Goal: Task Accomplishment & Management: Manage account settings

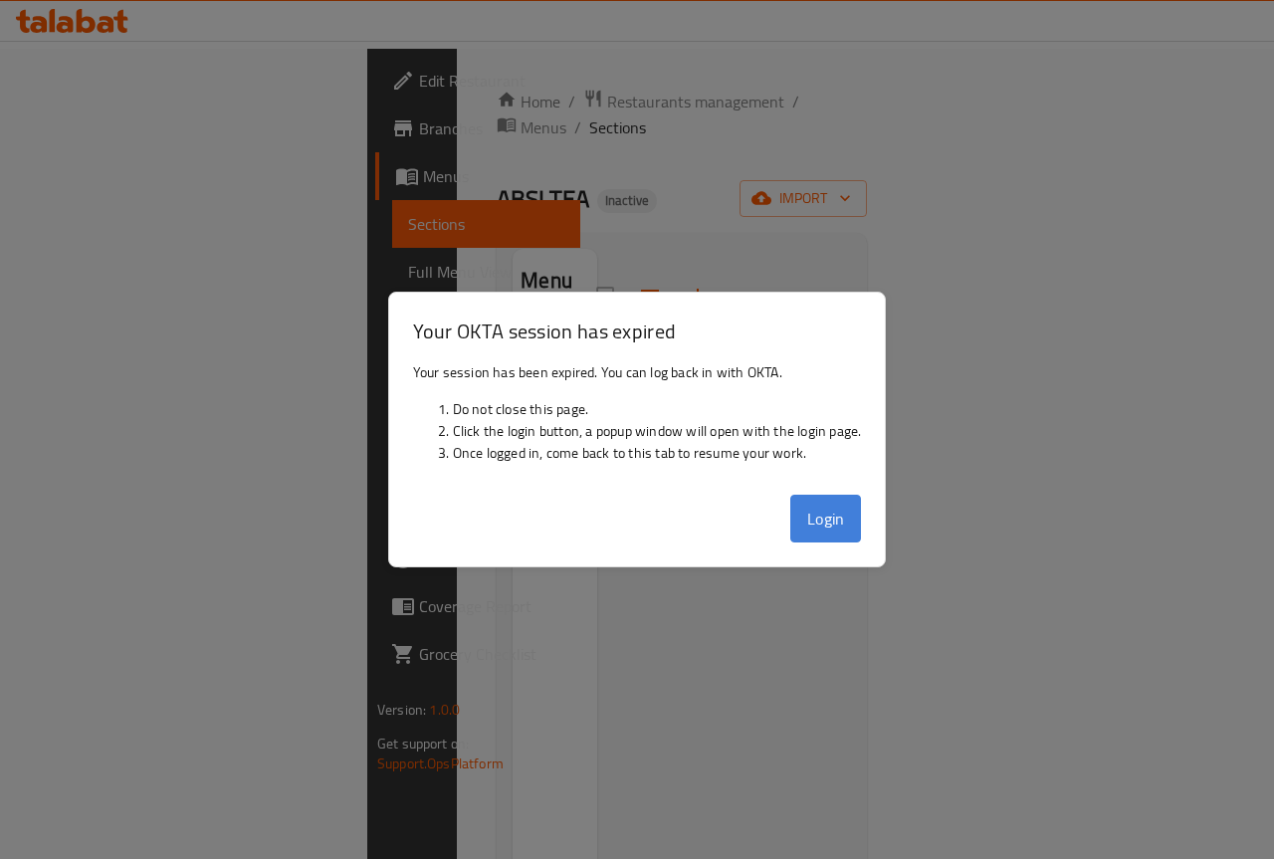
click at [807, 496] on button "Login" at bounding box center [826, 518] width 72 height 48
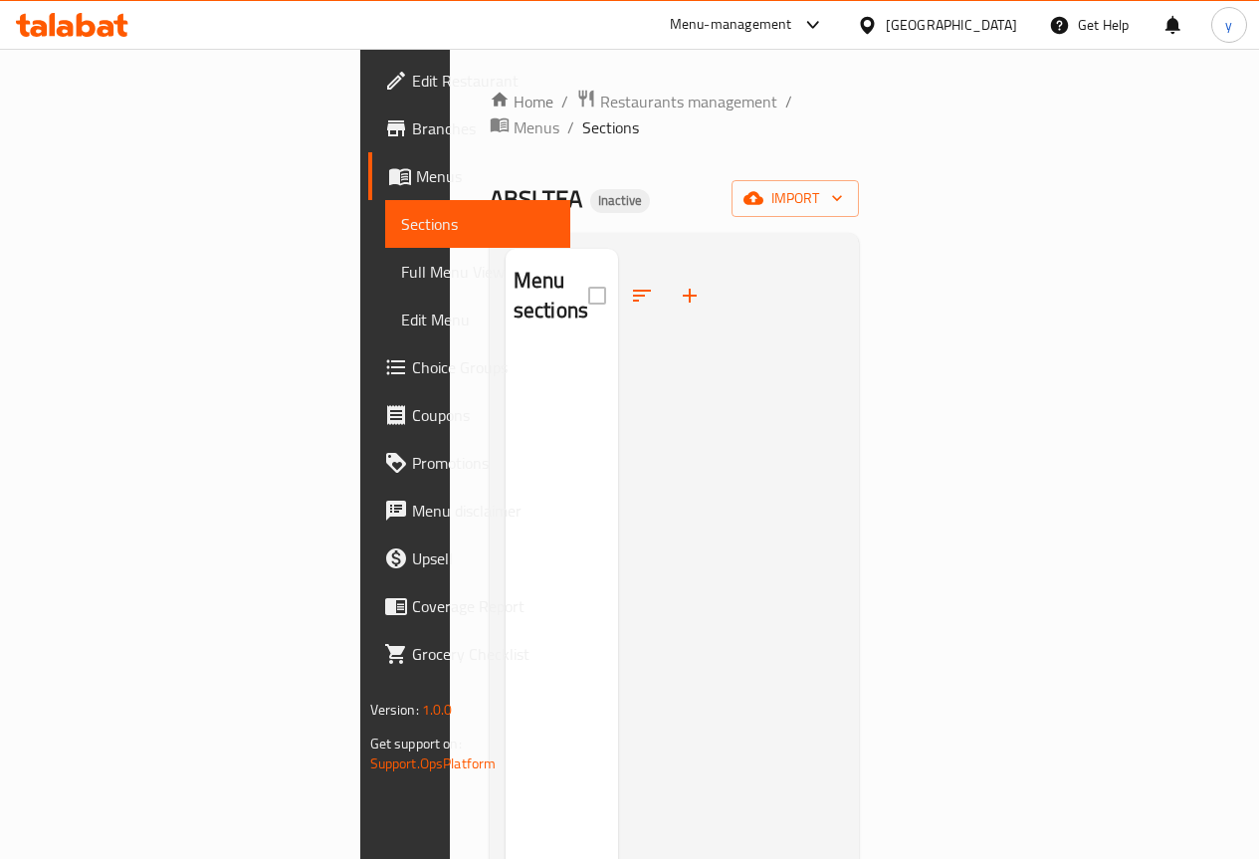
click at [412, 85] on span "Edit Restaurant" at bounding box center [483, 81] width 142 height 24
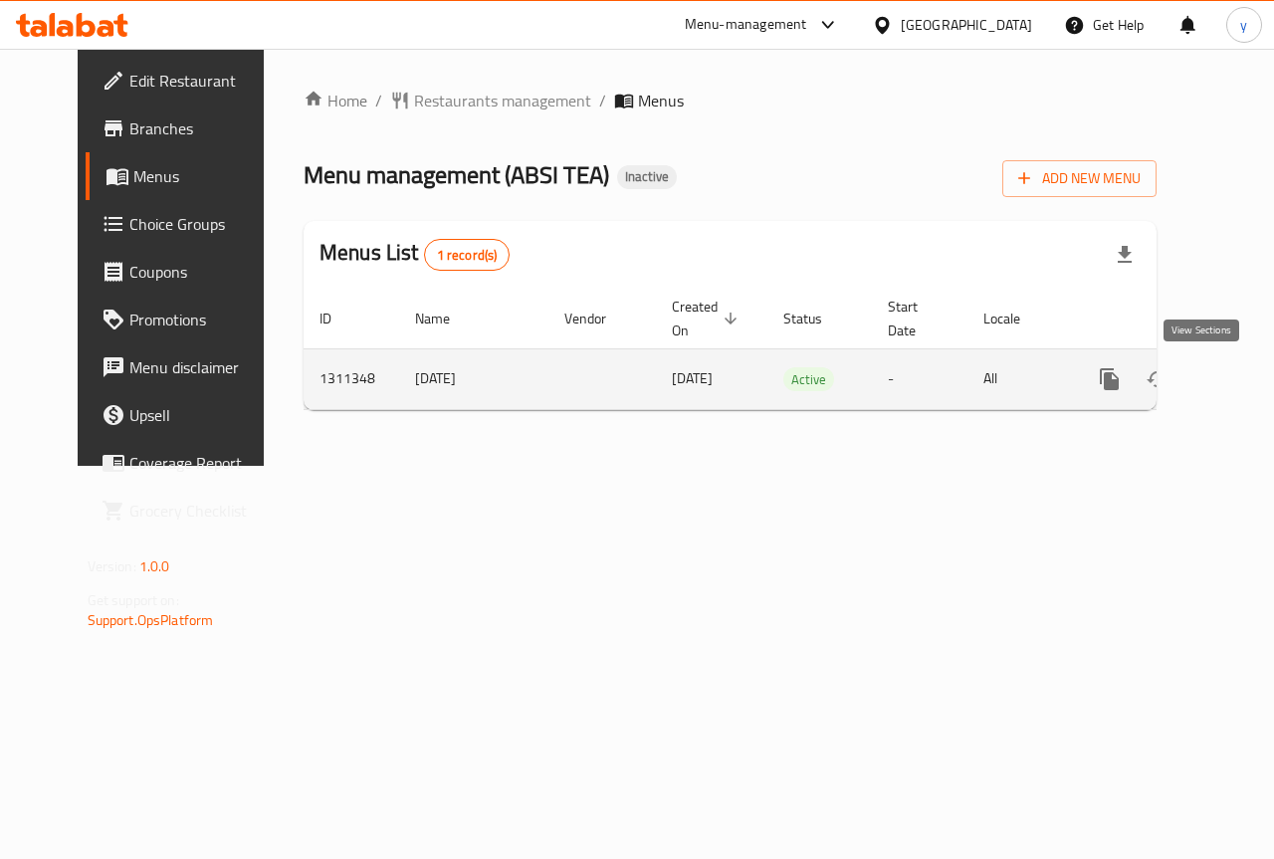
click at [1241, 375] on icon "enhanced table" at bounding box center [1253, 379] width 24 height 24
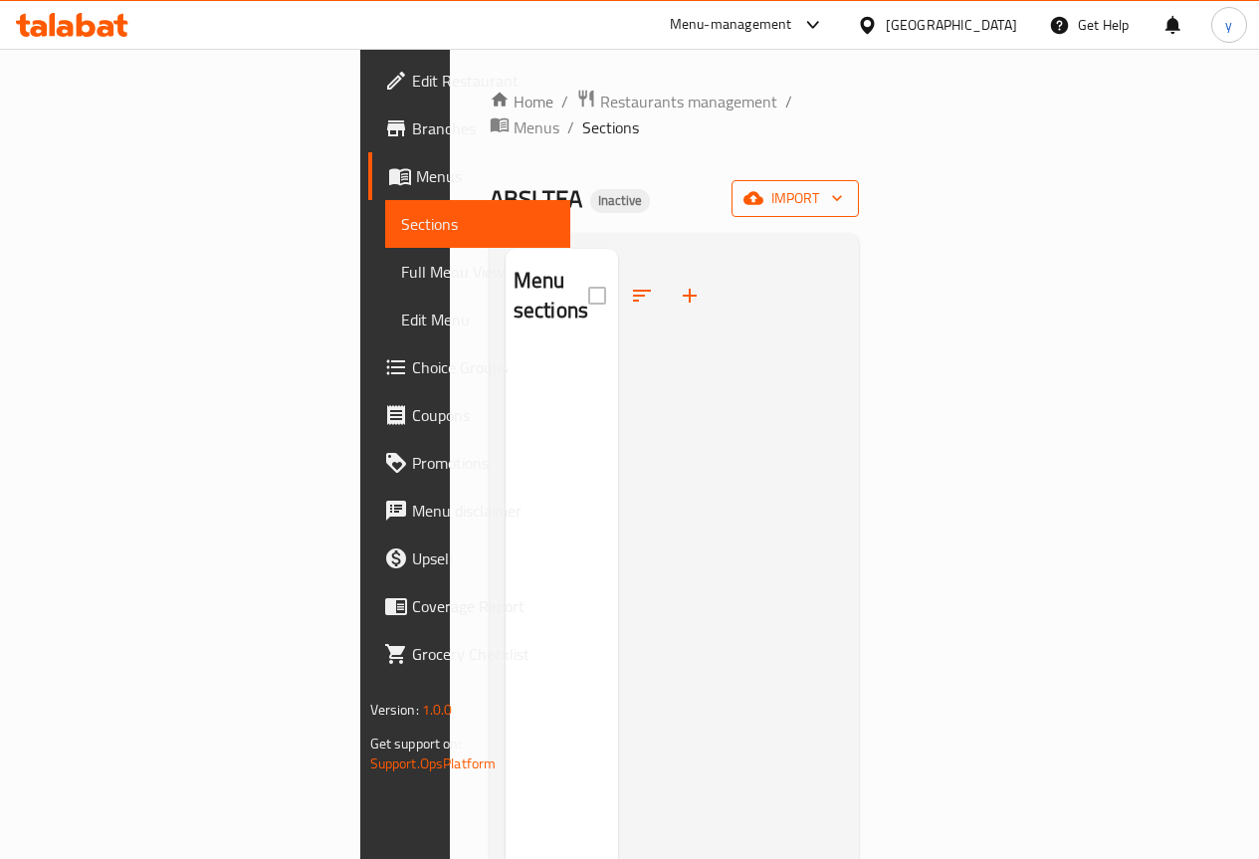
click at [859, 180] on button "import" at bounding box center [794, 198] width 127 height 37
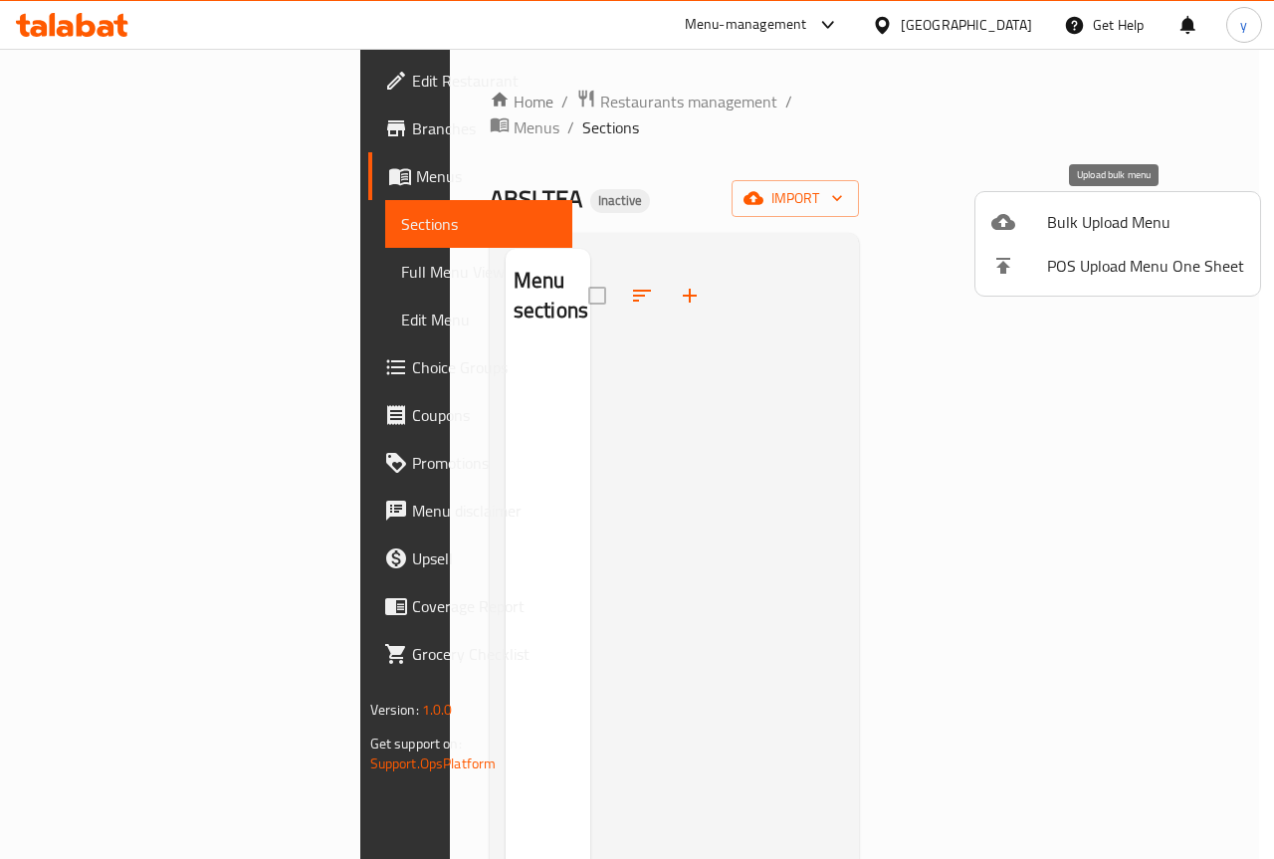
click at [1087, 224] on span "Bulk Upload Menu" at bounding box center [1145, 222] width 197 height 24
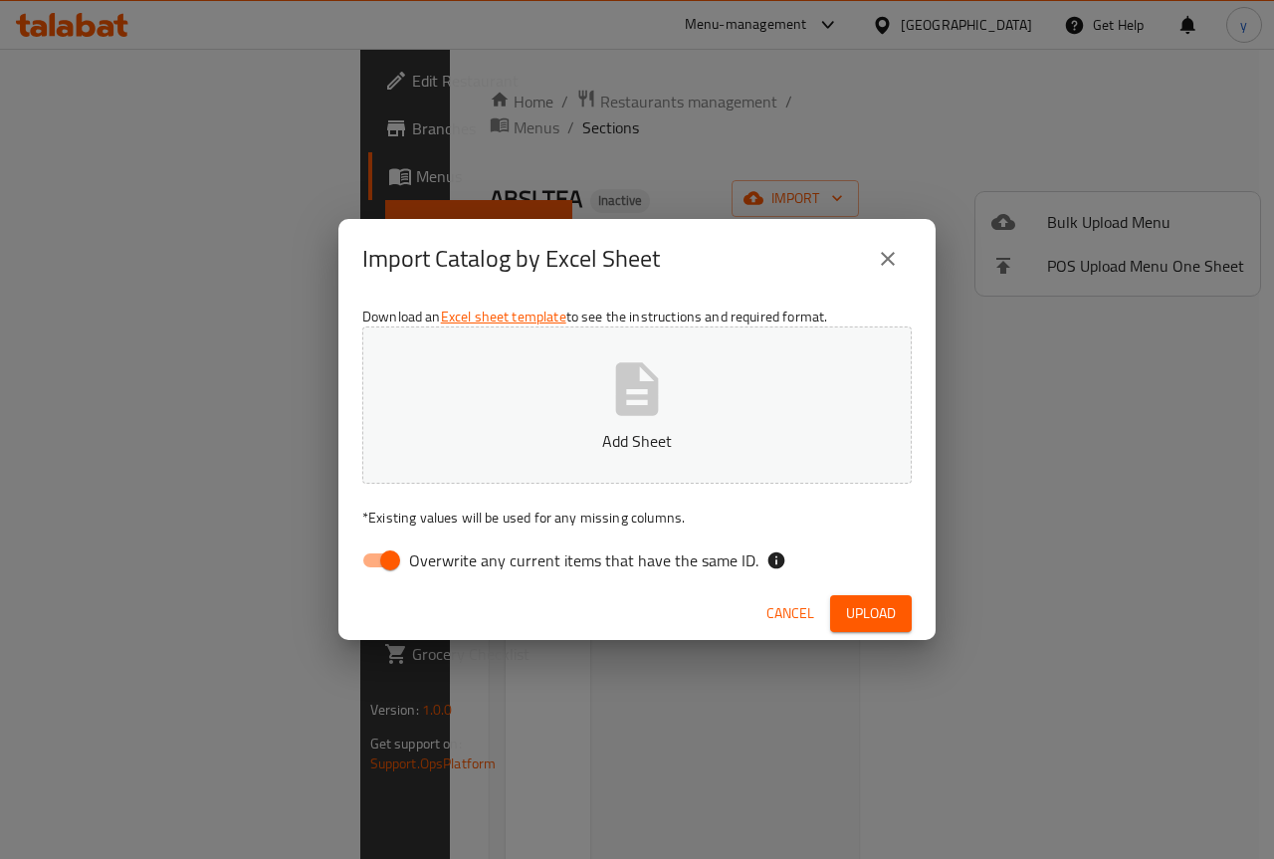
click at [569, 563] on span "Overwrite any current items that have the same ID." at bounding box center [583, 560] width 349 height 24
click at [447, 563] on input "Overwrite any current items that have the same ID." at bounding box center [389, 560] width 113 height 38
checkbox input "false"
click at [865, 615] on span "Upload" at bounding box center [871, 613] width 50 height 25
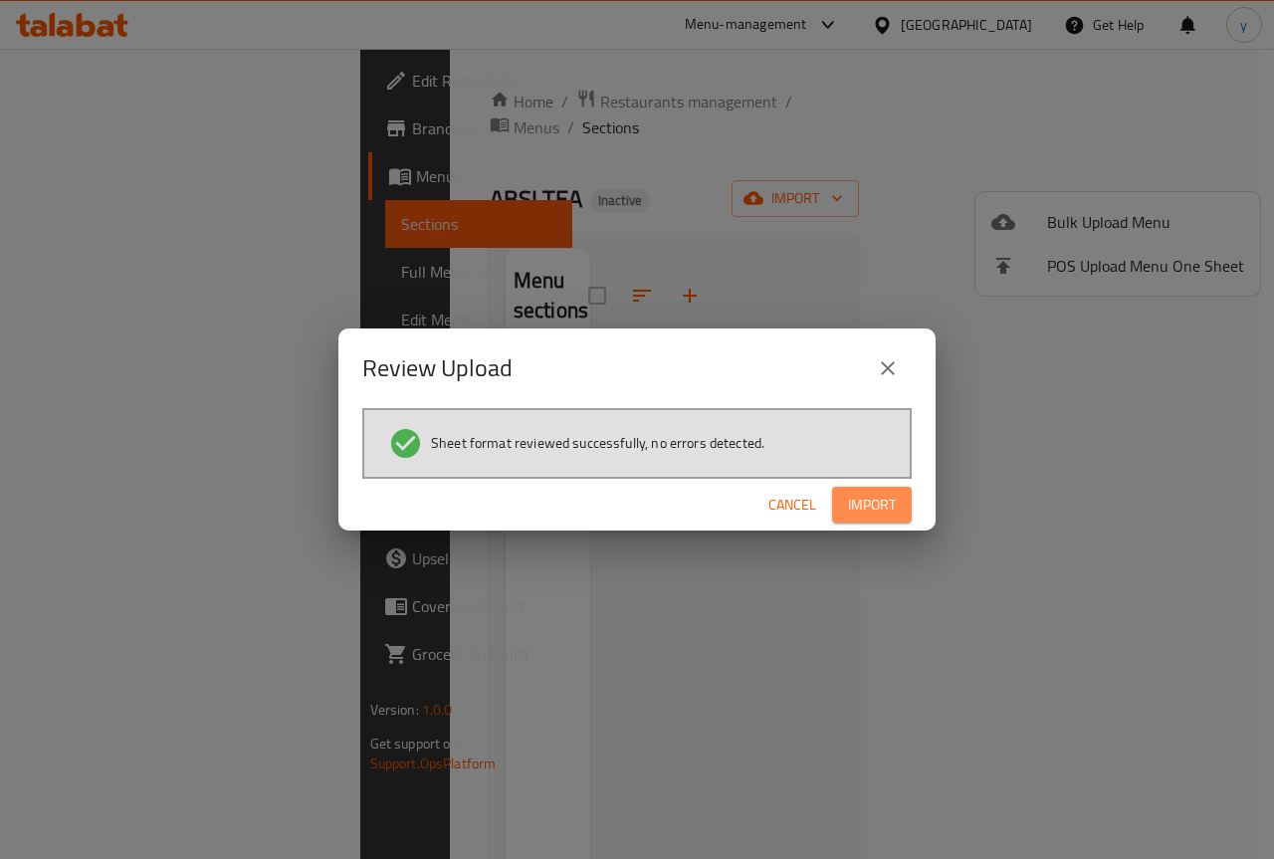
click at [885, 495] on span "Import" at bounding box center [872, 505] width 48 height 25
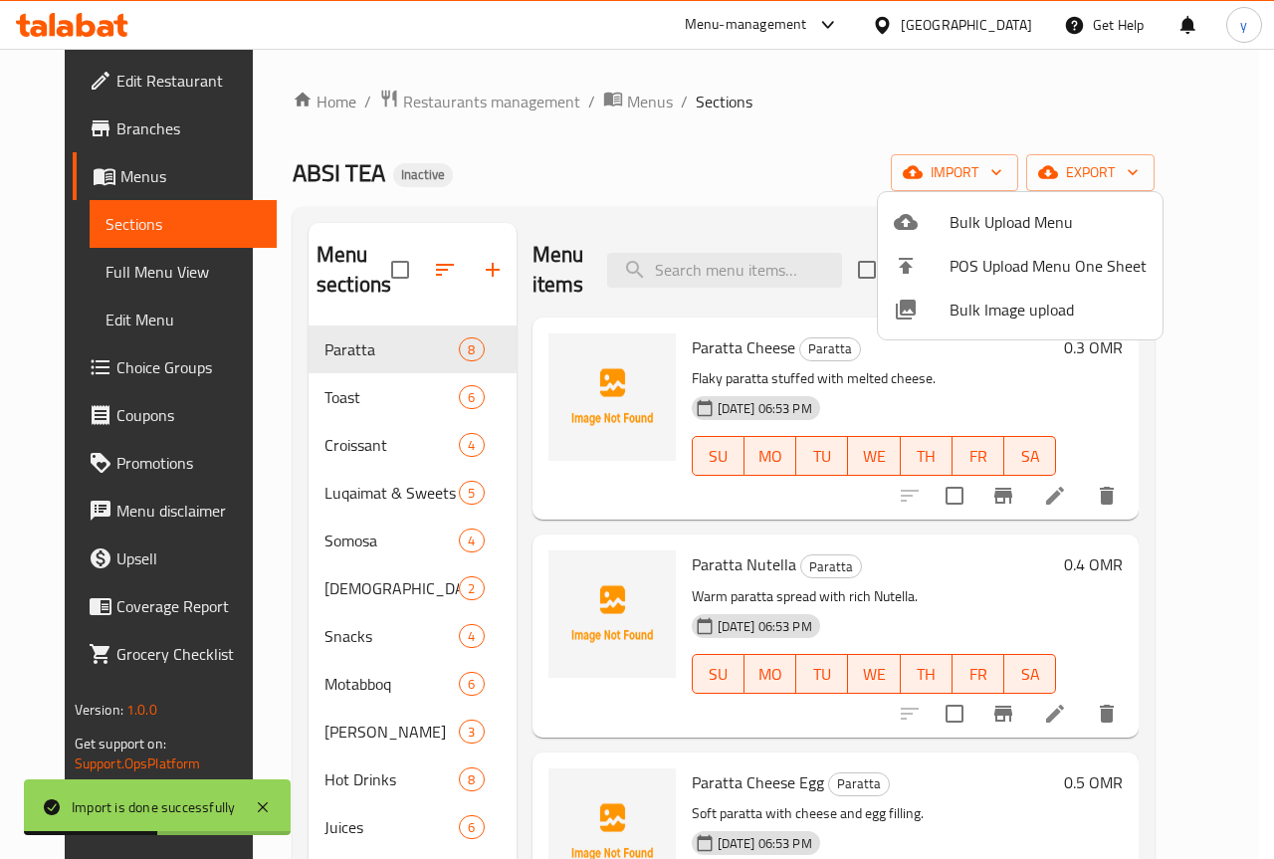
click at [792, 103] on div at bounding box center [637, 429] width 1274 height 859
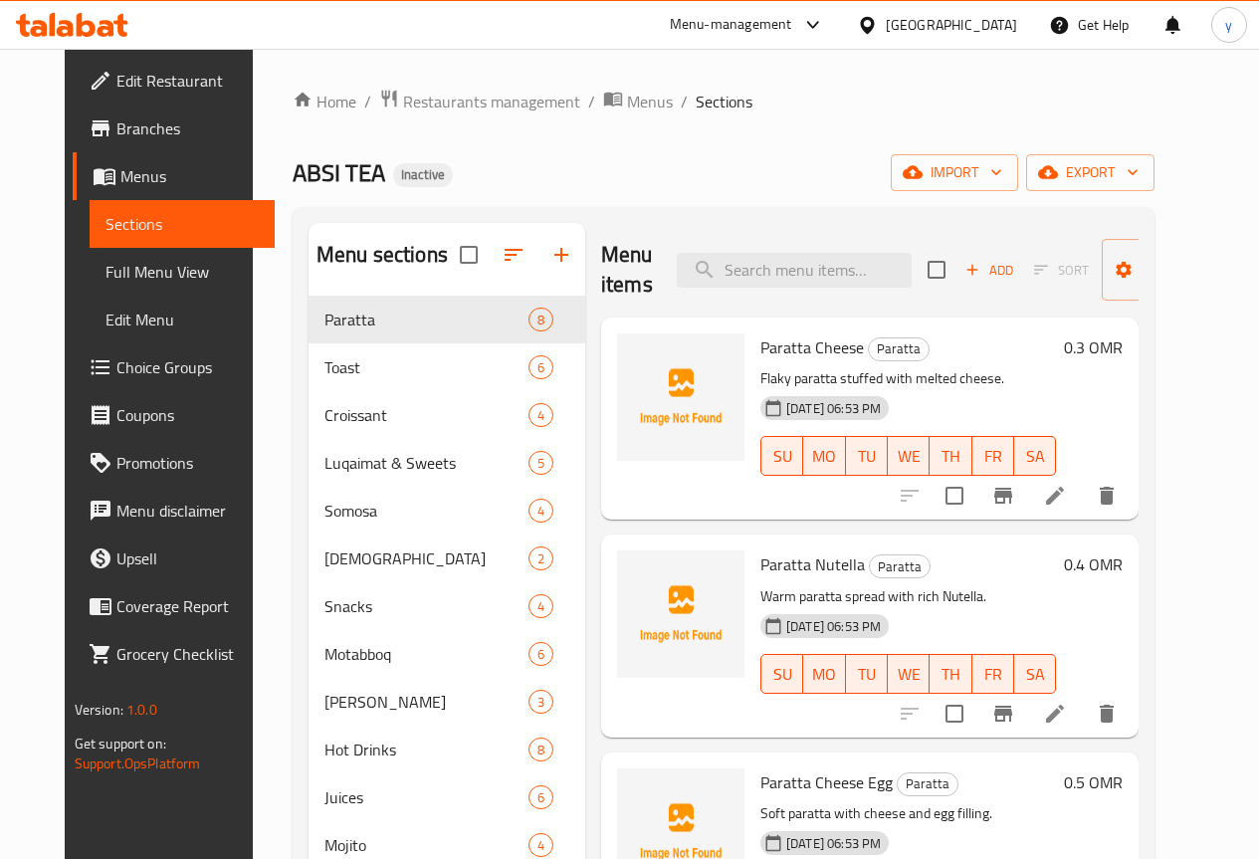
click at [116, 137] on span "Branches" at bounding box center [187, 128] width 142 height 24
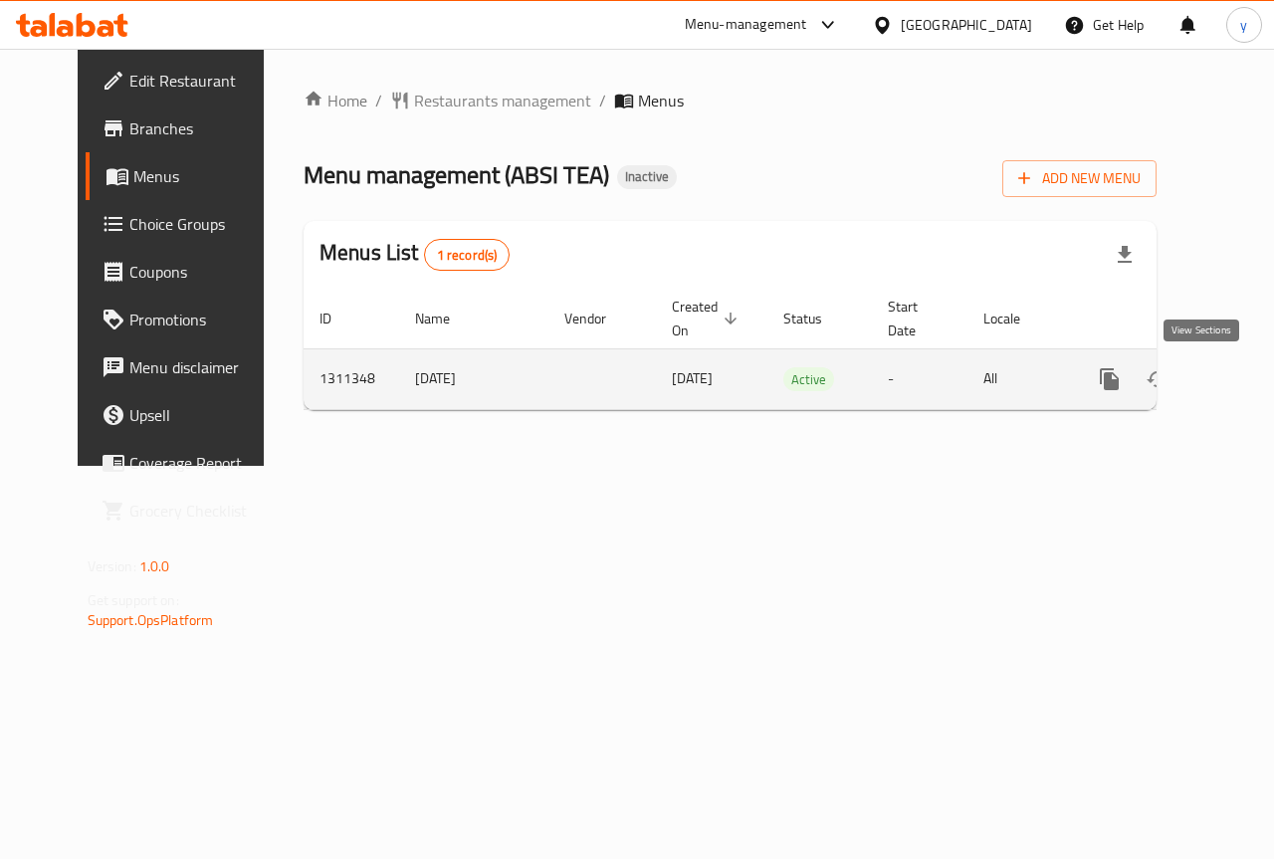
click at [1241, 367] on icon "enhanced table" at bounding box center [1253, 379] width 24 height 24
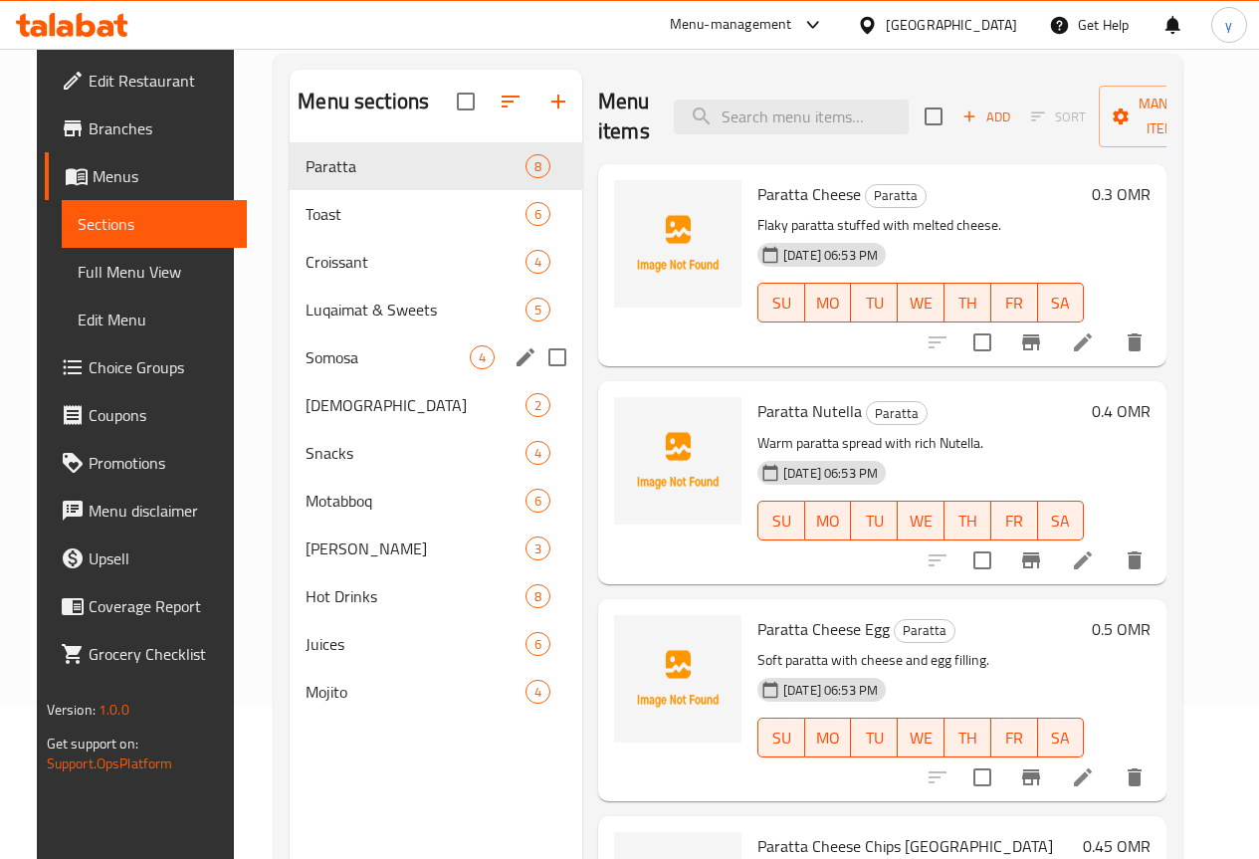
scroll to position [279, 0]
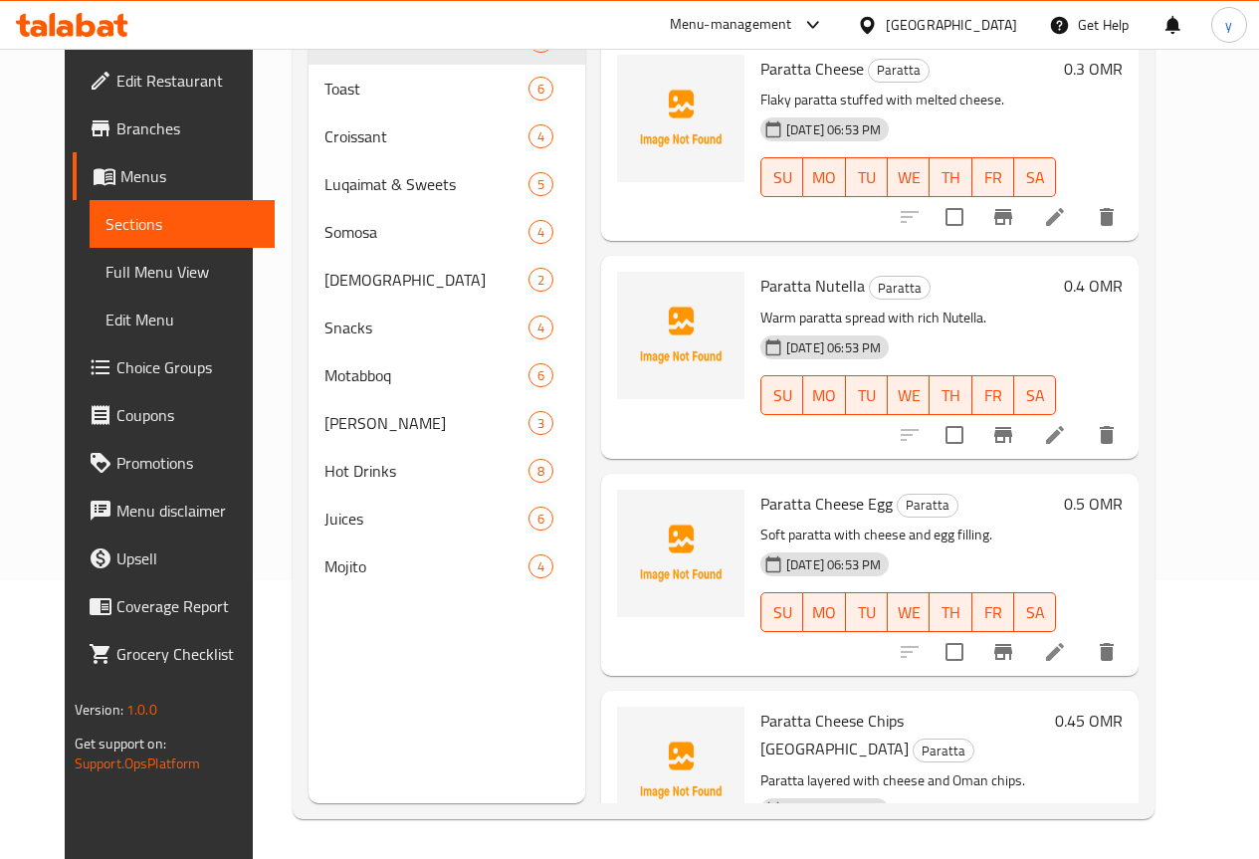
click at [105, 266] on span "Full Menu View" at bounding box center [181, 272] width 153 height 24
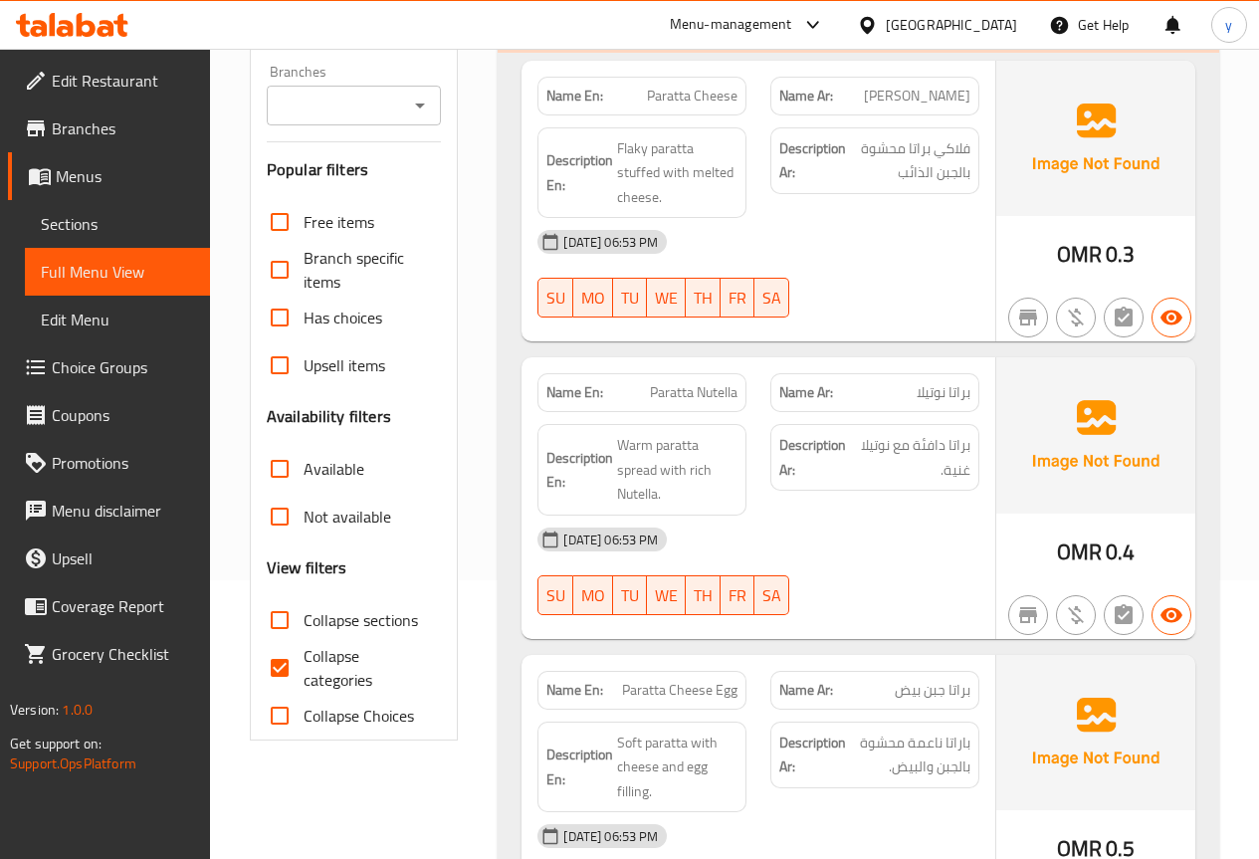
click at [346, 664] on span "Collapse categories" at bounding box center [364, 668] width 122 height 48
click at [303, 664] on input "Collapse categories" at bounding box center [280, 668] width 48 height 48
checkbox input "false"
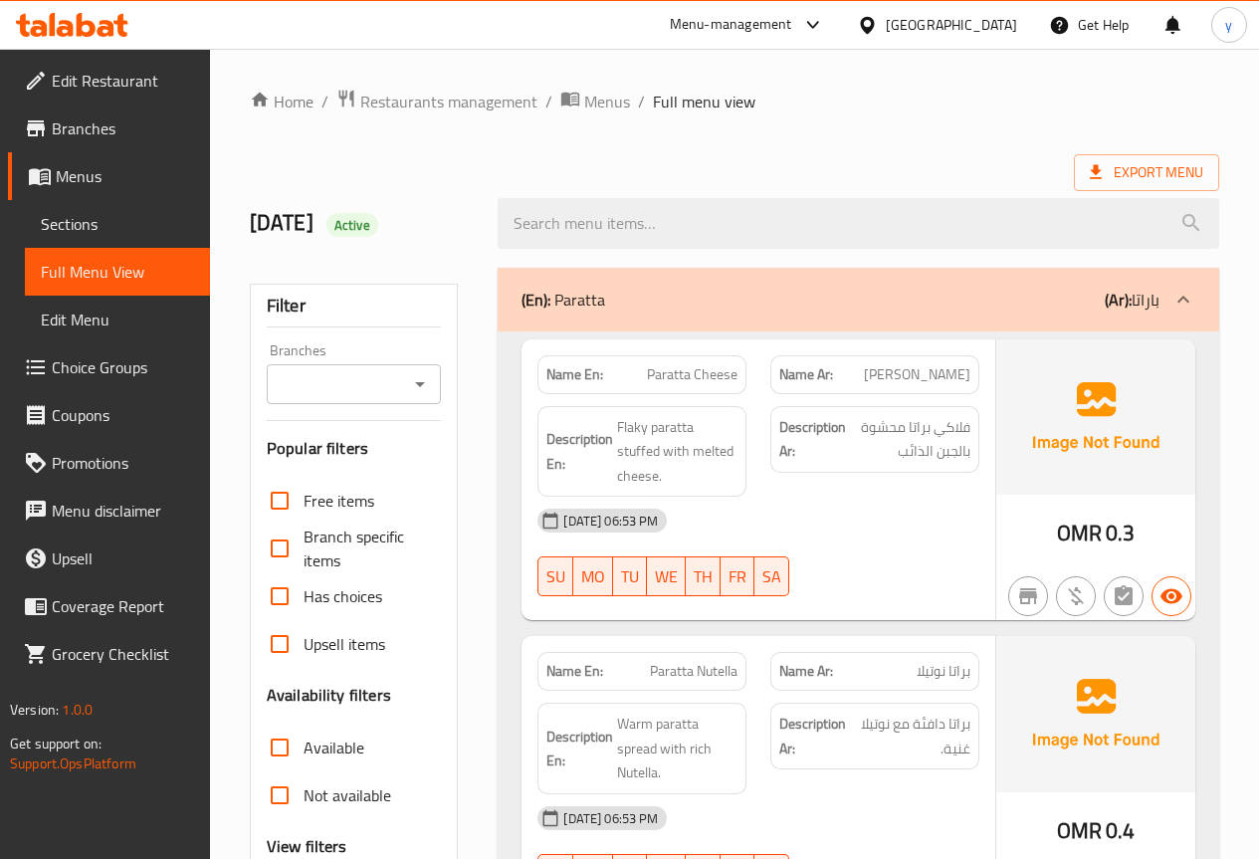
click at [94, 172] on span "Menus" at bounding box center [125, 176] width 138 height 24
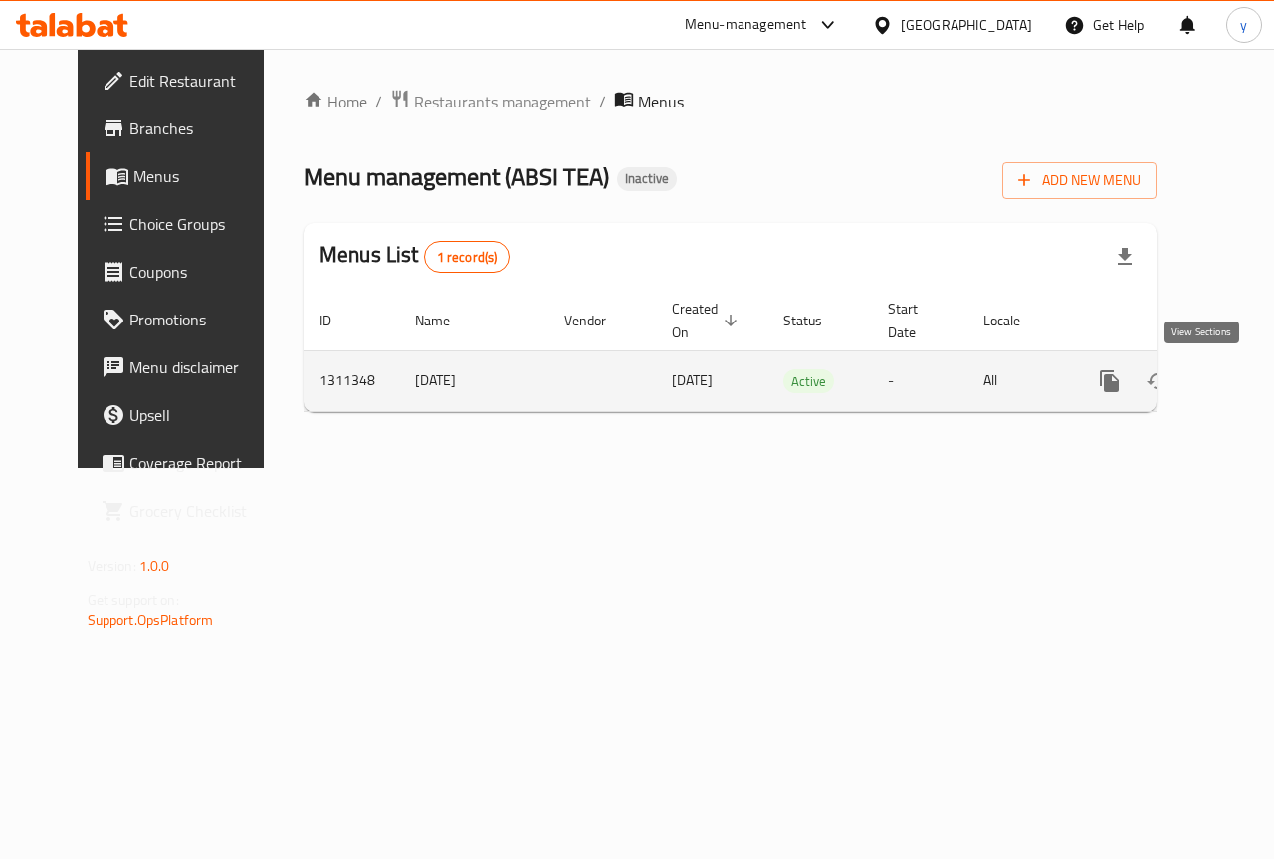
click at [1241, 378] on icon "enhanced table" at bounding box center [1253, 381] width 24 height 24
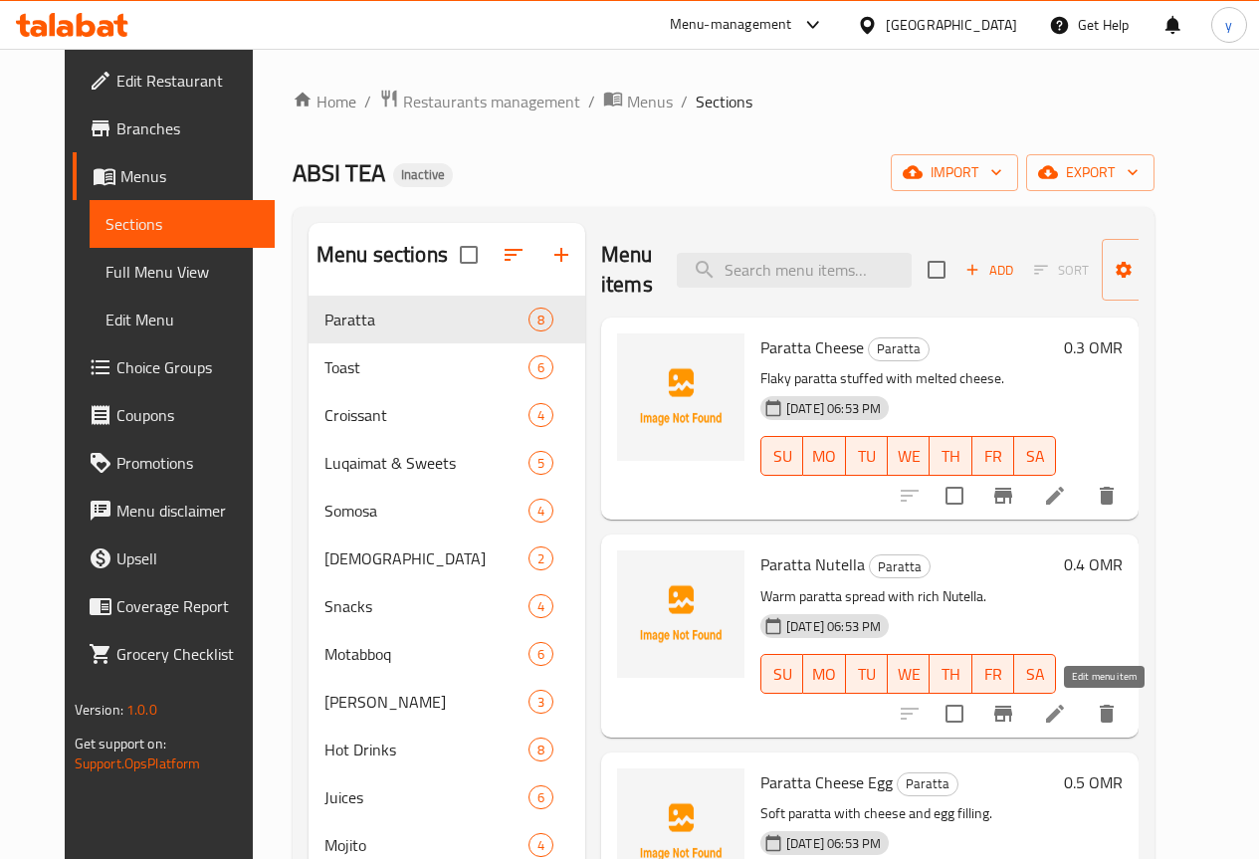
click at [1067, 713] on icon at bounding box center [1055, 713] width 24 height 24
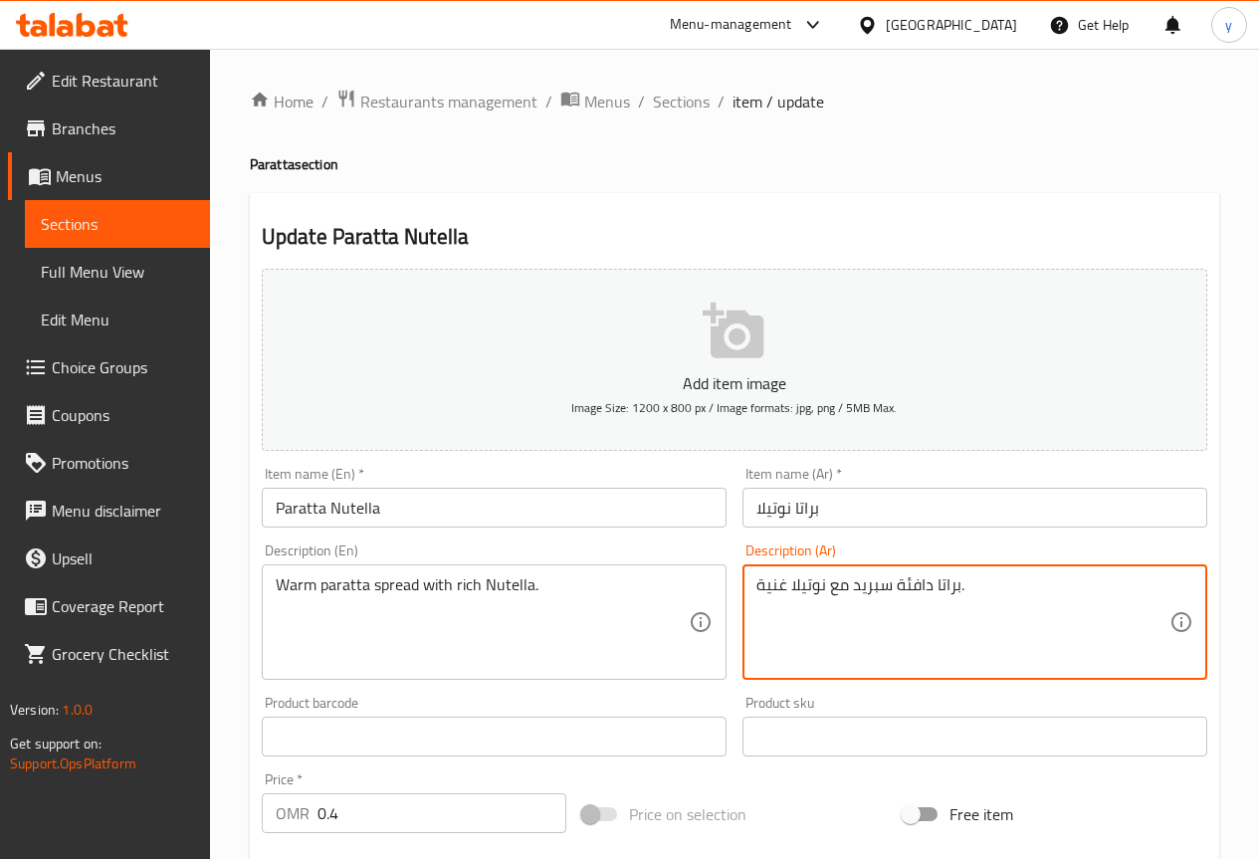
click at [890, 587] on textarea "براتا دافئة سبريد مع نوتيلا غنية." at bounding box center [962, 622] width 413 height 95
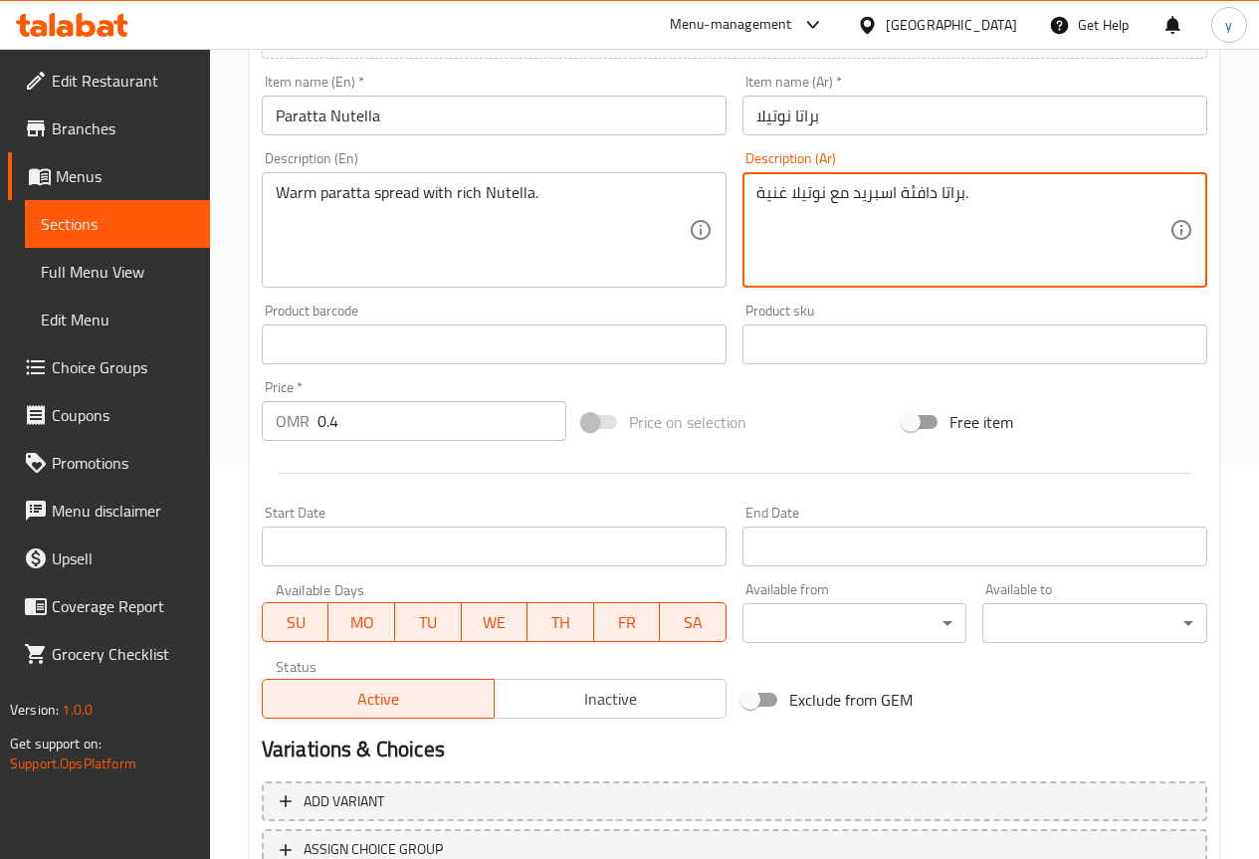
scroll to position [547, 0]
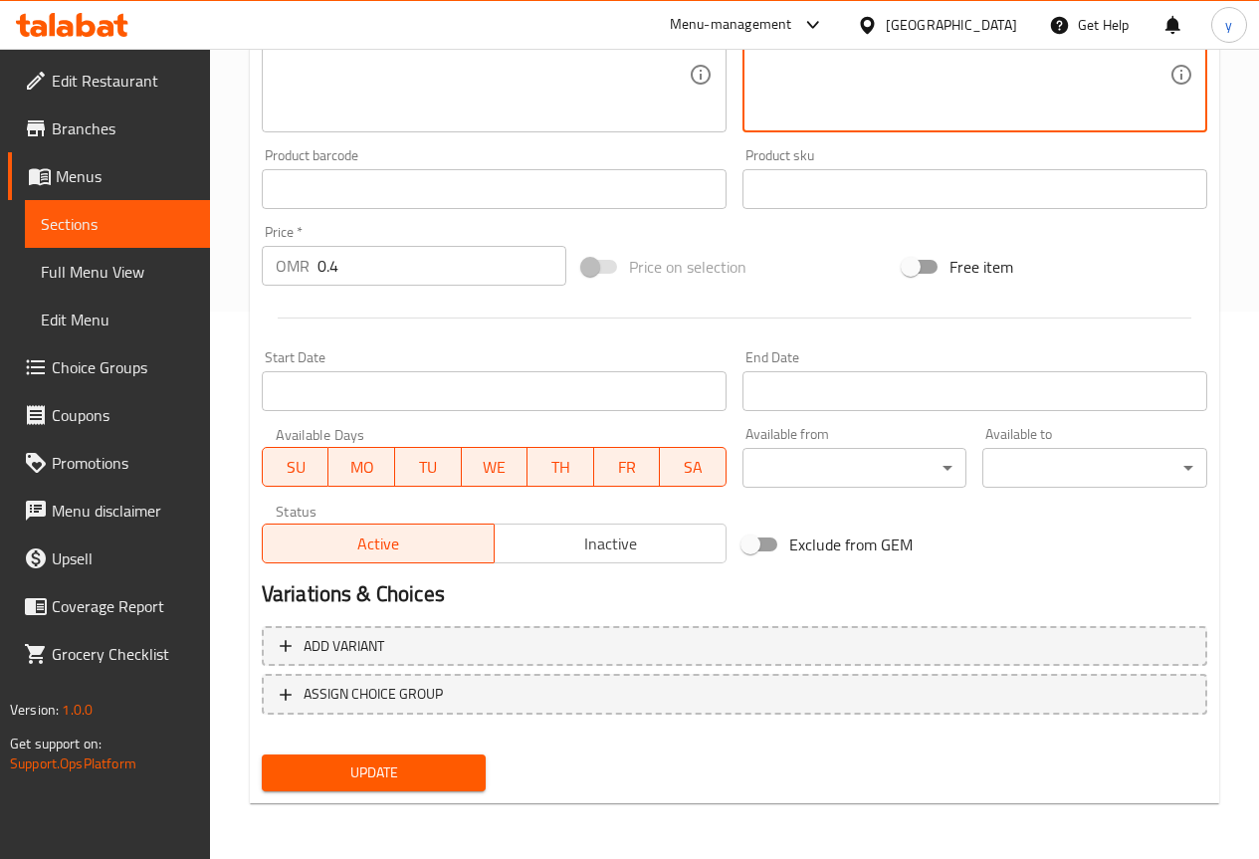
type textarea "براتا دافئة اسبريد مع نوتيلا غنية."
click at [377, 776] on span "Update" at bounding box center [374, 772] width 193 height 25
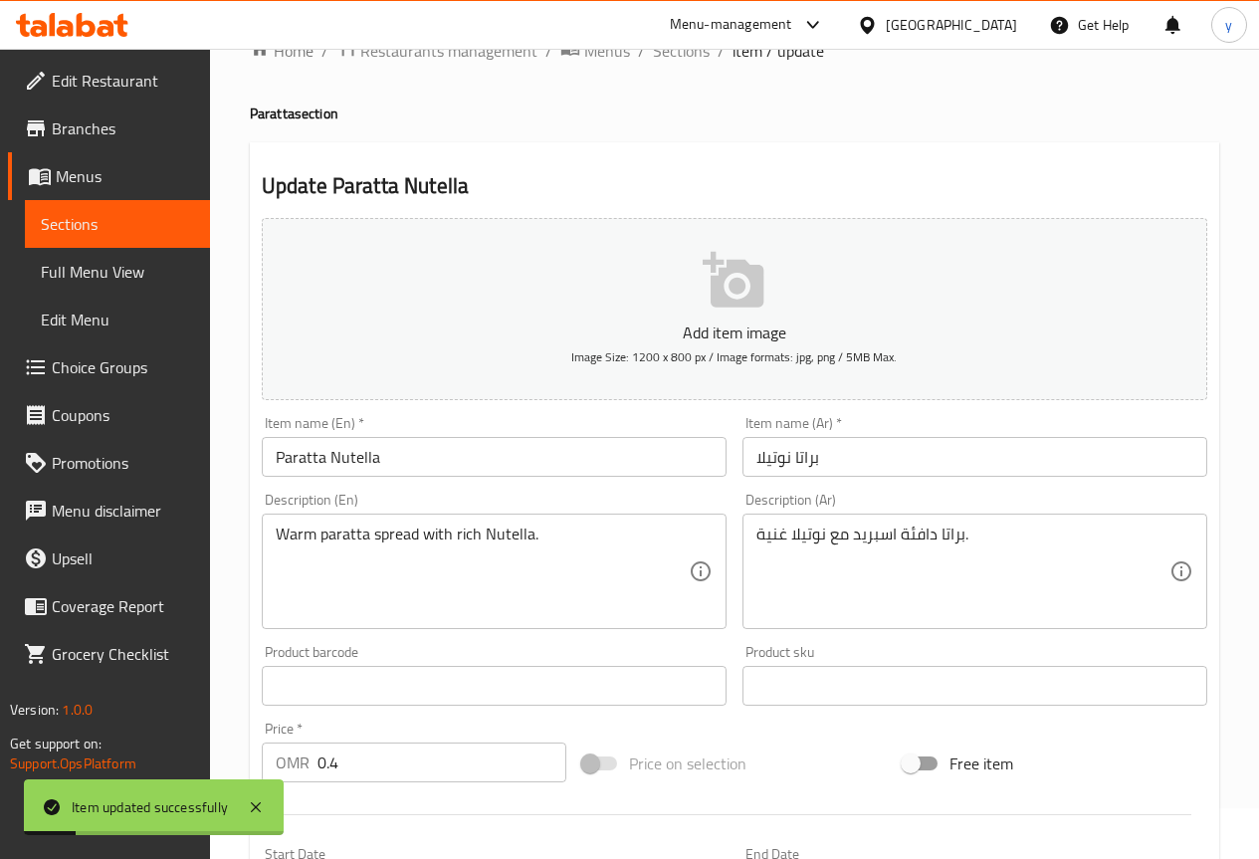
scroll to position [0, 0]
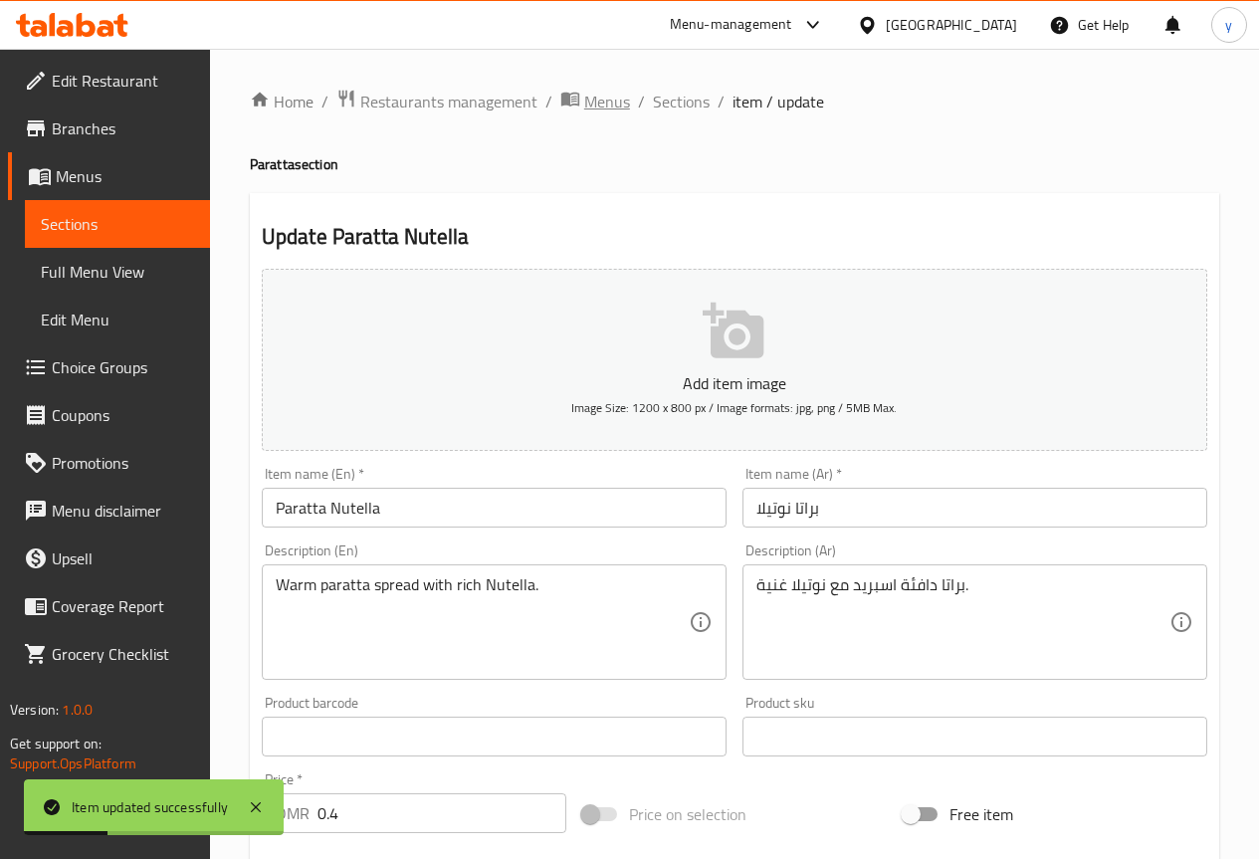
click at [596, 102] on span "Menus" at bounding box center [607, 102] width 46 height 24
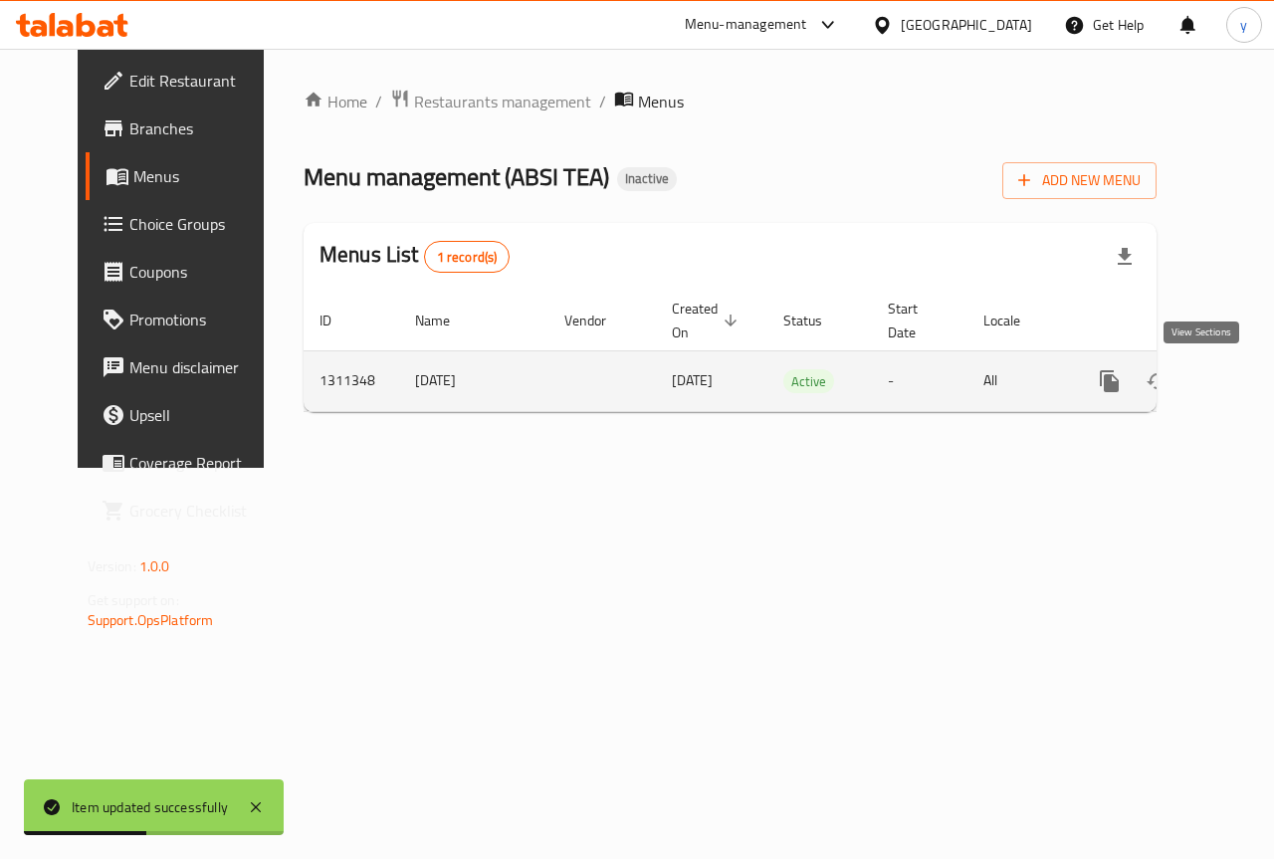
click at [1241, 391] on icon "enhanced table" at bounding box center [1253, 381] width 24 height 24
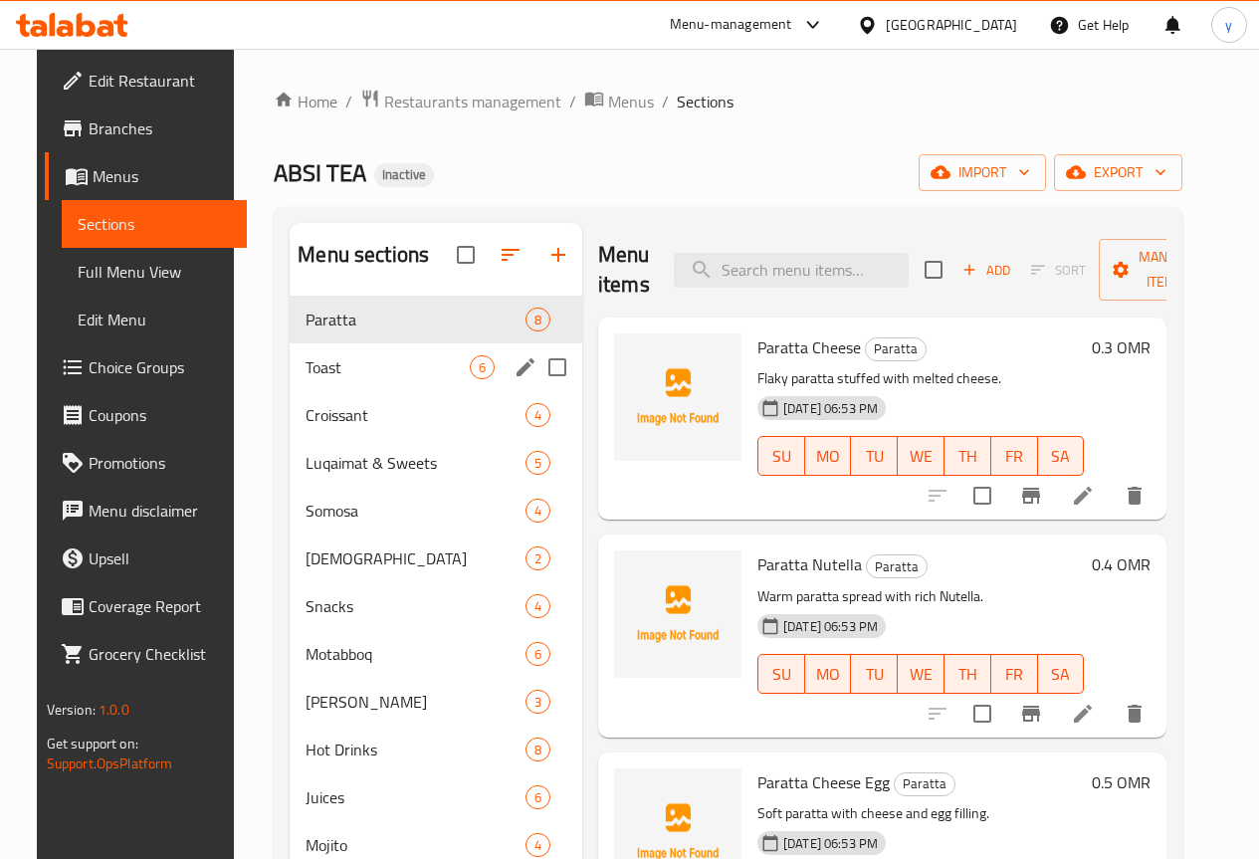
click at [331, 391] on div "Toast 6" at bounding box center [436, 367] width 293 height 48
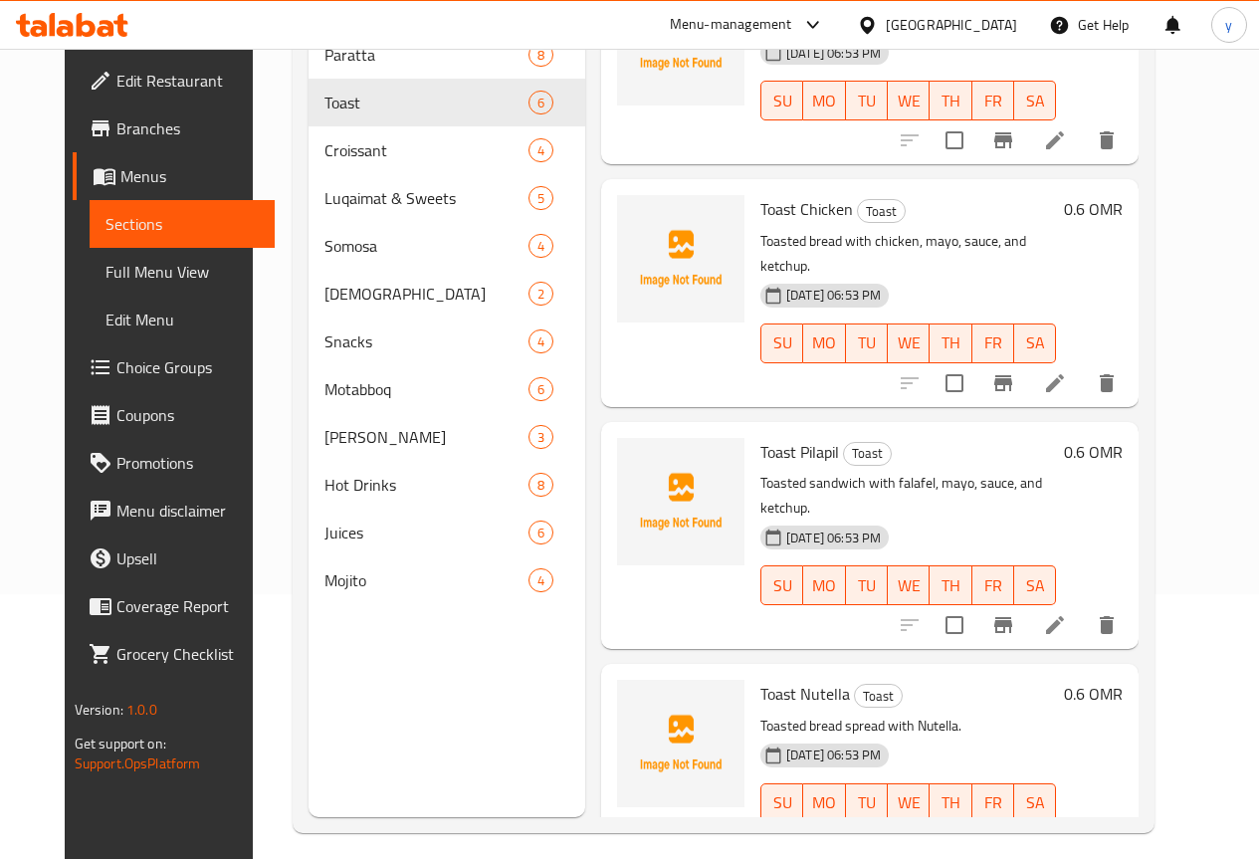
scroll to position [279, 0]
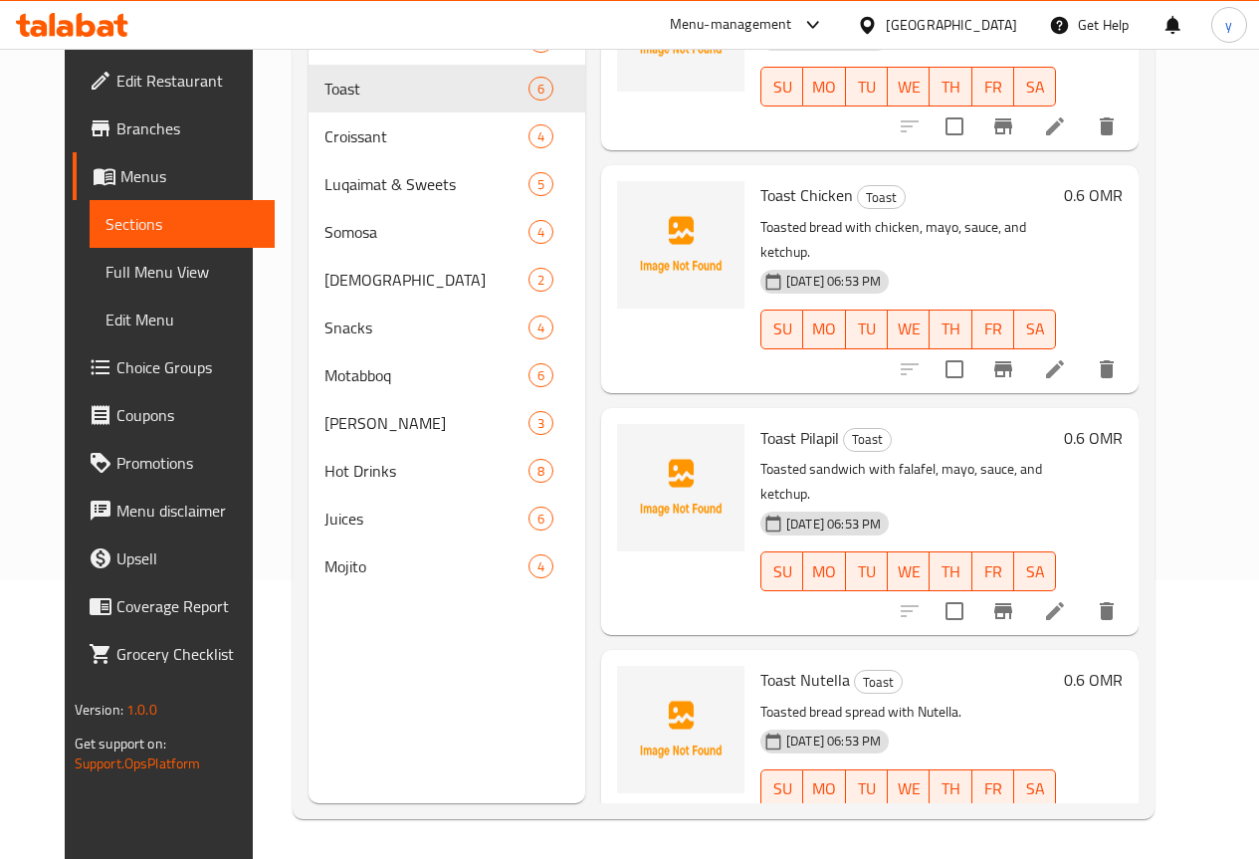
click at [1067, 817] on icon at bounding box center [1055, 829] width 24 height 24
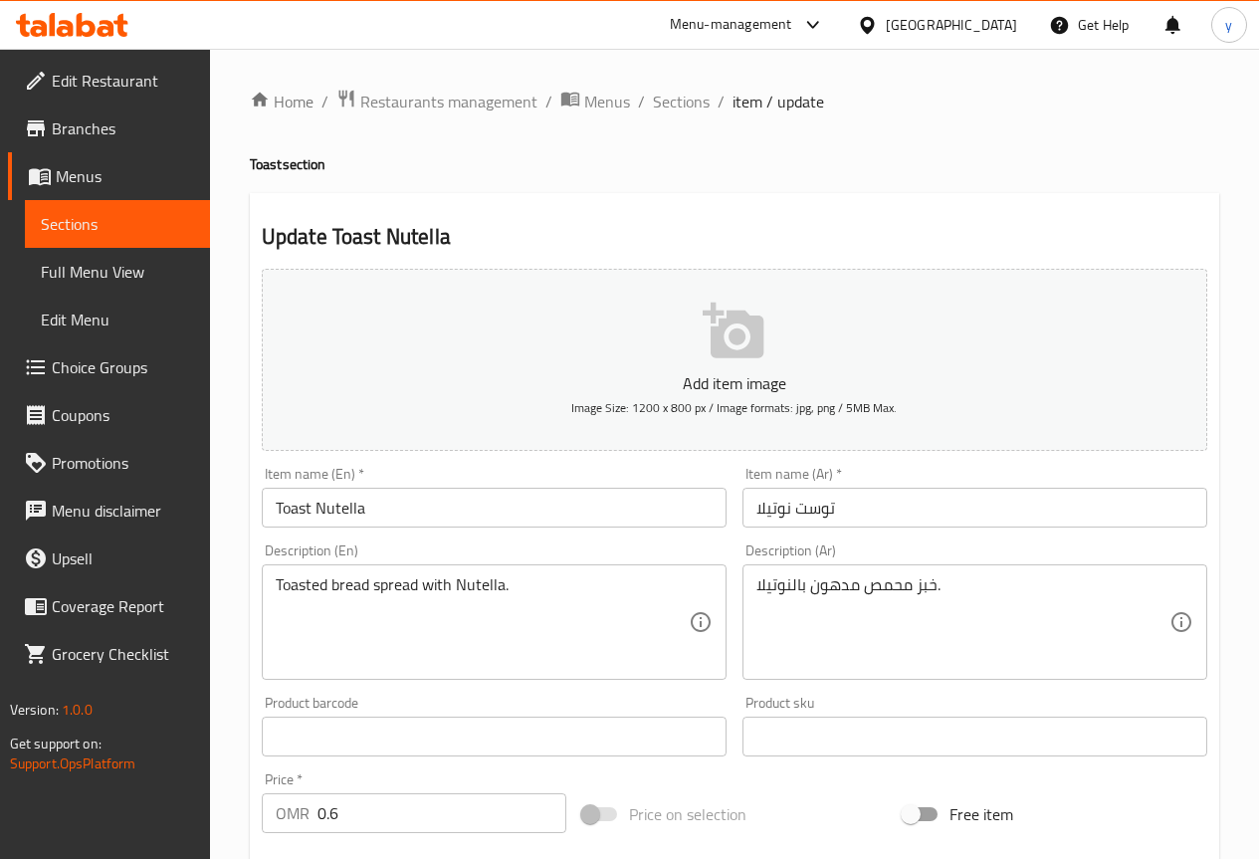
scroll to position [99, 0]
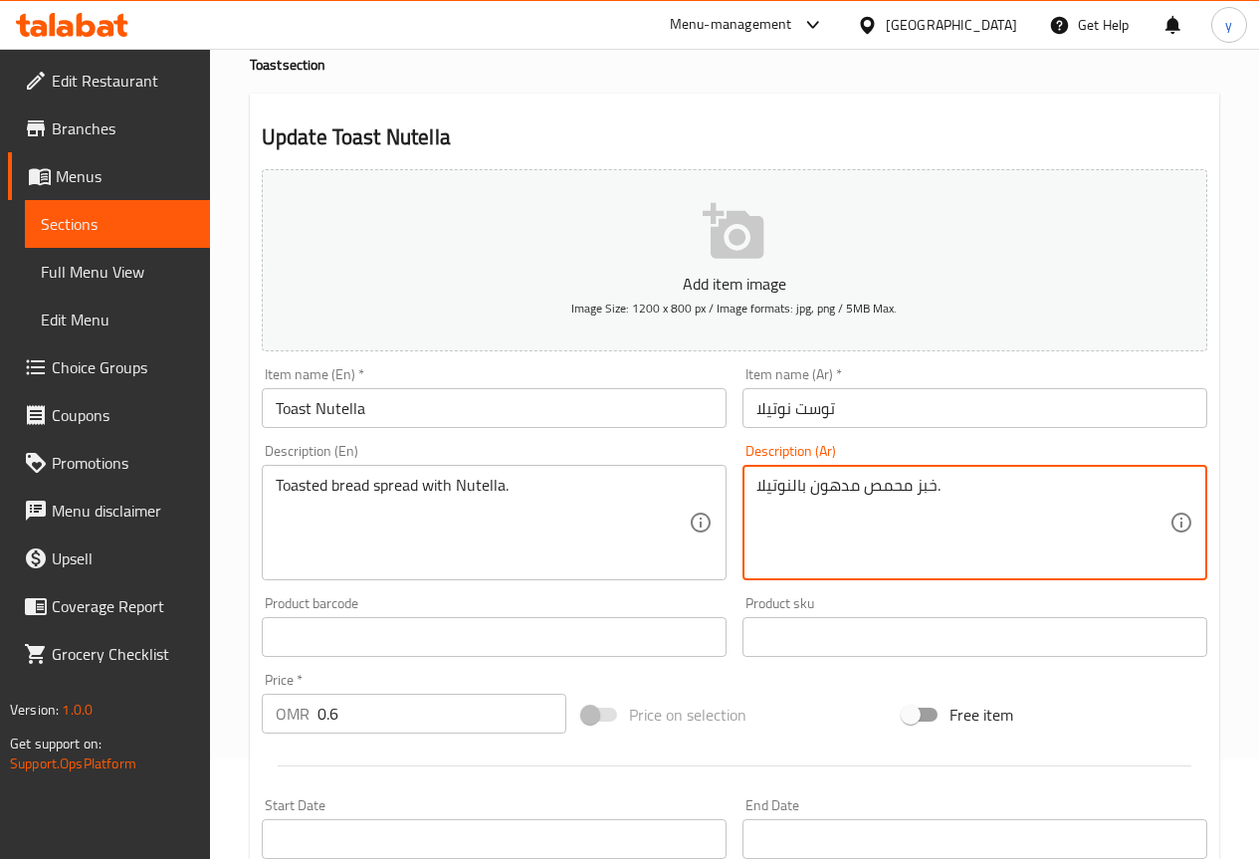
click at [814, 488] on textarea "خبز محمص مدهون بالنوتيلا." at bounding box center [962, 523] width 413 height 95
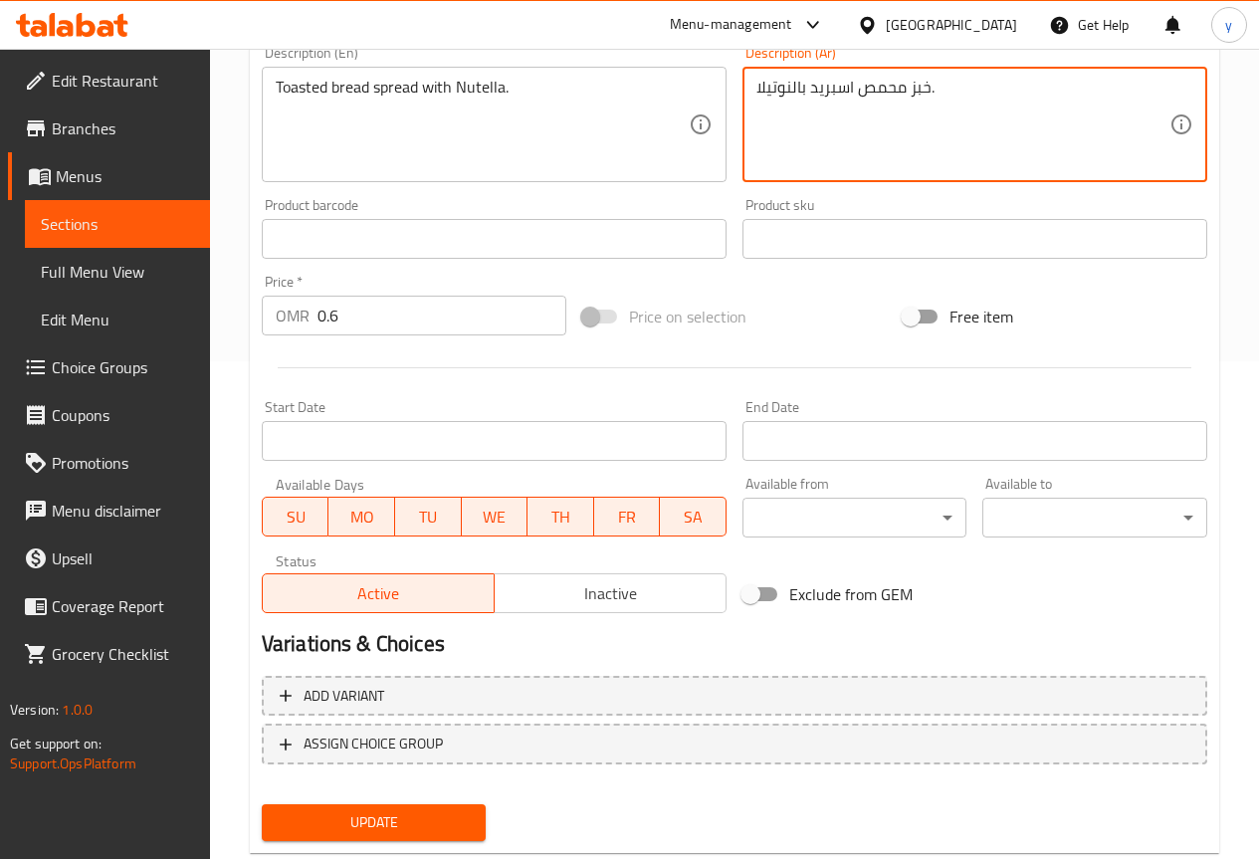
scroll to position [547, 0]
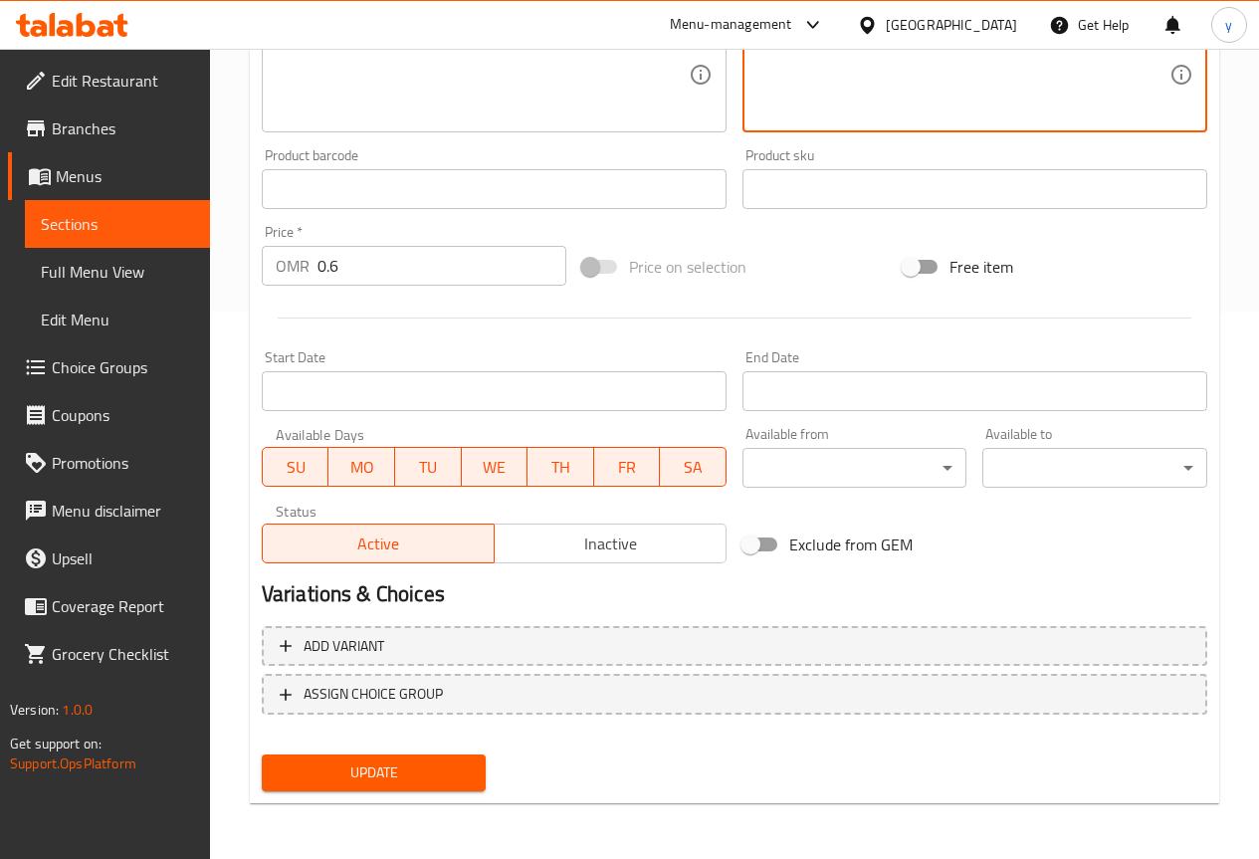
type textarea "خبز محمص اسبريد بالنوتيلا."
click at [475, 765] on button "Update" at bounding box center [374, 772] width 225 height 37
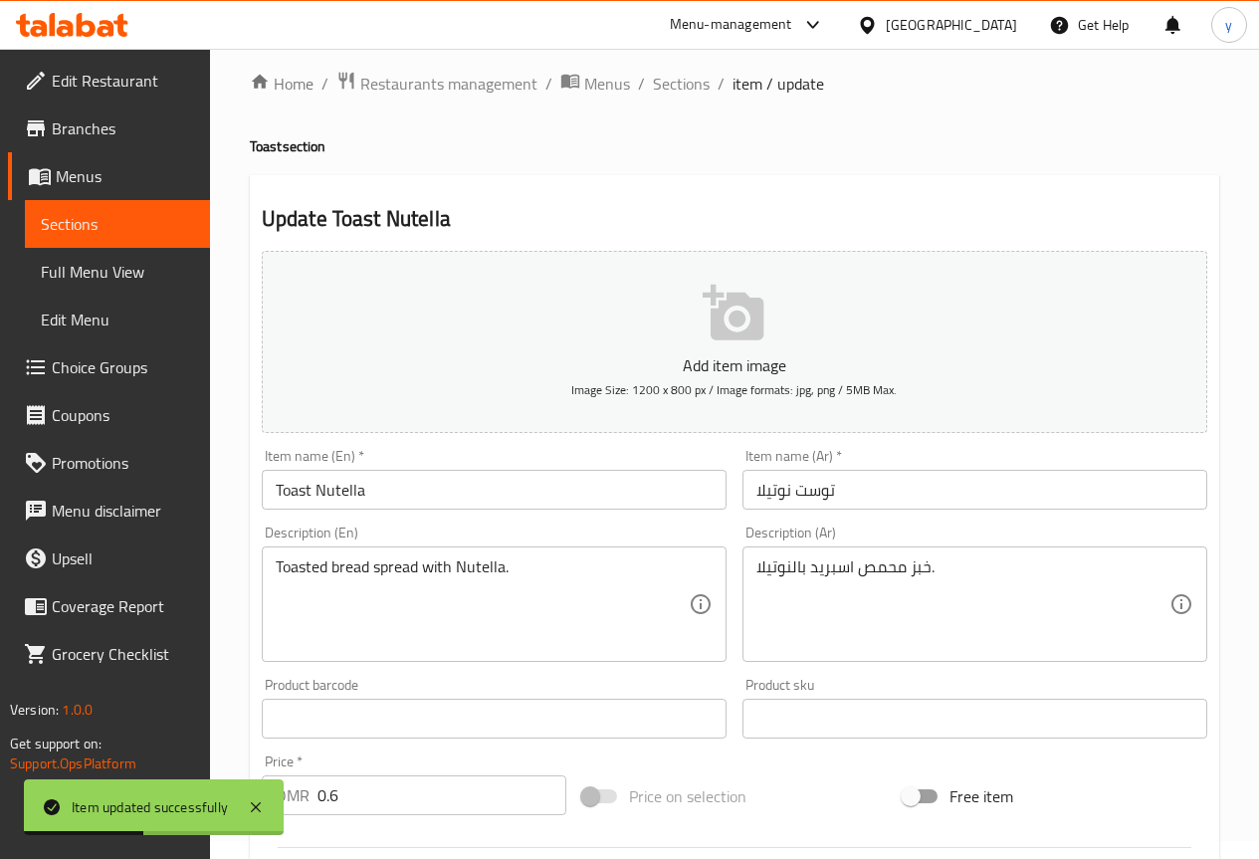
scroll to position [0, 0]
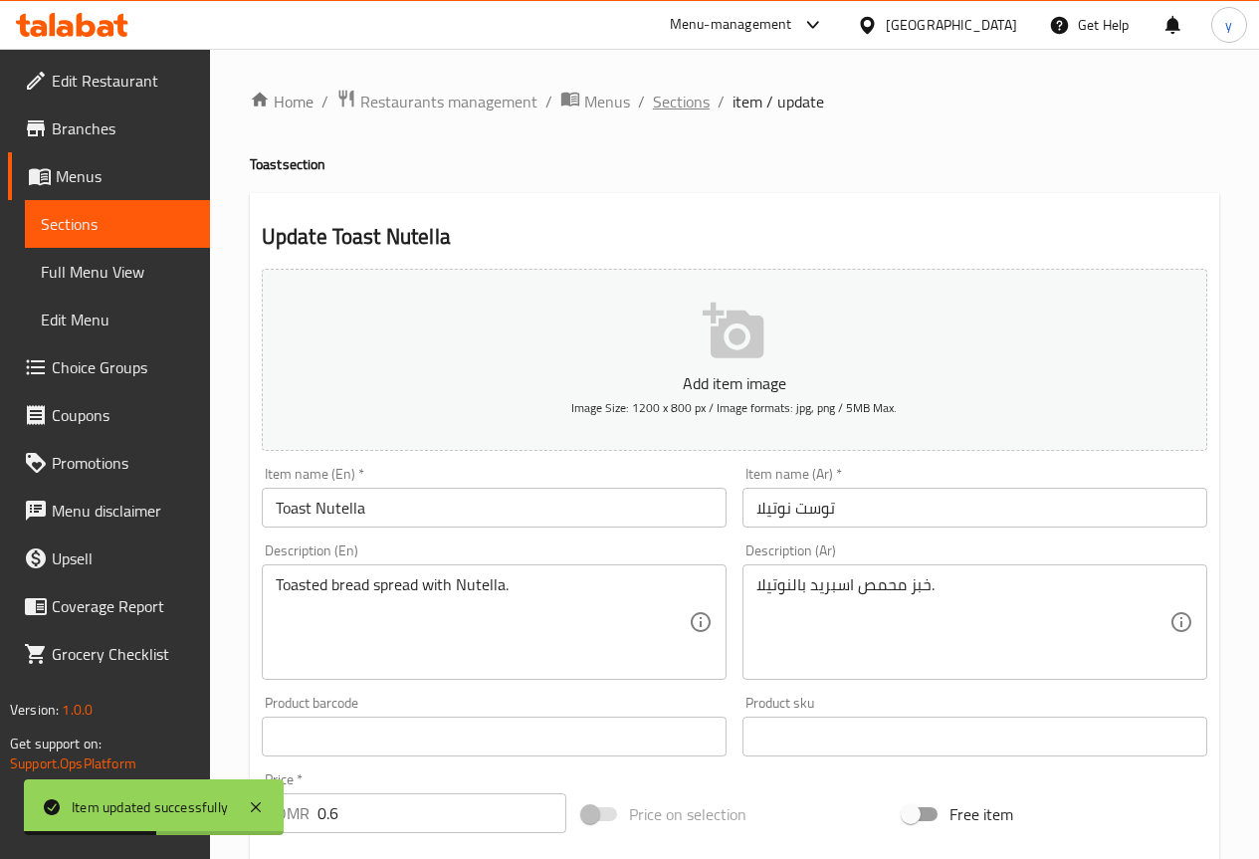
click at [668, 93] on span "Sections" at bounding box center [681, 102] width 57 height 24
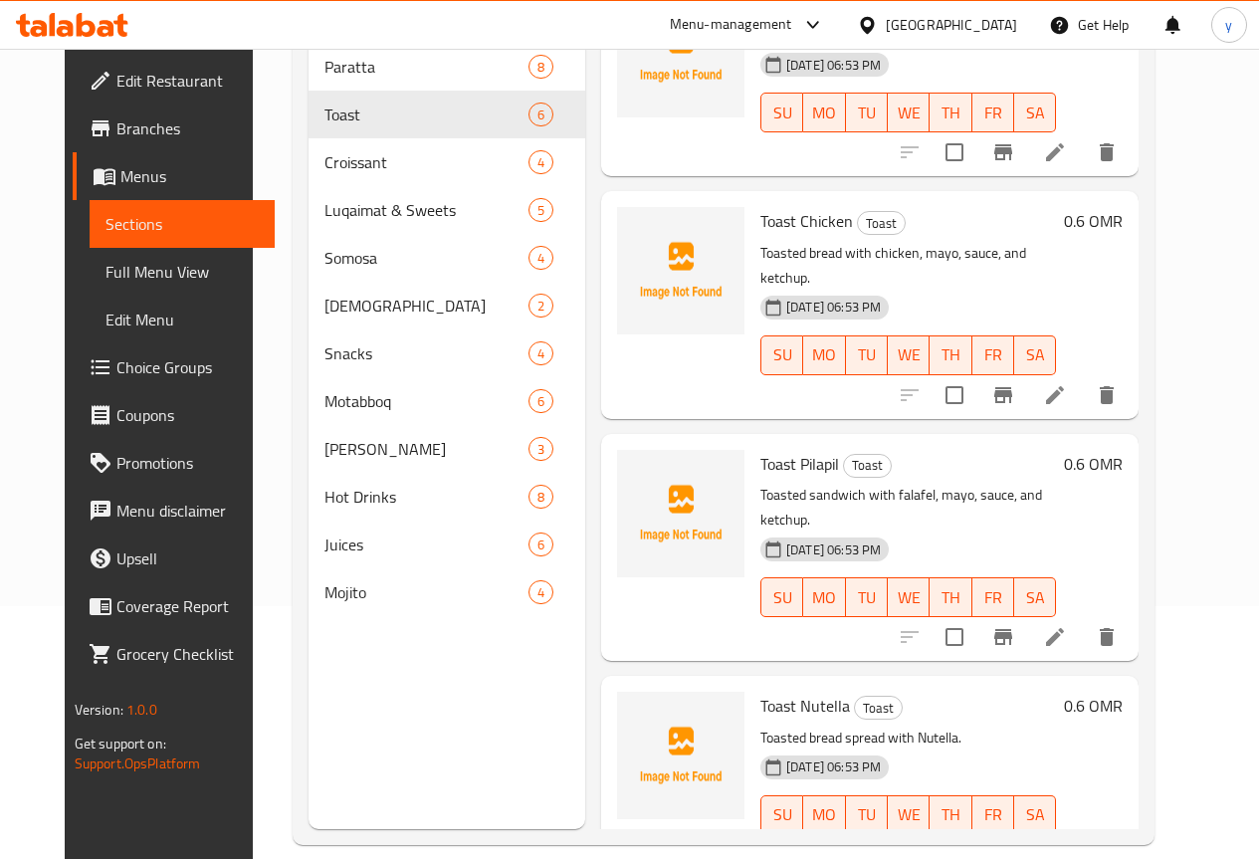
scroll to position [279, 0]
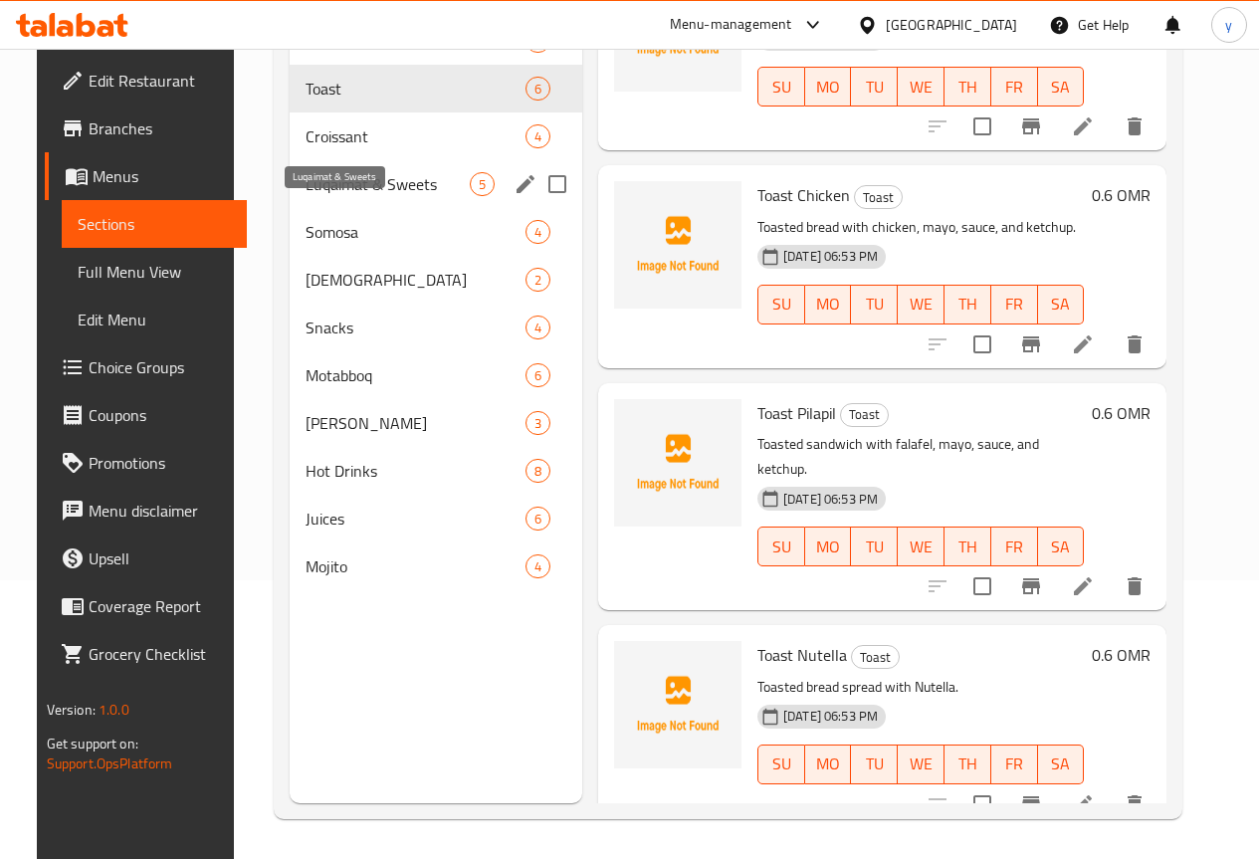
click at [319, 208] on div "Luqaimat & Sweets 5" at bounding box center [436, 184] width 293 height 48
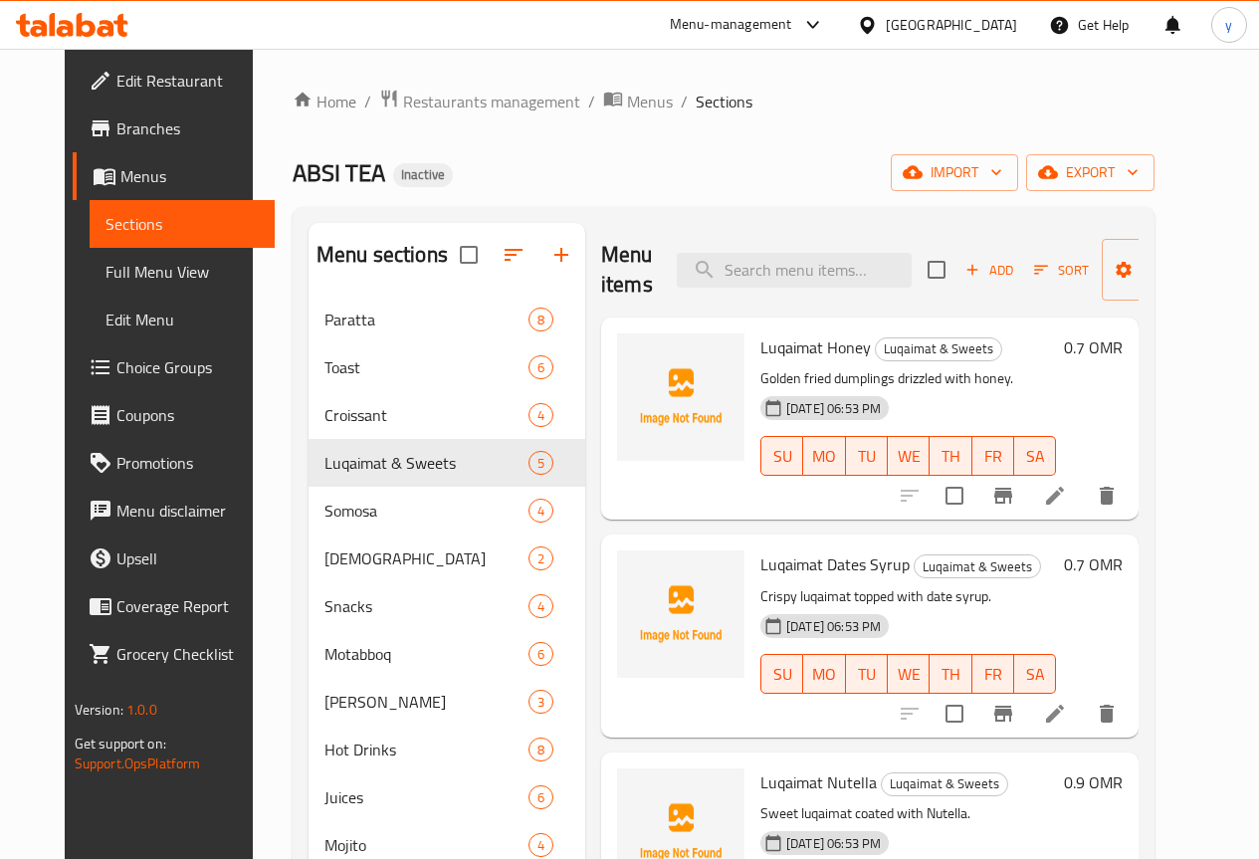
click at [1064, 502] on icon at bounding box center [1055, 496] width 18 height 18
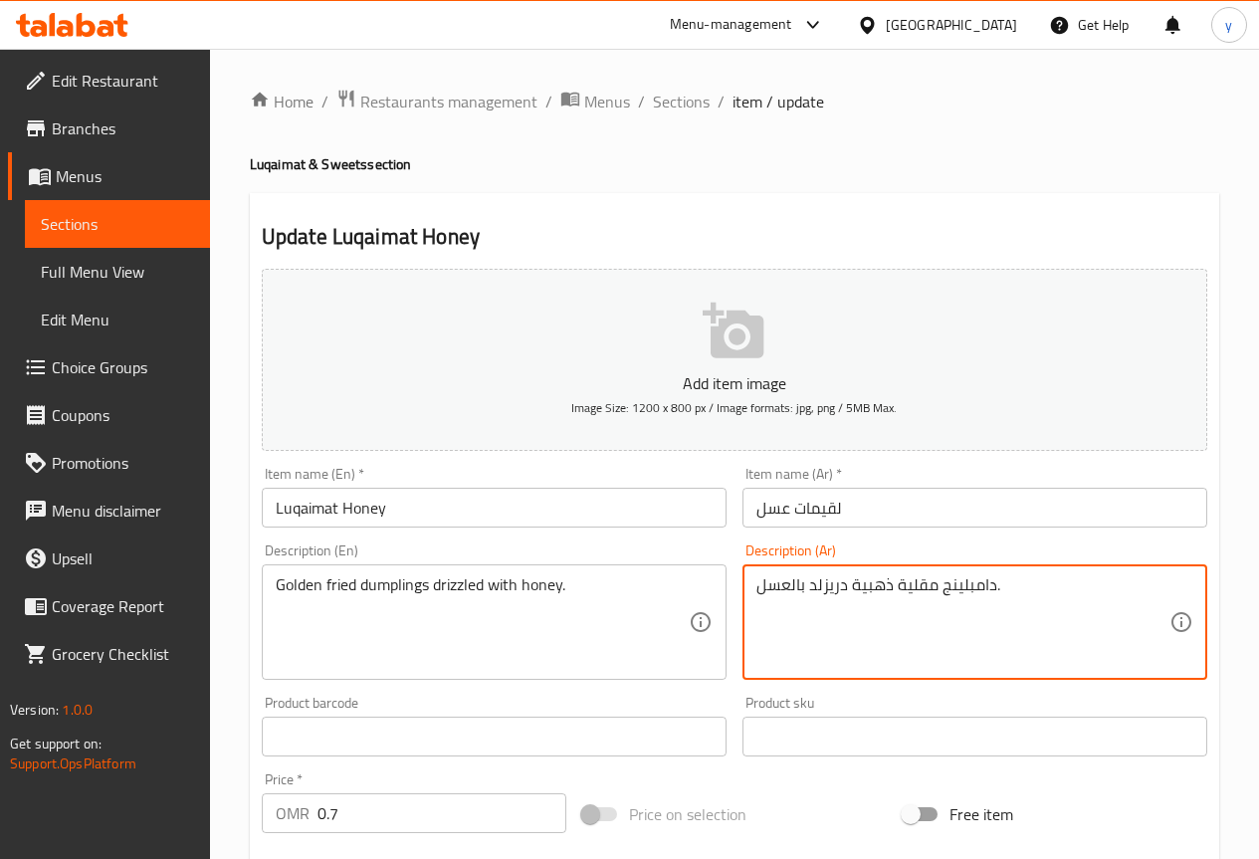
scroll to position [547, 0]
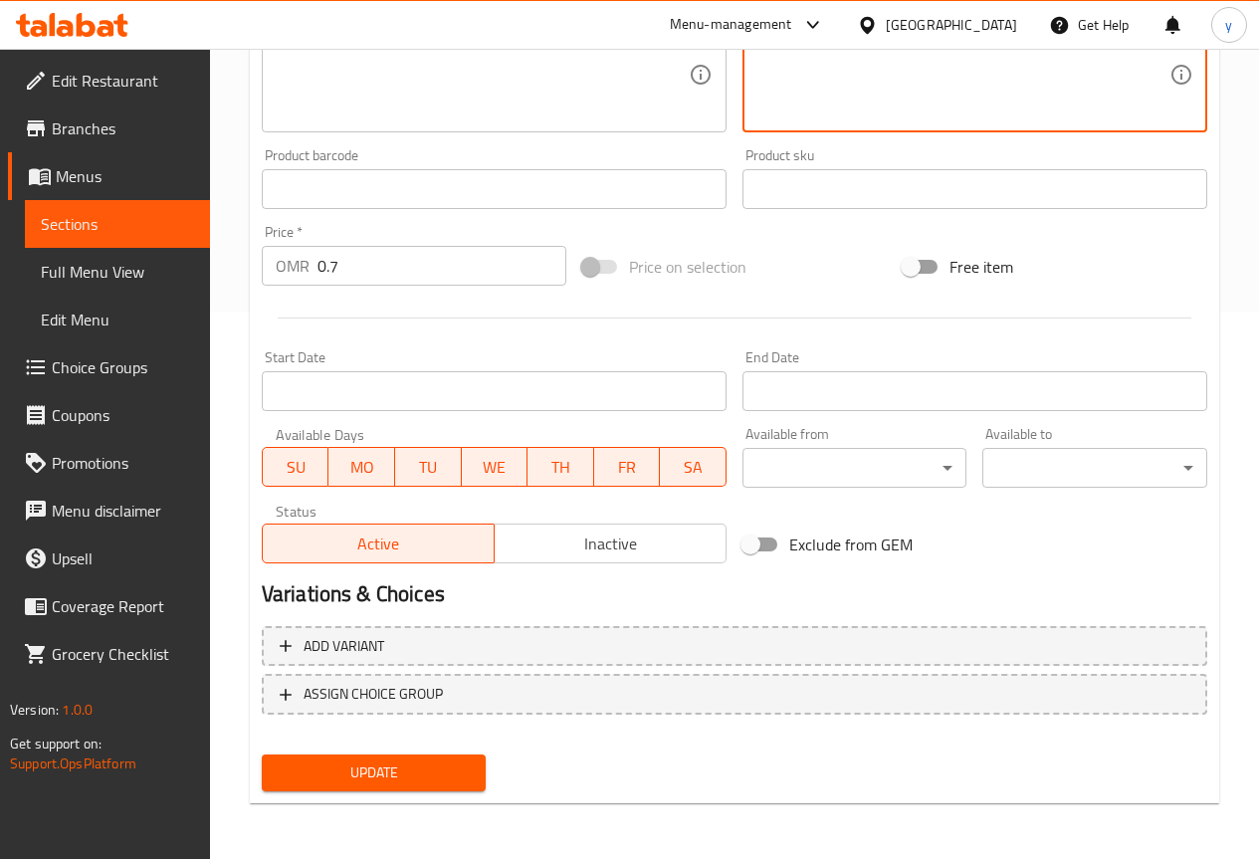
type textarea "دامبلينج مقلية ذهبية دريزلد بالعسل."
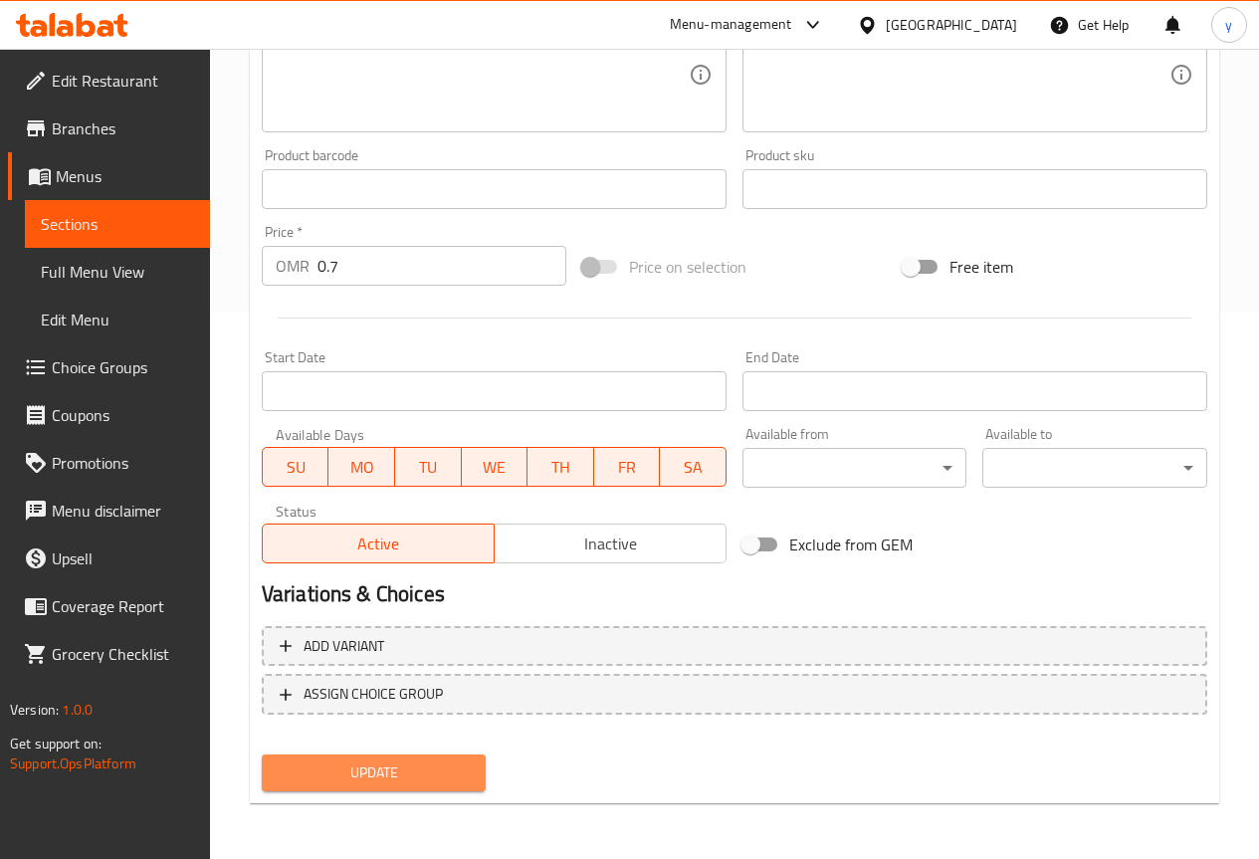
click at [334, 782] on span "Update" at bounding box center [374, 772] width 193 height 25
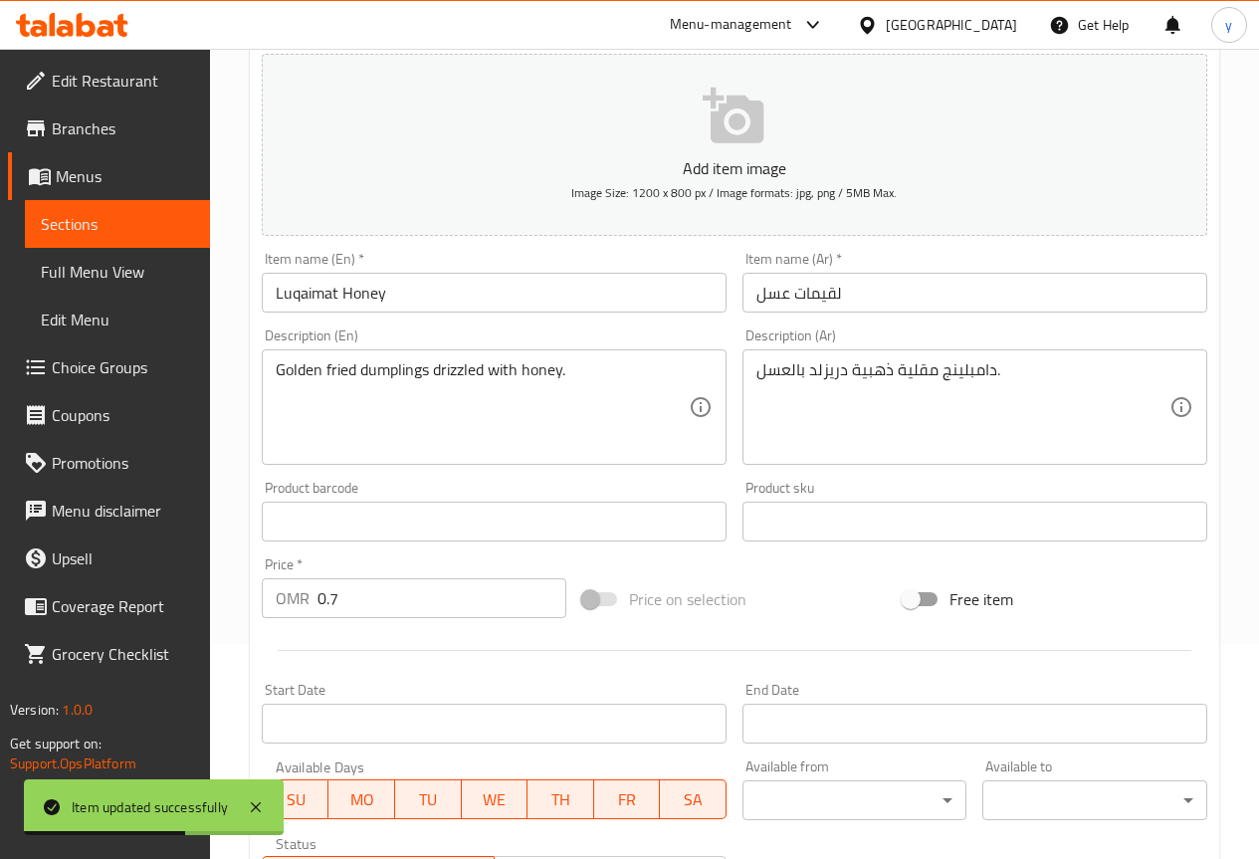
scroll to position [0, 0]
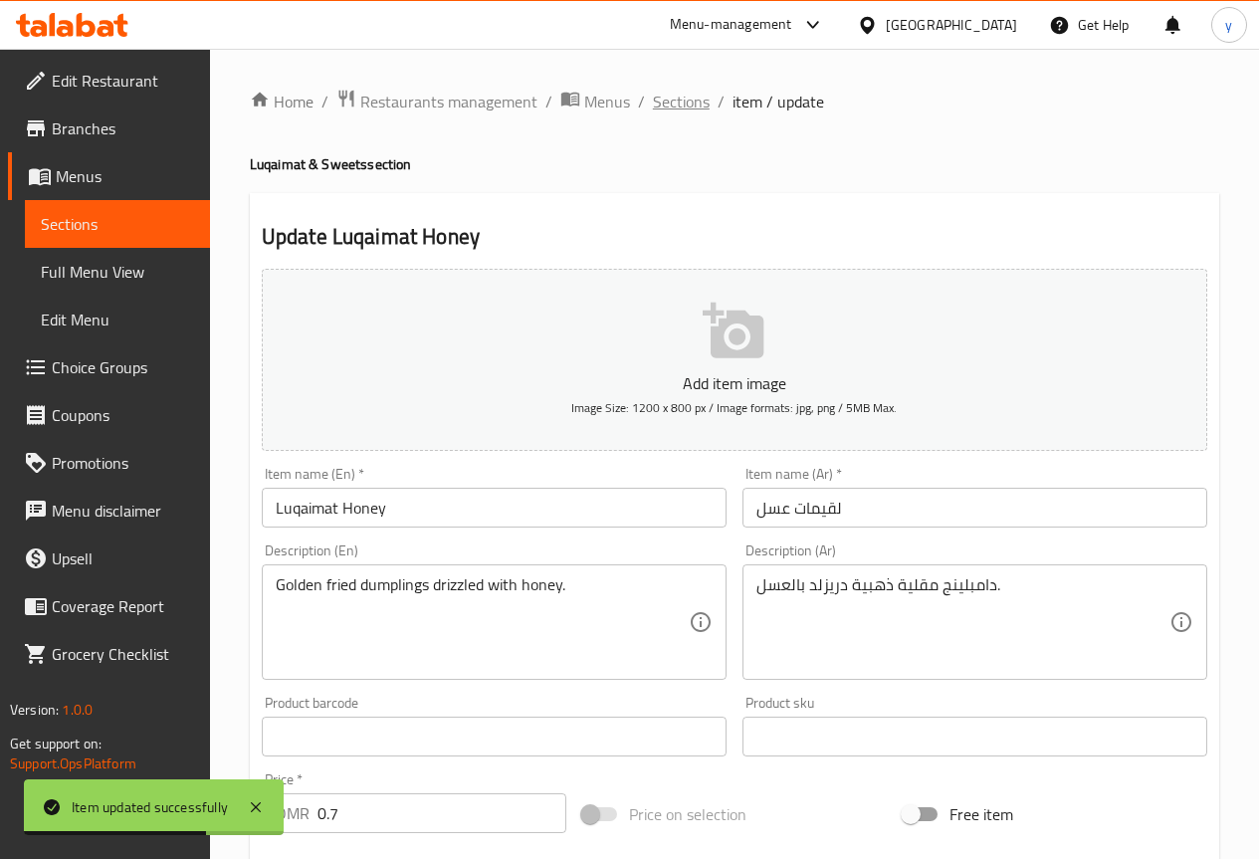
click at [691, 105] on span "Sections" at bounding box center [681, 102] width 57 height 24
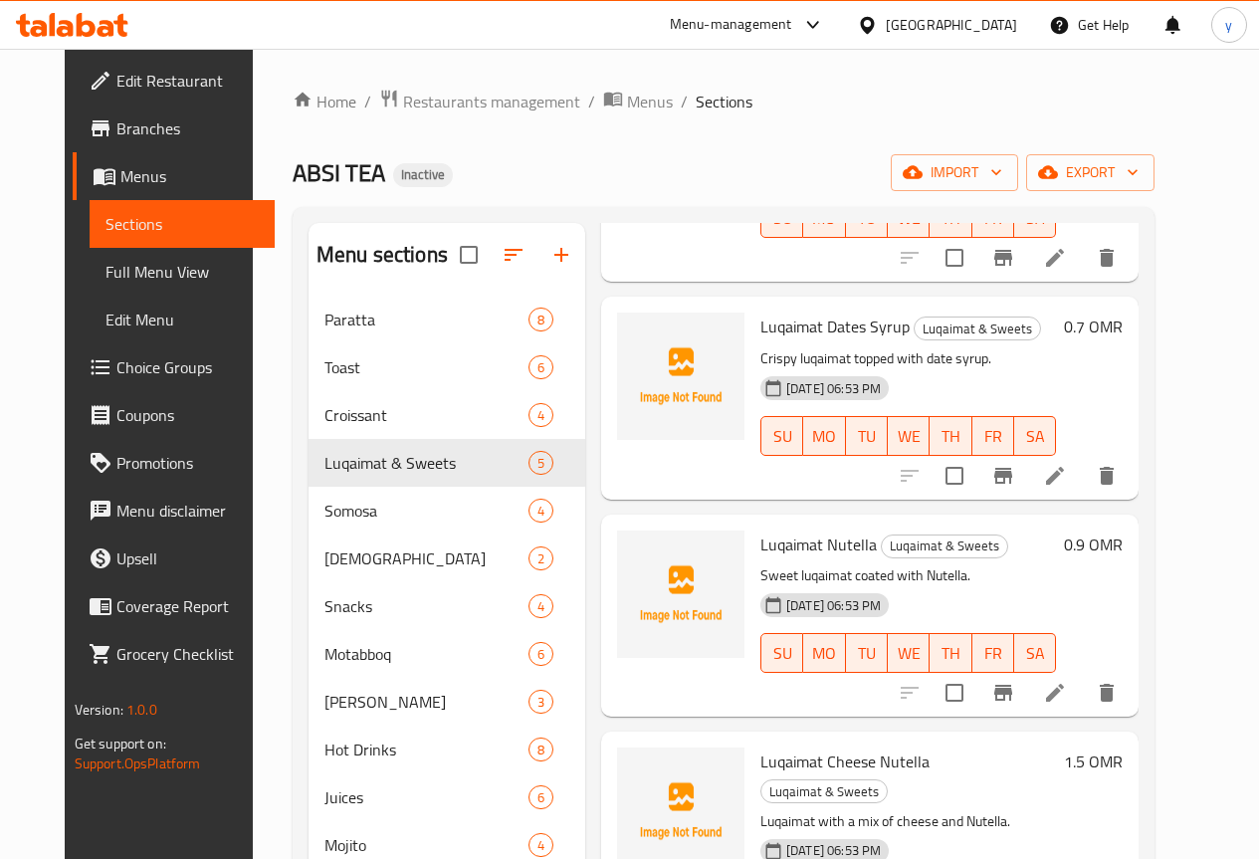
scroll to position [298, 0]
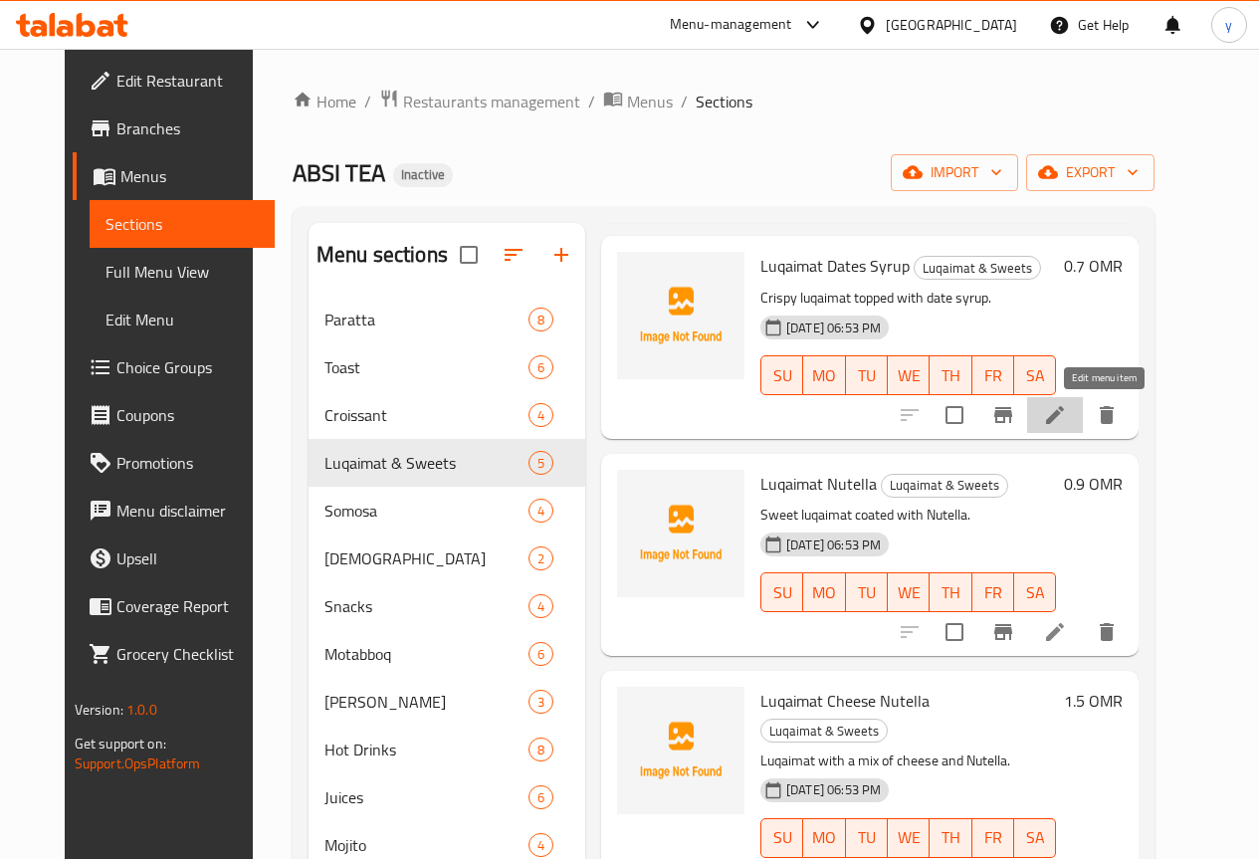
click at [1064, 412] on icon at bounding box center [1055, 415] width 18 height 18
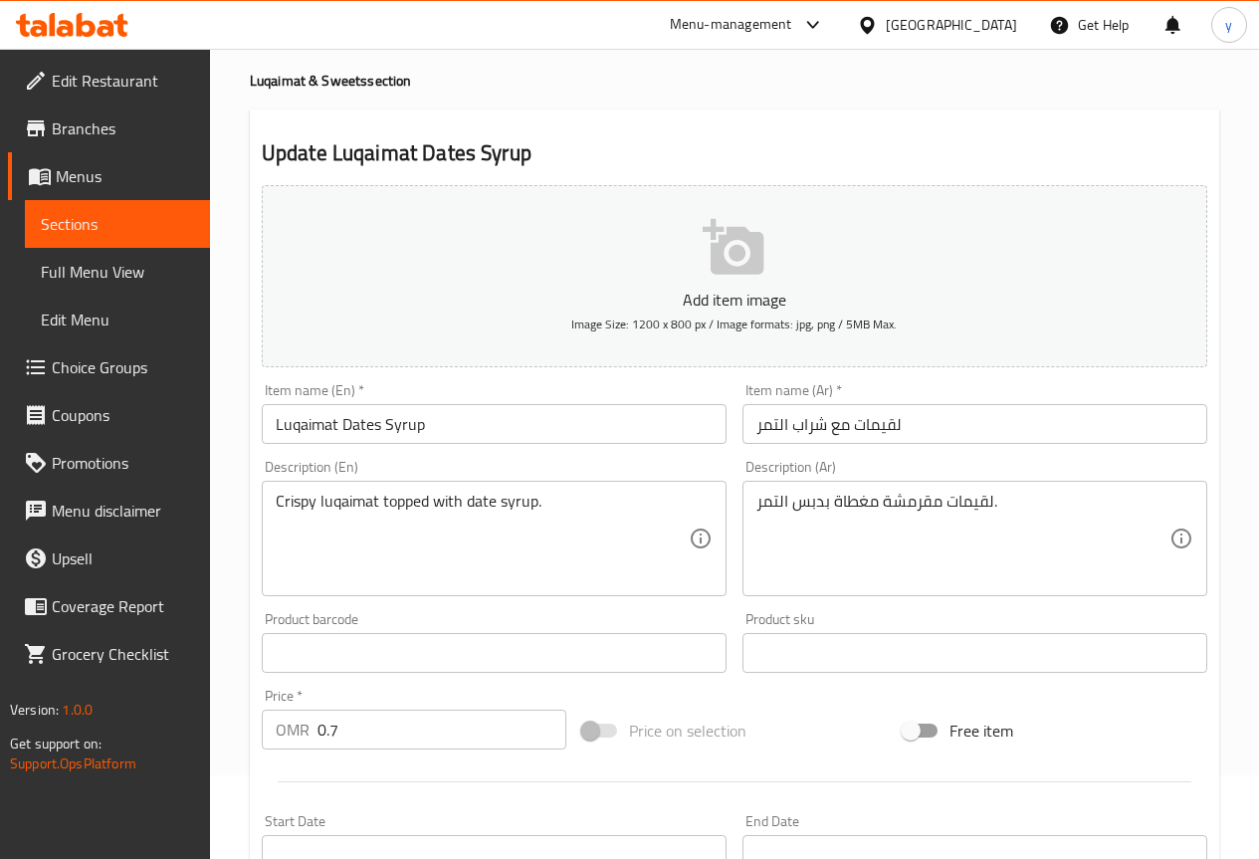
scroll to position [199, 0]
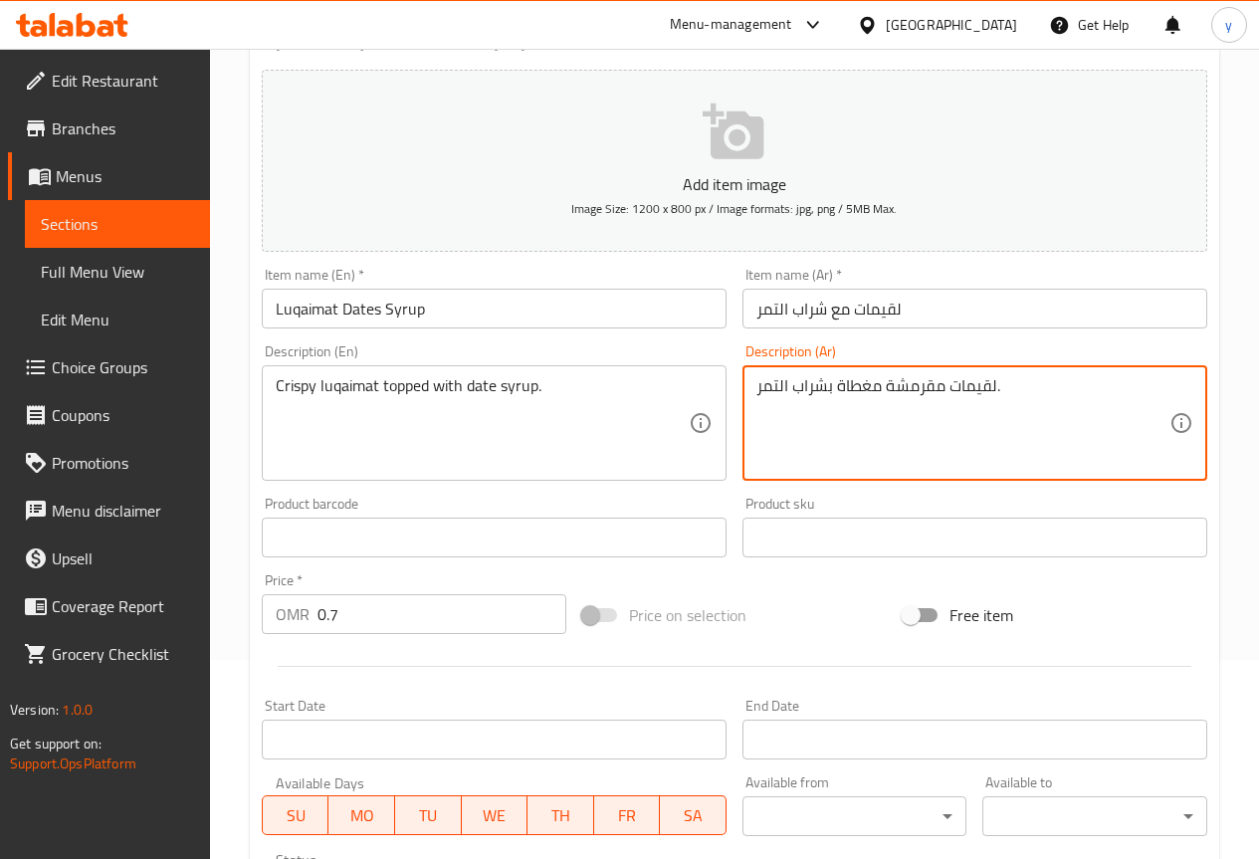
click at [946, 468] on textarea "لقيمات مقرمشة مغطاة بشراب التمر." at bounding box center [962, 423] width 413 height 95
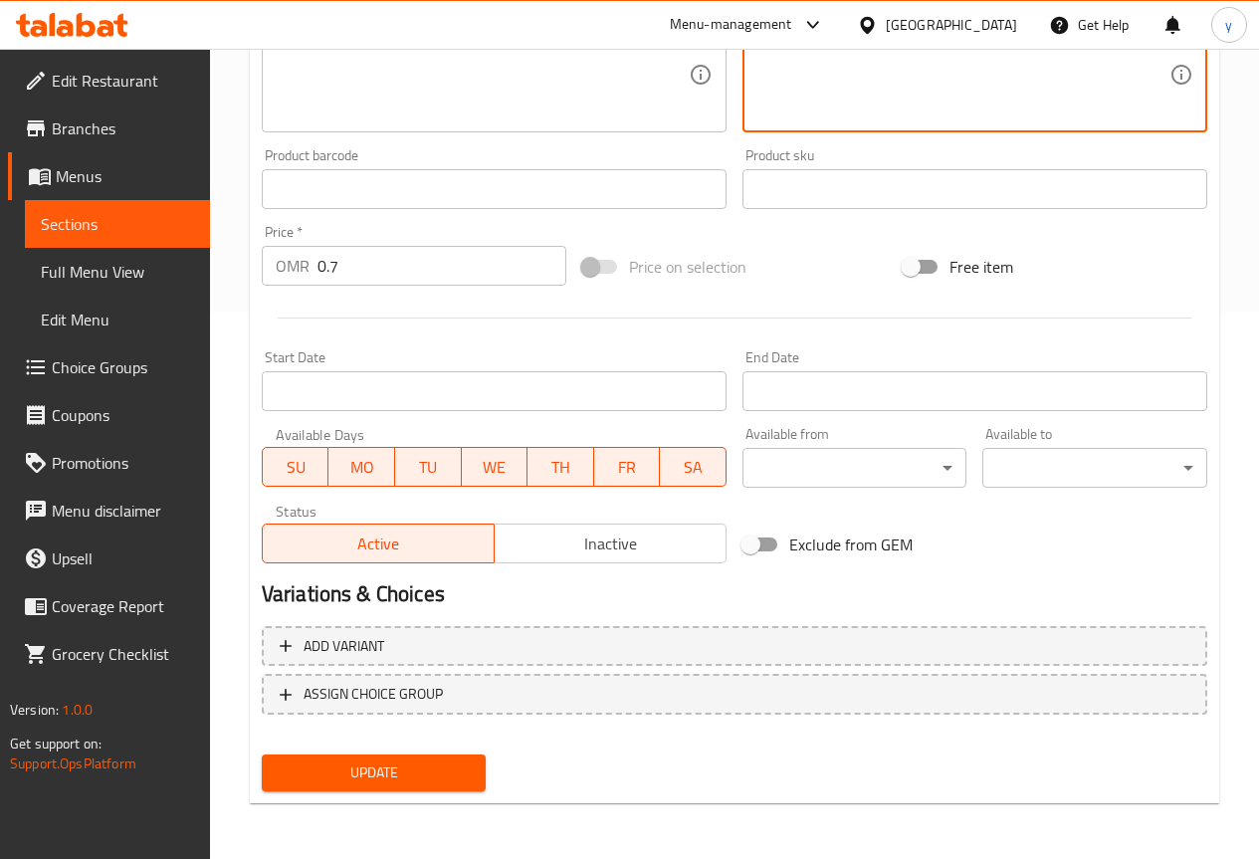
type textarea "لقيمات مقرمشة مغطاة بشراب التمر."
click at [359, 753] on div "Update" at bounding box center [374, 772] width 241 height 53
click at [362, 777] on span "Update" at bounding box center [374, 772] width 193 height 25
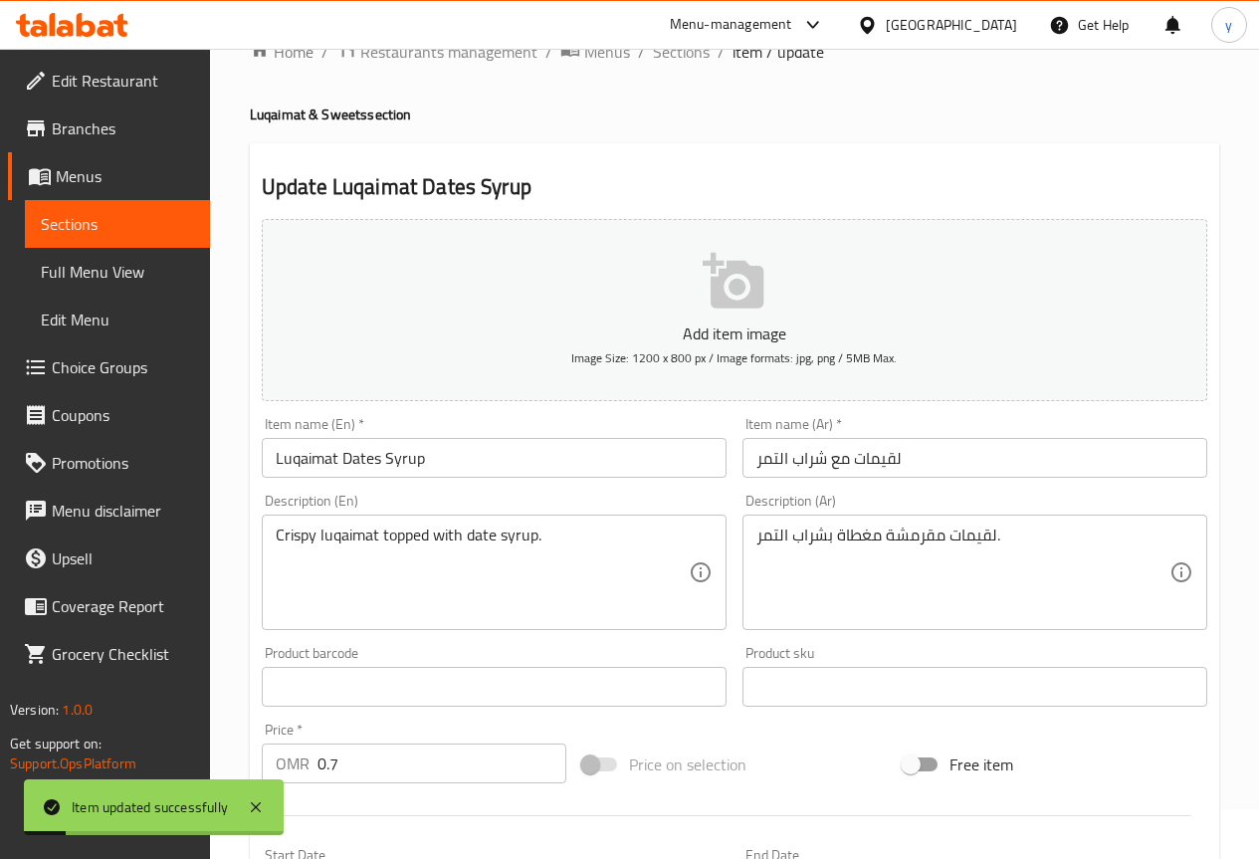
scroll to position [0, 0]
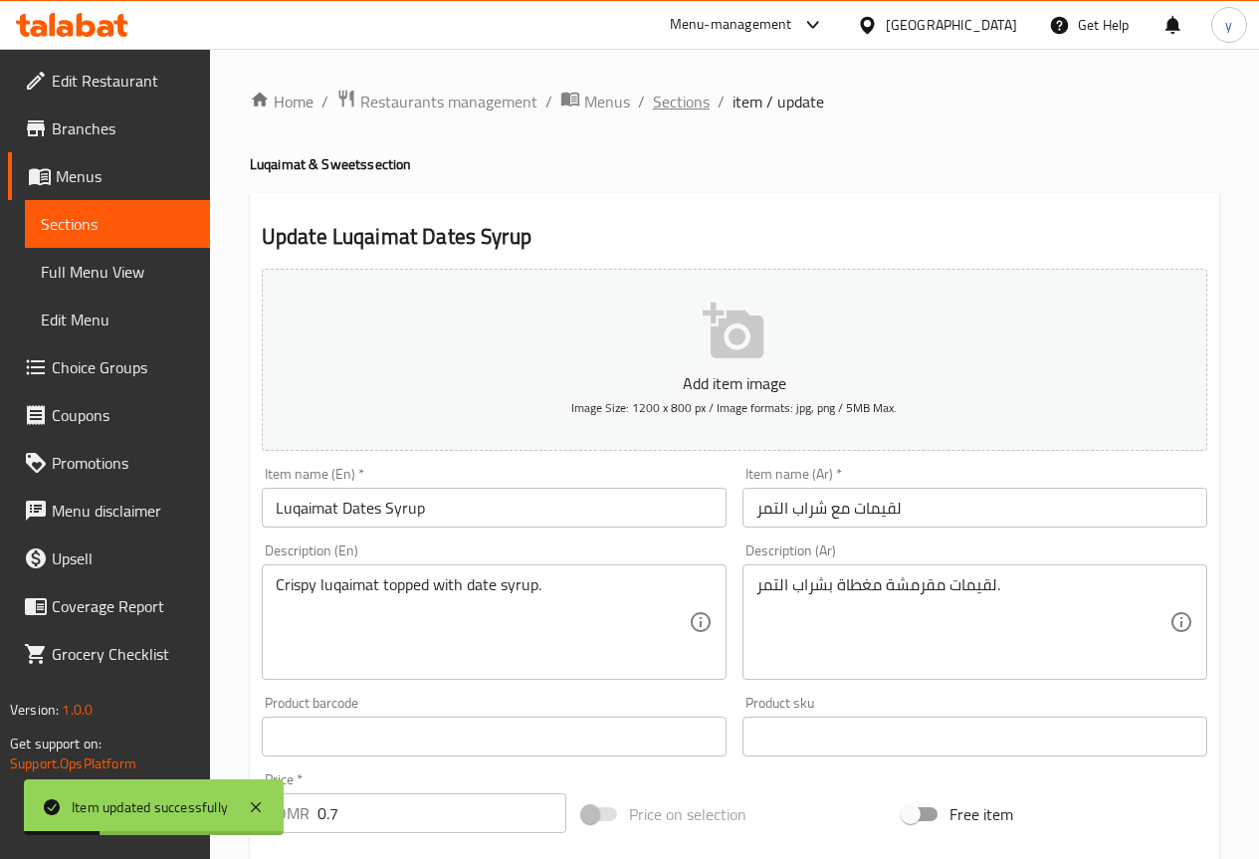
click at [684, 103] on span "Sections" at bounding box center [681, 102] width 57 height 24
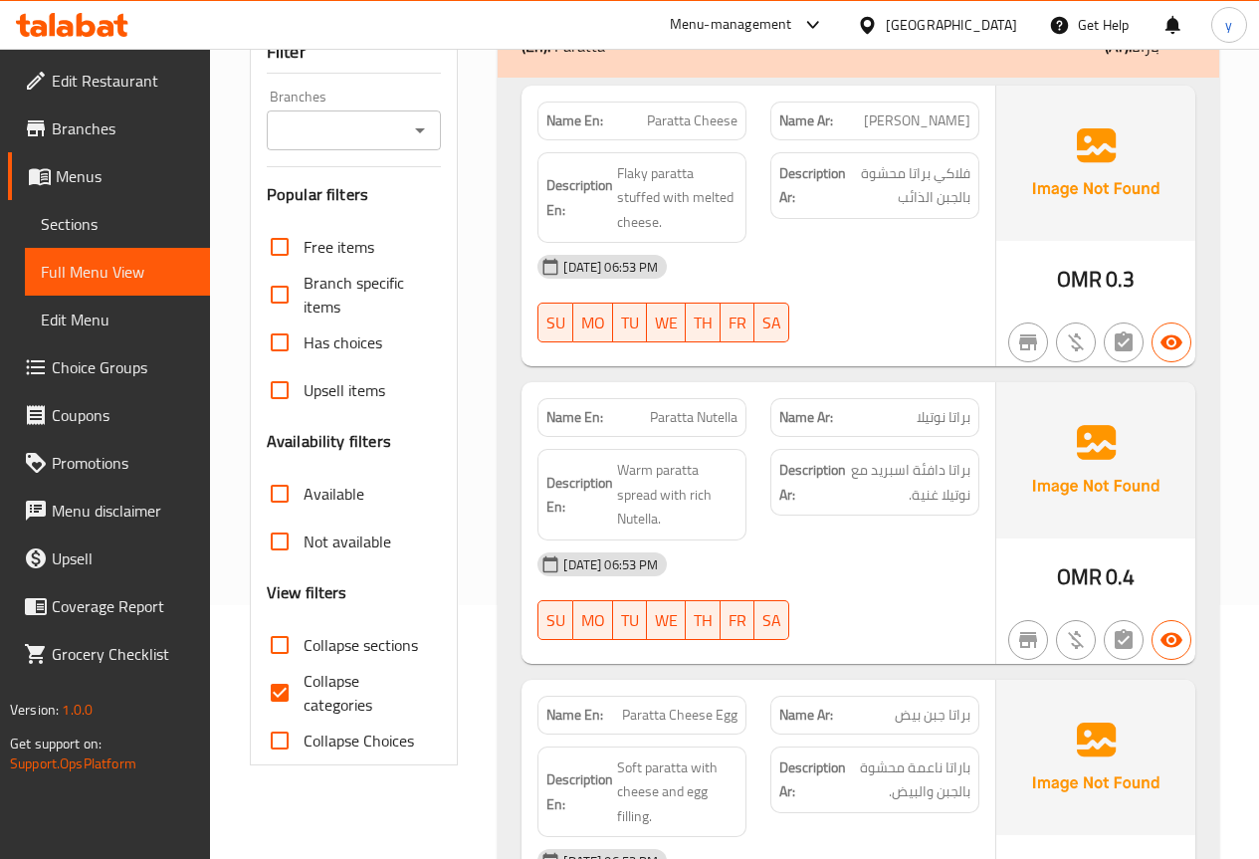
scroll to position [199, 0]
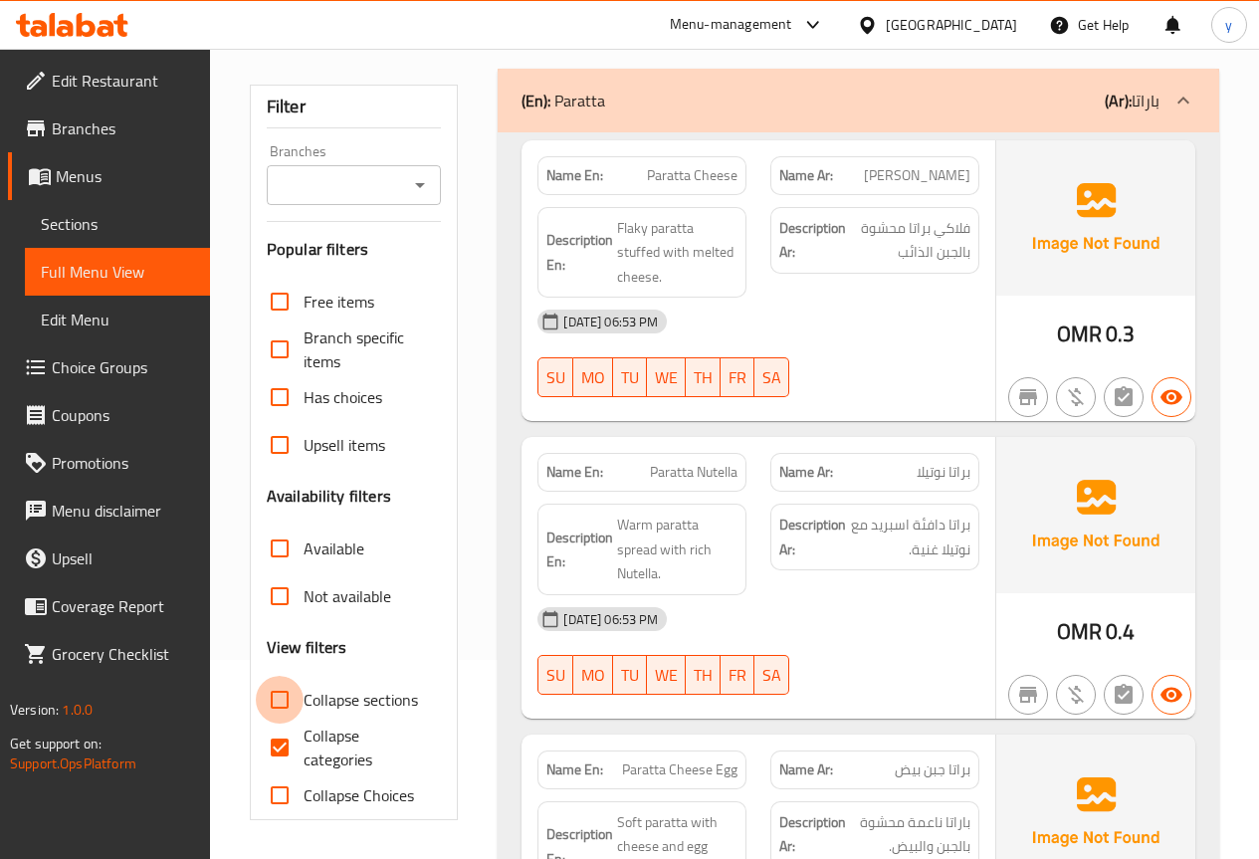
click at [292, 700] on input "Collapse sections" at bounding box center [280, 700] width 48 height 48
checkbox input "true"
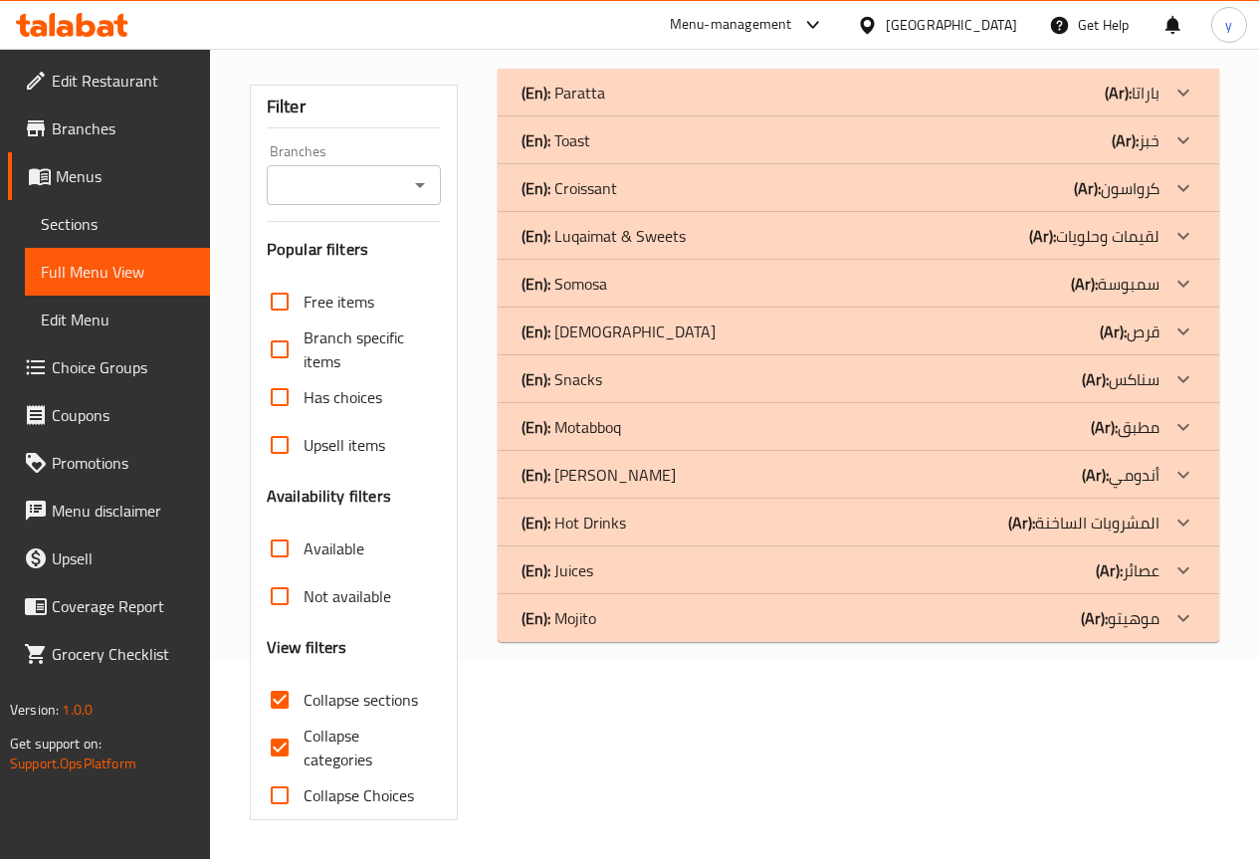
click at [778, 81] on div "(En): Paratta (Ar): باراتا" at bounding box center [840, 93] width 638 height 24
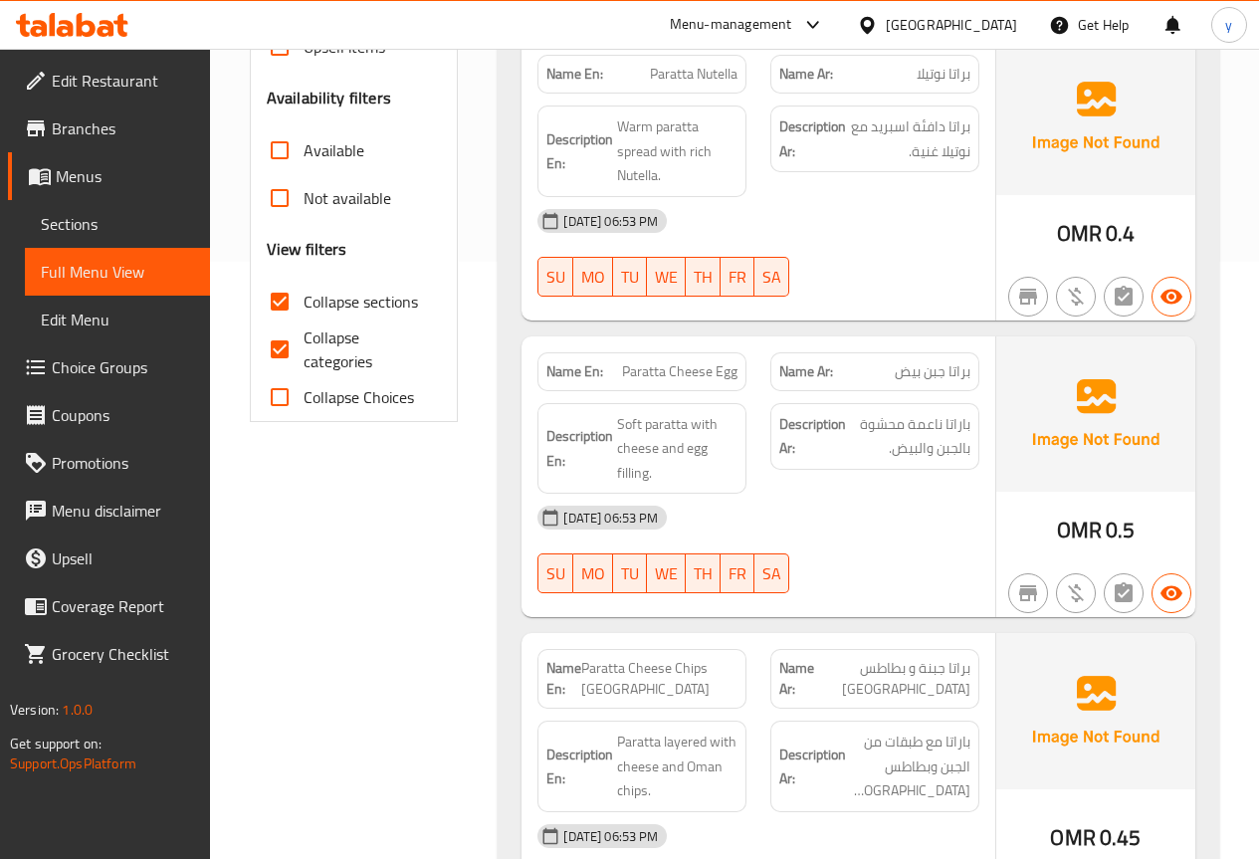
scroll to position [0, 0]
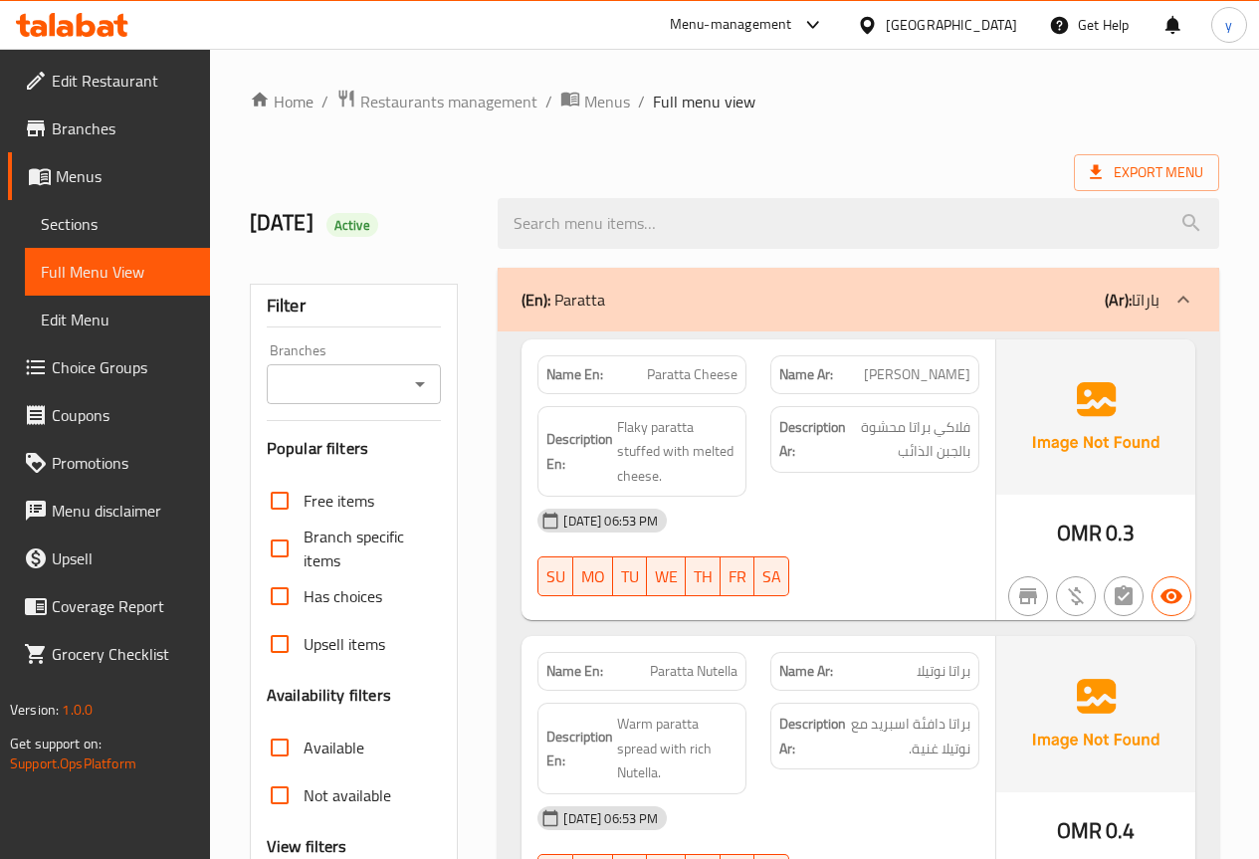
click at [645, 289] on div "(En): Paratta (Ar): باراتا" at bounding box center [840, 300] width 638 height 24
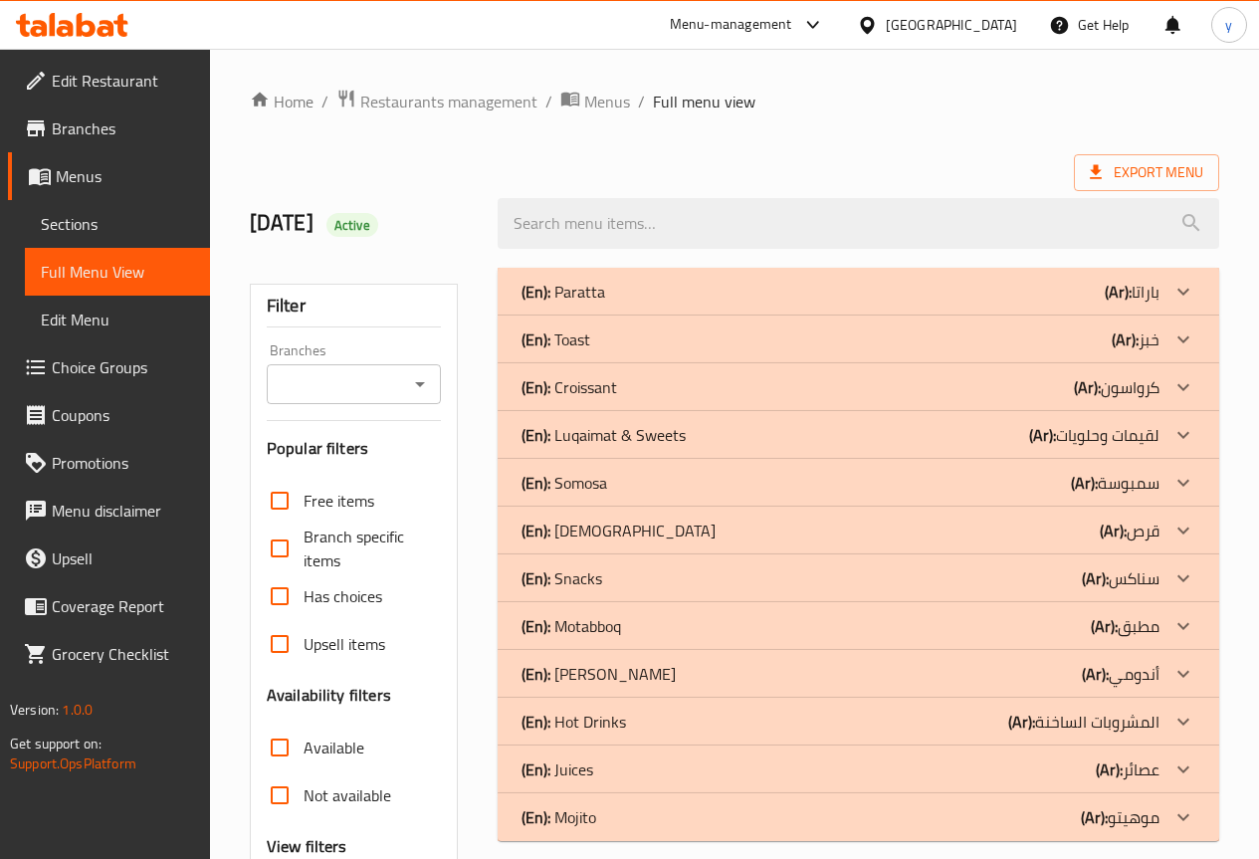
click at [619, 333] on div "(En): Toast (Ar): خبز" at bounding box center [840, 339] width 638 height 24
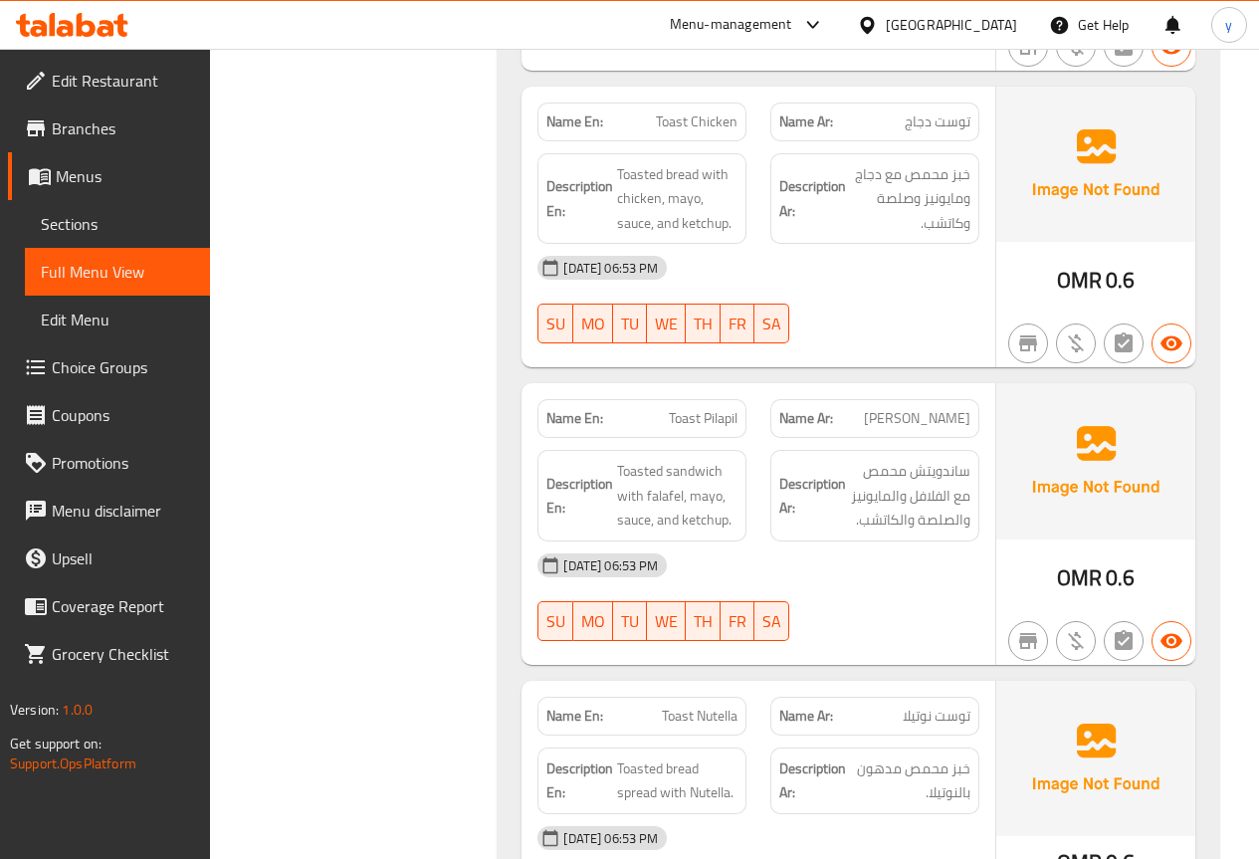
scroll to position [1393, 0]
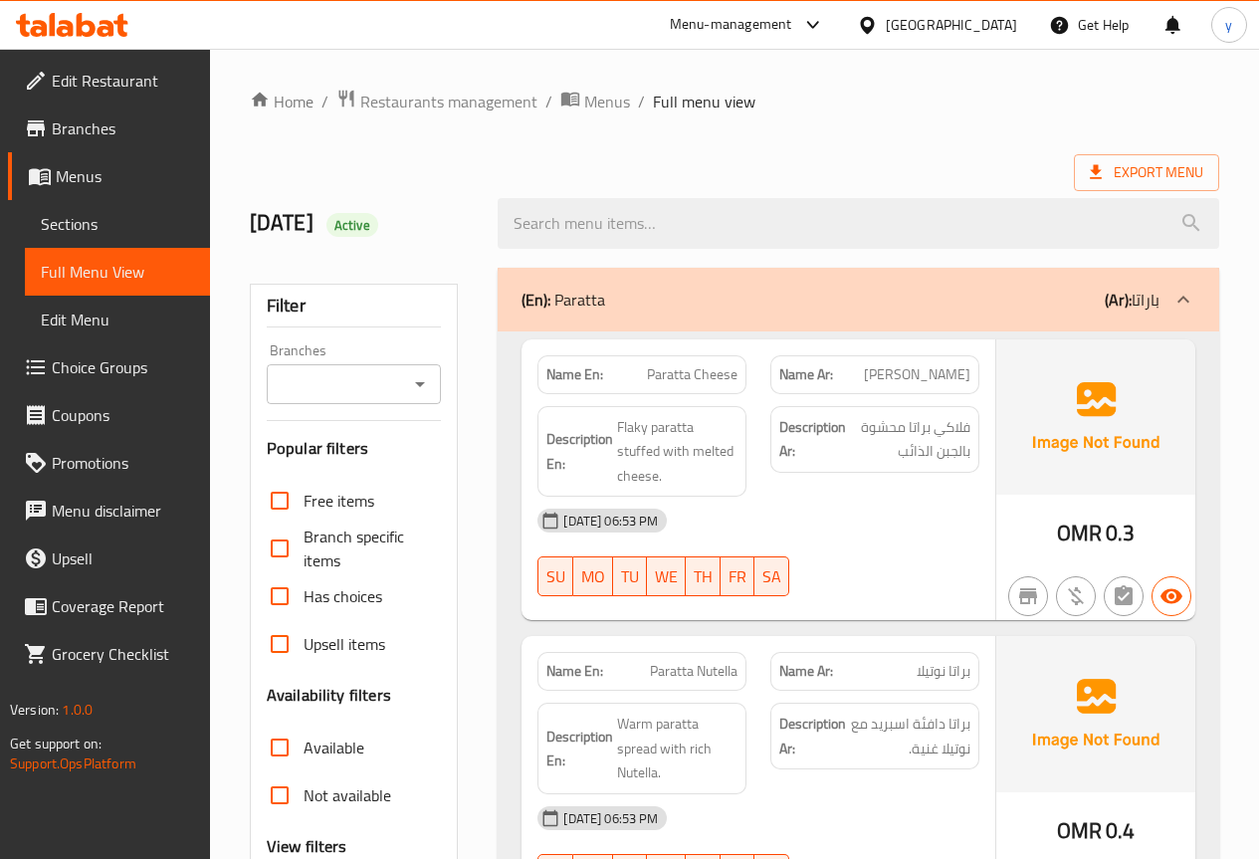
click at [663, 277] on div "(En): Paratta (Ar): باراتا" at bounding box center [857, 300] width 721 height 64
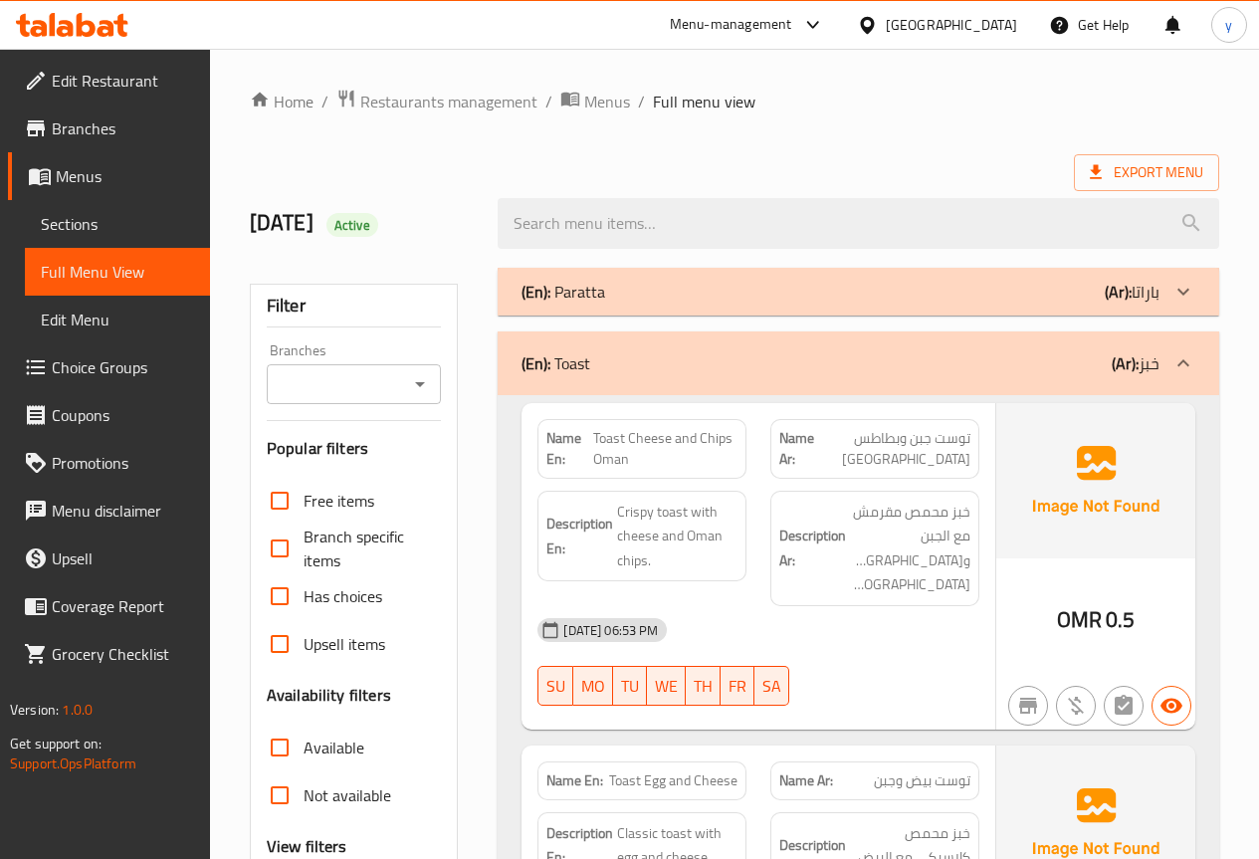
click at [885, 383] on div "(En): Toast (Ar): خبز" at bounding box center [857, 363] width 721 height 64
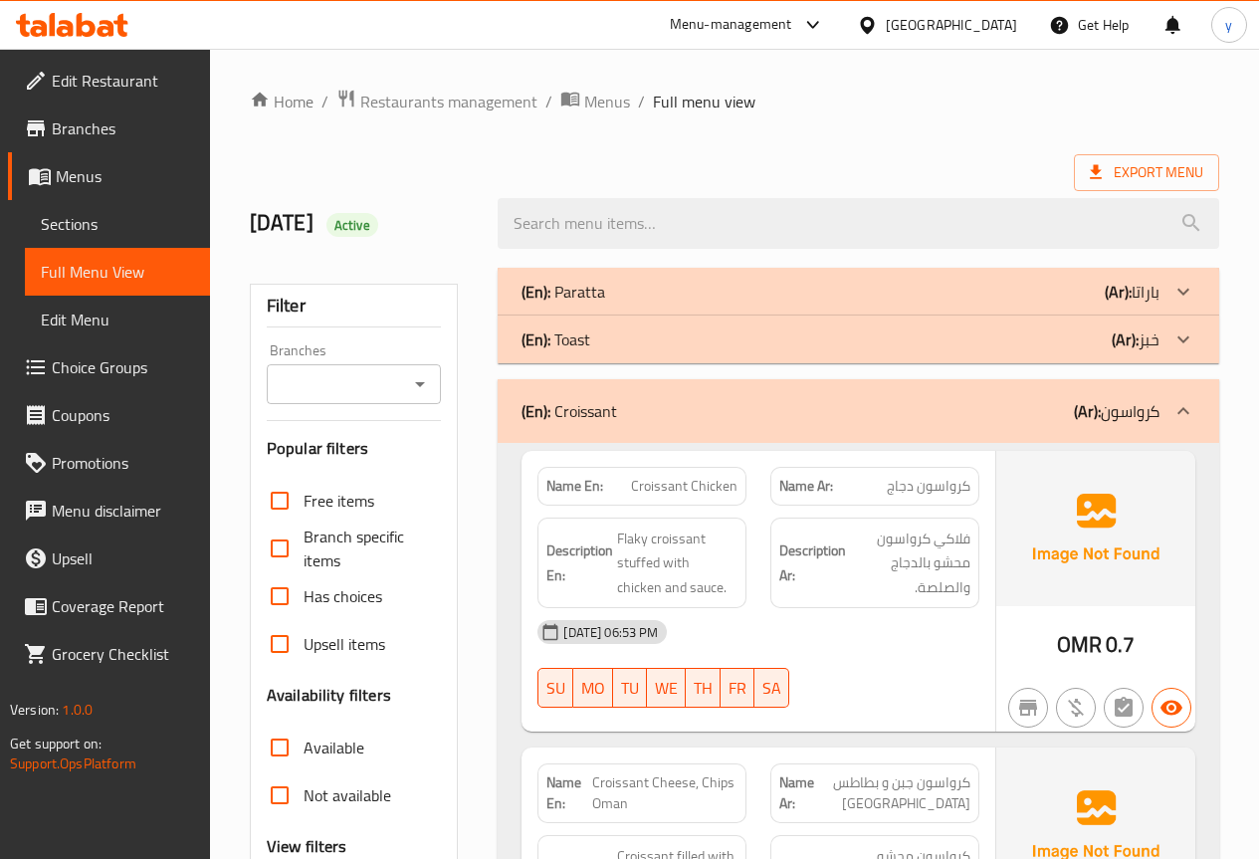
click at [666, 424] on div "(En): Croissant (Ar): كرواسون" at bounding box center [857, 411] width 721 height 64
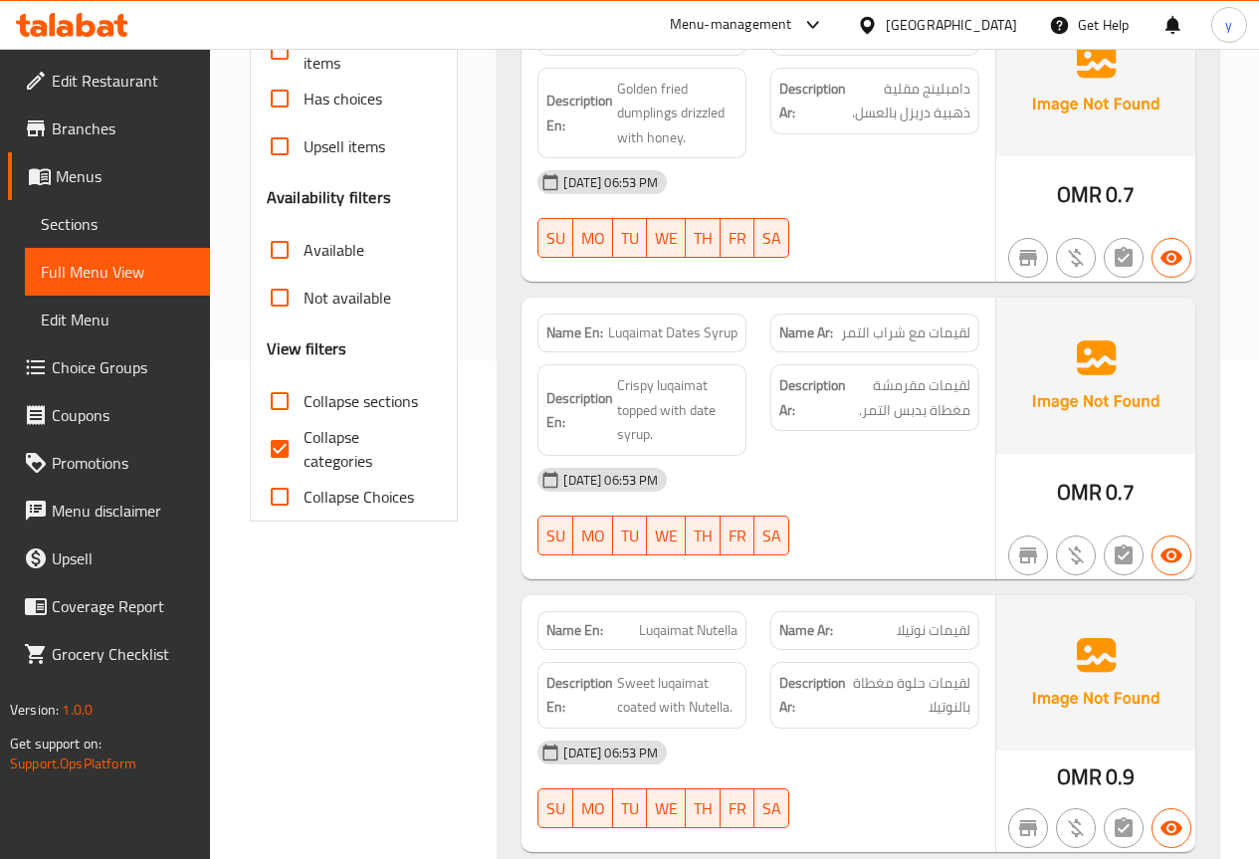
scroll to position [199, 0]
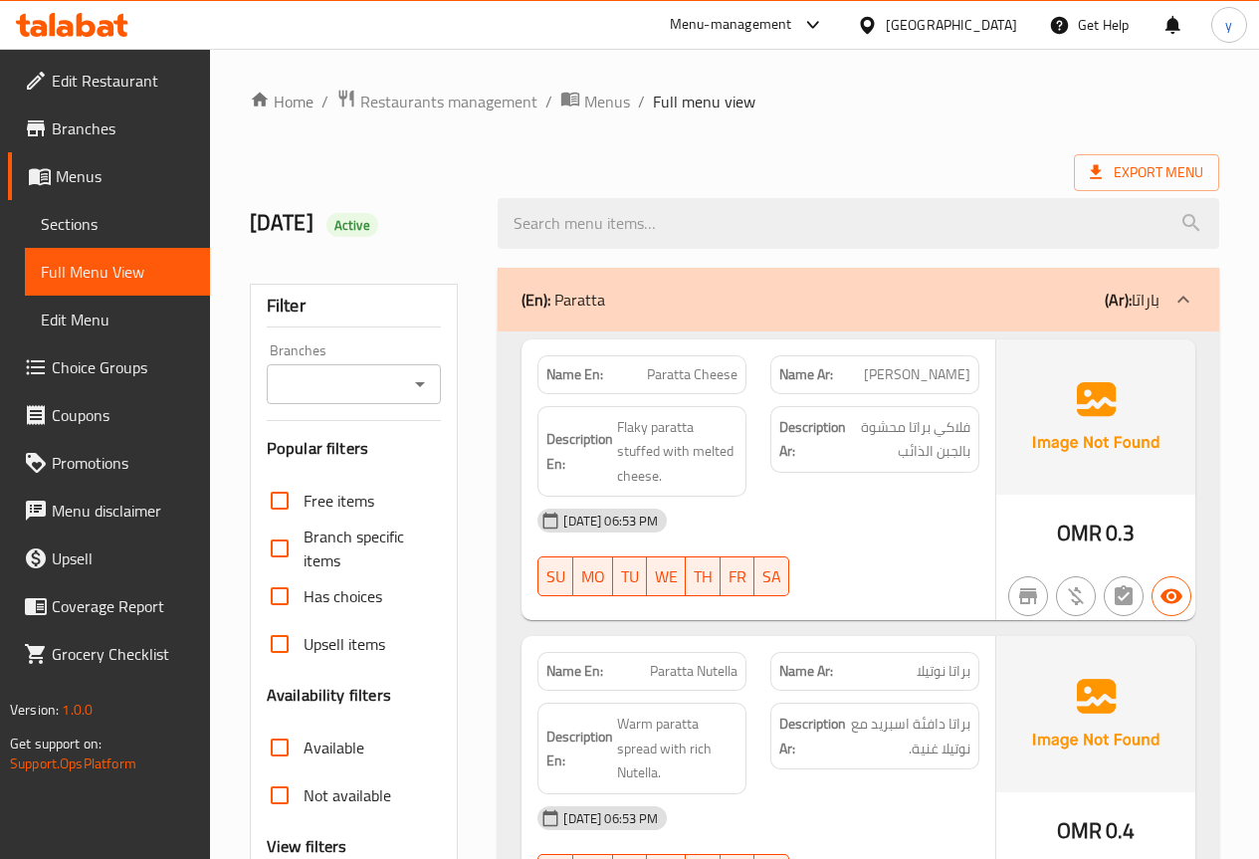
click at [638, 303] on div "(En): Paratta (Ar): باراتا" at bounding box center [840, 300] width 638 height 24
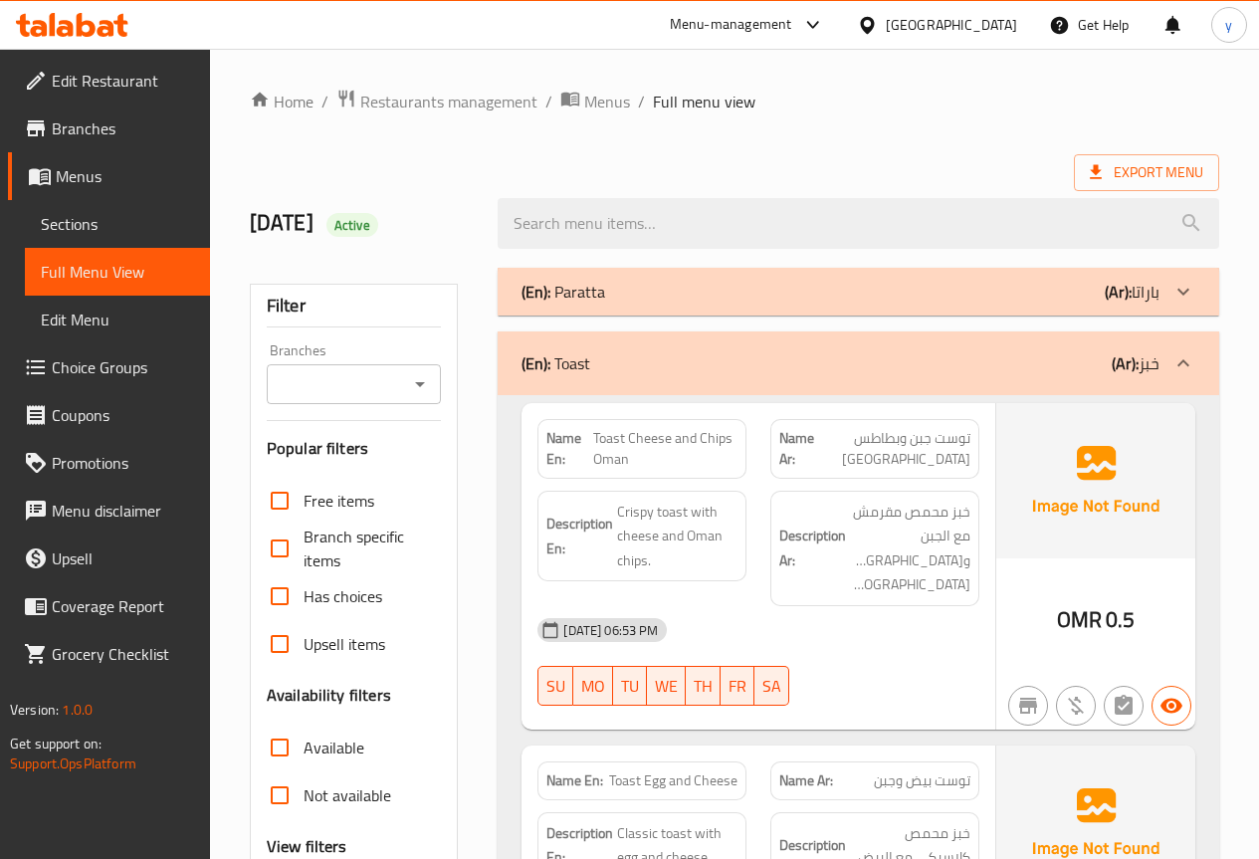
click at [684, 360] on div "(En): Toast (Ar): خبز" at bounding box center [840, 363] width 638 height 24
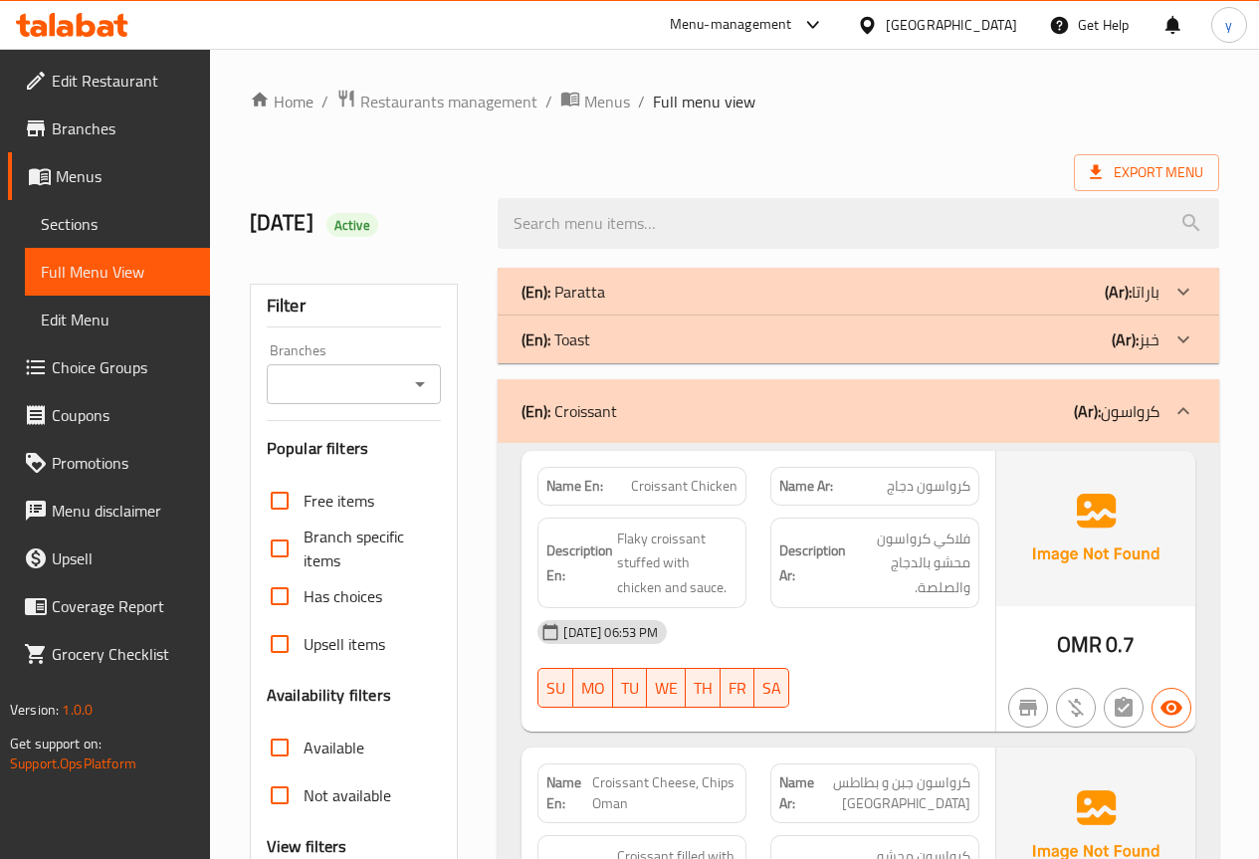
click at [675, 399] on div "(En): Croissant (Ar): كرواسون" at bounding box center [840, 411] width 638 height 24
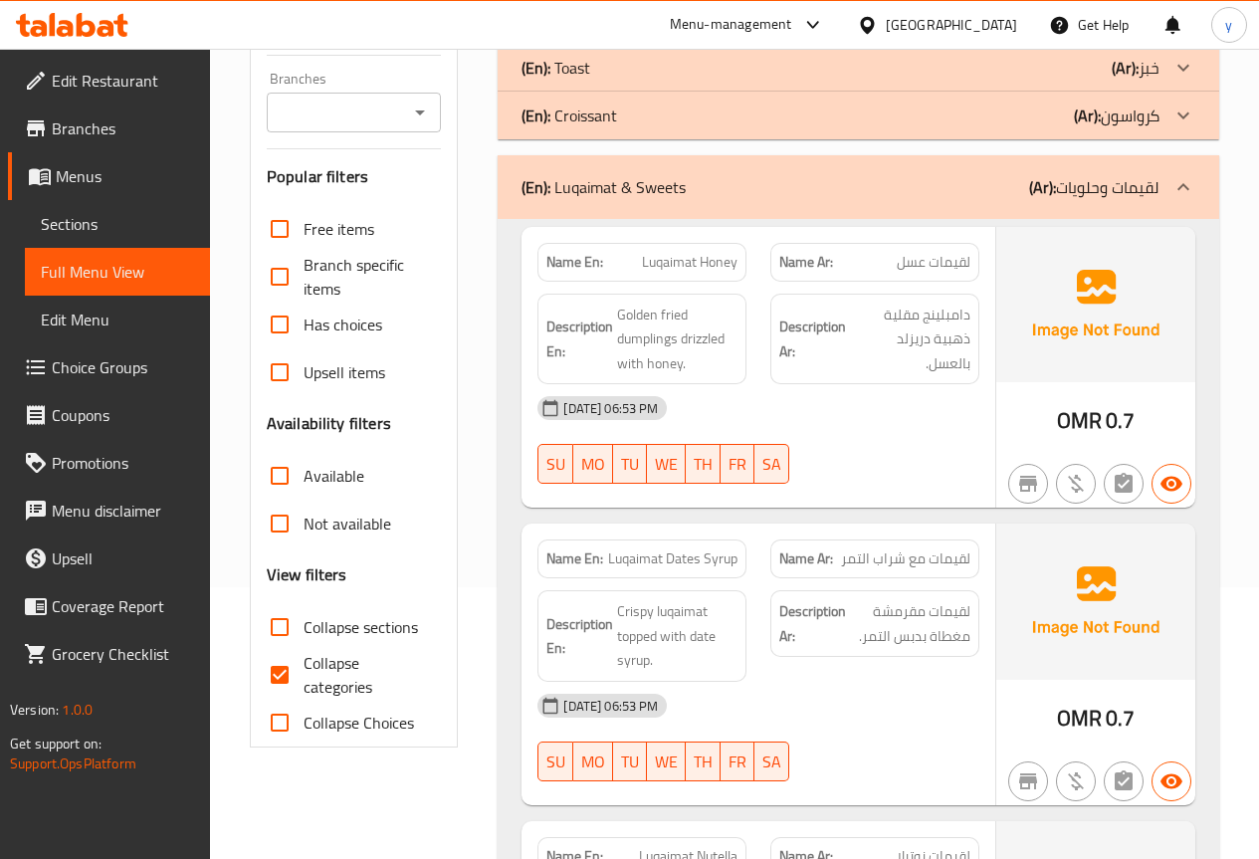
scroll to position [497, 0]
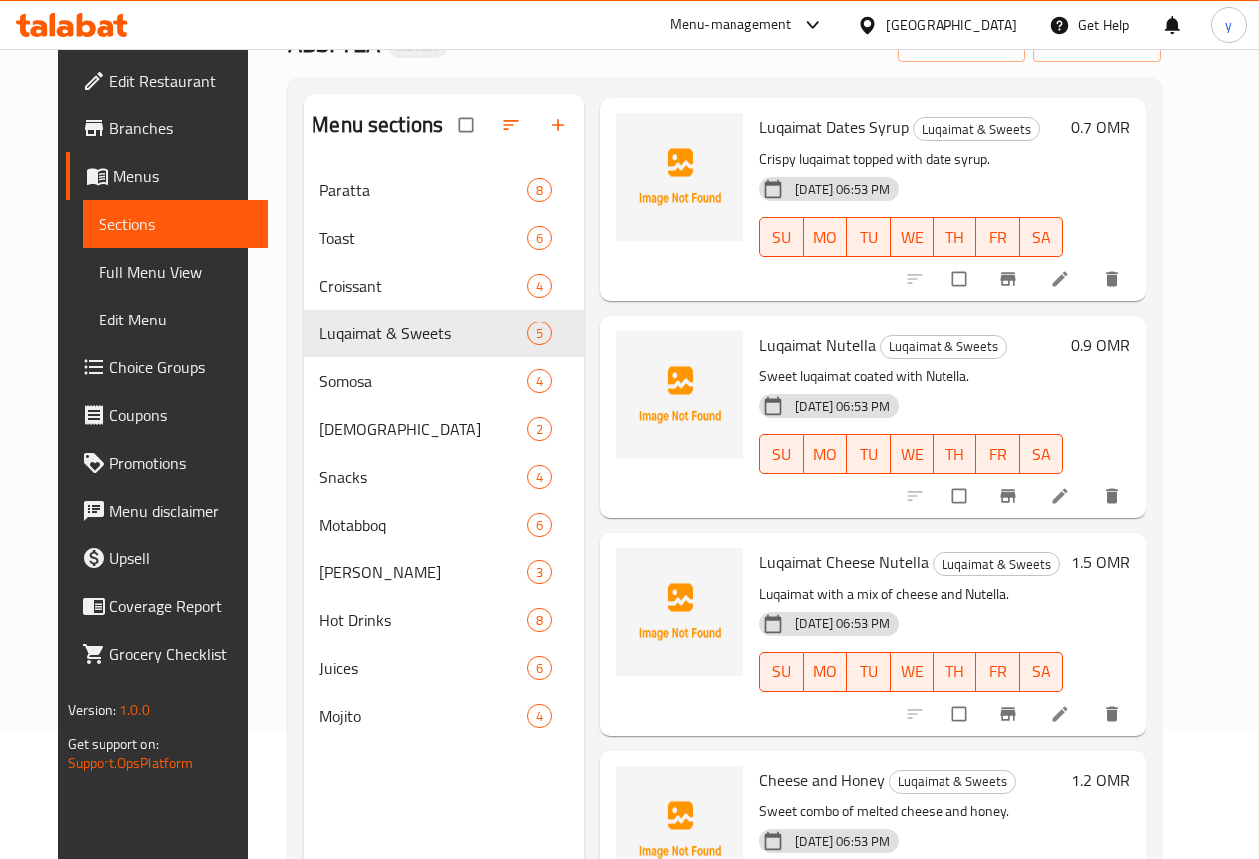
scroll to position [279, 0]
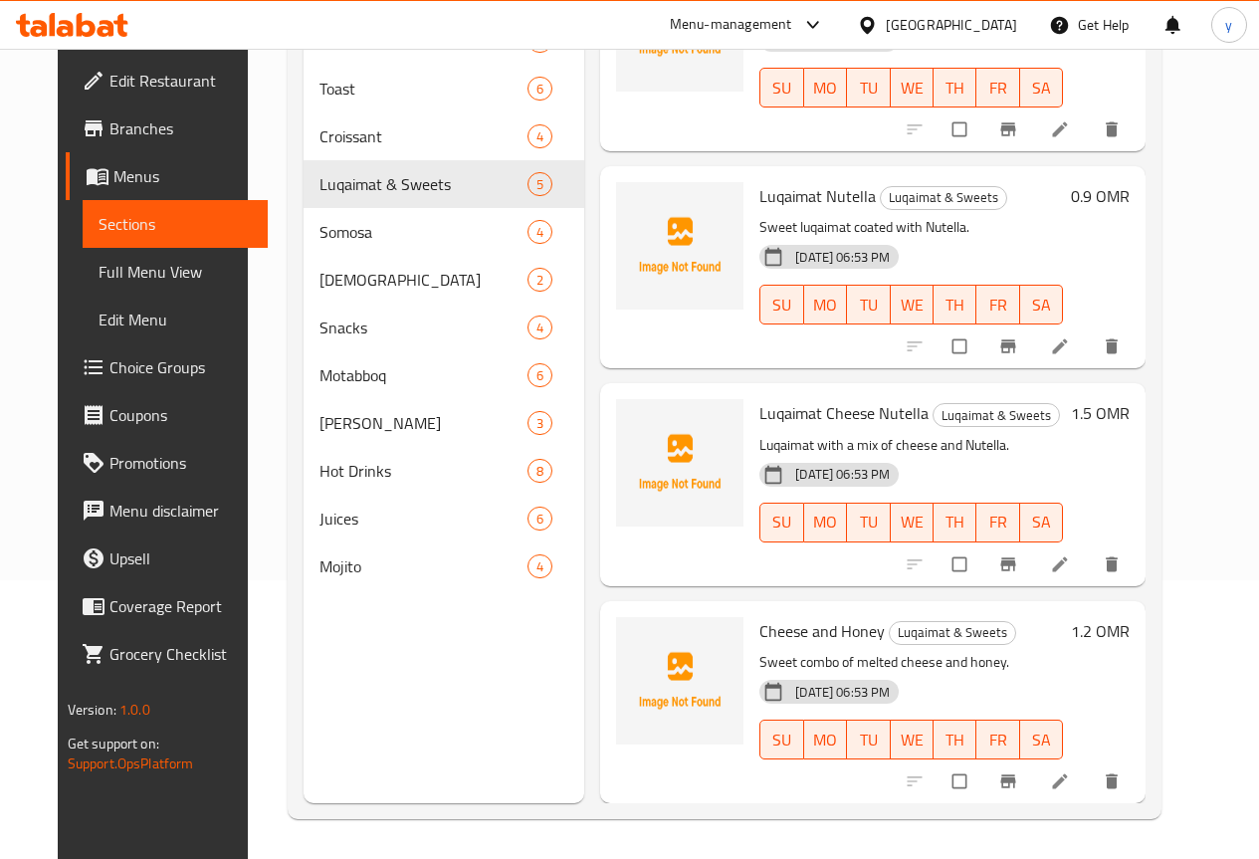
click at [1089, 576] on li at bounding box center [1062, 564] width 56 height 32
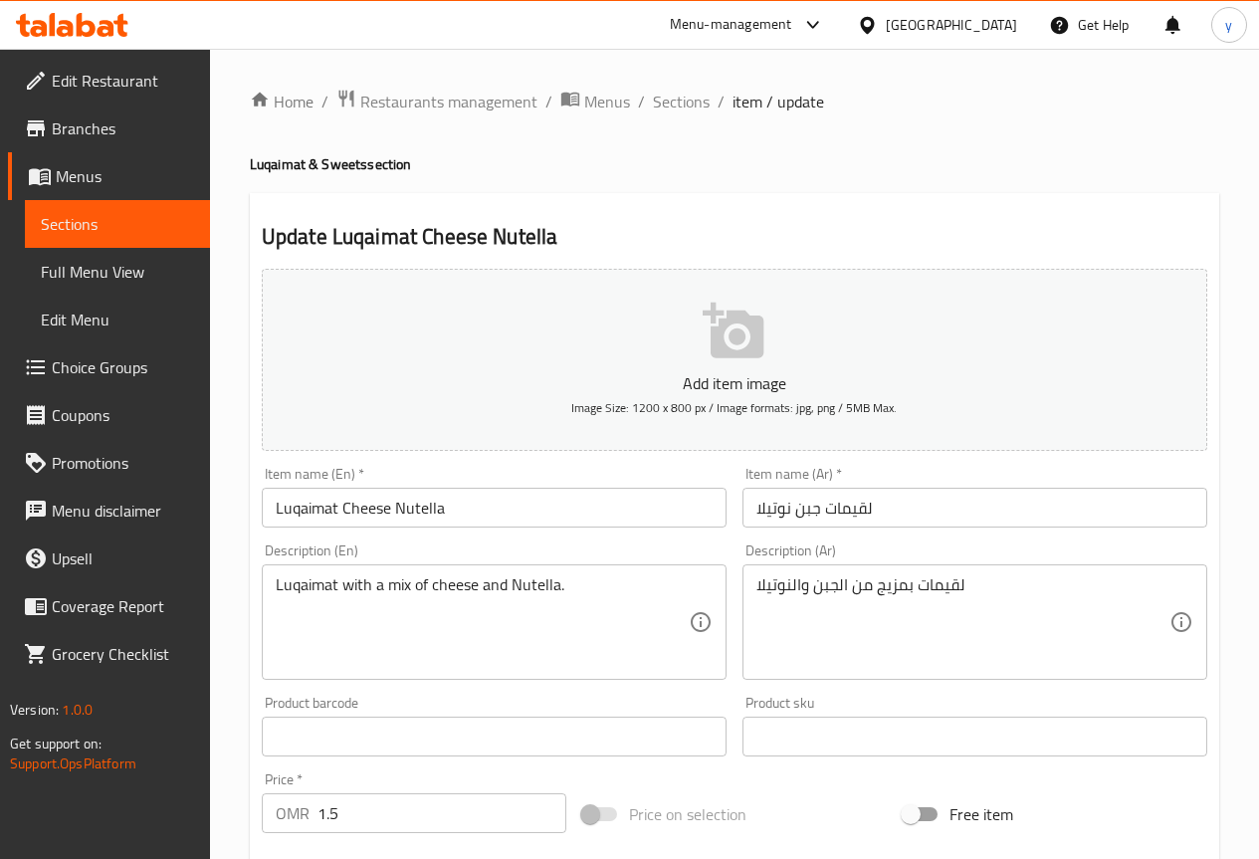
click at [303, 514] on input "Luqaimat Cheese Nutella" at bounding box center [494, 508] width 465 height 40
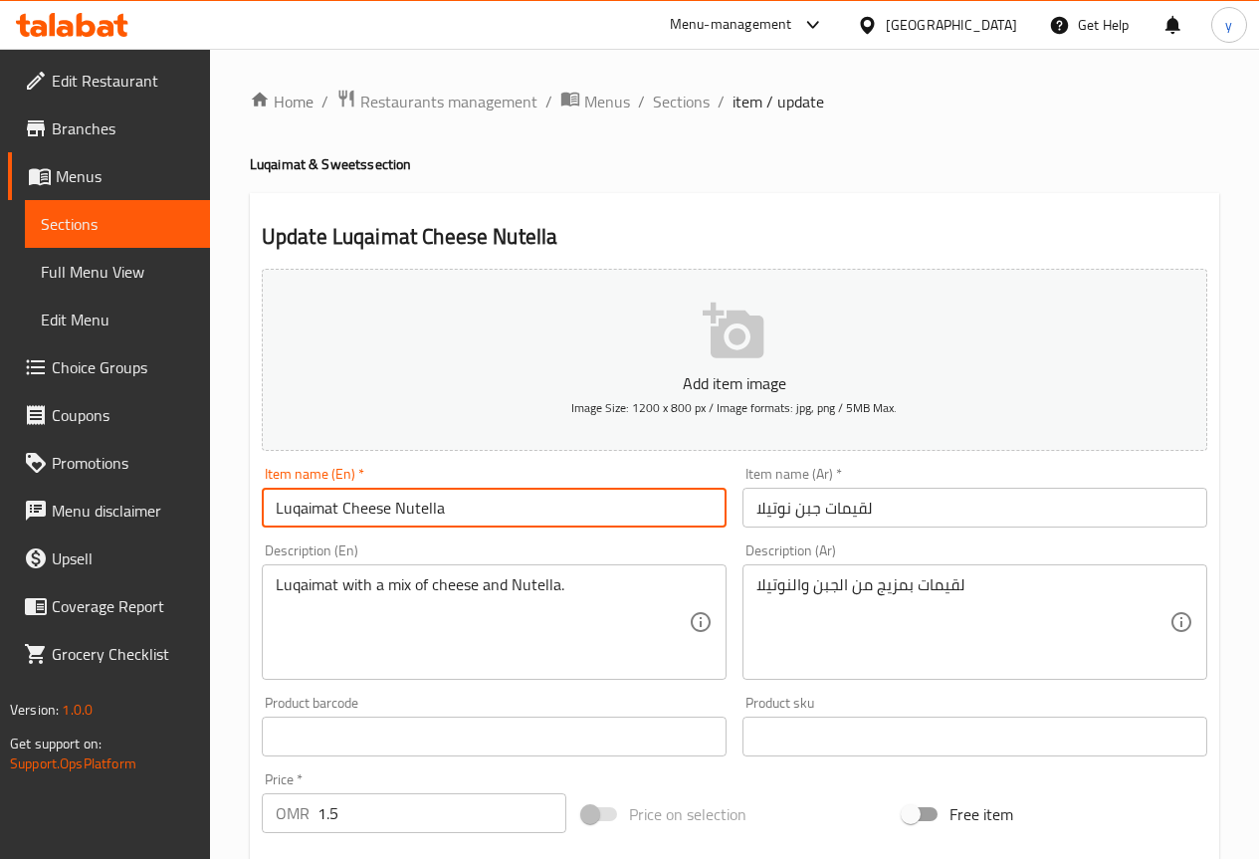
click at [303, 514] on input "Luqaimat Cheese Nutella" at bounding box center [494, 508] width 465 height 40
click at [678, 105] on span "Sections" at bounding box center [681, 102] width 57 height 24
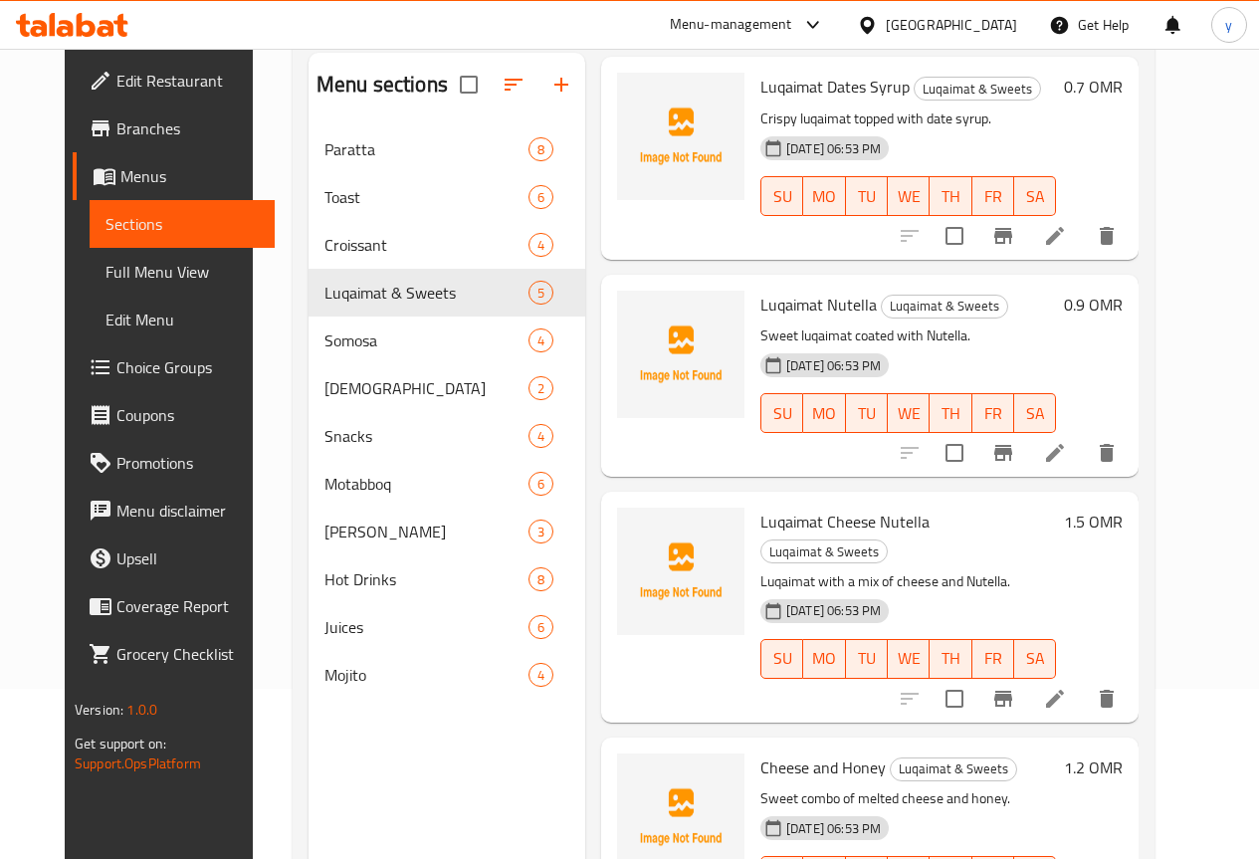
scroll to position [279, 0]
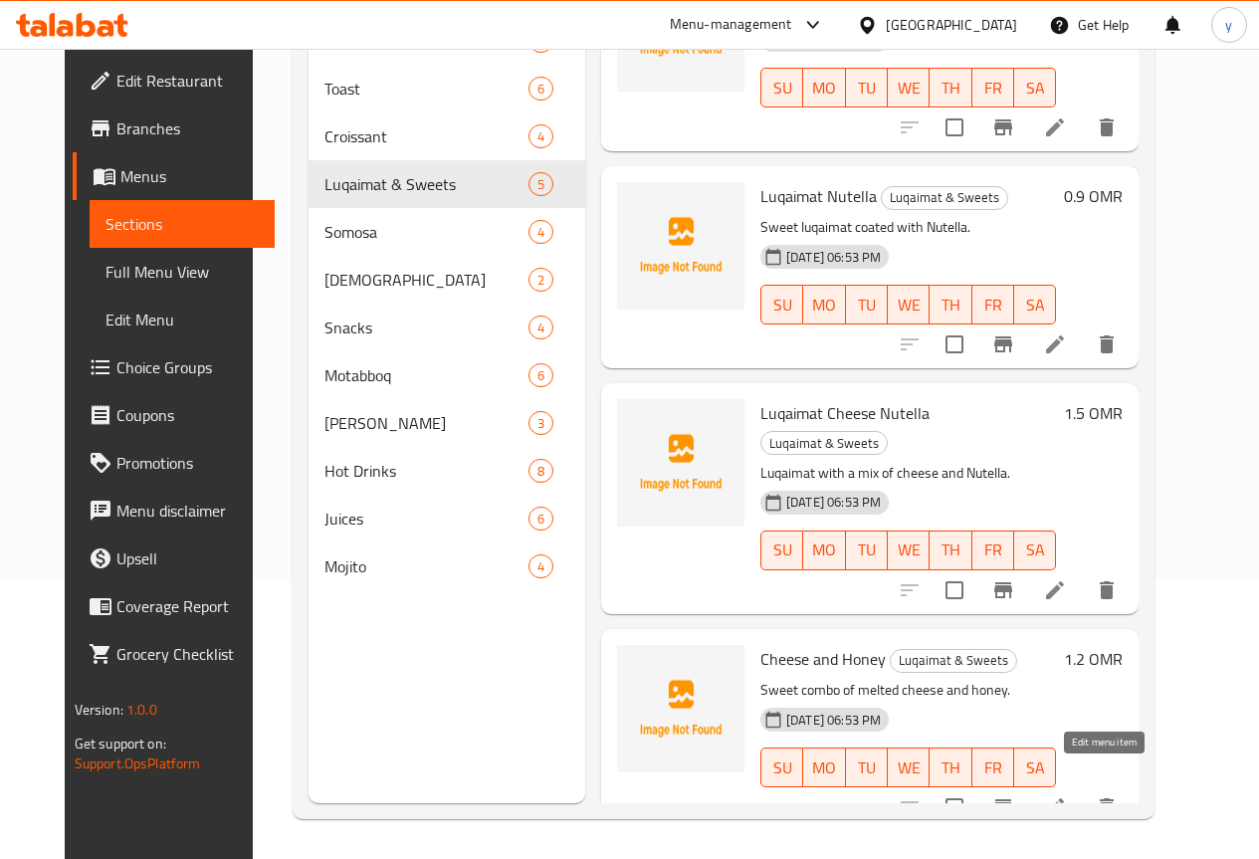
click at [1067, 795] on icon at bounding box center [1055, 807] width 24 height 24
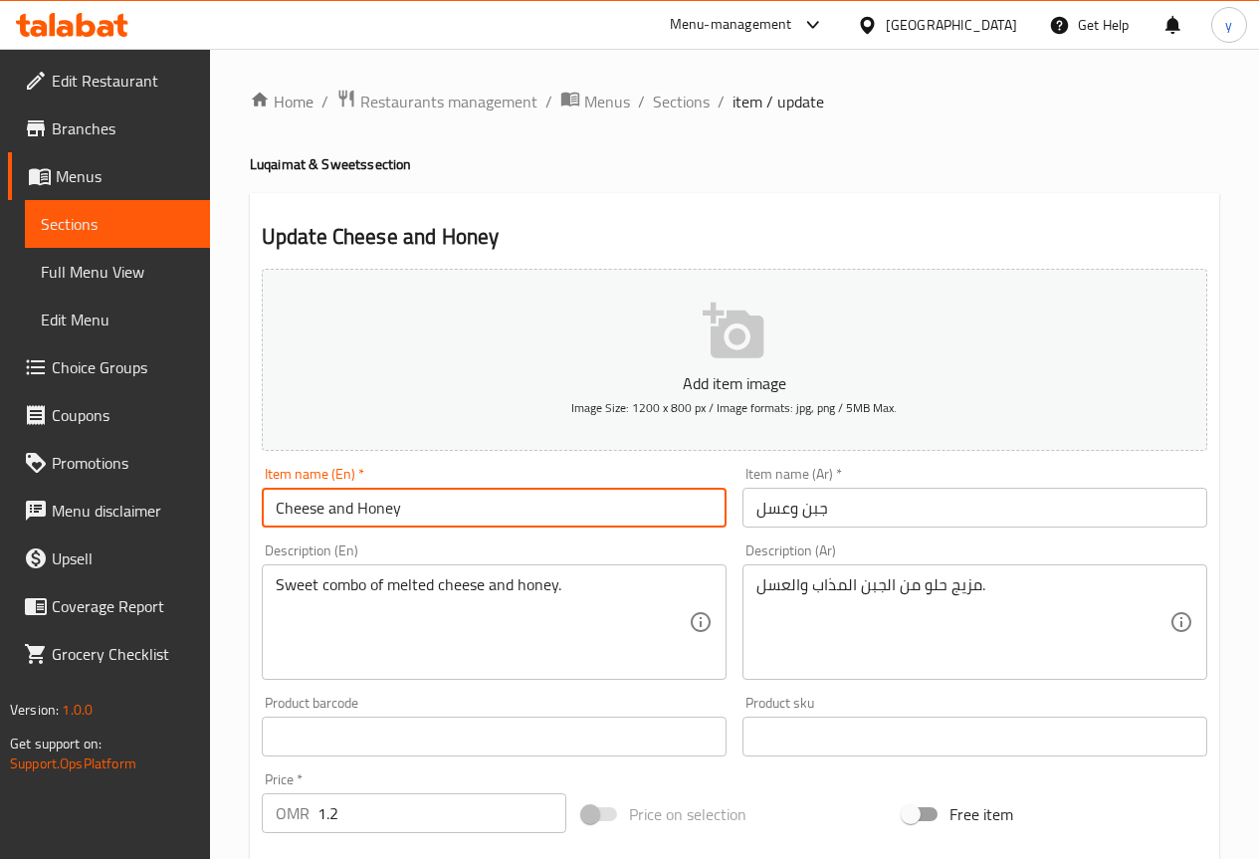
click at [268, 507] on input "Cheese and Honey" at bounding box center [494, 508] width 465 height 40
paste input "Luqaimat"
type input "Luqaimat Cheese and Honey"
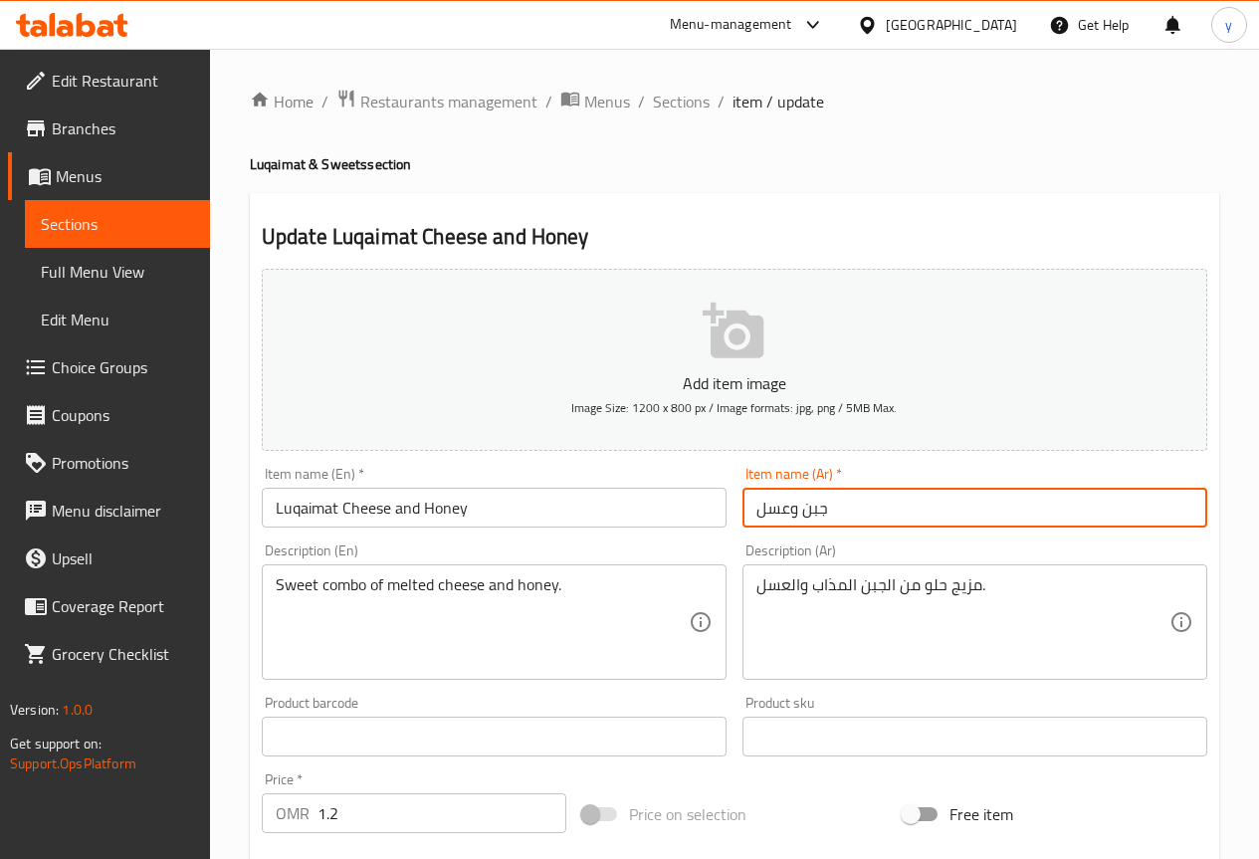
click at [883, 516] on input "جبن وعسل" at bounding box center [974, 508] width 465 height 40
click at [894, 510] on input "جبن وعسل" at bounding box center [974, 508] width 465 height 40
paste input "لقيمات"
click at [743, 514] on input "جبن وعسل" at bounding box center [974, 508] width 465 height 40
paste input "لقيمات"
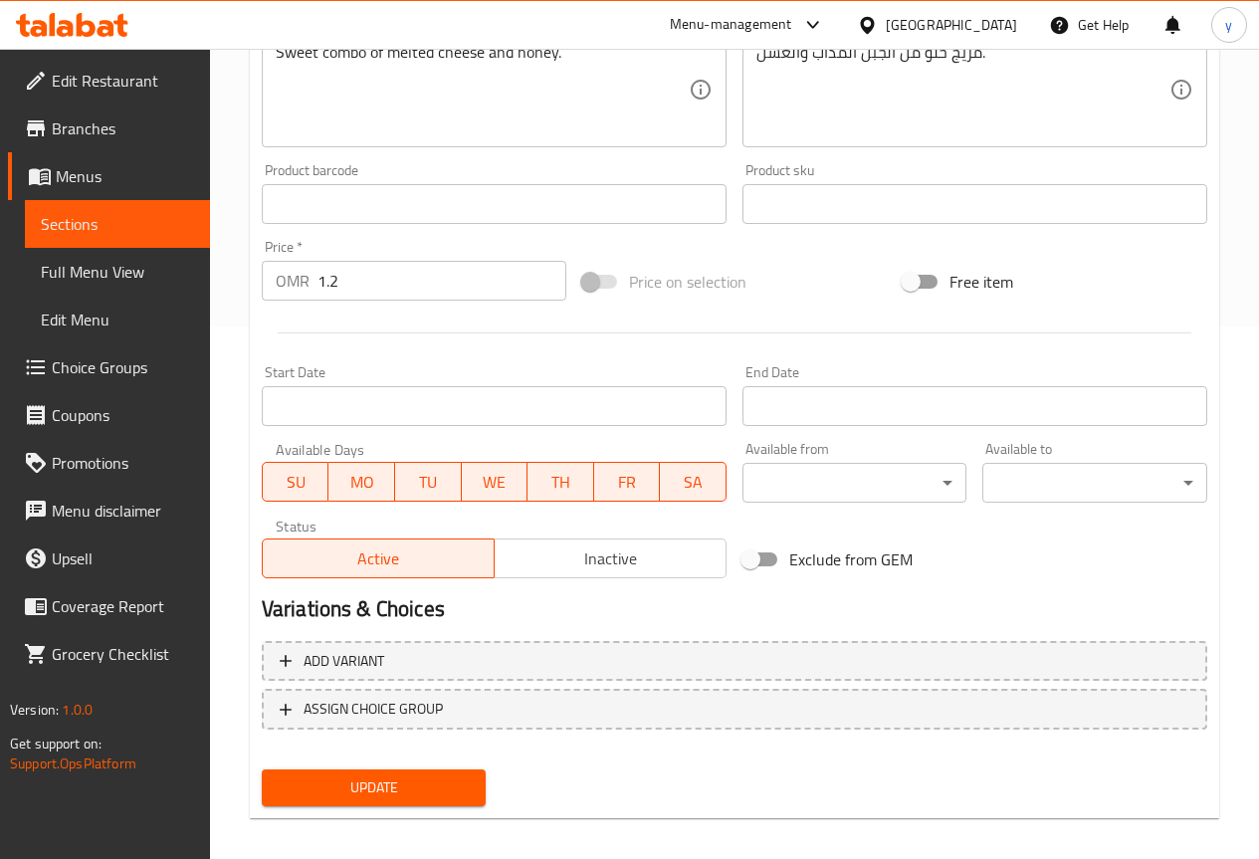
scroll to position [547, 0]
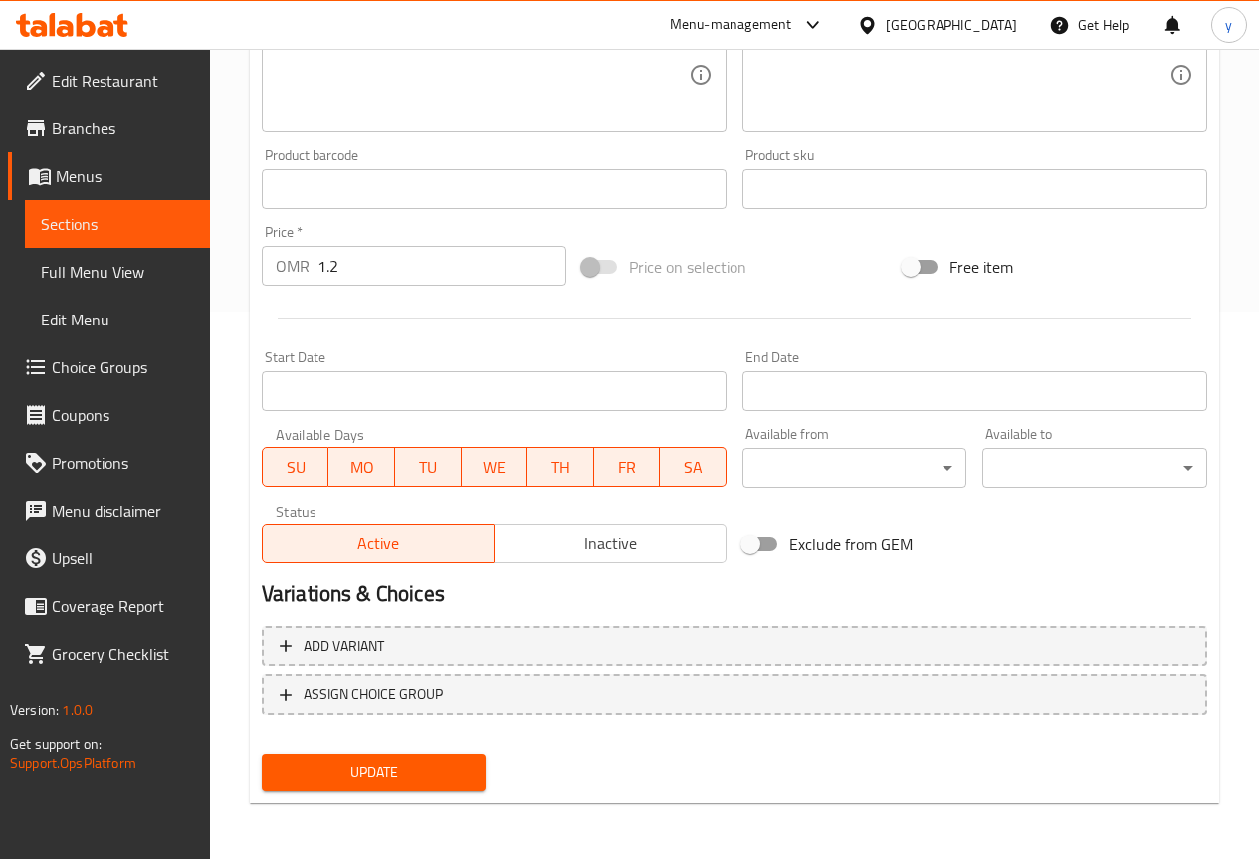
type input "لقيمات جبن وعسل"
click at [373, 767] on span "Update" at bounding box center [374, 772] width 193 height 25
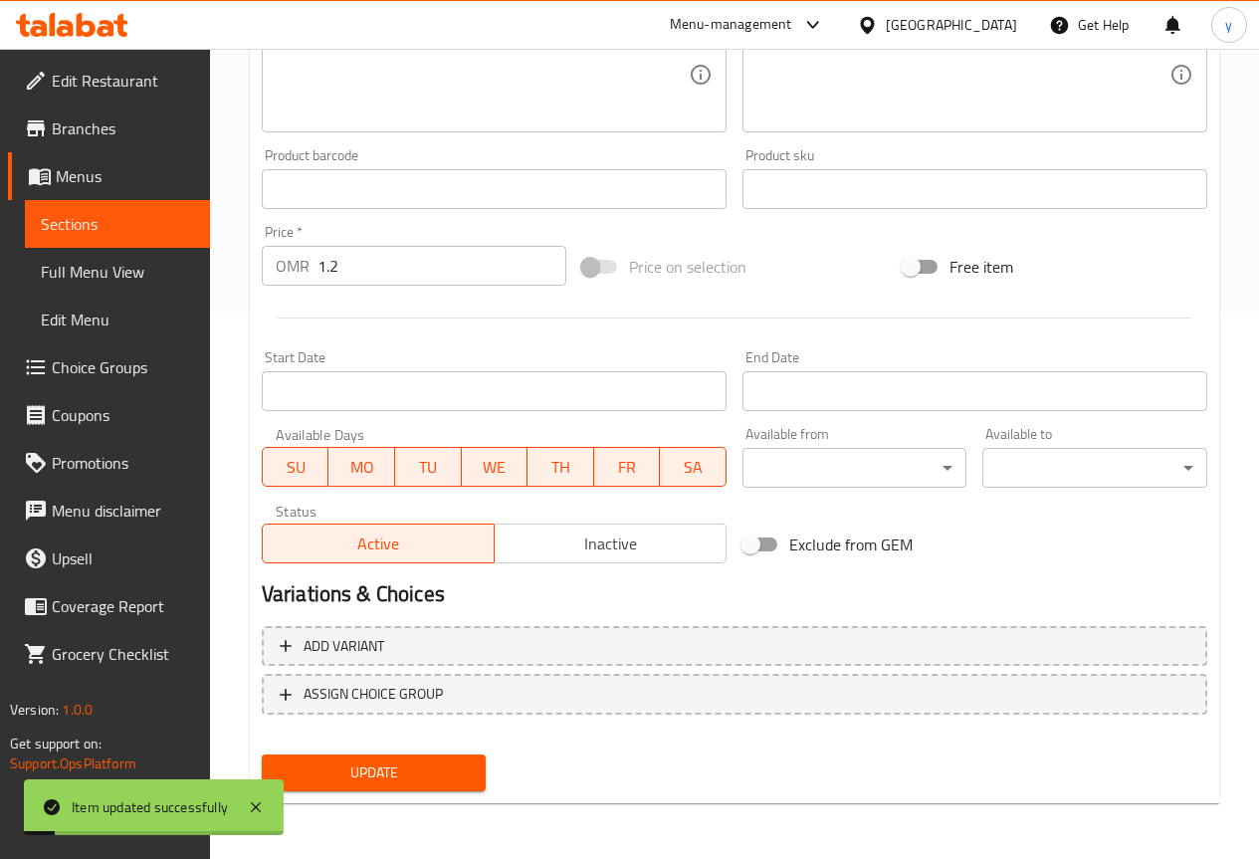
scroll to position [0, 0]
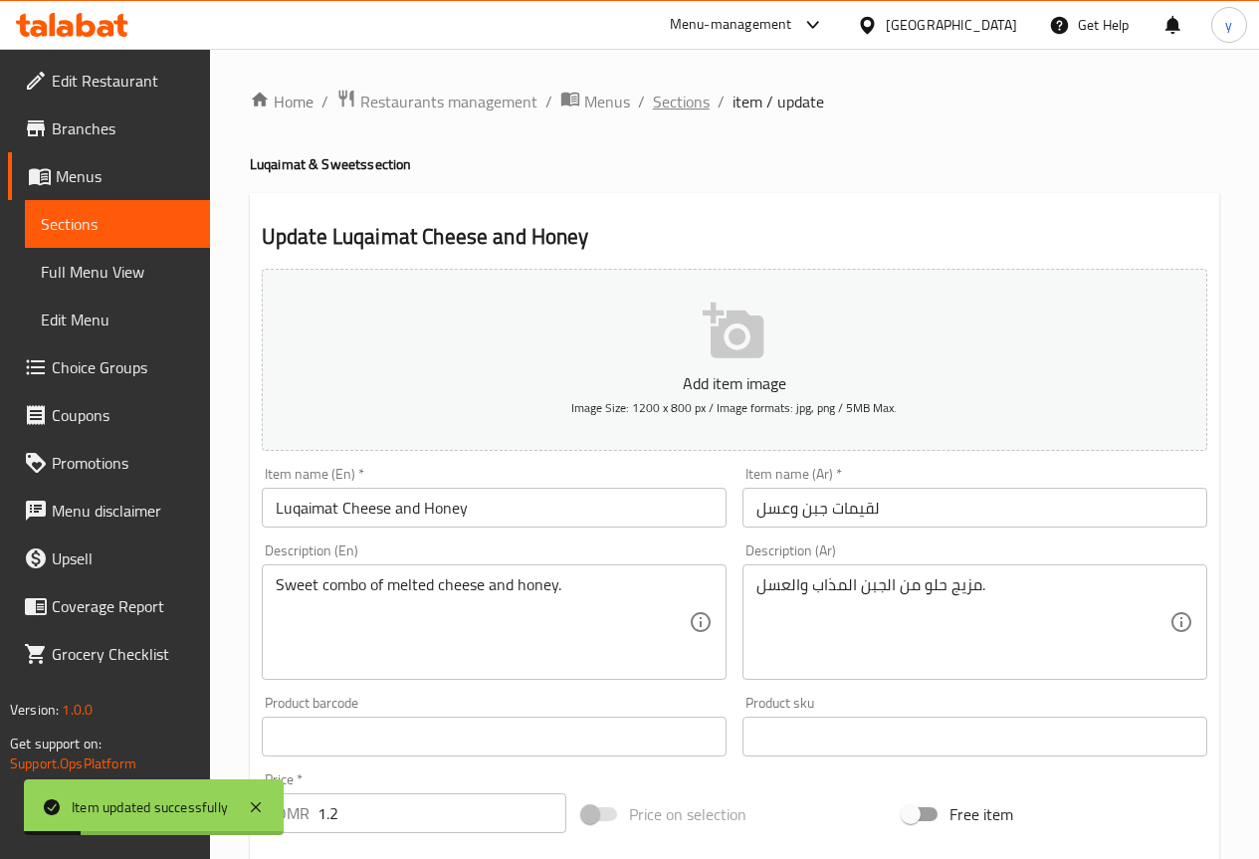
click at [686, 104] on span "Sections" at bounding box center [681, 102] width 57 height 24
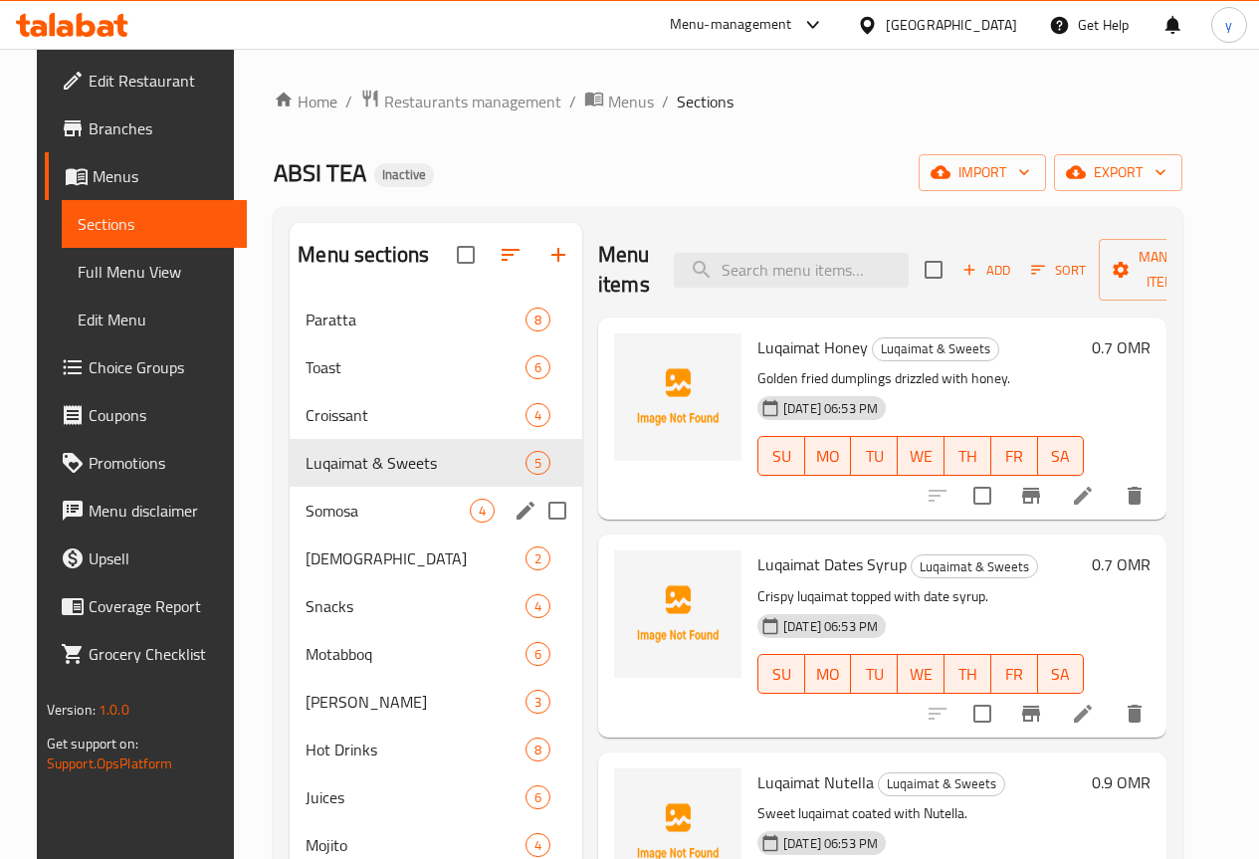
click at [324, 534] on div "Somosa 4" at bounding box center [436, 511] width 293 height 48
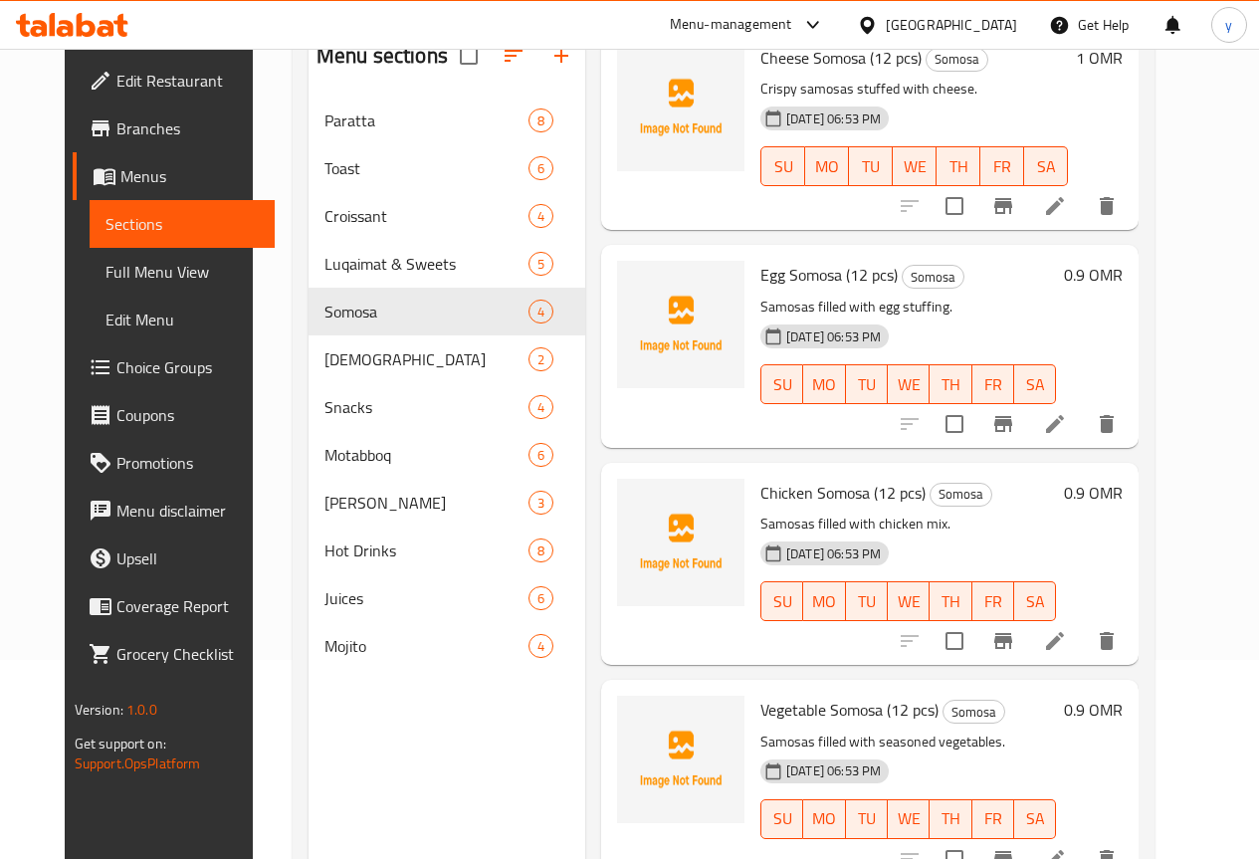
scroll to position [279, 0]
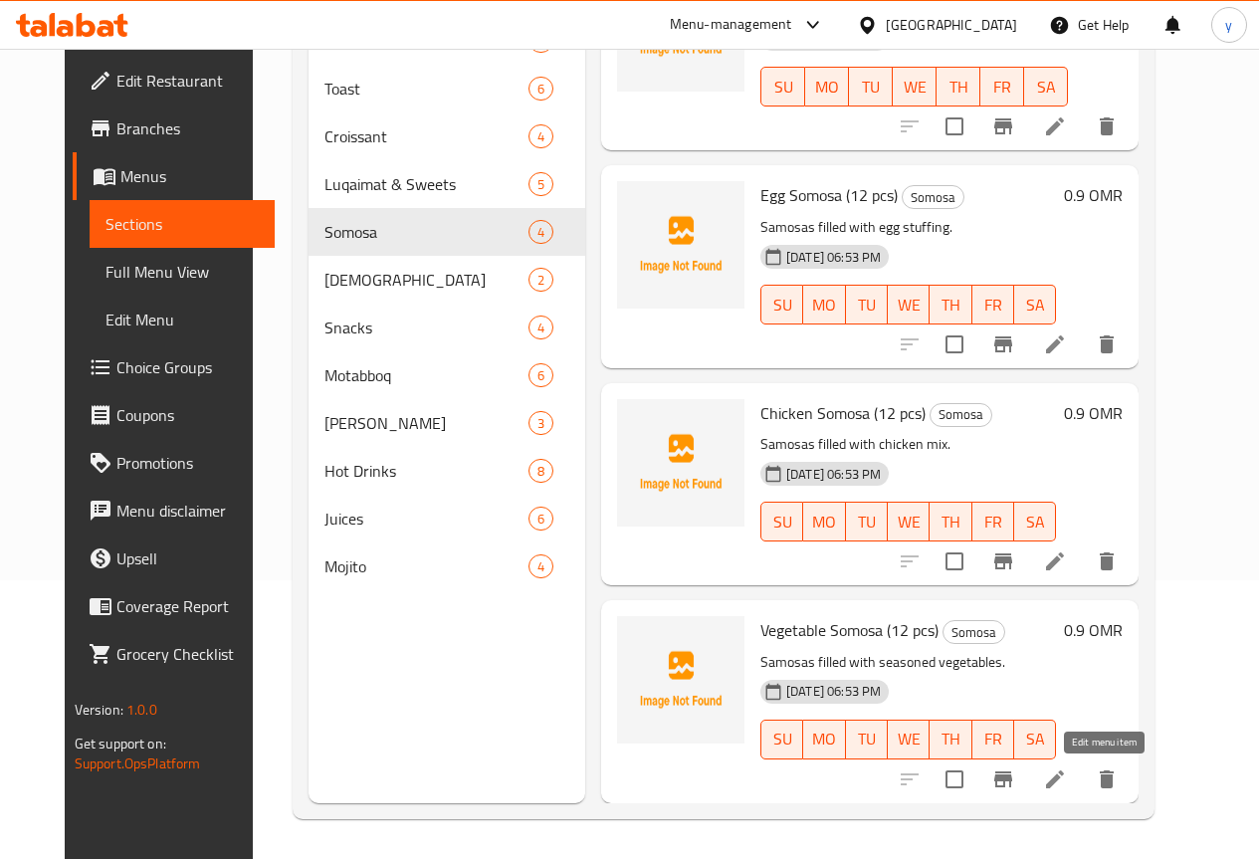
click at [1064, 787] on icon at bounding box center [1055, 779] width 18 height 18
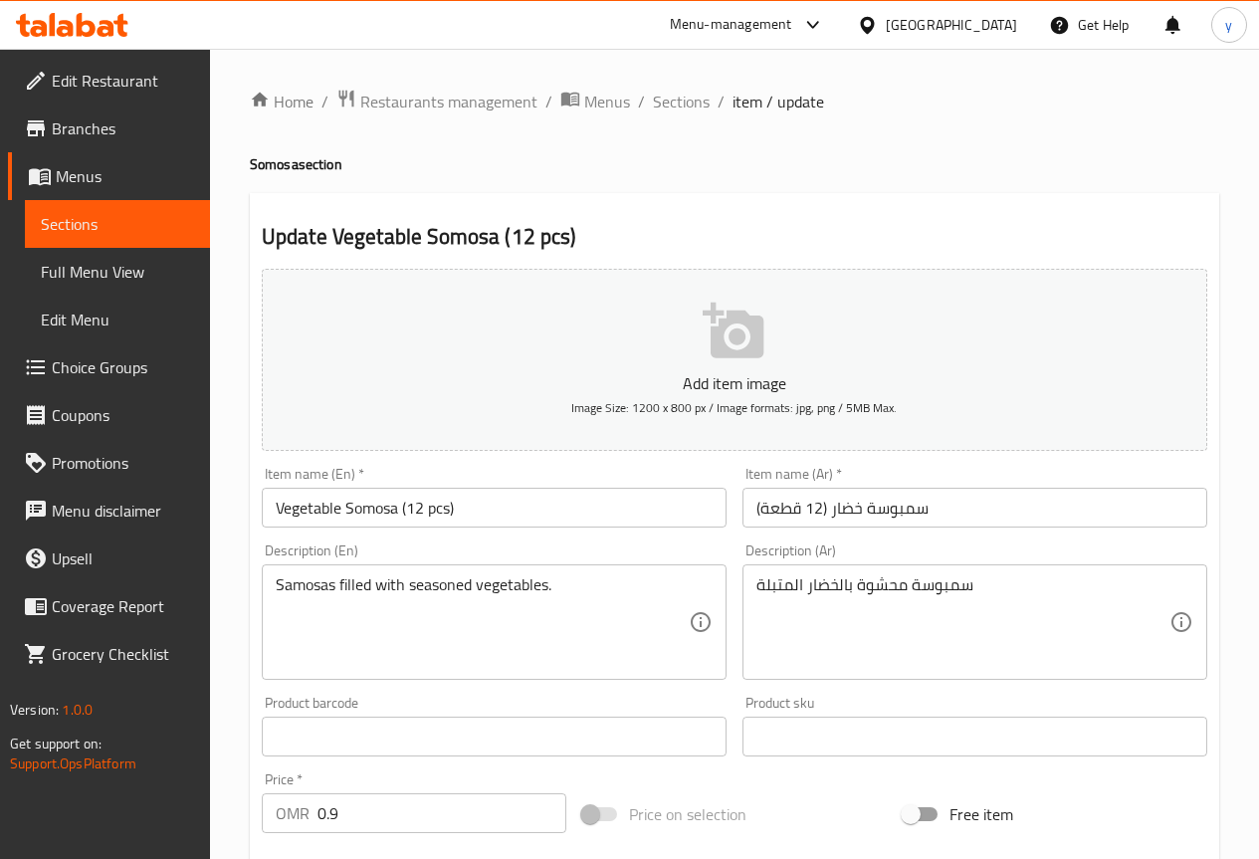
click at [748, 582] on div "سمبوسة محشوة بالخضار المتبلة Description (Ar)" at bounding box center [974, 621] width 465 height 115
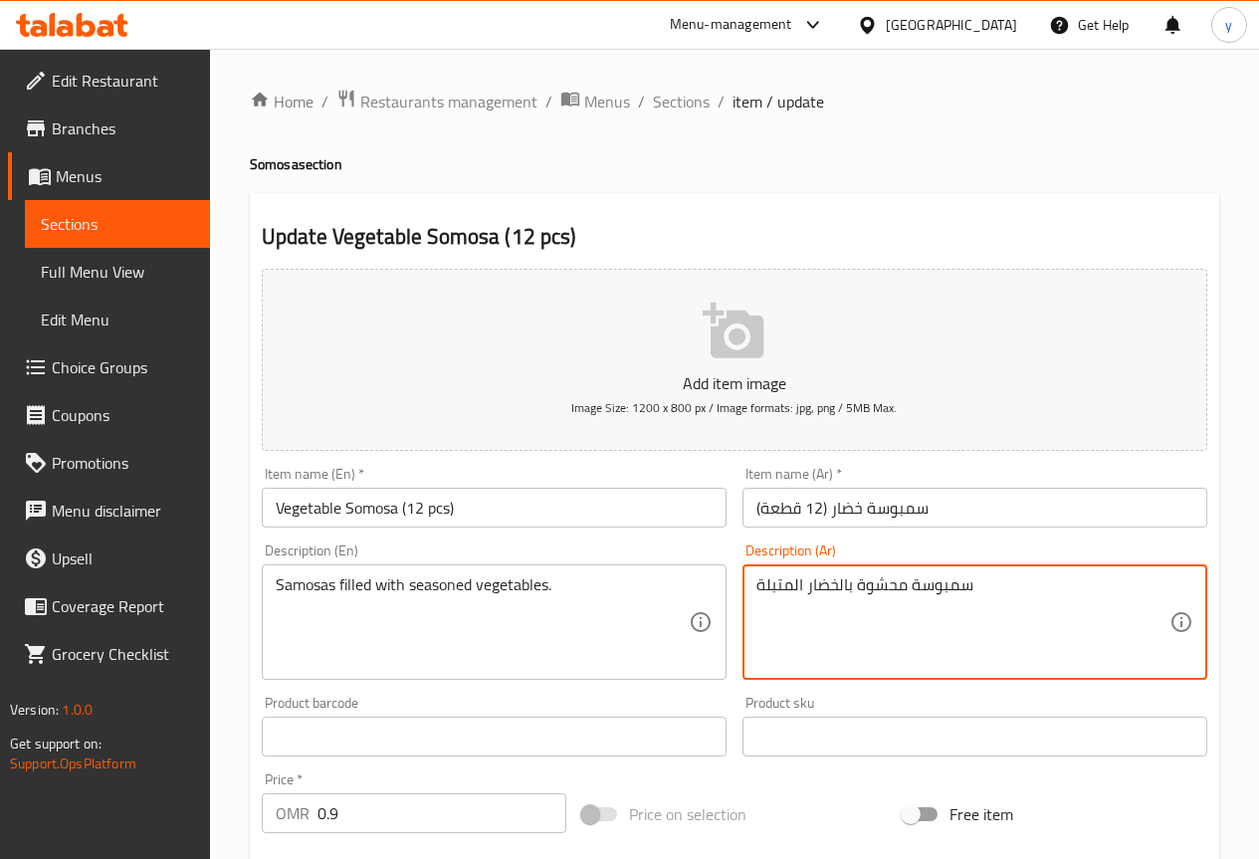
click at [760, 583] on textarea "سمبوسة محشوة بالخضار المتبلة" at bounding box center [962, 622] width 413 height 95
click at [1026, 586] on textarea "سمبوسة محشوة بالخضار المتبلة" at bounding box center [962, 622] width 413 height 95
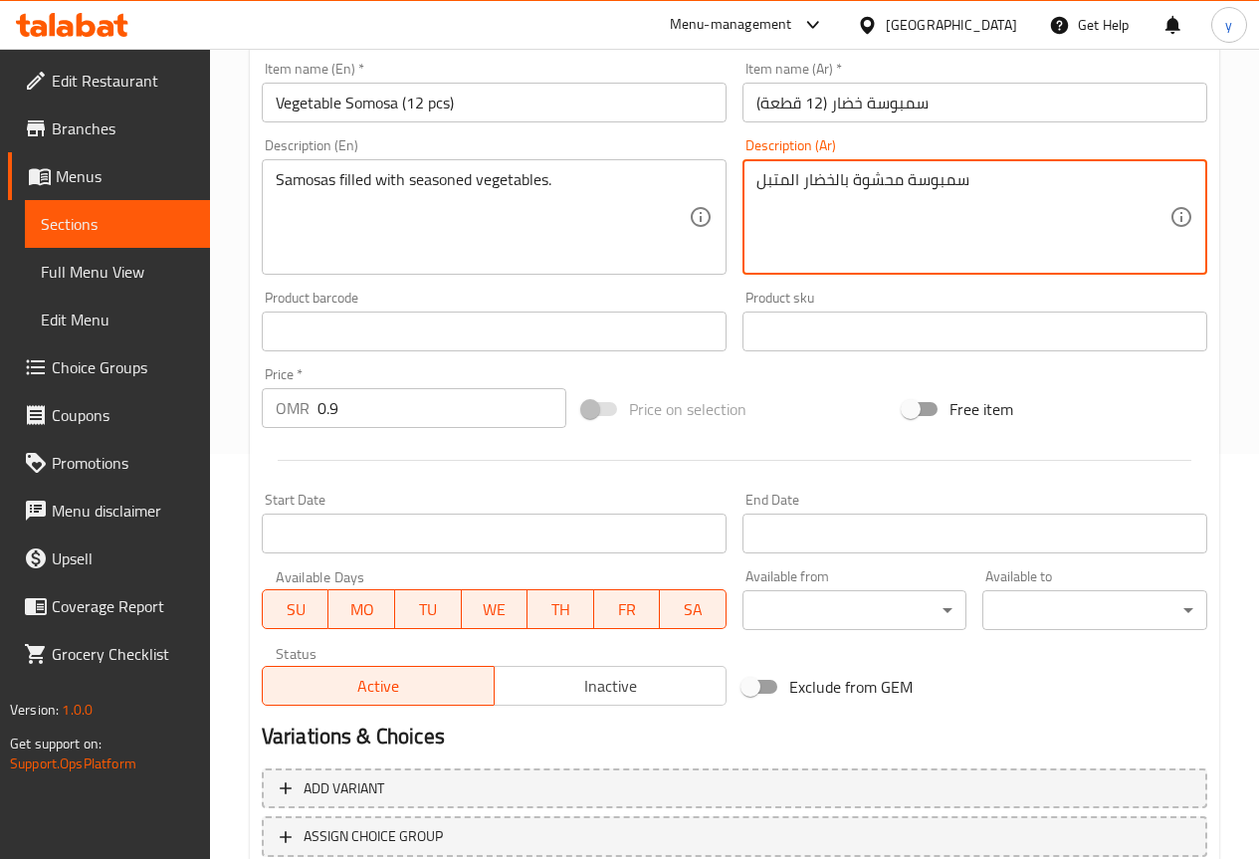
scroll to position [547, 0]
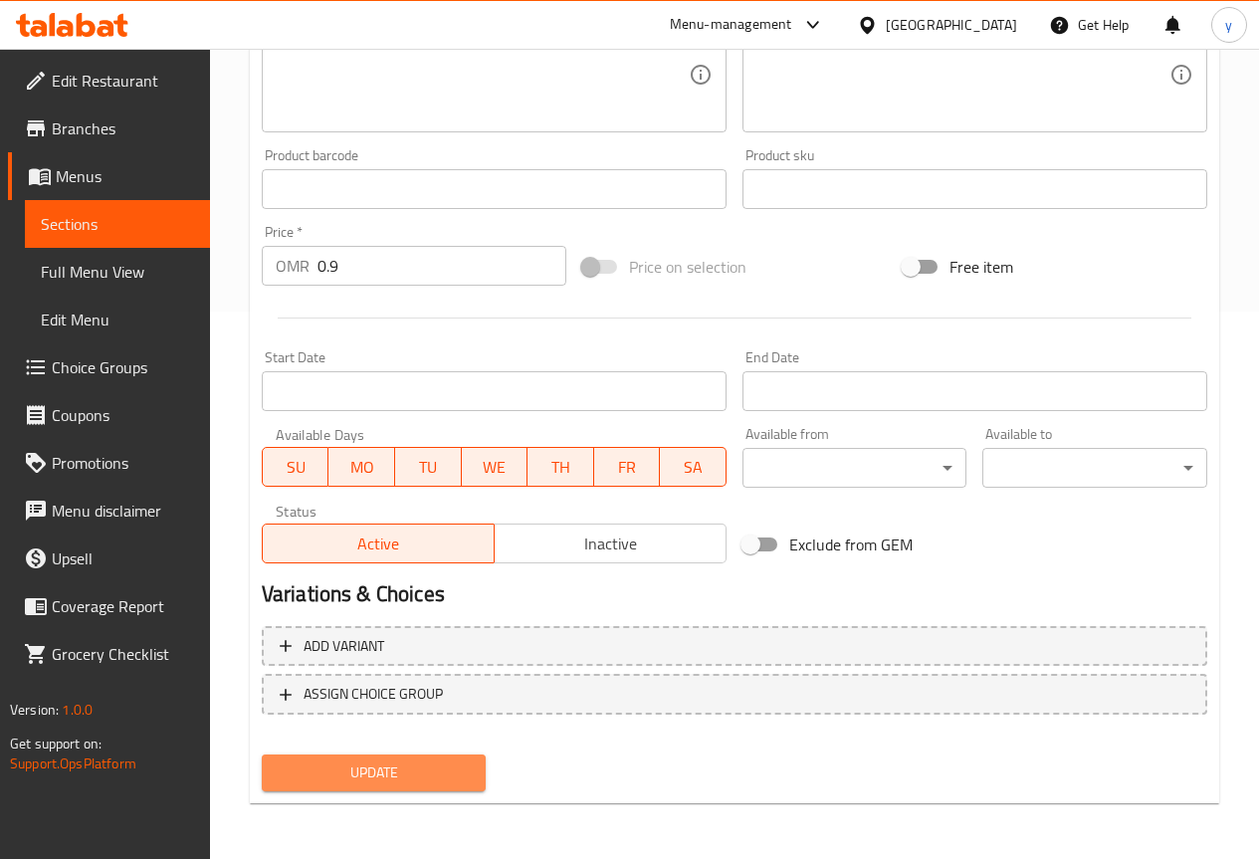
click at [414, 774] on span "Update" at bounding box center [374, 772] width 193 height 25
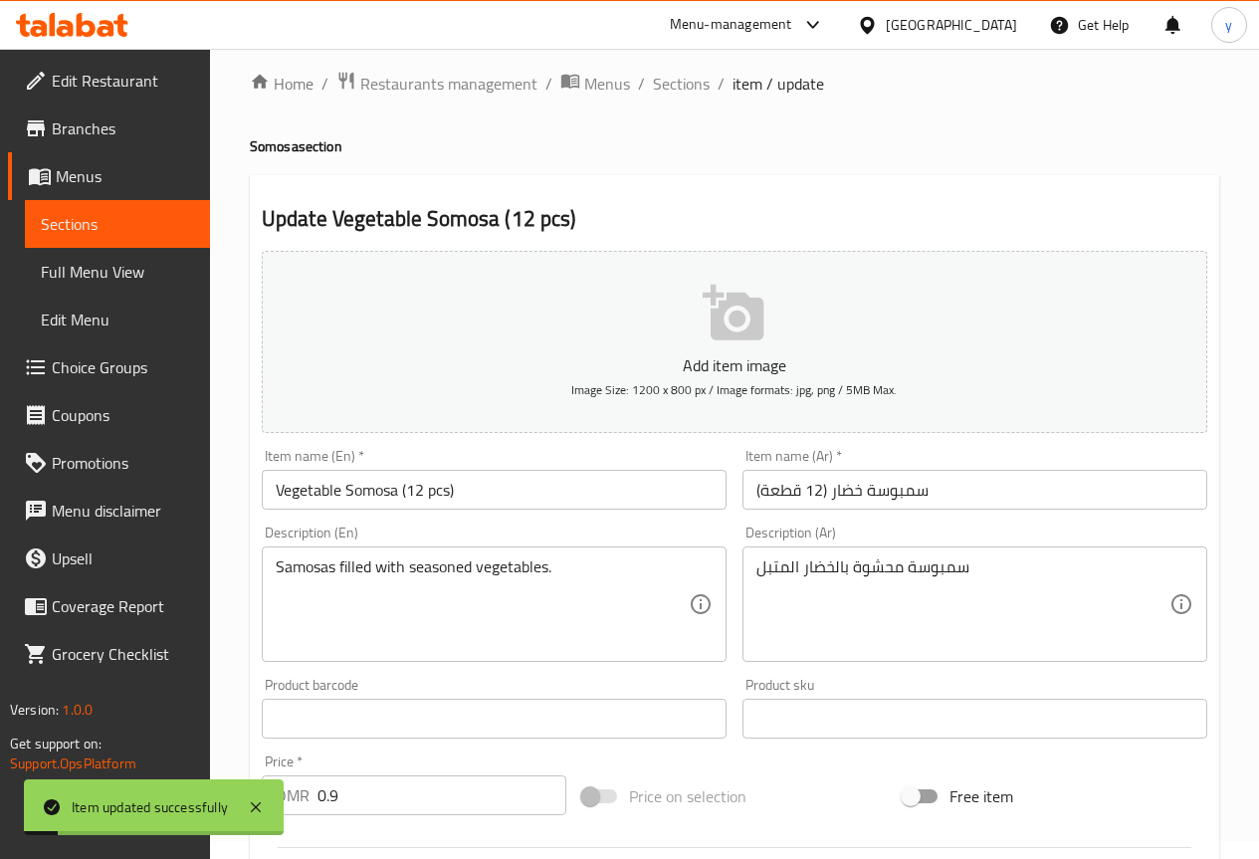
scroll to position [0, 0]
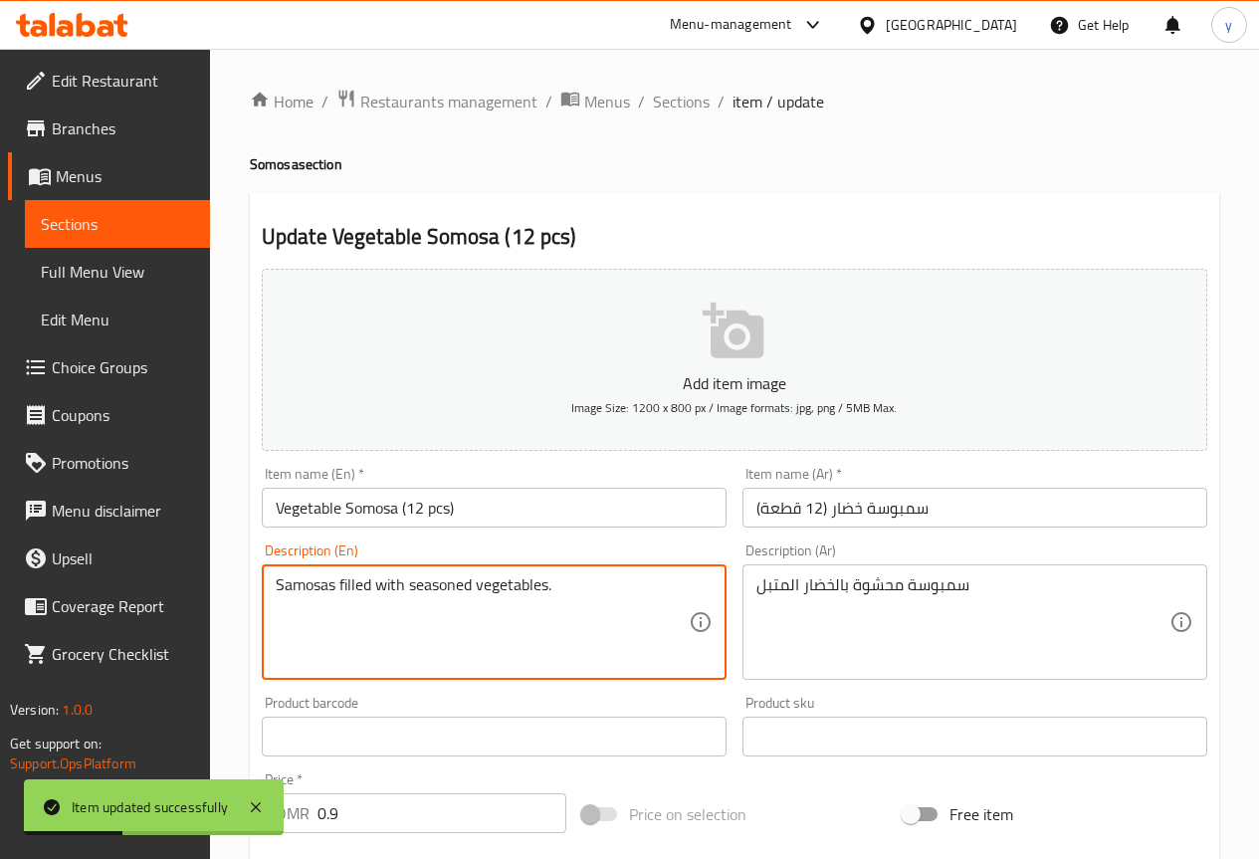
click at [522, 588] on textarea "Samosas filled with seasoned vegetables." at bounding box center [482, 622] width 413 height 95
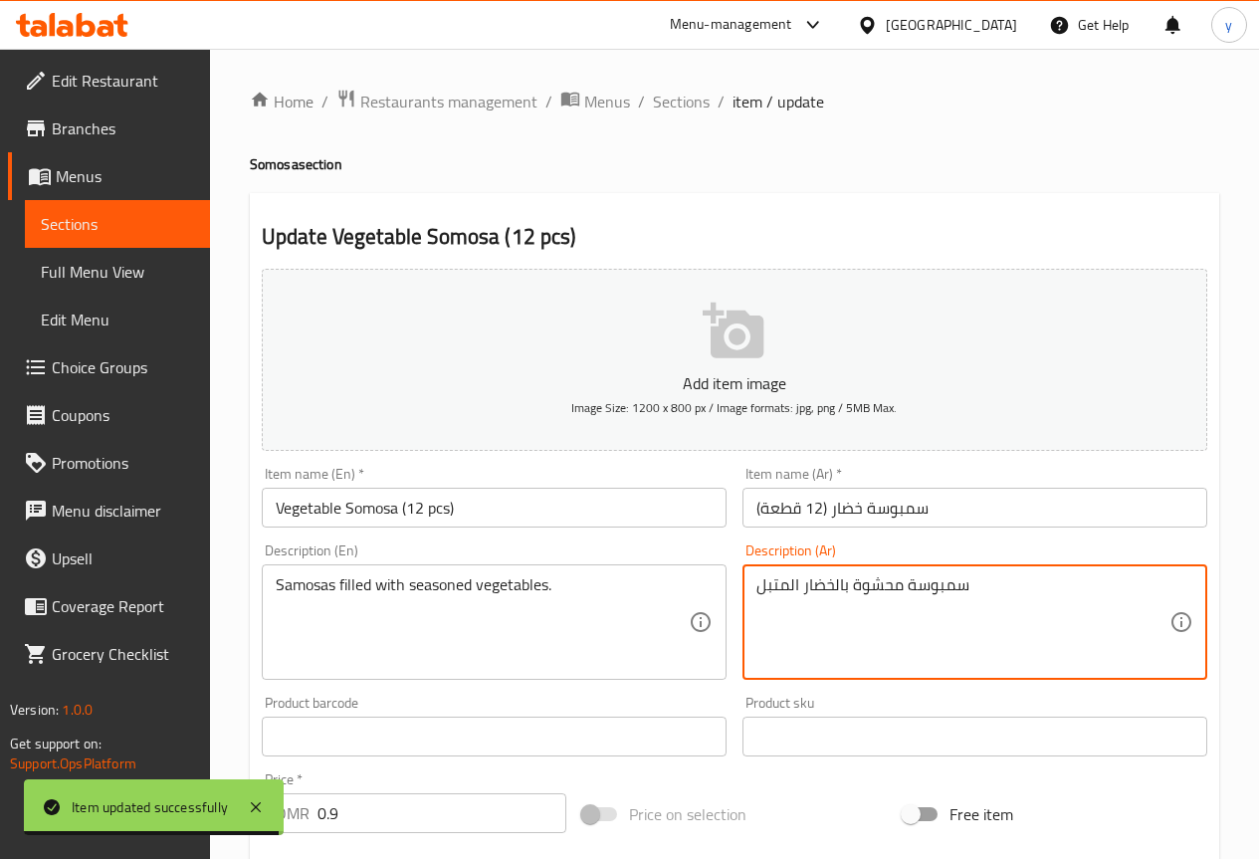
click at [818, 591] on textarea "سمبوسة محشوة بالخضار المتبل" at bounding box center [962, 622] width 413 height 95
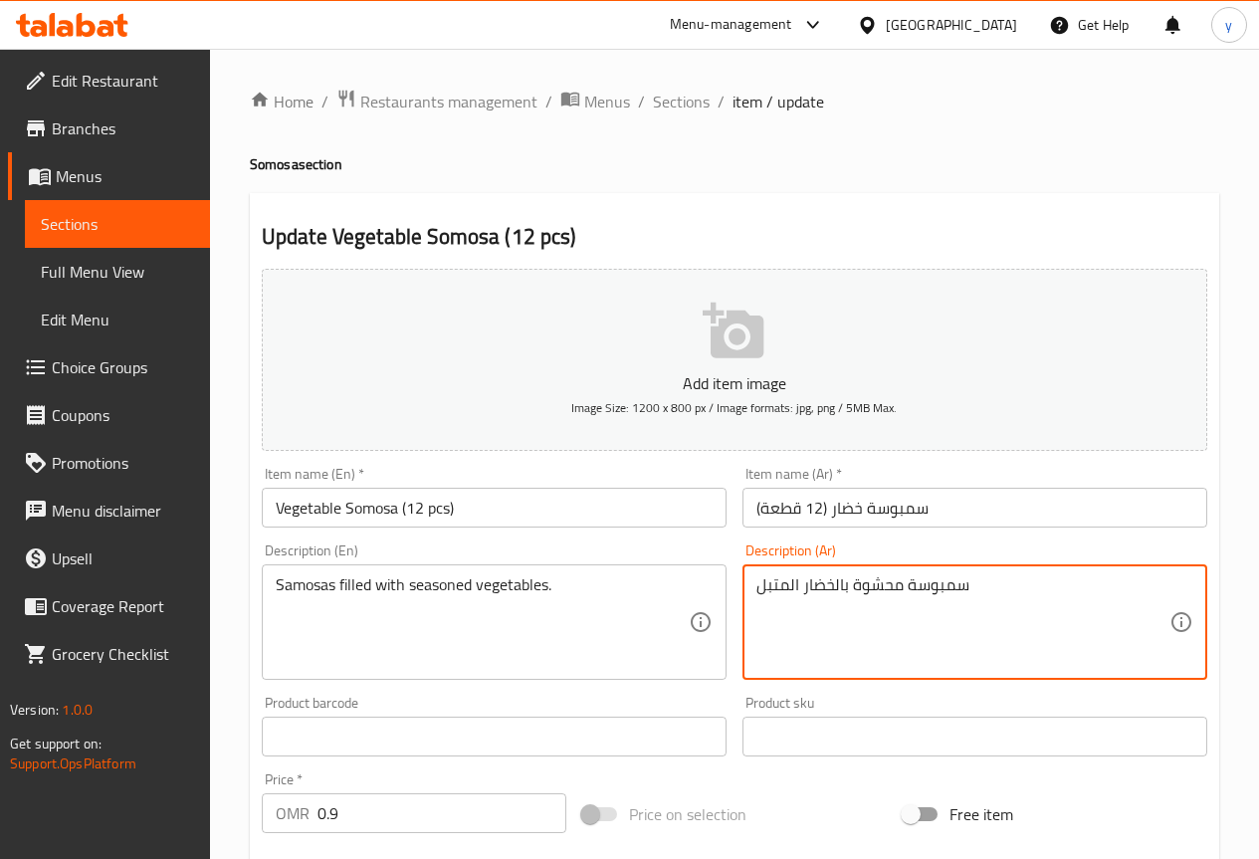
click at [835, 590] on textarea "سمبوسة محشوة بالخضار المتبل" at bounding box center [962, 622] width 413 height 95
click at [831, 585] on textarea "سمبوسة محشوة بالخضار المتبل" at bounding box center [962, 622] width 413 height 95
paste textarea "الخضار"
drag, startPoint x: 802, startPoint y: 585, endPoint x: 836, endPoint y: 588, distance: 34.0
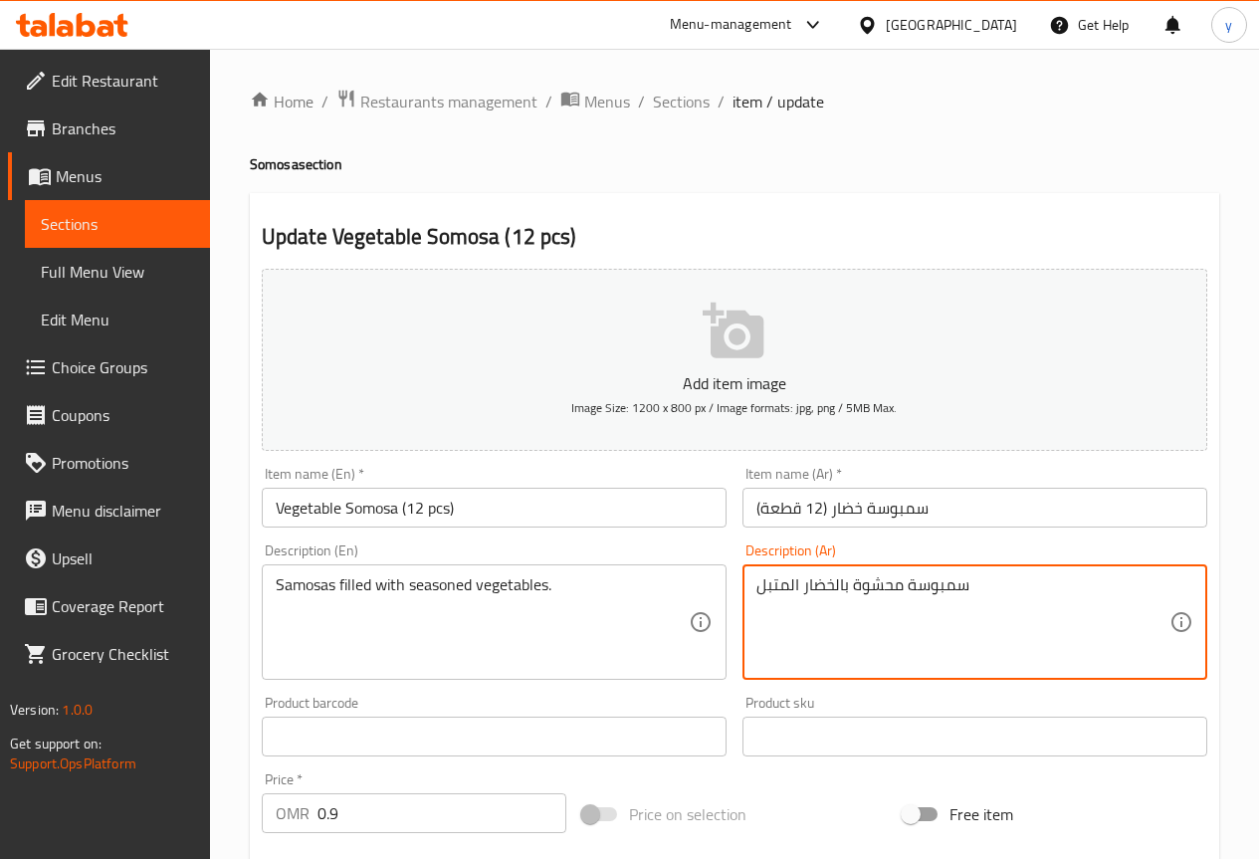
click at [824, 588] on textarea "سمبوسة محشوة بالخضار المتبل" at bounding box center [962, 622] width 413 height 95
paste textarea "ضروات"
click at [855, 585] on textarea "سمبوسة محشوة خضروات المتبل" at bounding box center [962, 622] width 413 height 95
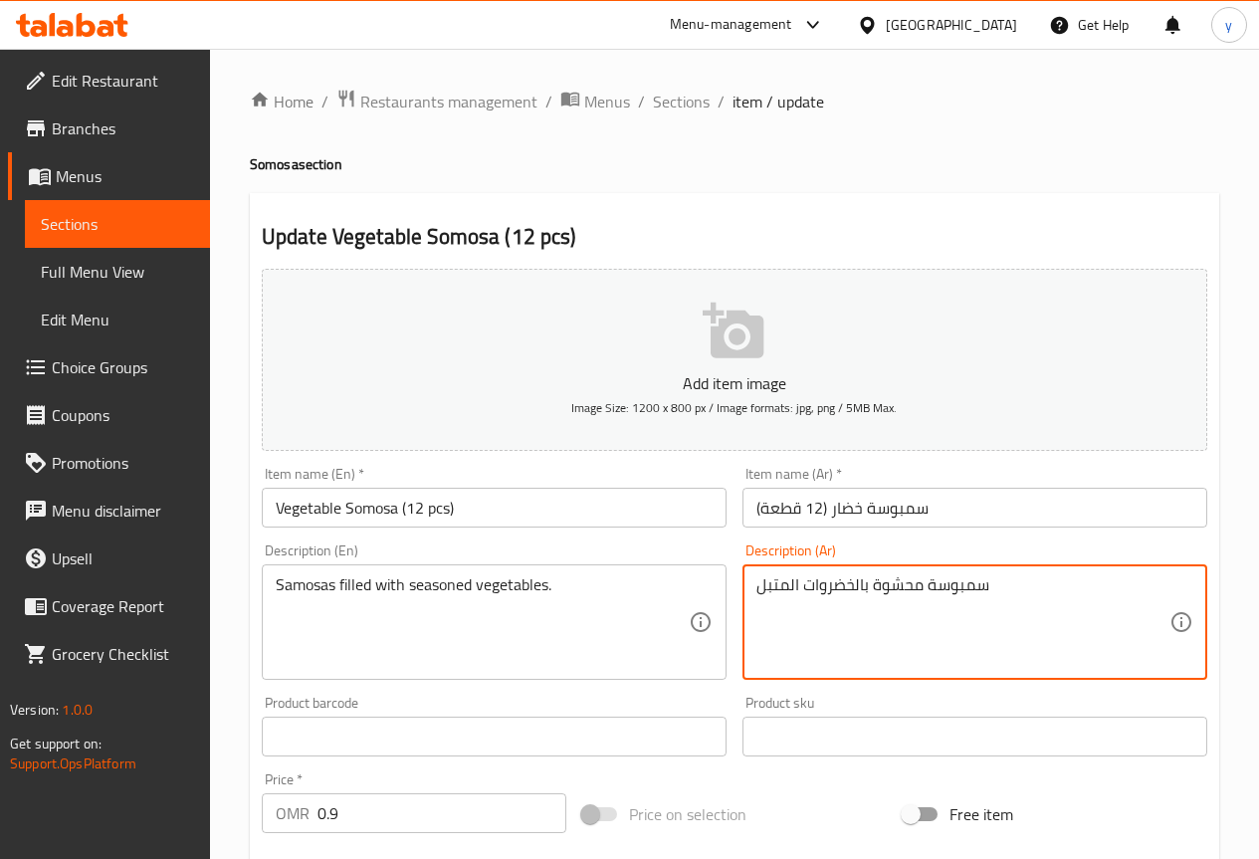
click at [1013, 598] on textarea "سمبوسة محشوة بالخضروات المتبل" at bounding box center [962, 622] width 413 height 95
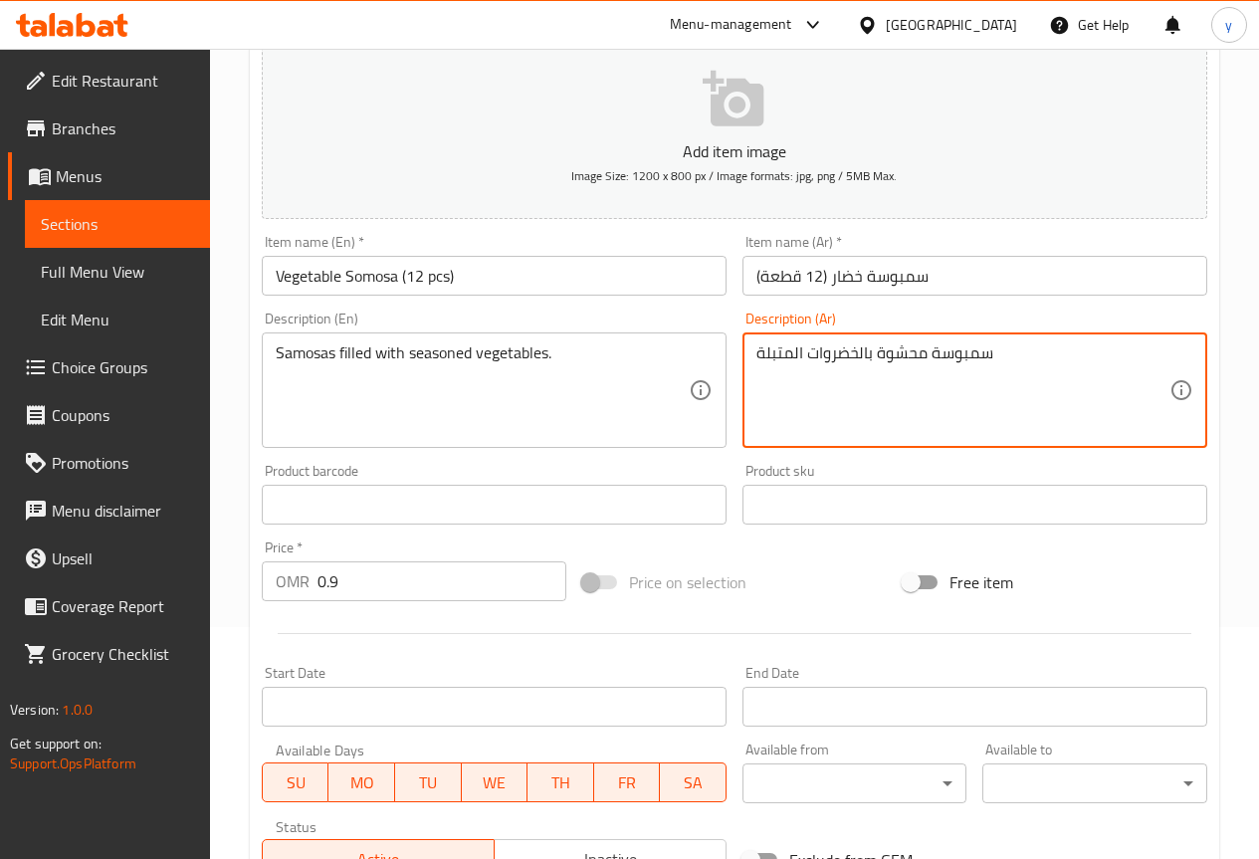
scroll to position [547, 0]
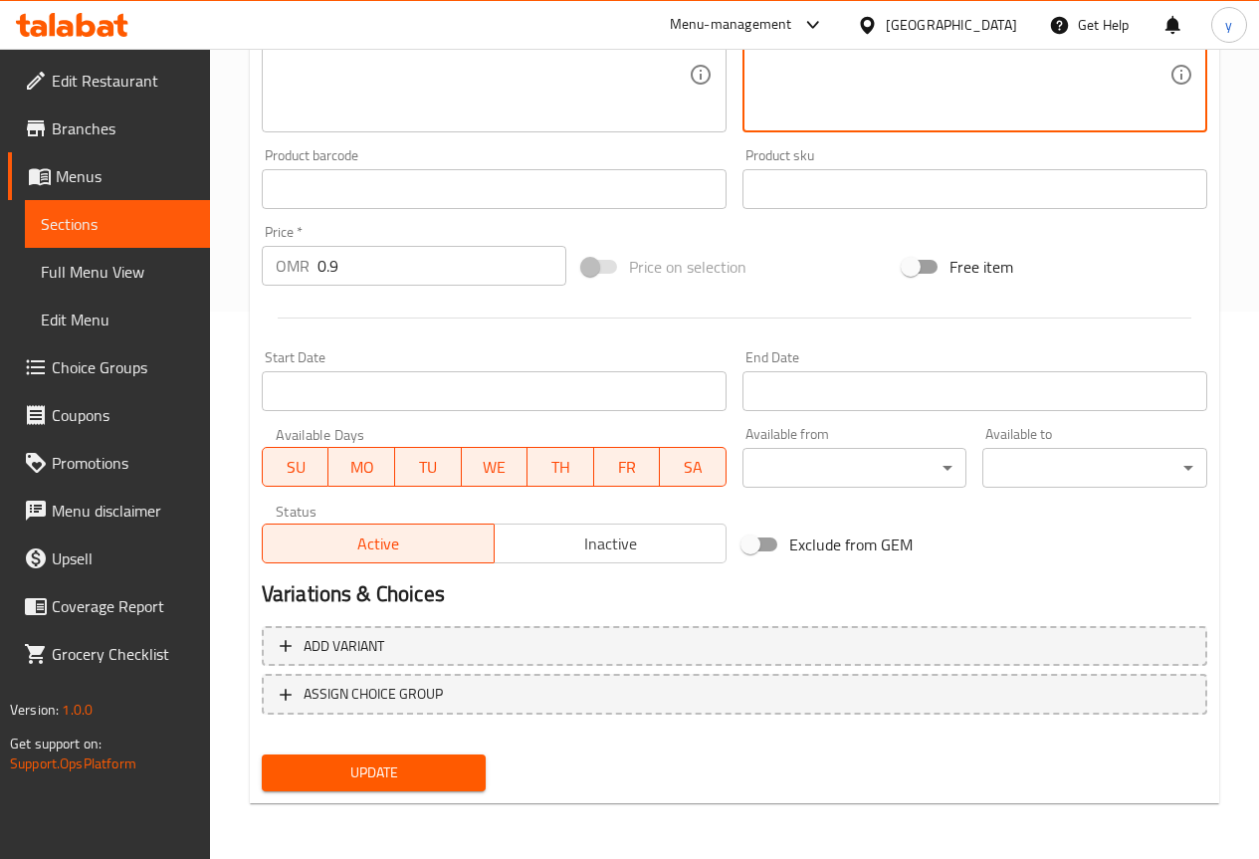
type textarea "سمبوسة محشوة بالخضروات المتبلة"
click at [414, 761] on span "Update" at bounding box center [374, 772] width 193 height 25
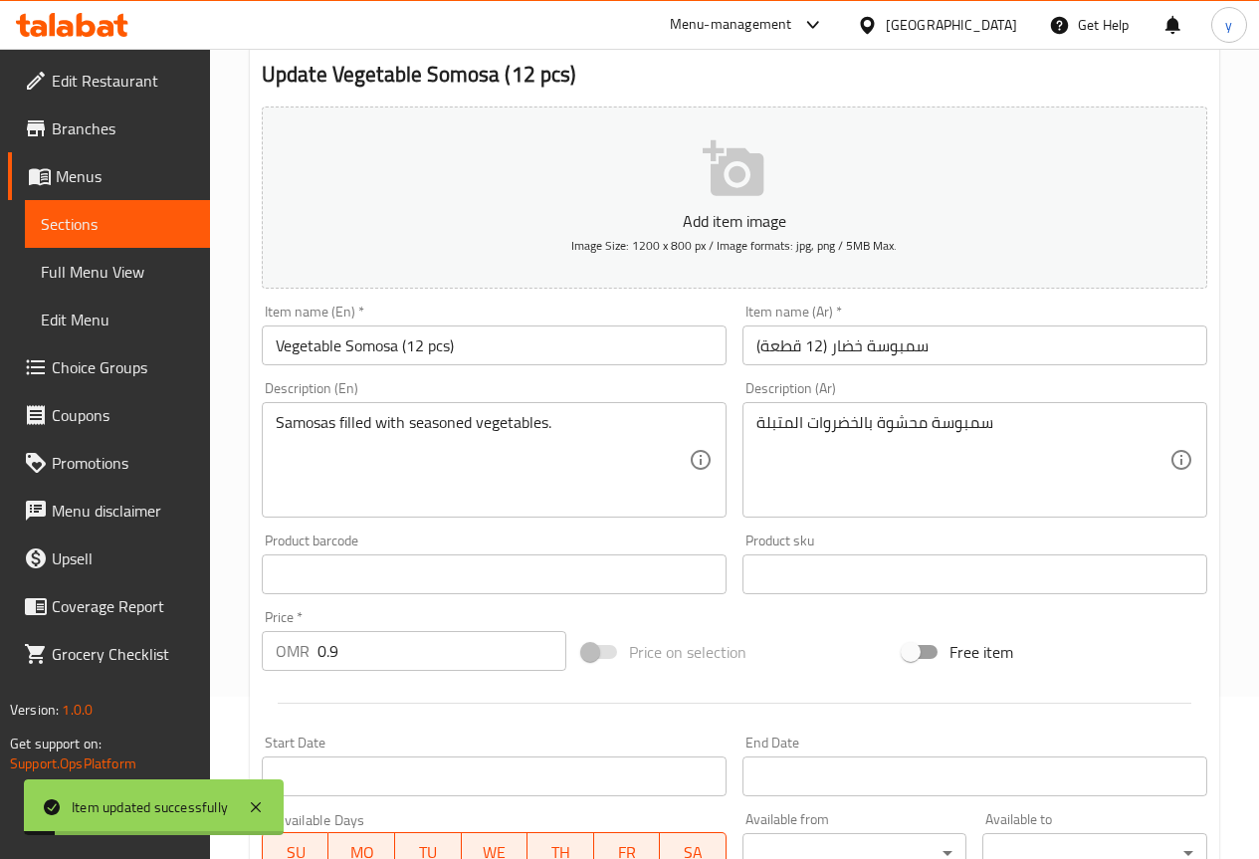
scroll to position [0, 0]
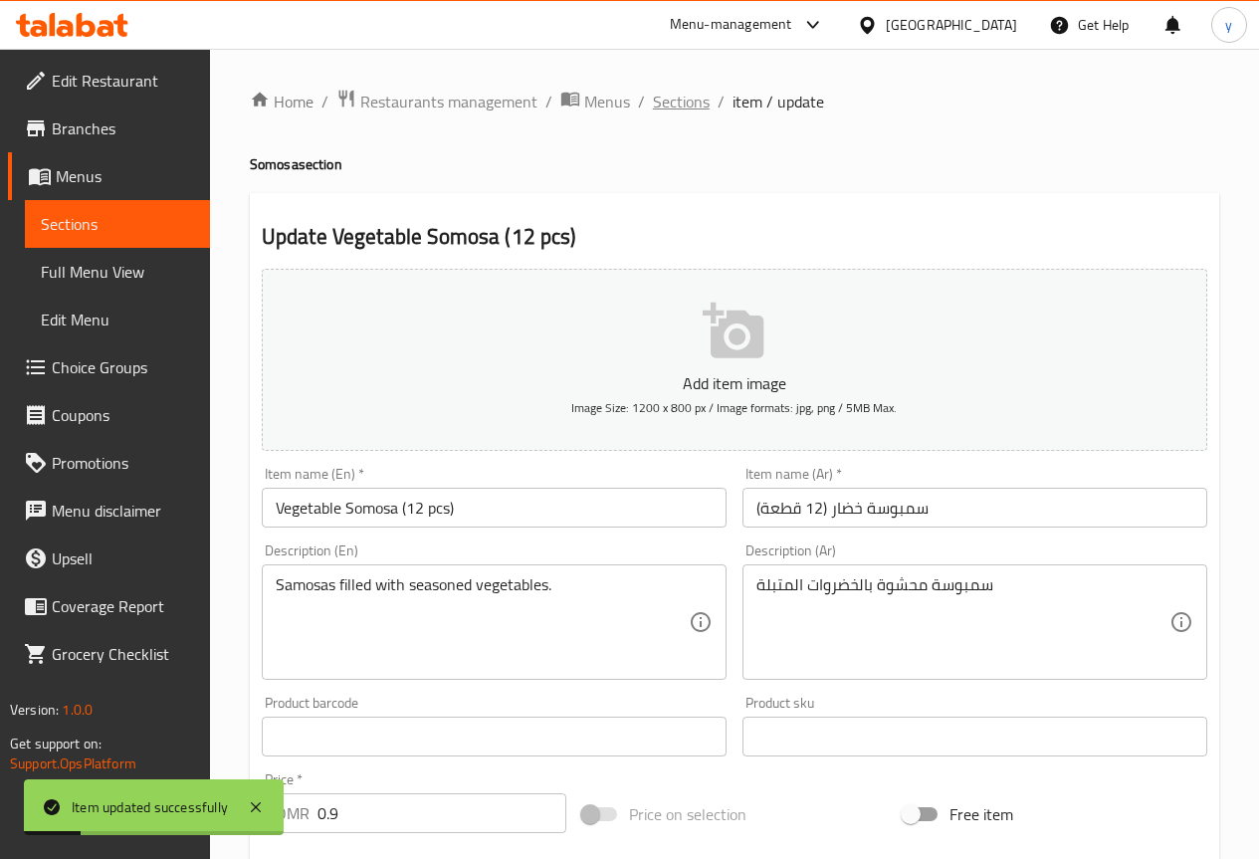
click at [695, 106] on span "Sections" at bounding box center [681, 102] width 57 height 24
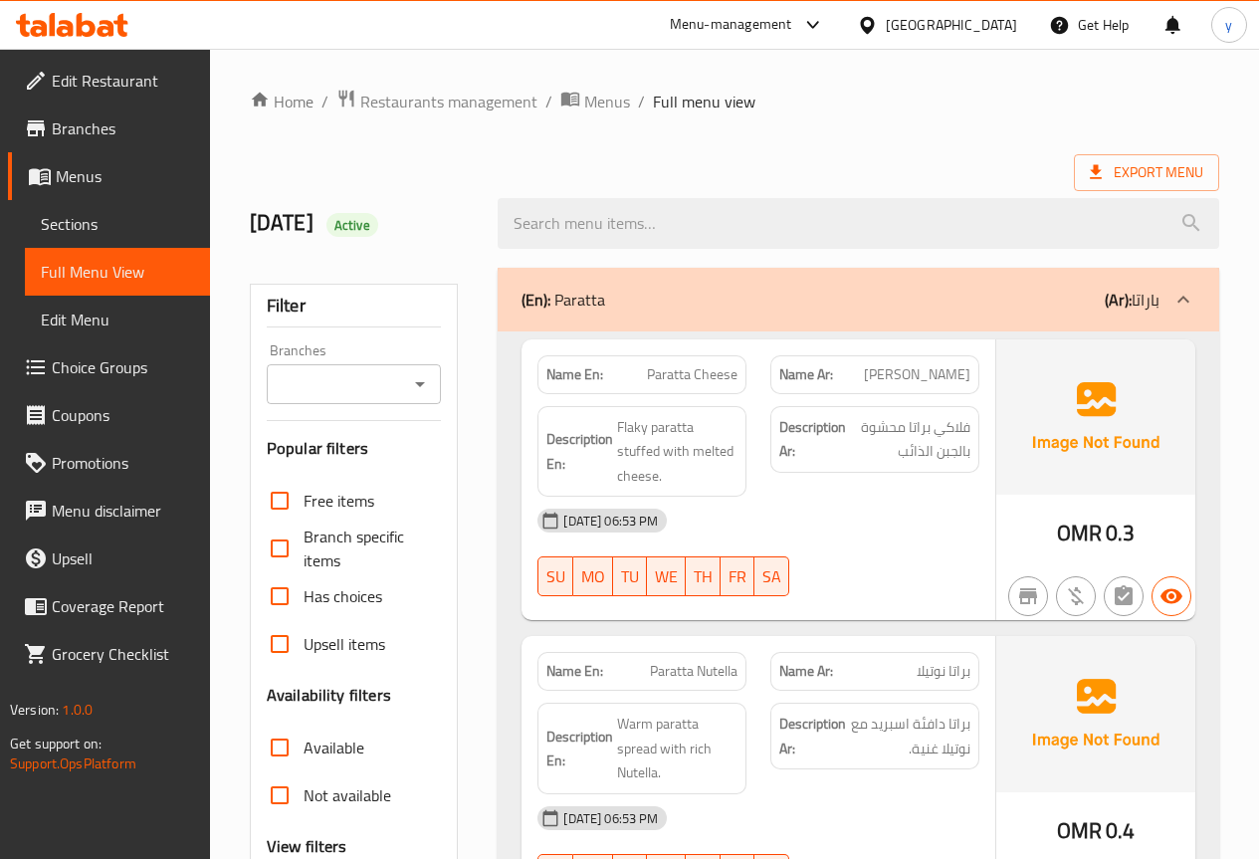
click at [760, 314] on div "(En): Paratta (Ar): باراتا" at bounding box center [857, 300] width 721 height 64
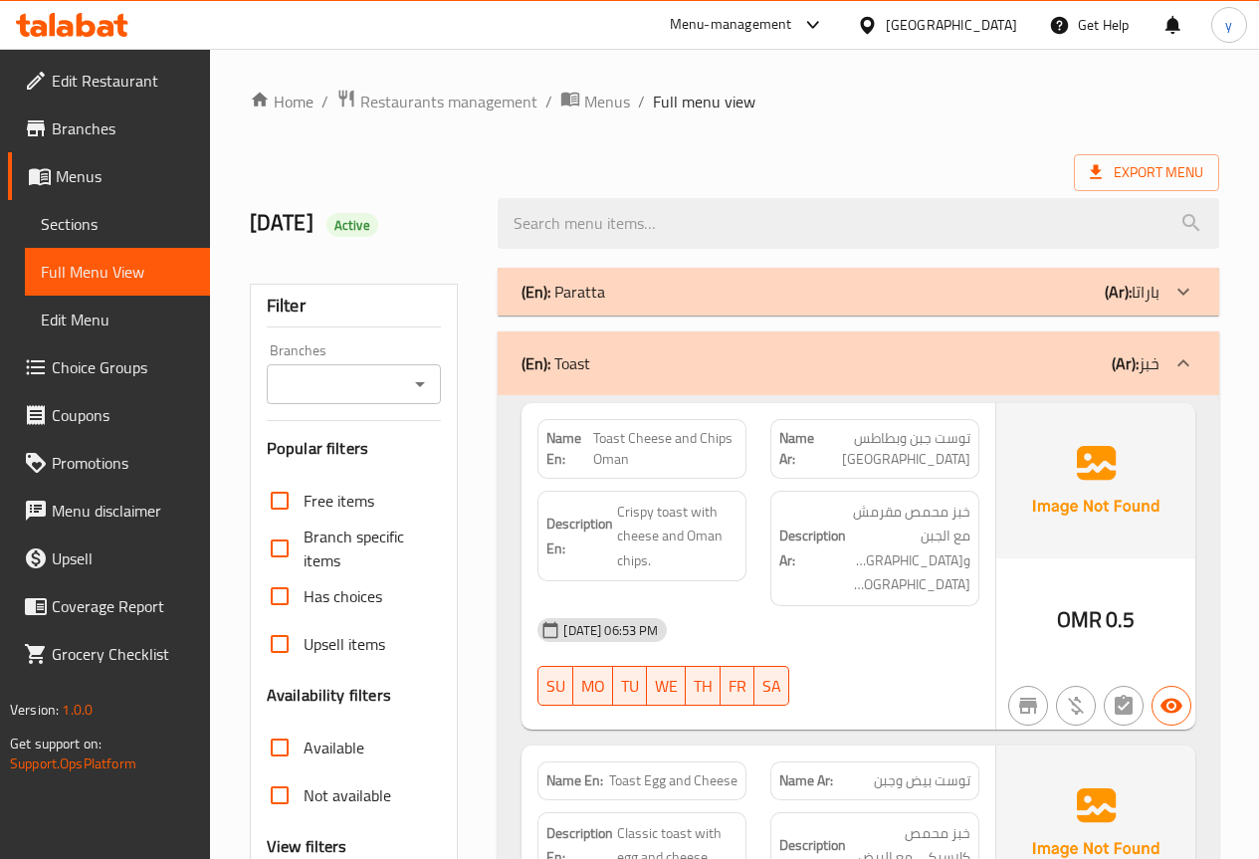
click at [763, 351] on div "(En): Toast (Ar): خبز" at bounding box center [840, 363] width 638 height 24
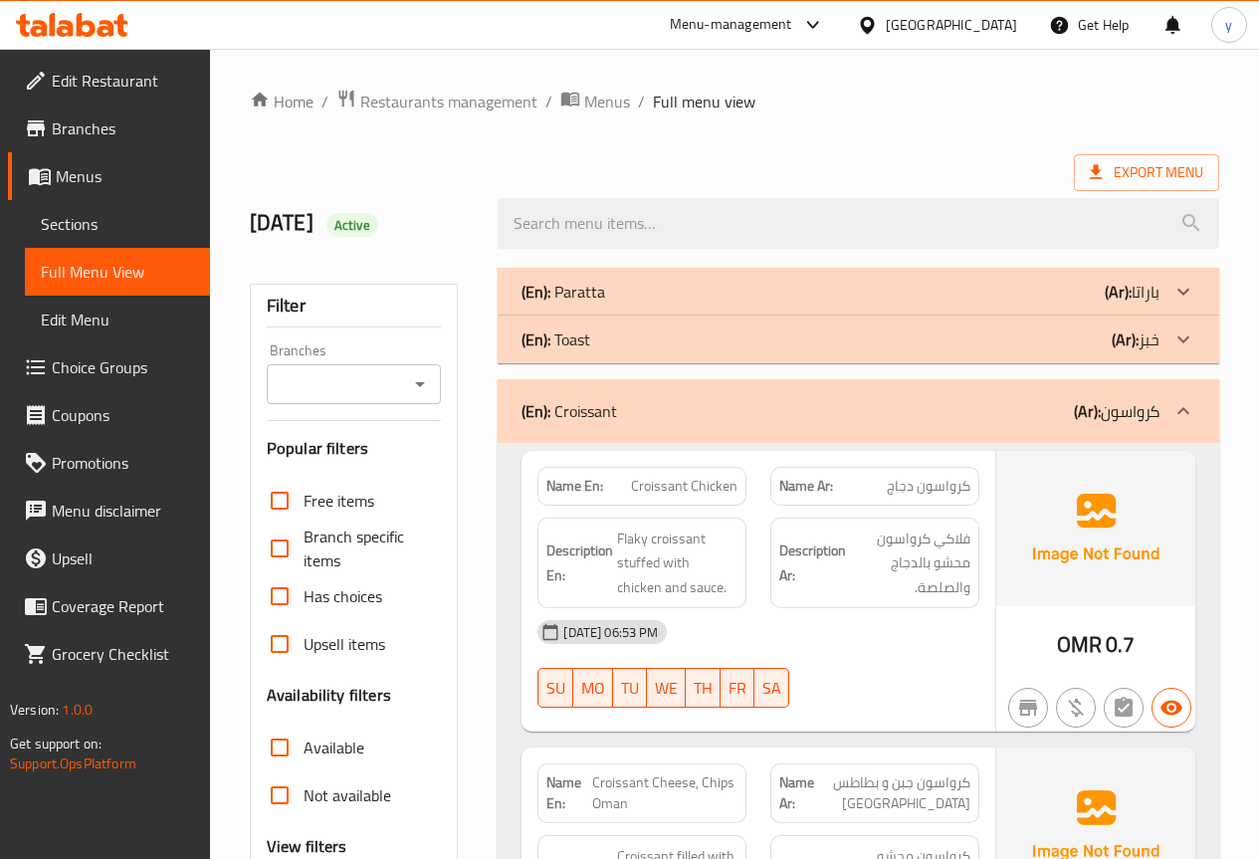
click at [862, 407] on div "(En): Croissant (Ar): كرواسون" at bounding box center [840, 411] width 638 height 24
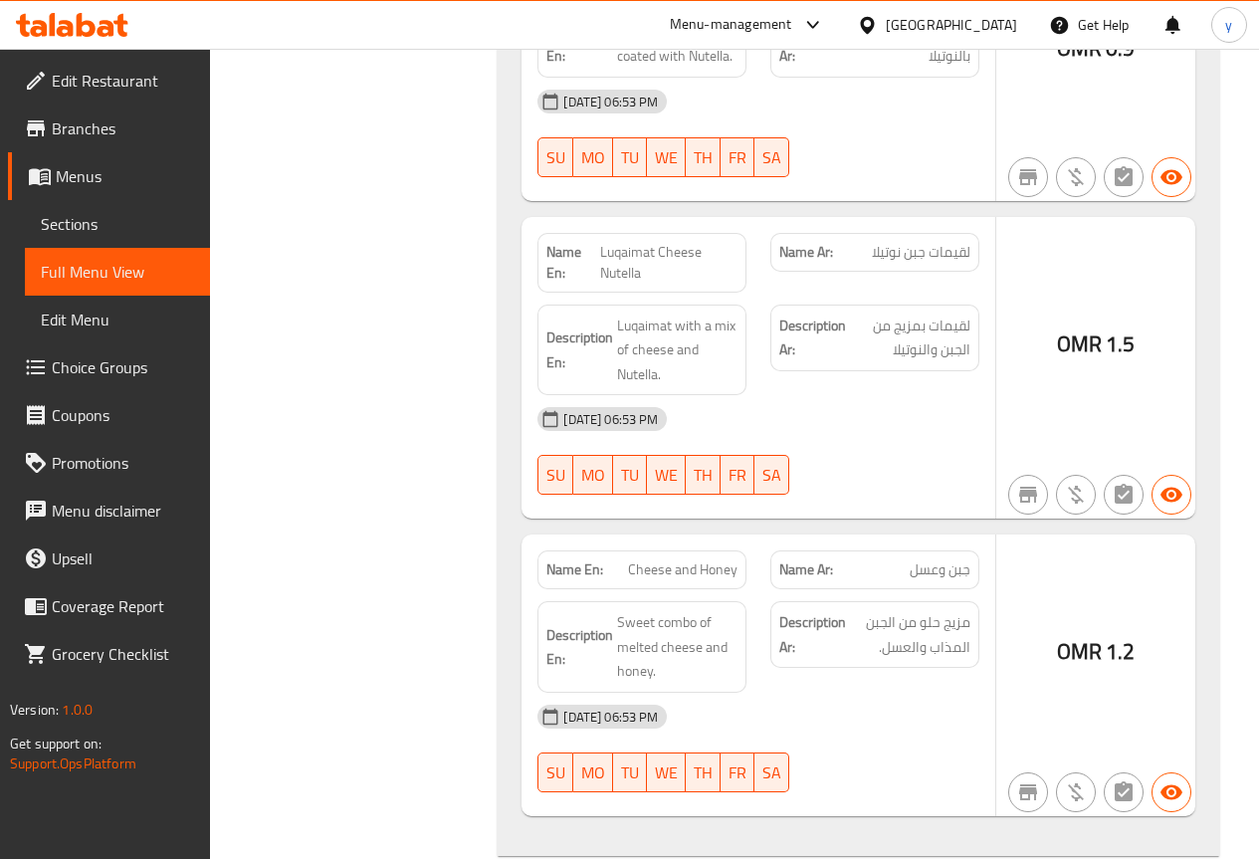
scroll to position [1194, 0]
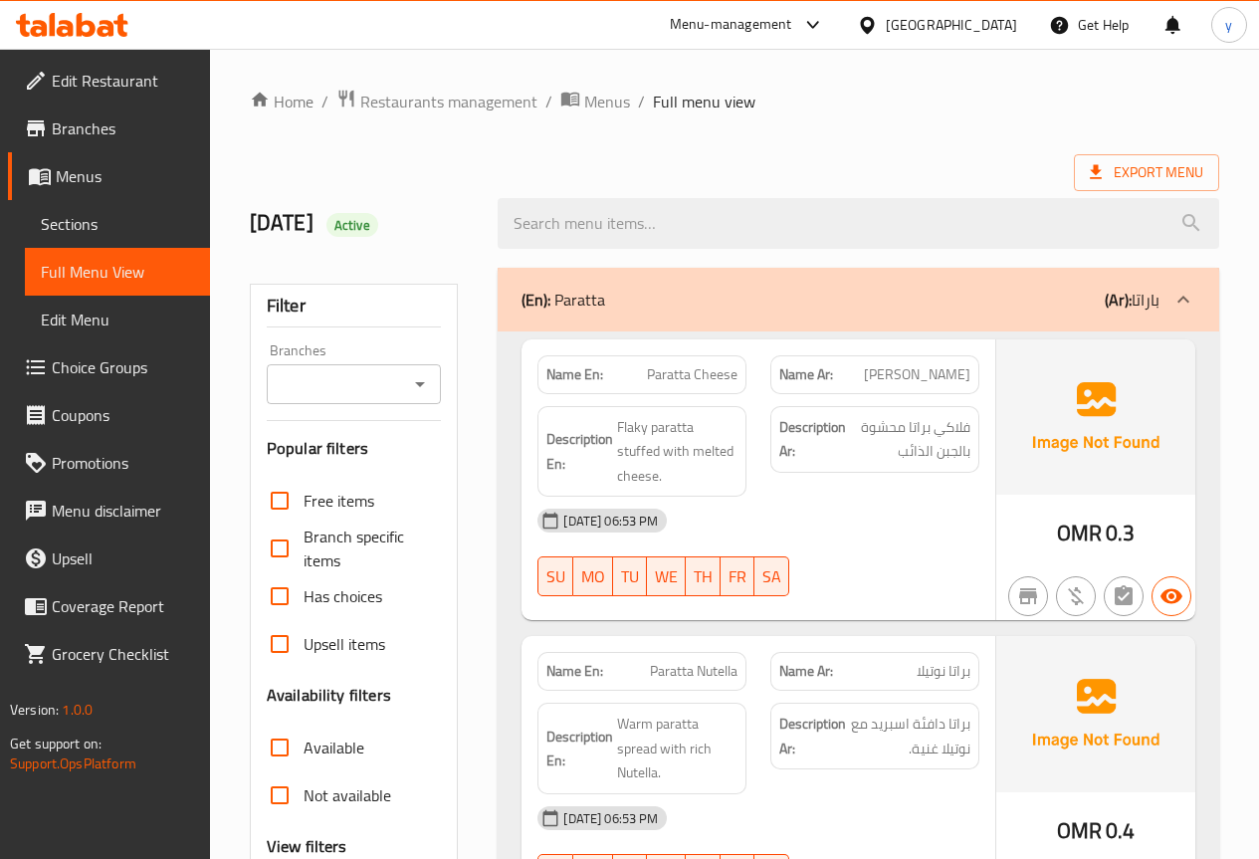
click at [620, 296] on div "(En): Paratta (Ar): باراتا" at bounding box center [840, 300] width 638 height 24
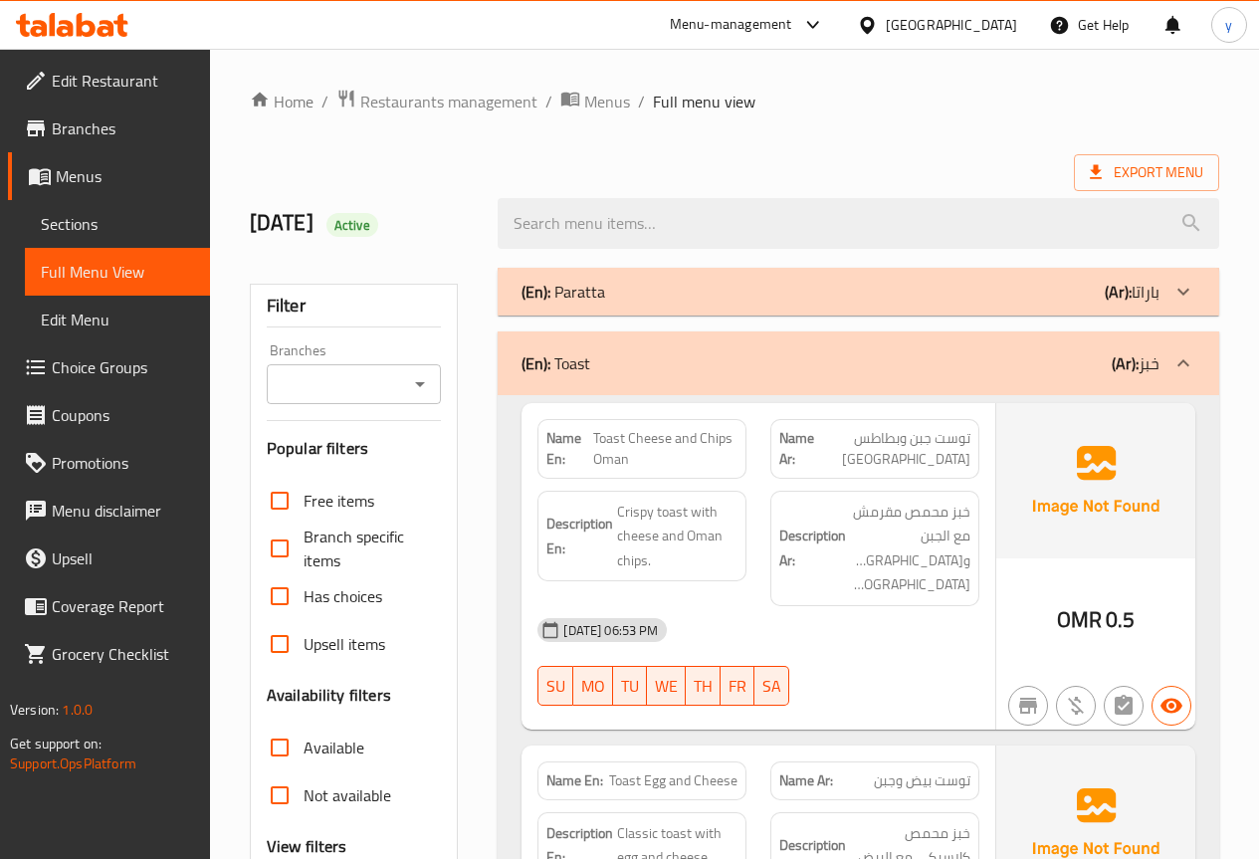
click at [767, 372] on div "(En): Toast (Ar): خبز" at bounding box center [840, 363] width 638 height 24
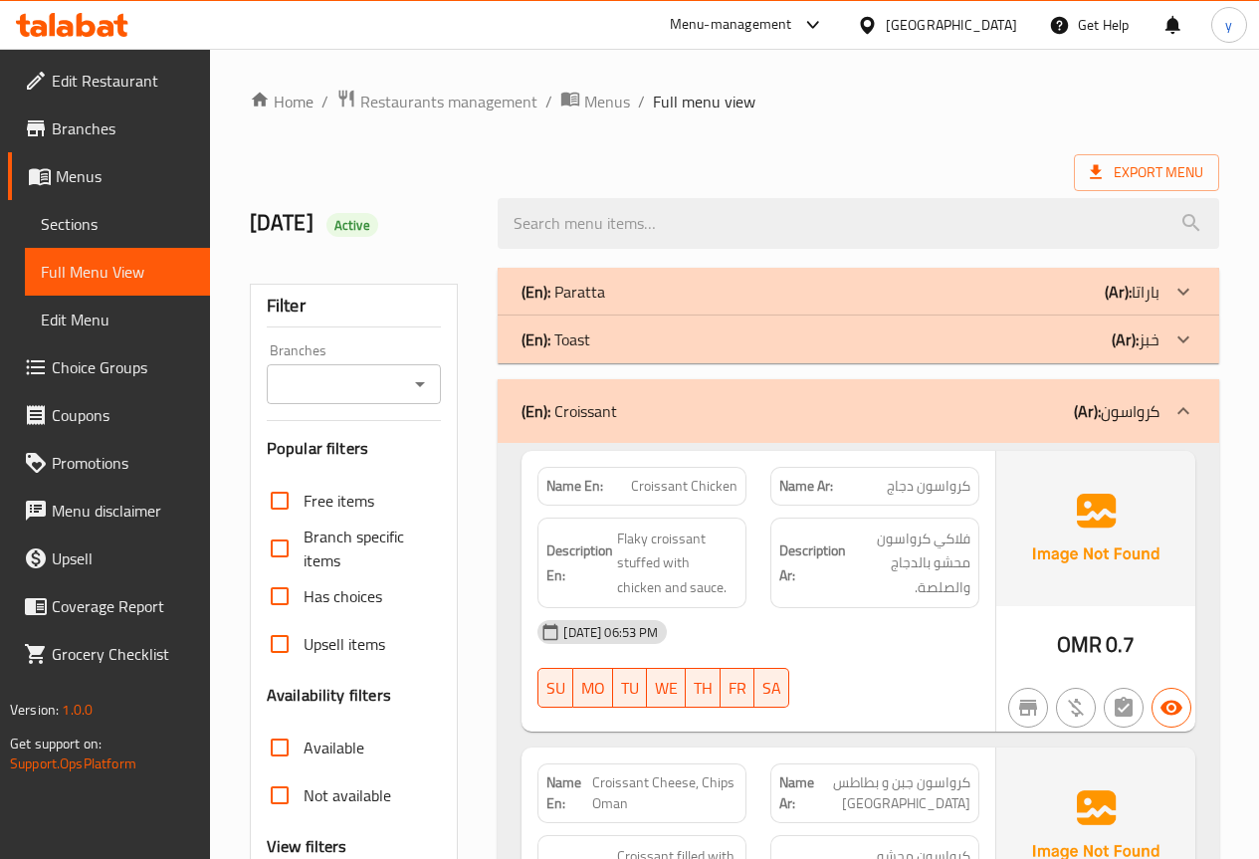
click at [764, 431] on div "(En): Croissant (Ar): كرواسون" at bounding box center [857, 411] width 721 height 64
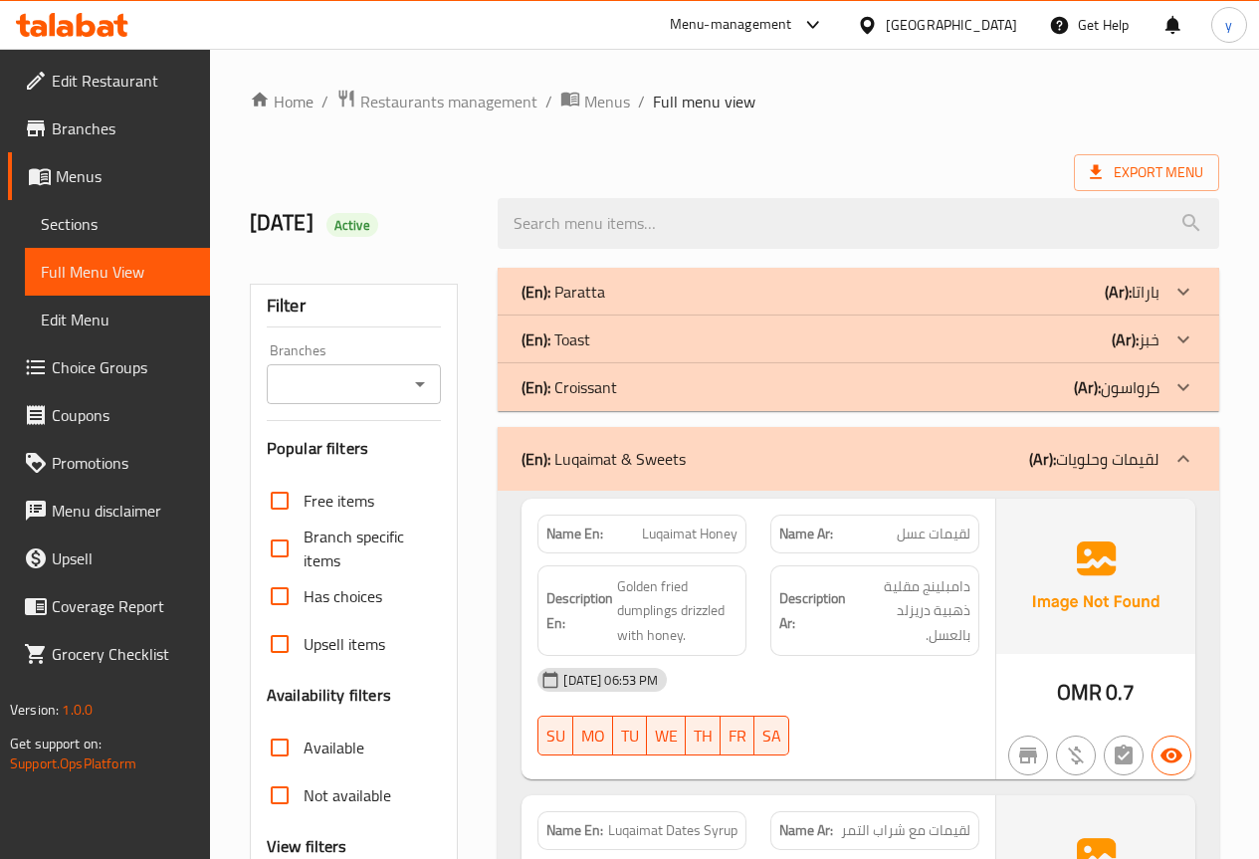
click at [759, 462] on div "(En): Luqaimat & Sweets (Ar): لقيمات وحلويات" at bounding box center [840, 459] width 638 height 24
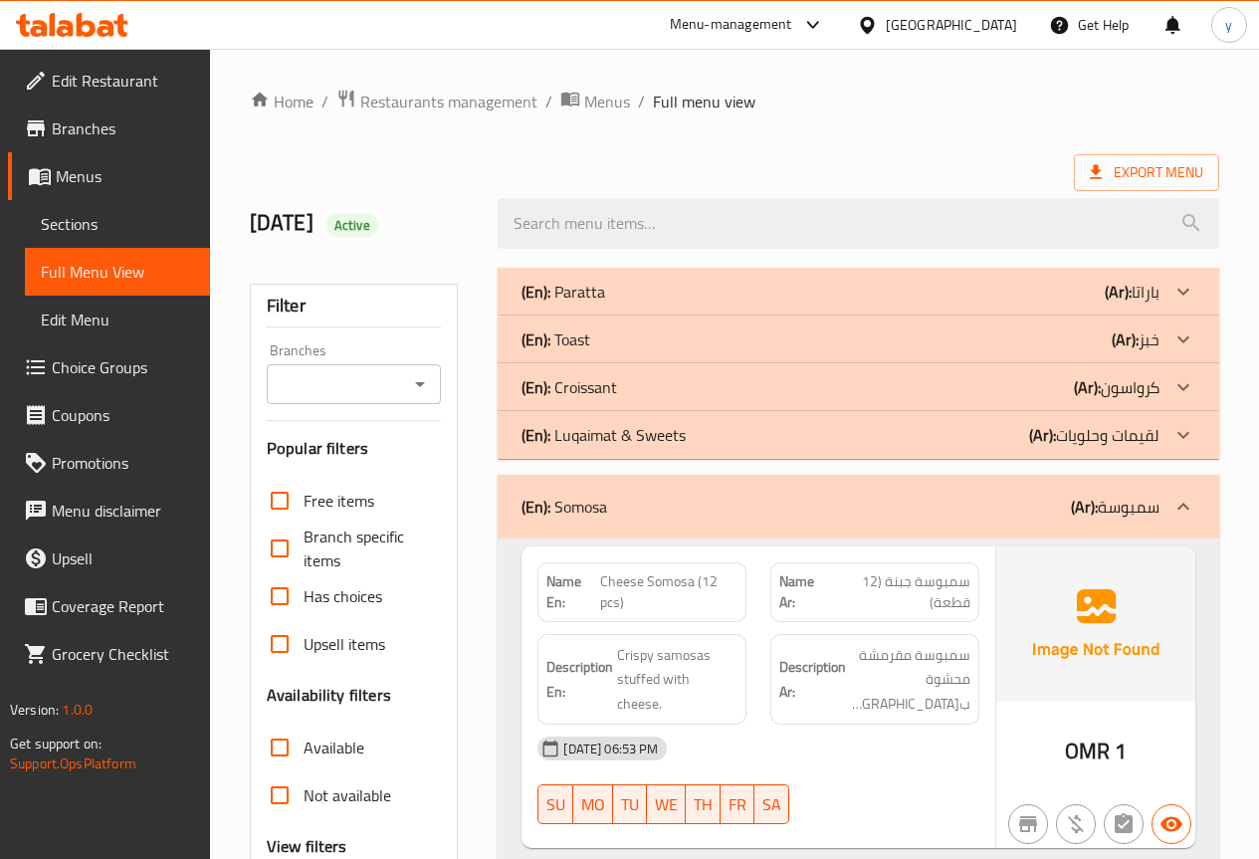
click at [756, 432] on div "(En): Luqaimat & Sweets (Ar): لقيمات وحلويات" at bounding box center [840, 435] width 638 height 24
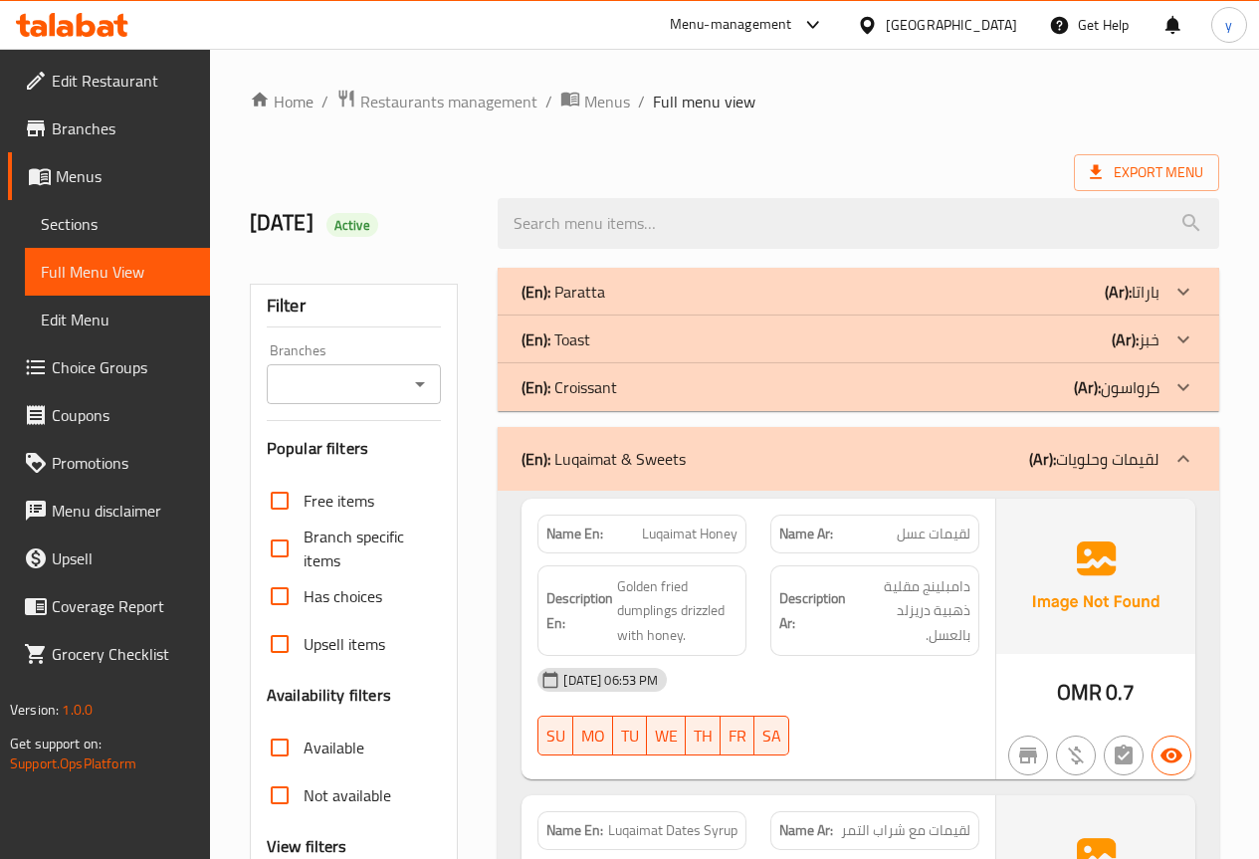
click at [779, 469] on div "(En): Luqaimat & Sweets (Ar): لقيمات وحلويات" at bounding box center [840, 459] width 638 height 24
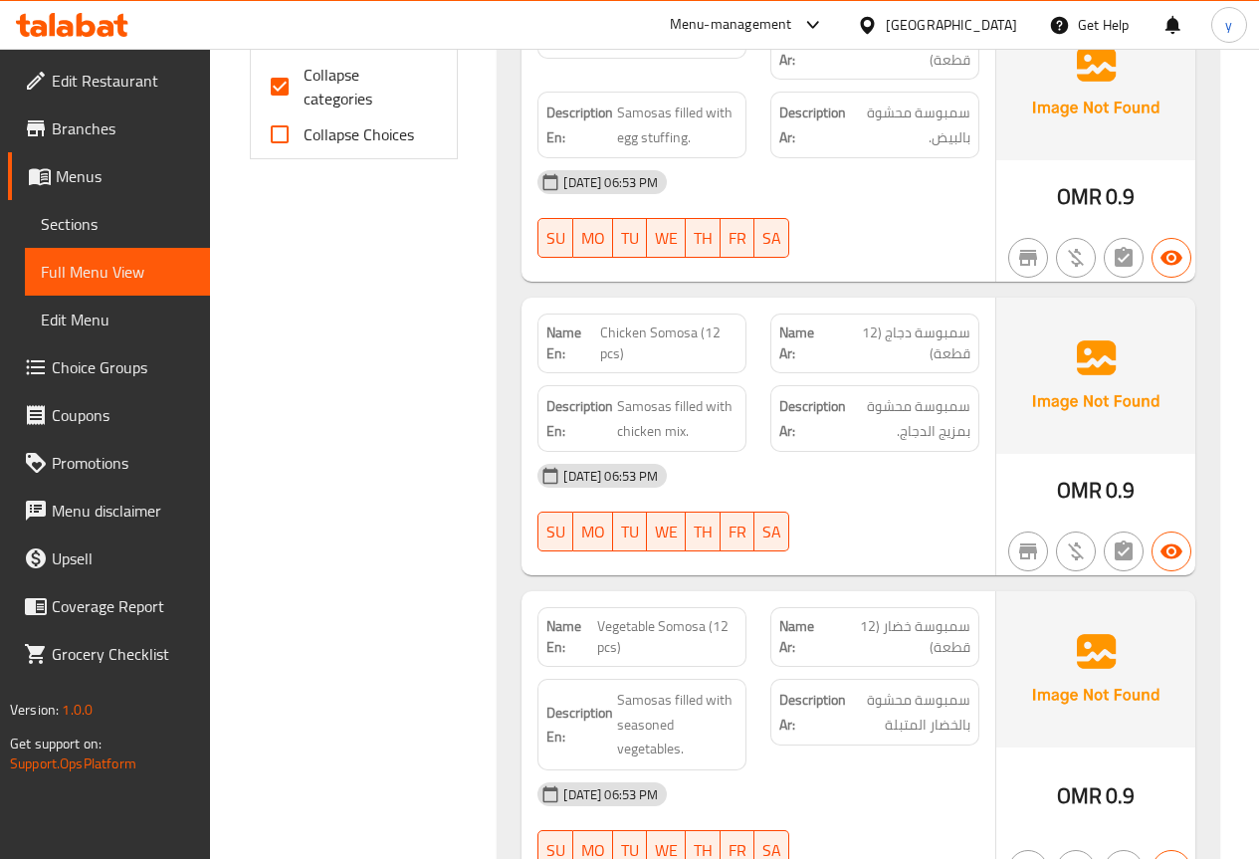
scroll to position [895, 0]
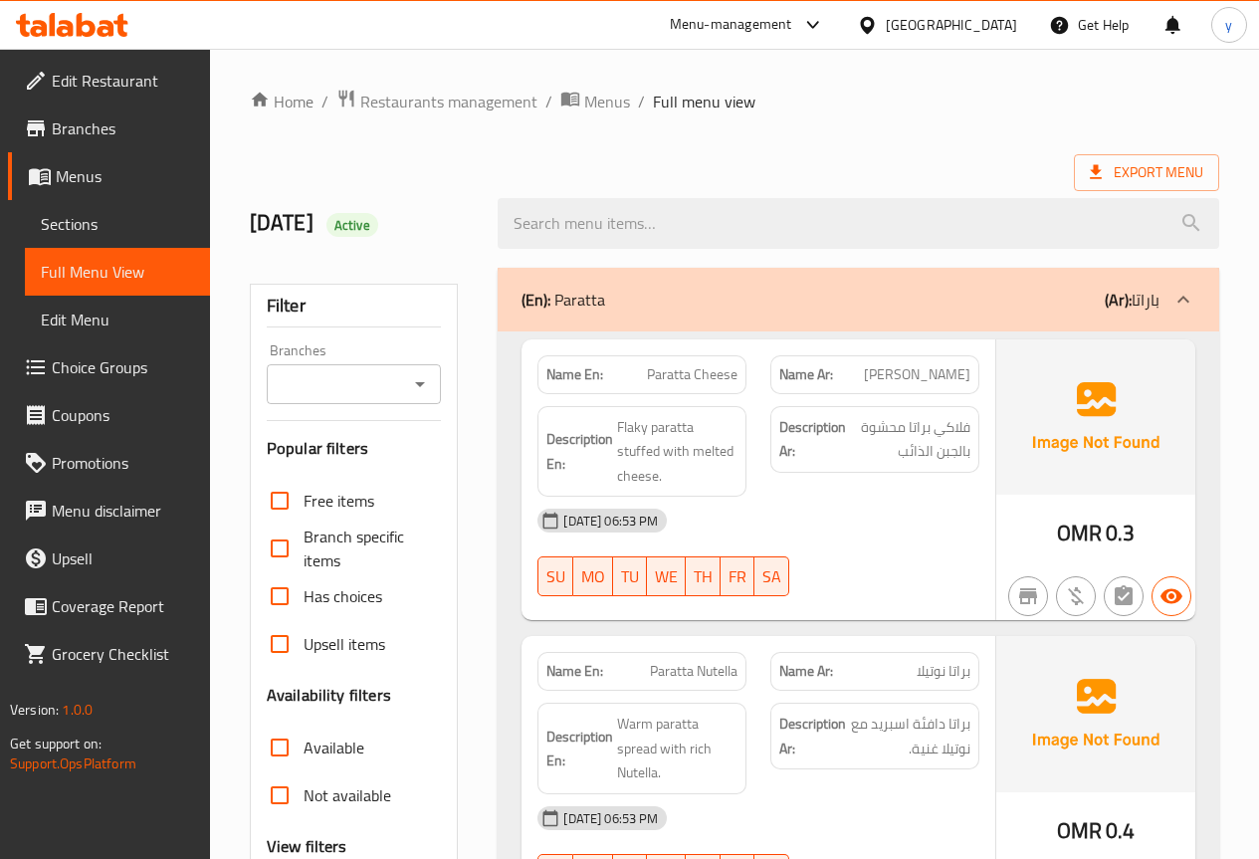
click at [748, 291] on div "(En): Paratta (Ar): باراتا" at bounding box center [840, 300] width 638 height 24
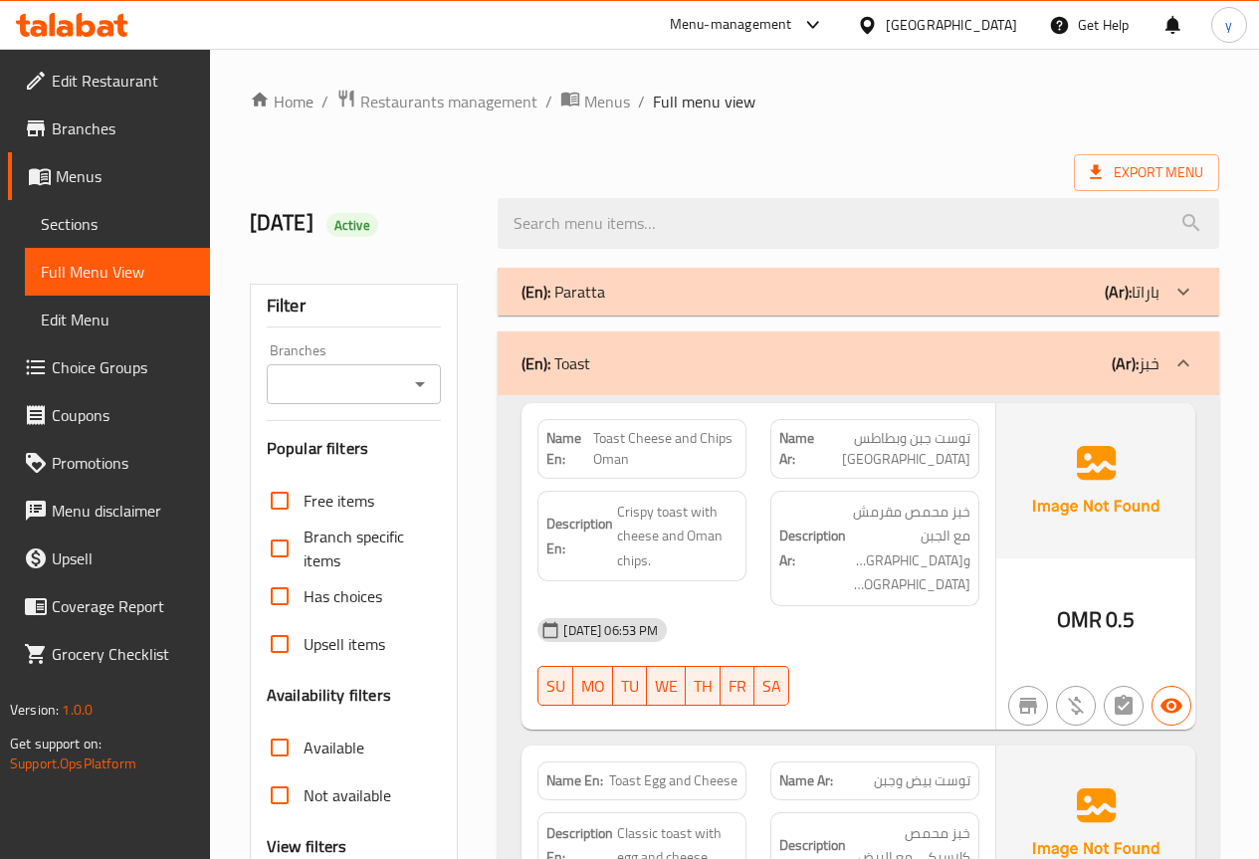
click at [727, 339] on div "(En): Toast (Ar): خبز" at bounding box center [857, 363] width 721 height 64
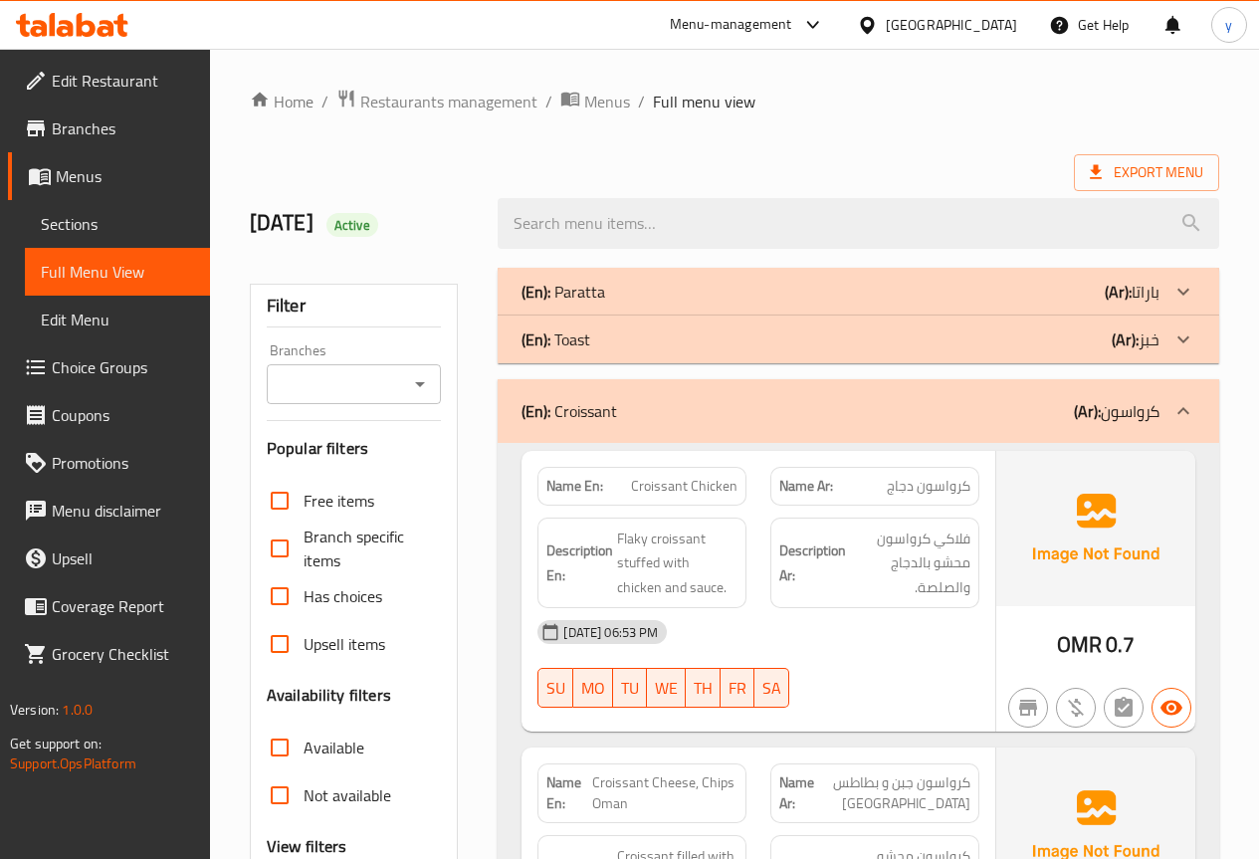
click at [751, 414] on div "(En): Croissant (Ar): كرواسون" at bounding box center [840, 411] width 638 height 24
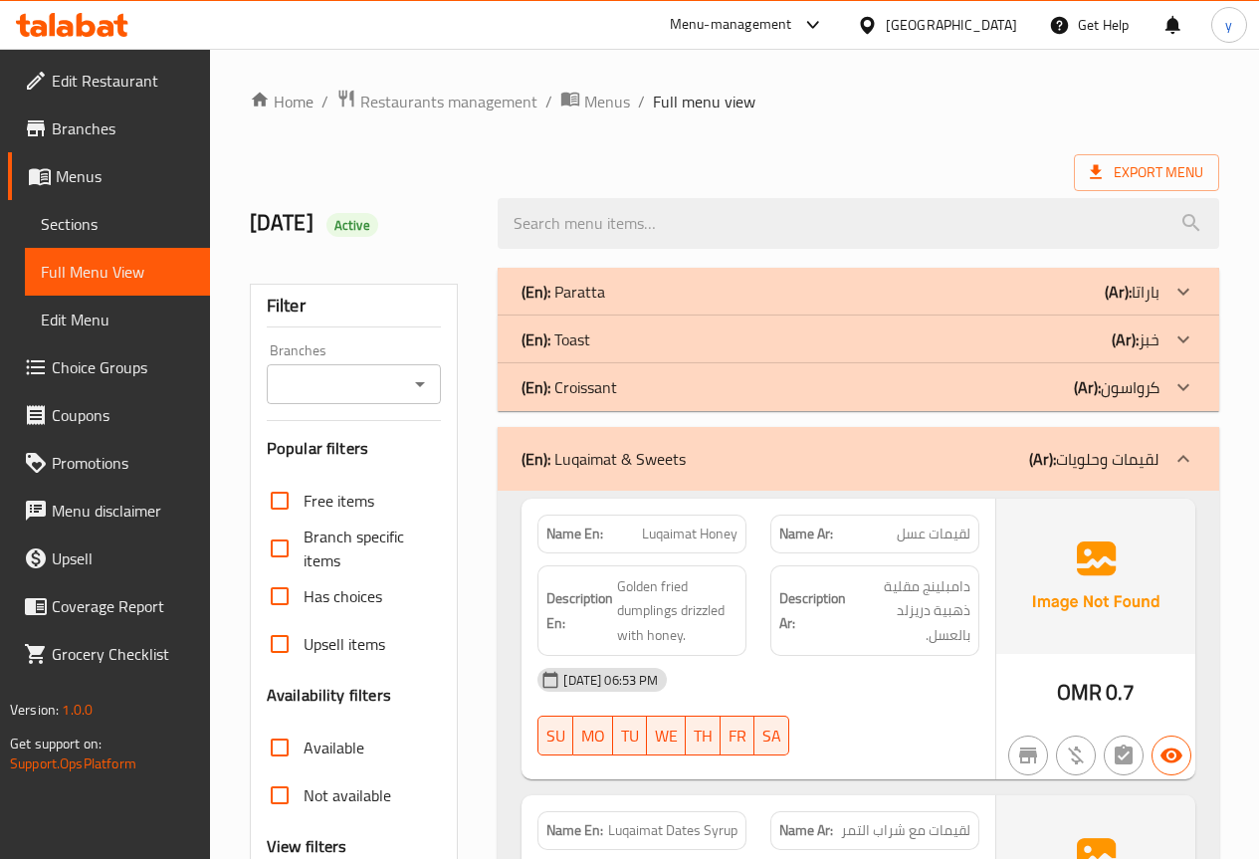
click at [780, 464] on div "(En): Luqaimat & Sweets (Ar): لقيمات وحلويات" at bounding box center [840, 459] width 638 height 24
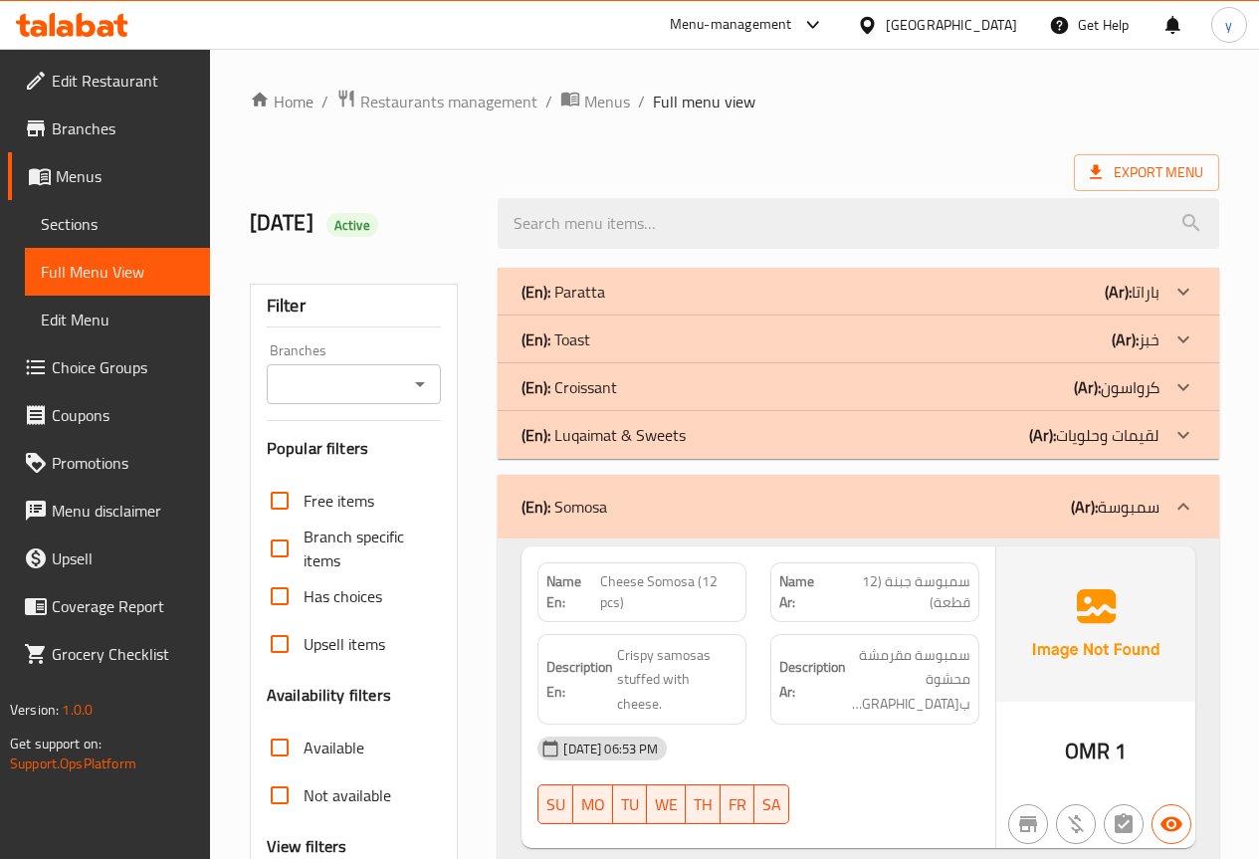
click at [683, 496] on div "(En): Somosa (Ar): سمبوسة" at bounding box center [840, 506] width 638 height 24
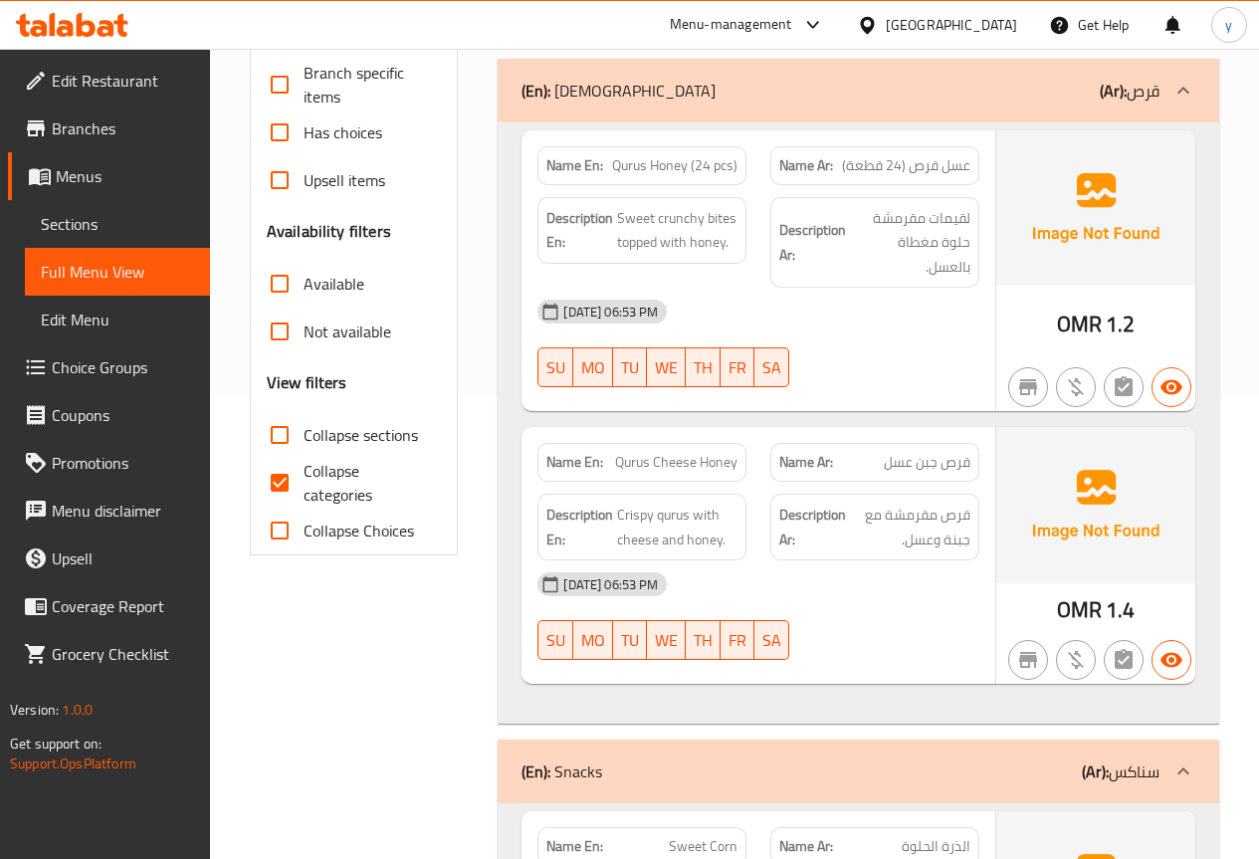
scroll to position [497, 0]
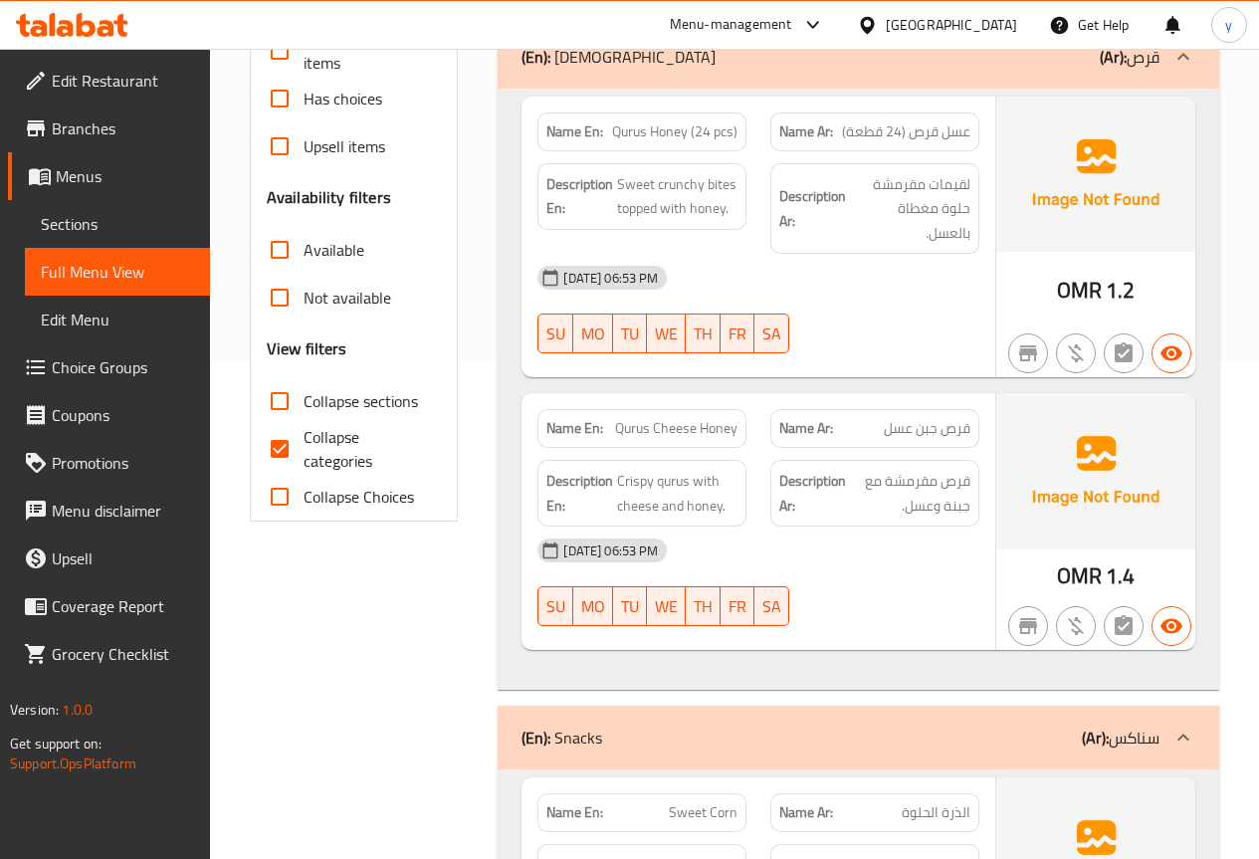
click at [586, 66] on p "(En): Qurus" at bounding box center [618, 57] width 194 height 24
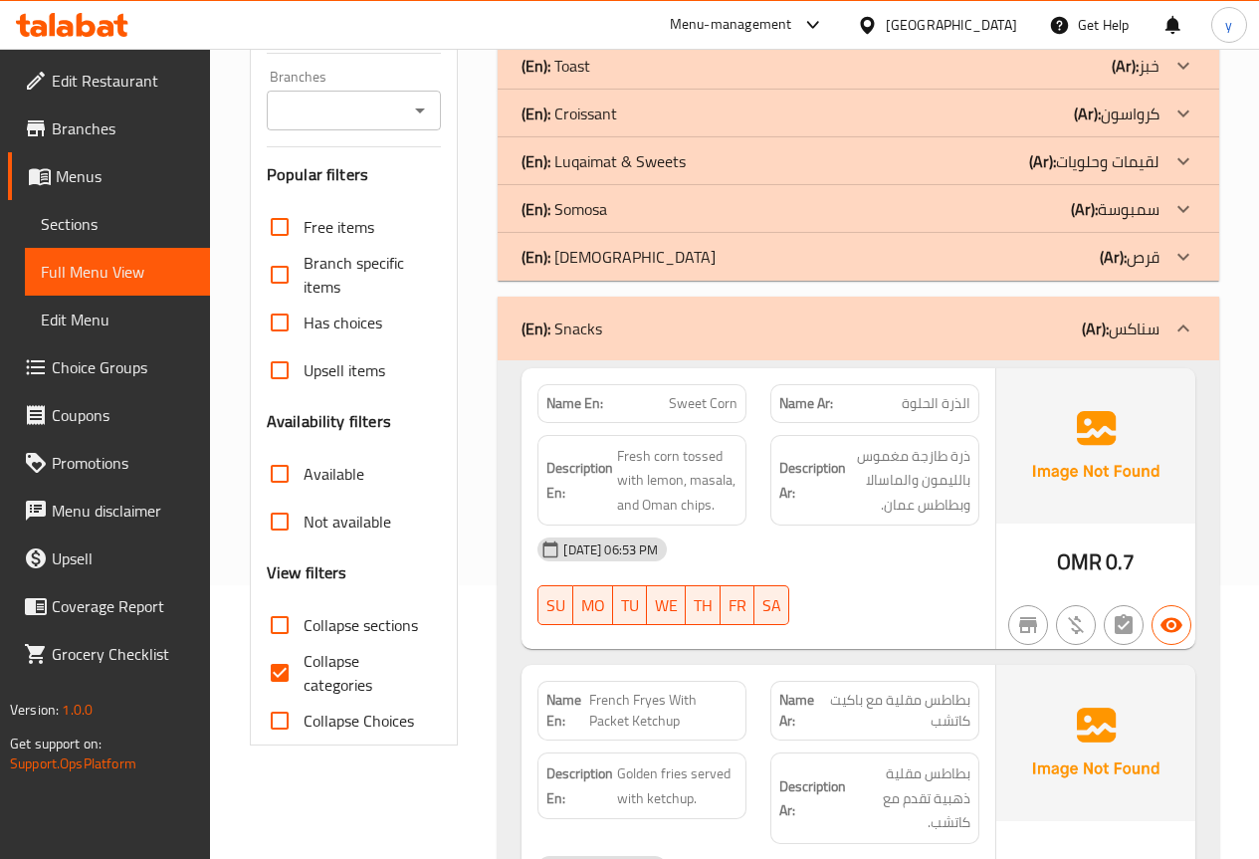
scroll to position [99, 0]
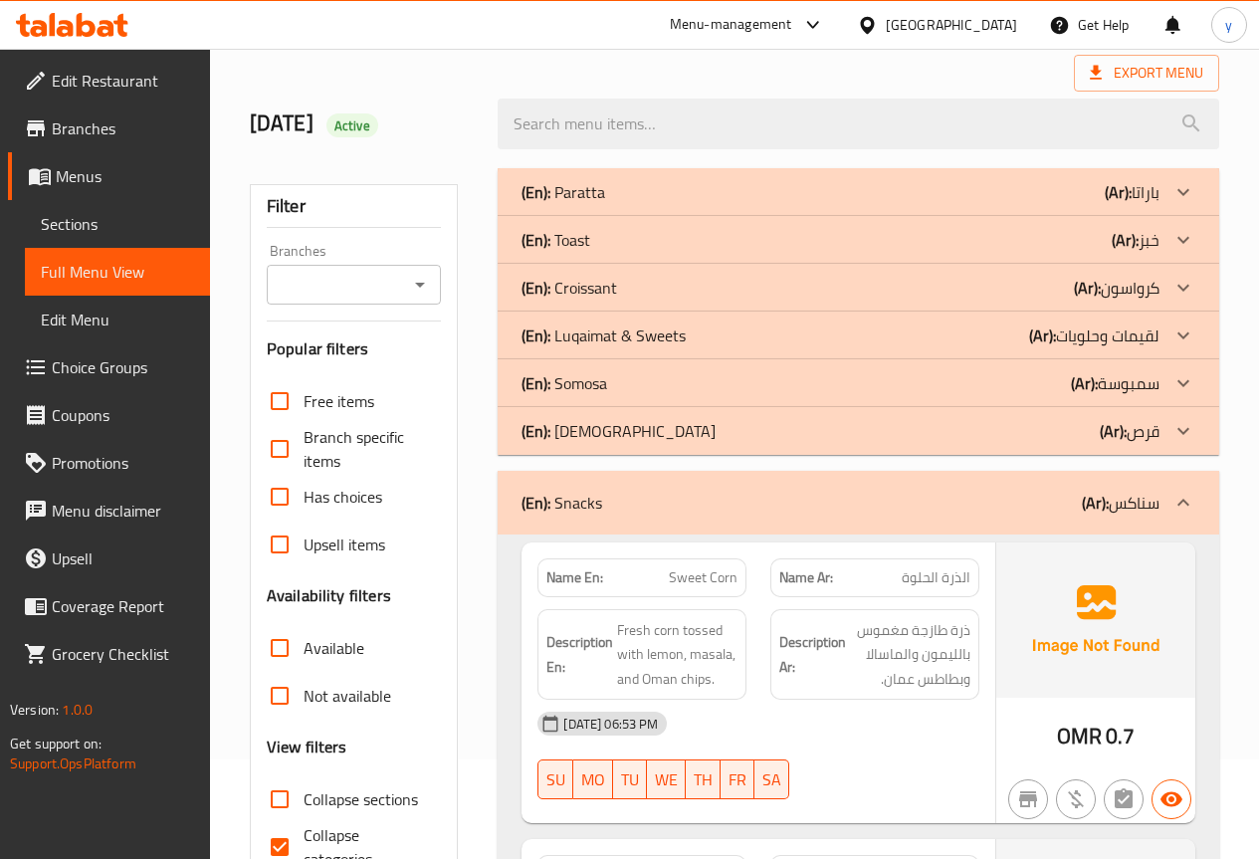
click at [756, 523] on div "(En): Snacks (Ar): سناكس" at bounding box center [857, 503] width 721 height 64
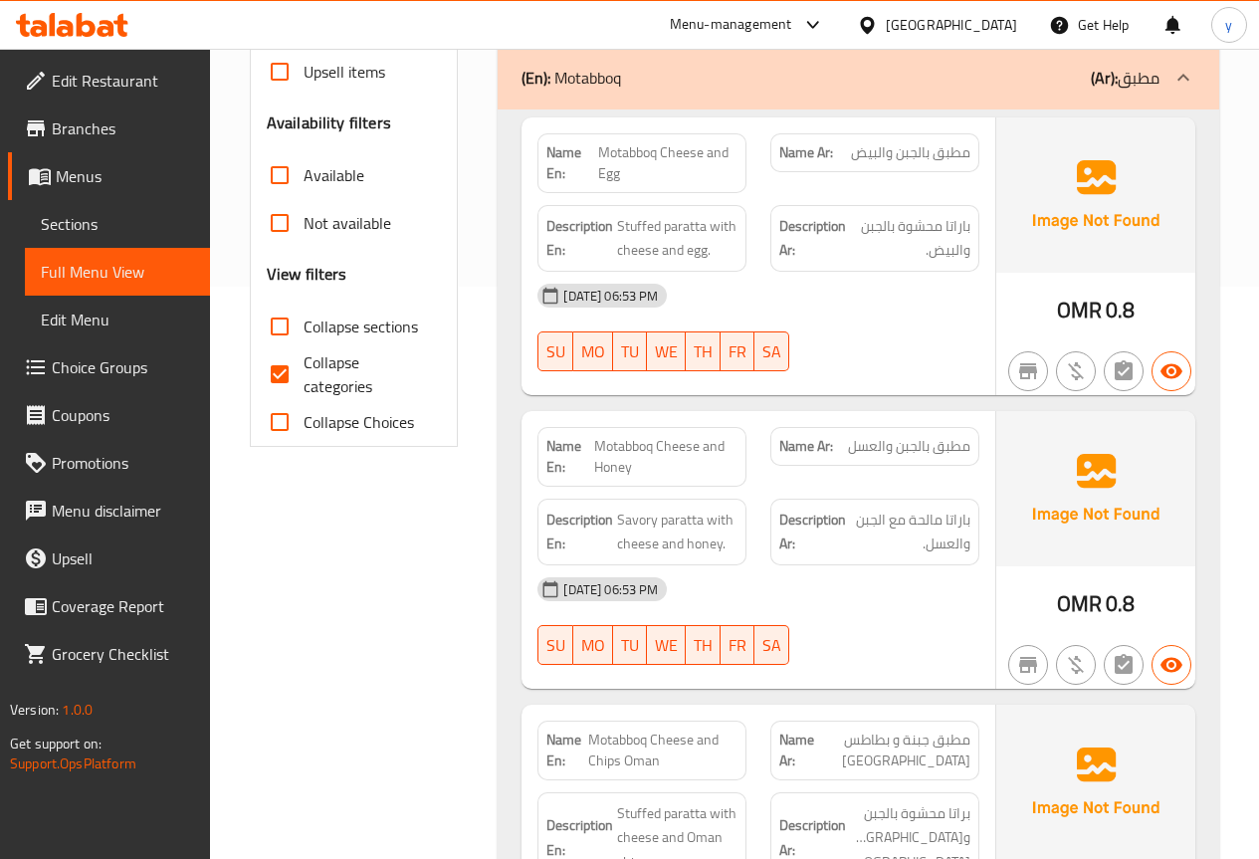
scroll to position [398, 0]
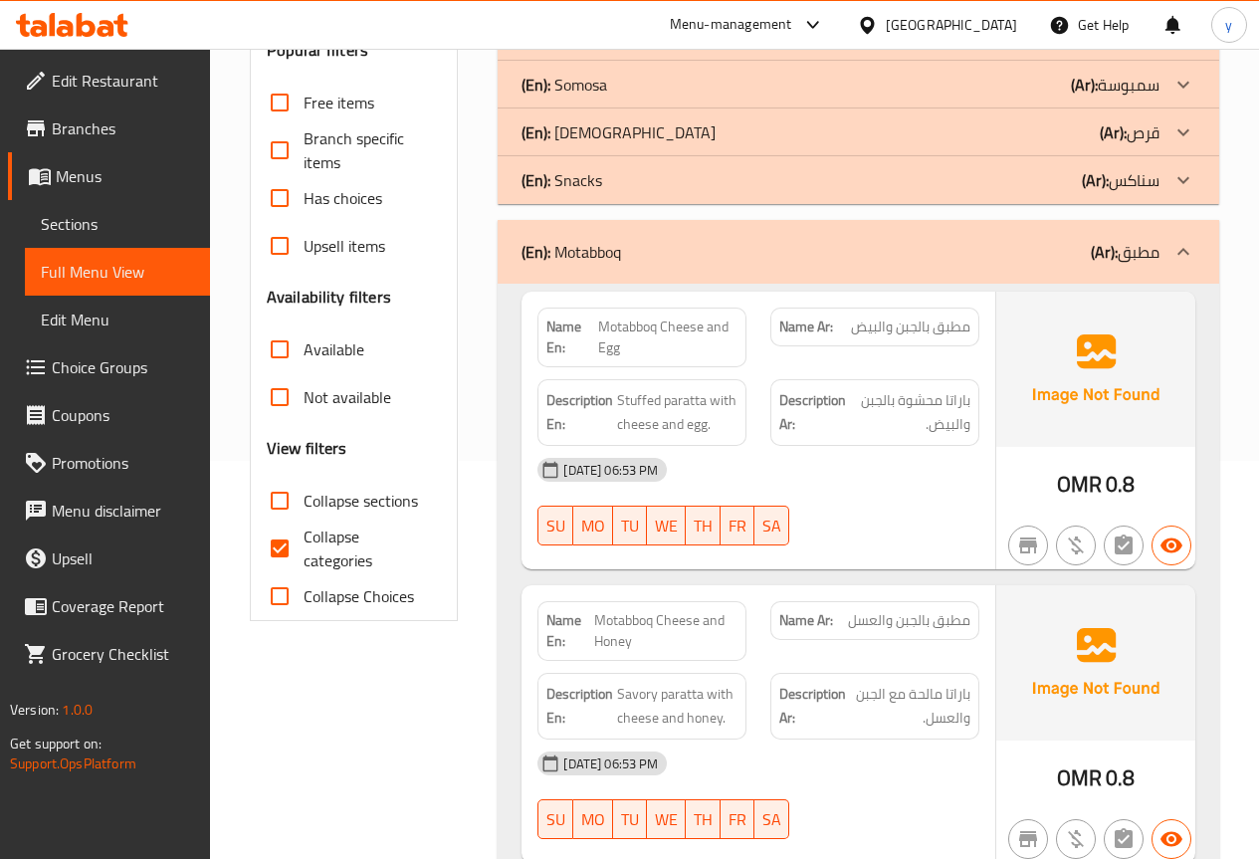
click at [649, 220] on div "(En): Motabboq (Ar): مطبق" at bounding box center [857, 252] width 721 height 64
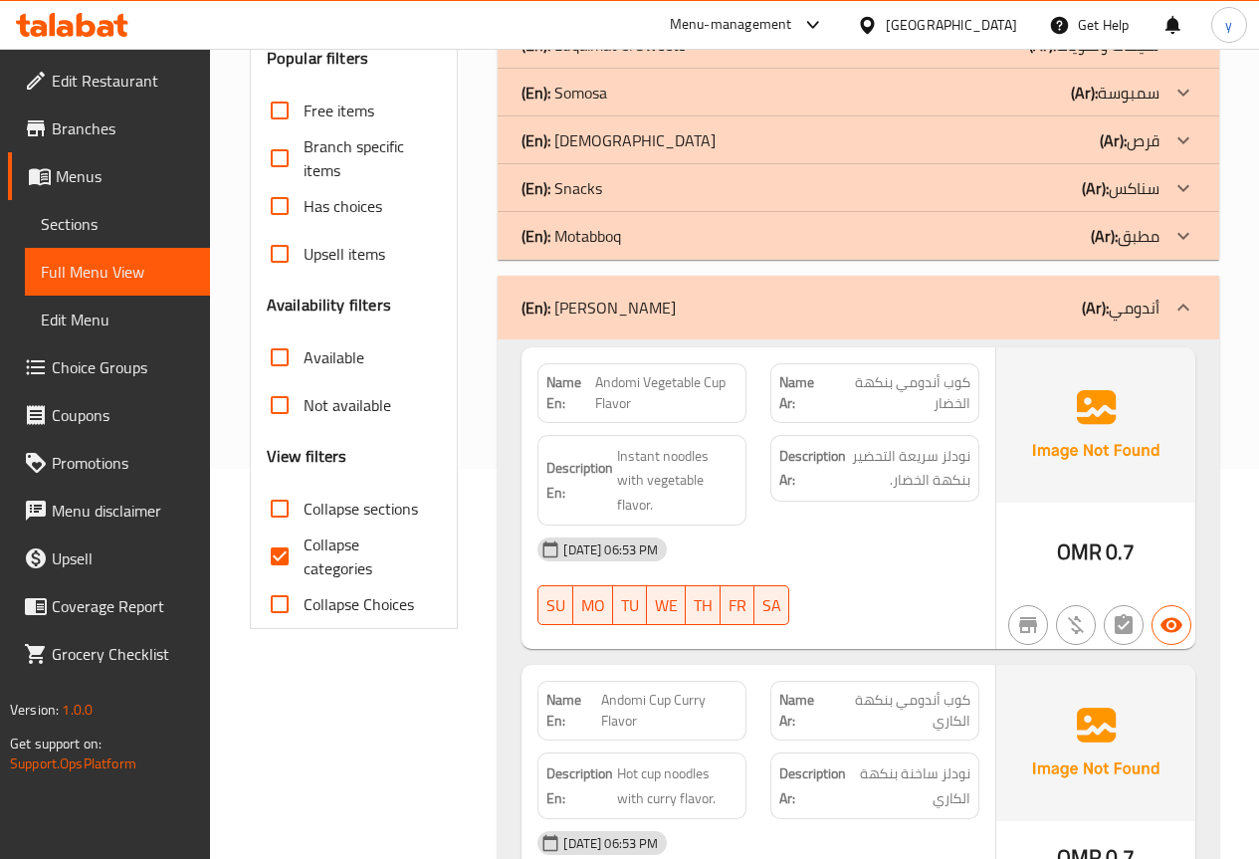
scroll to position [298, 0]
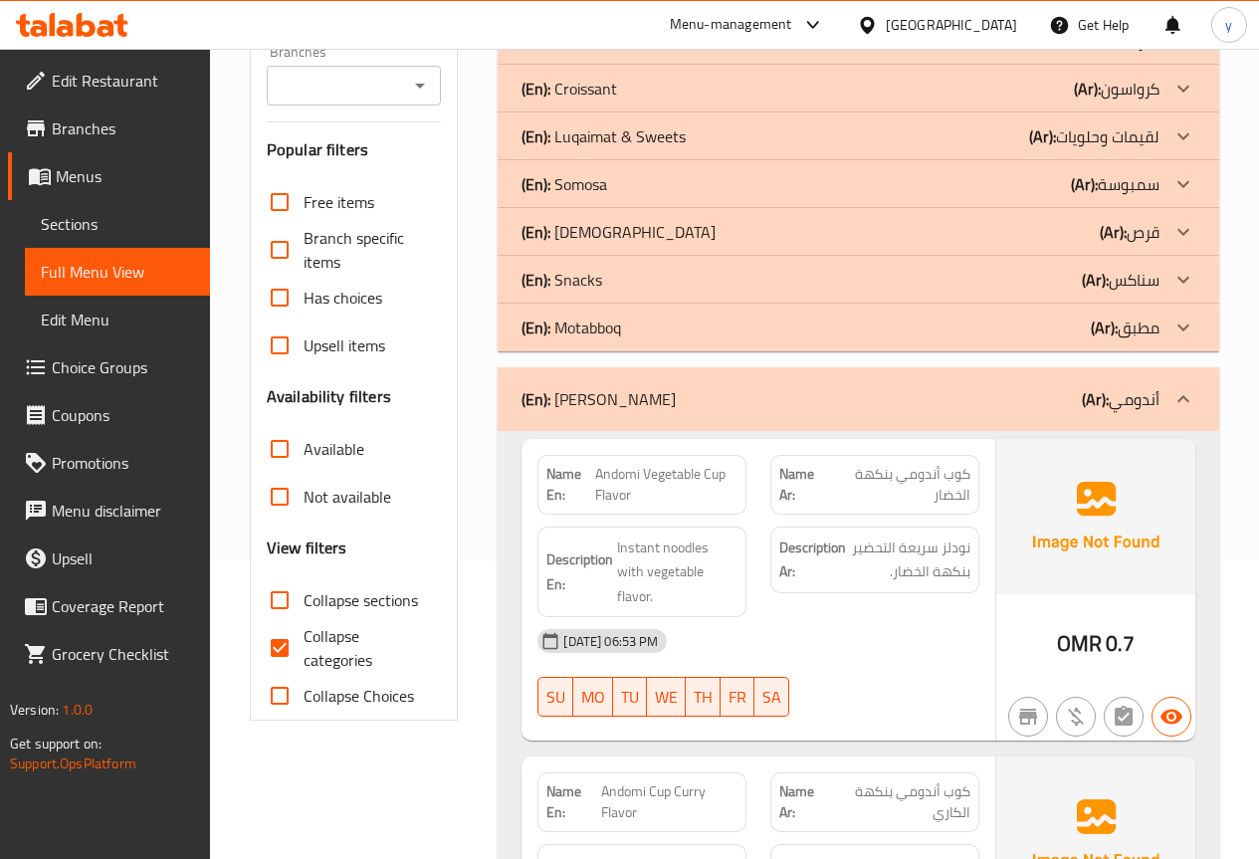
click at [672, 421] on div "(En): Andomi (Ar): أندومي" at bounding box center [857, 399] width 721 height 64
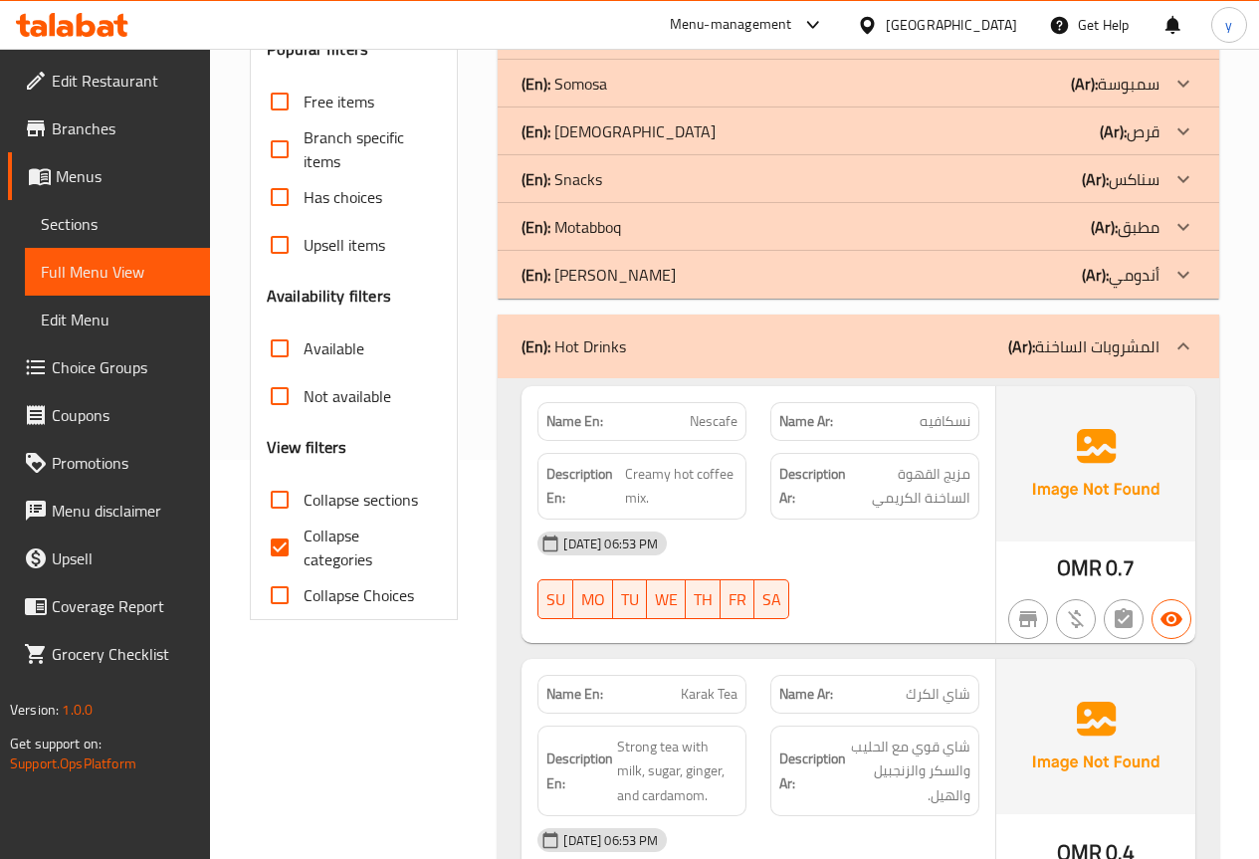
scroll to position [398, 0]
drag, startPoint x: 745, startPoint y: 329, endPoint x: 734, endPoint y: 345, distance: 19.3
click at [745, 329] on div "(En): Hot Drinks (Ar): المشروبات الساخنة" at bounding box center [857, 347] width 721 height 64
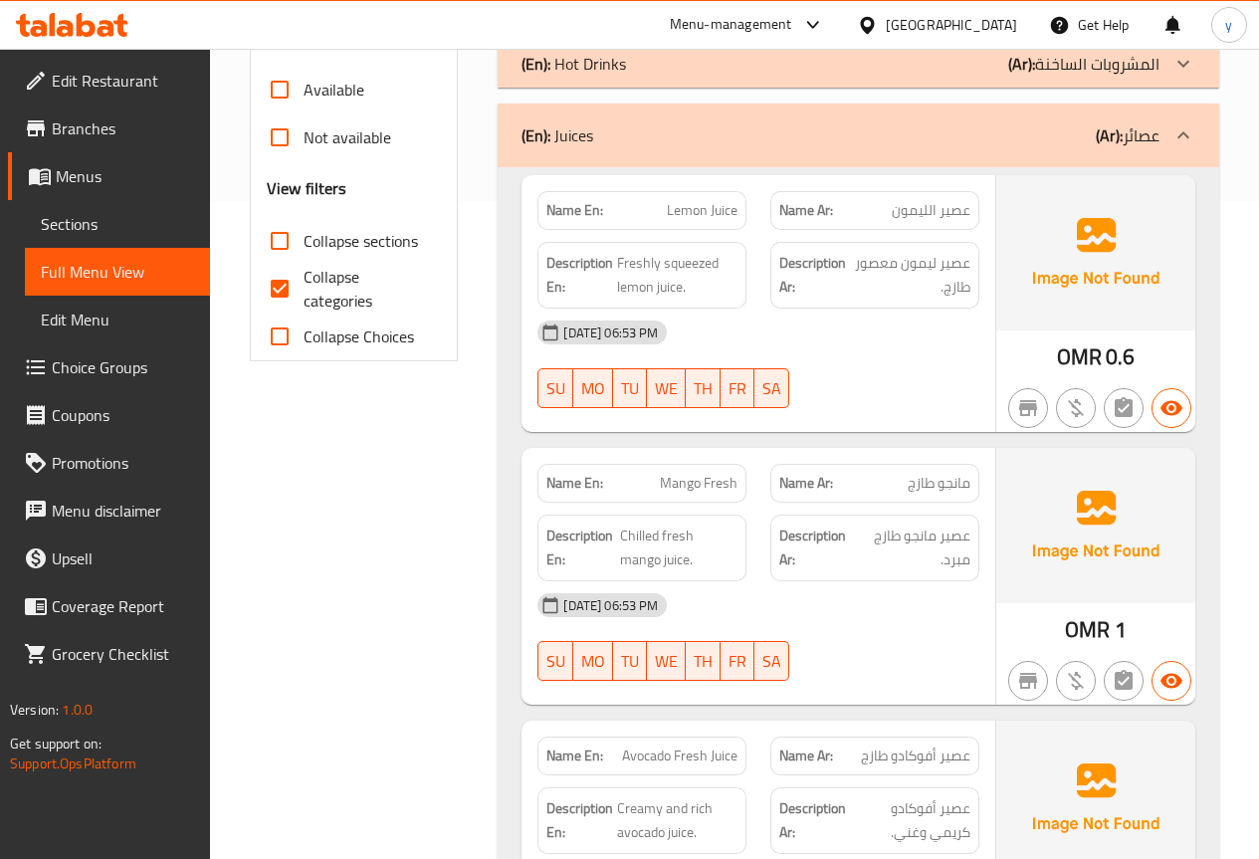
scroll to position [497, 0]
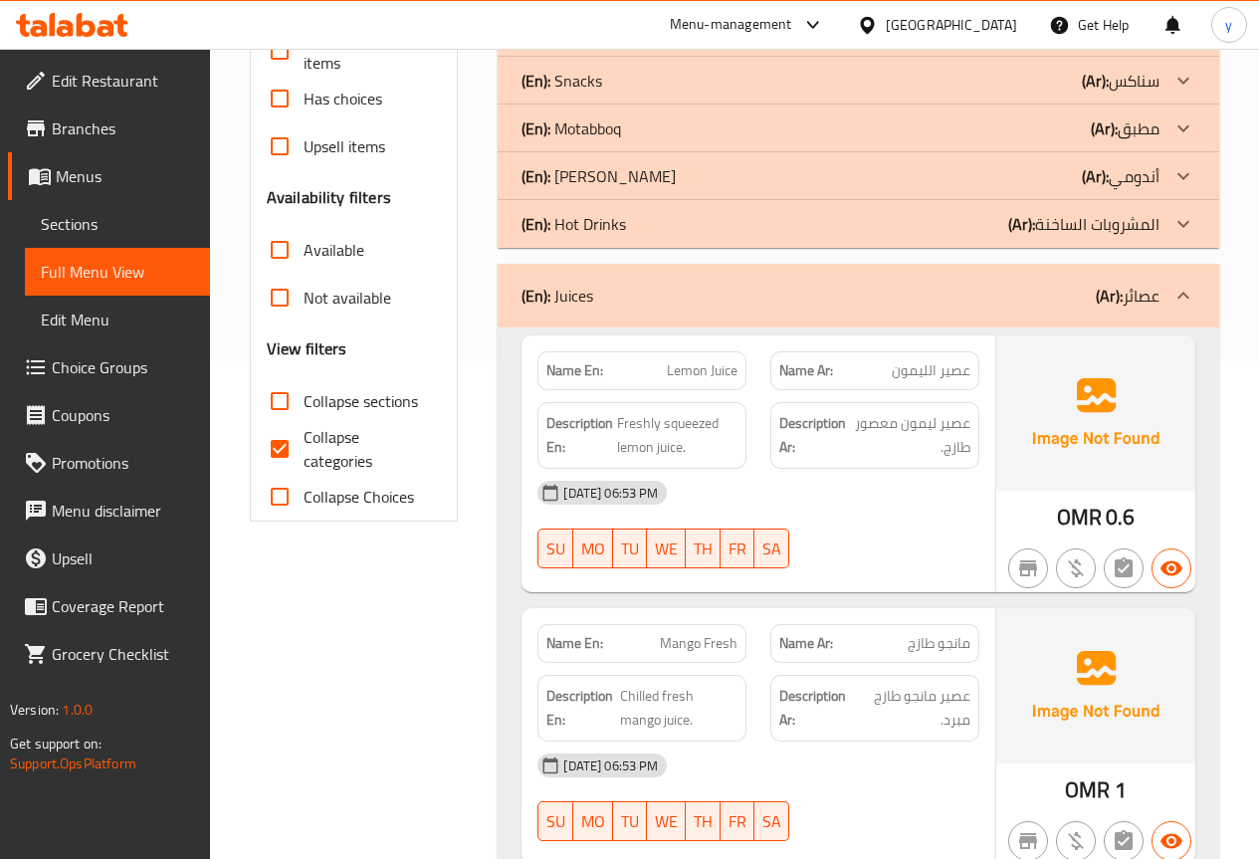
click at [831, 307] on div "(En): Juices (Ar): عصائر" at bounding box center [857, 296] width 721 height 64
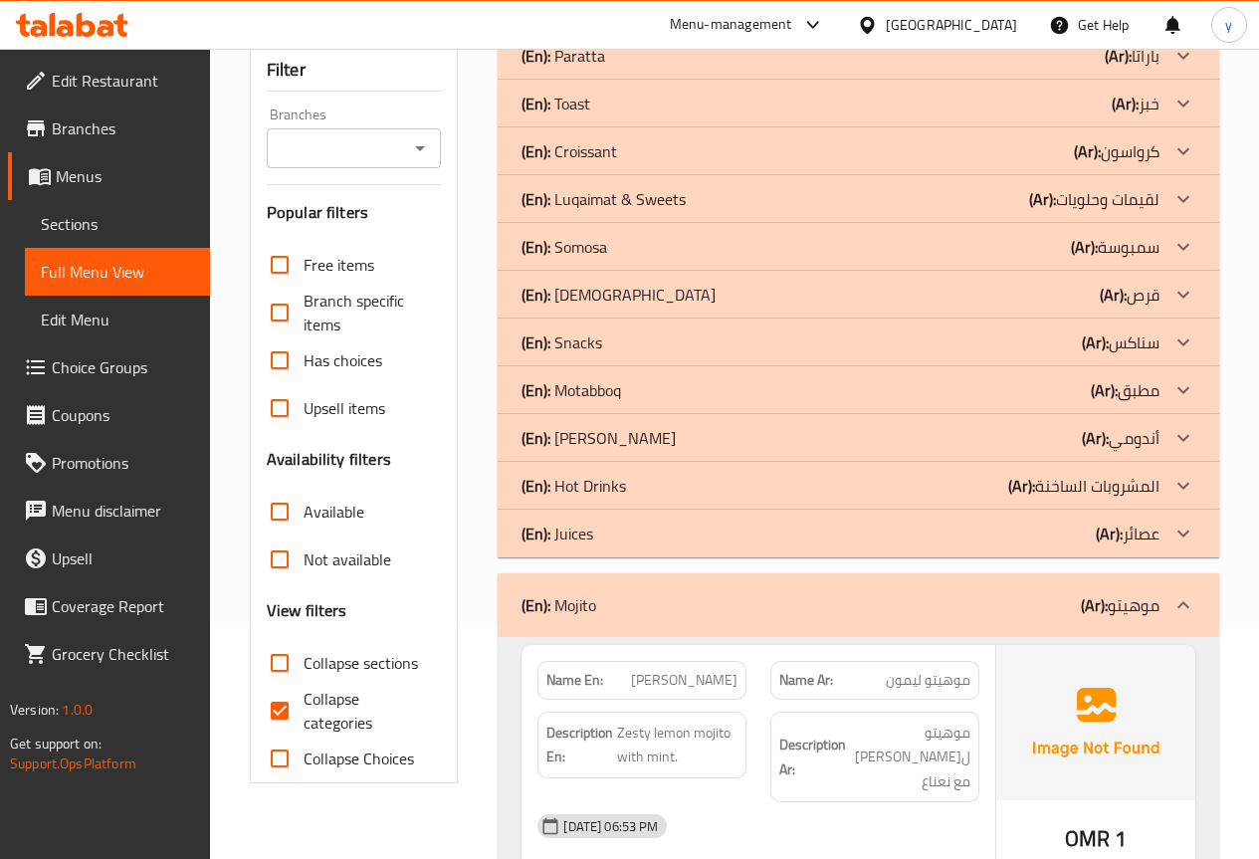
scroll to position [0, 0]
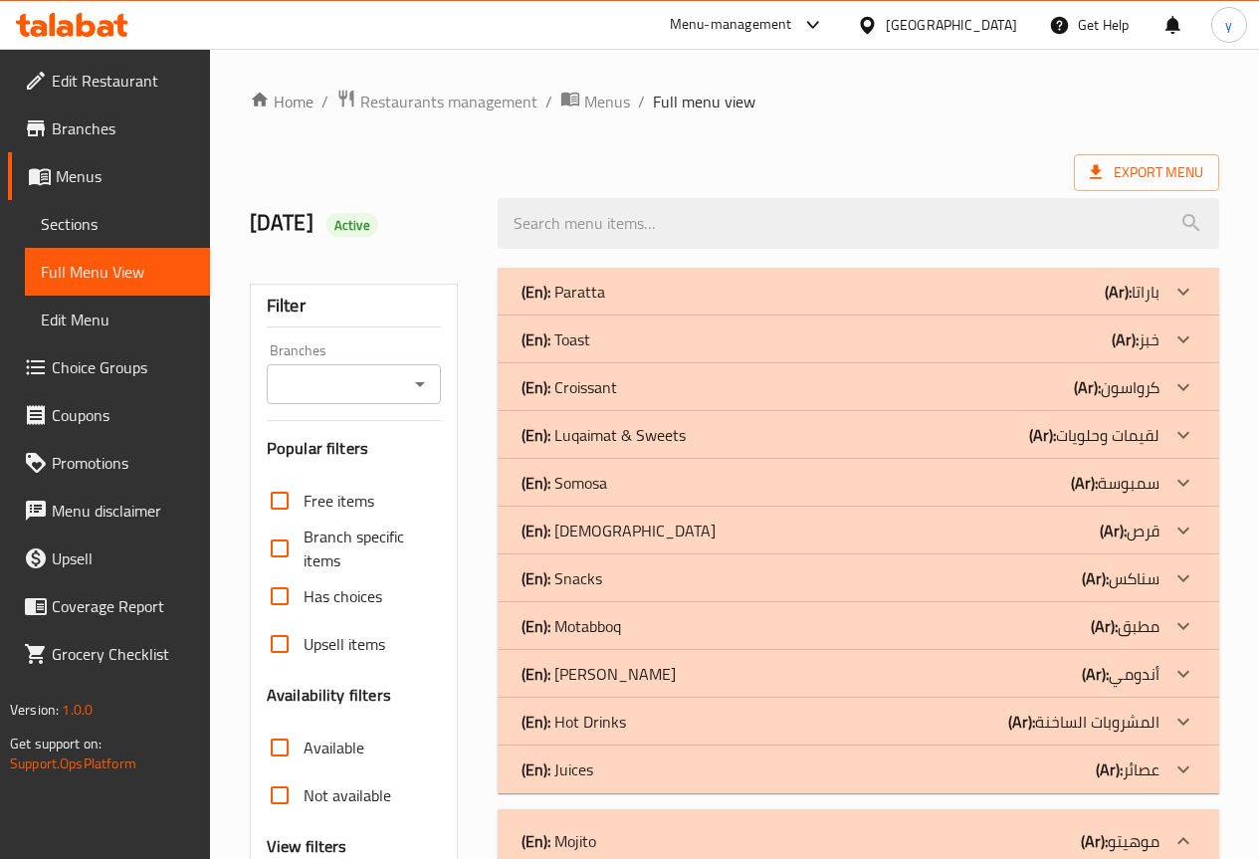
click at [660, 834] on div "(En): Mojito (Ar): موهيتو" at bounding box center [840, 841] width 638 height 24
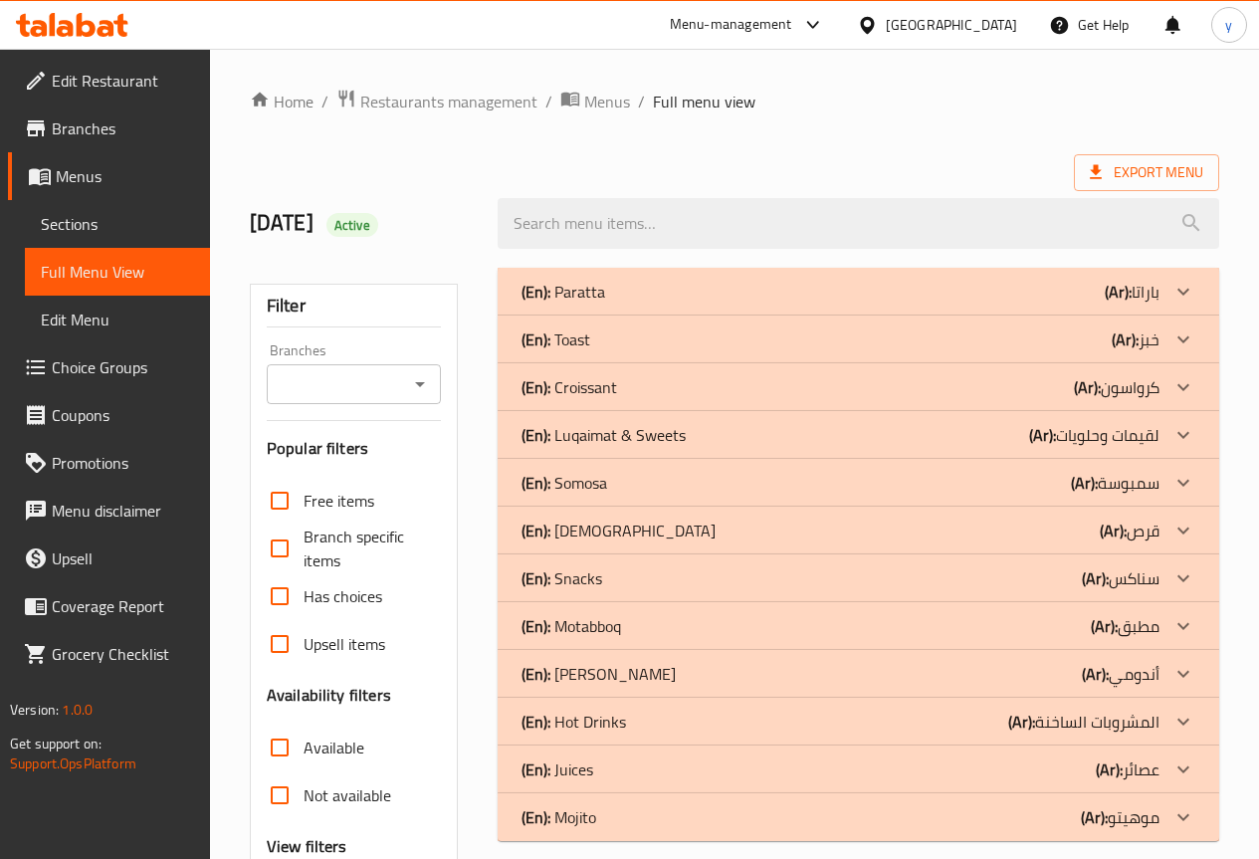
click at [119, 332] on link "Edit Menu" at bounding box center [117, 320] width 185 height 48
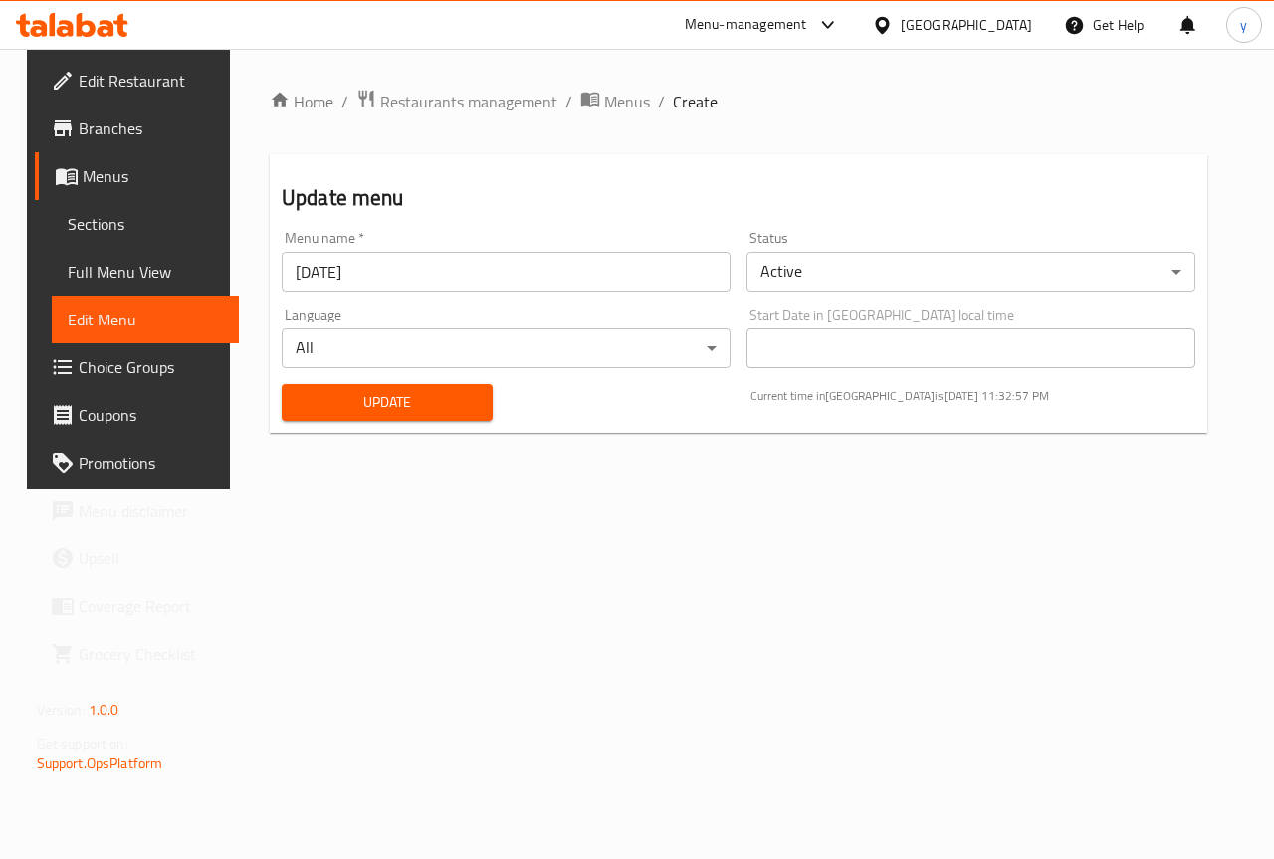
click at [109, 364] on span "Choice Groups" at bounding box center [151, 367] width 145 height 24
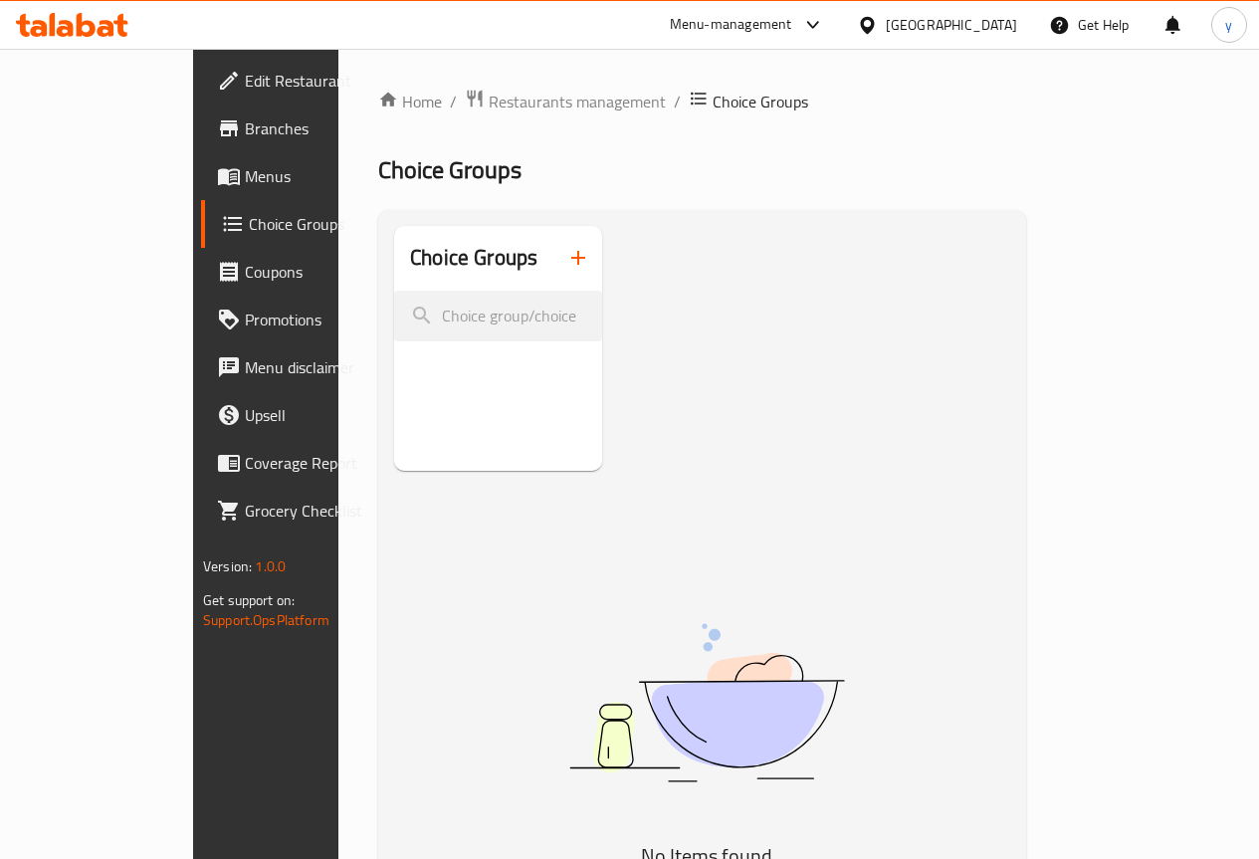
click at [245, 79] on span "Edit Restaurant" at bounding box center [316, 81] width 142 height 24
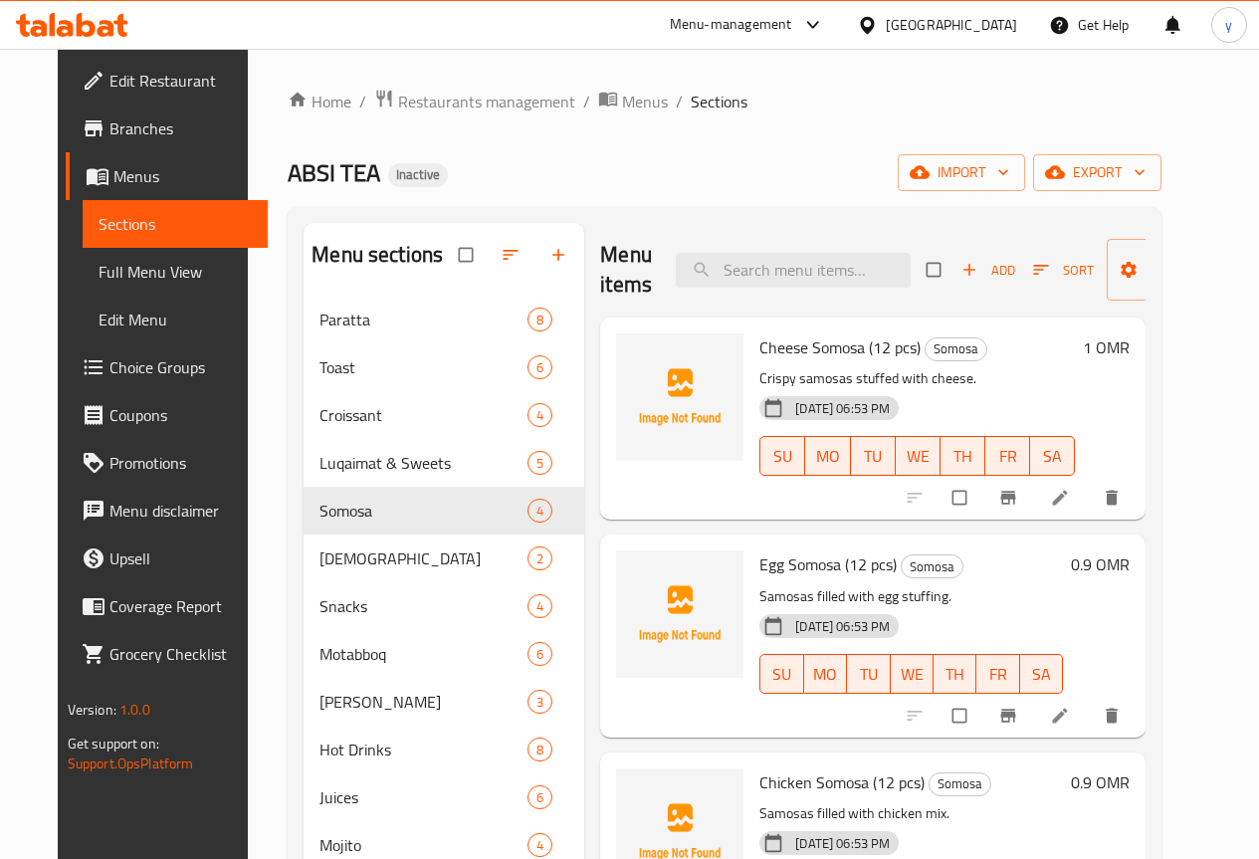
click at [909, 152] on div "Home / Restaurants management / Menus / Sections ABSI TEA Inactive import expor…" at bounding box center [725, 593] width 874 height 1009
click at [99, 265] on span "Full Menu View" at bounding box center [175, 272] width 153 height 24
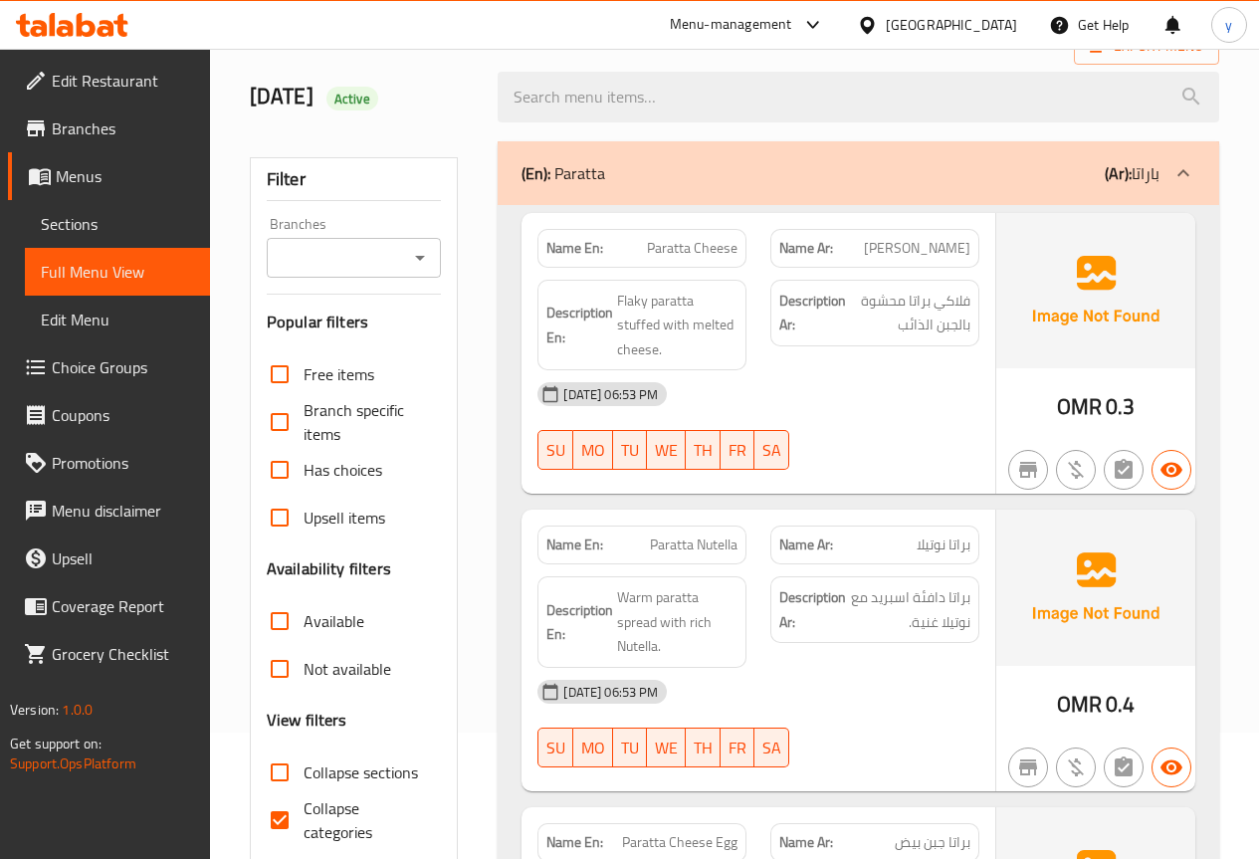
scroll to position [398, 0]
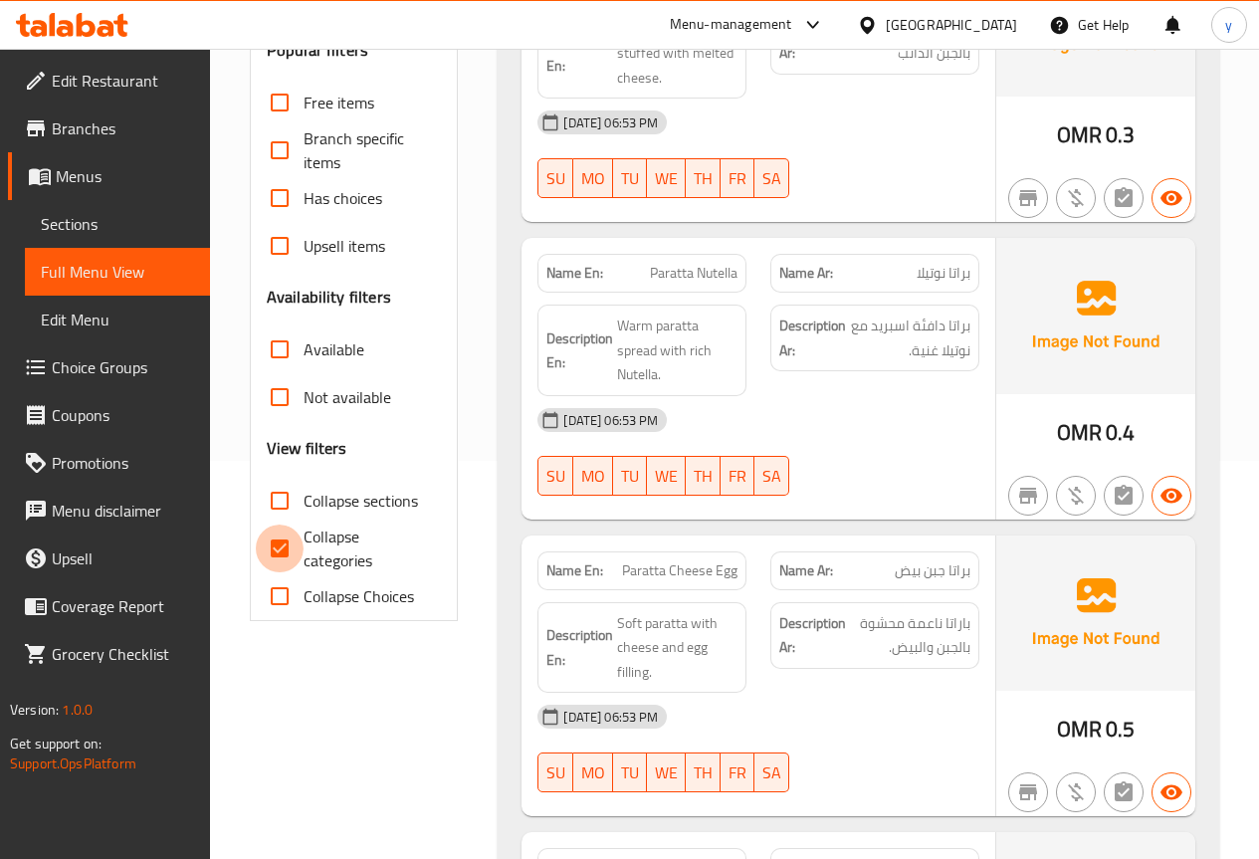
click at [285, 539] on input "Collapse categories" at bounding box center [280, 548] width 48 height 48
checkbox input "false"
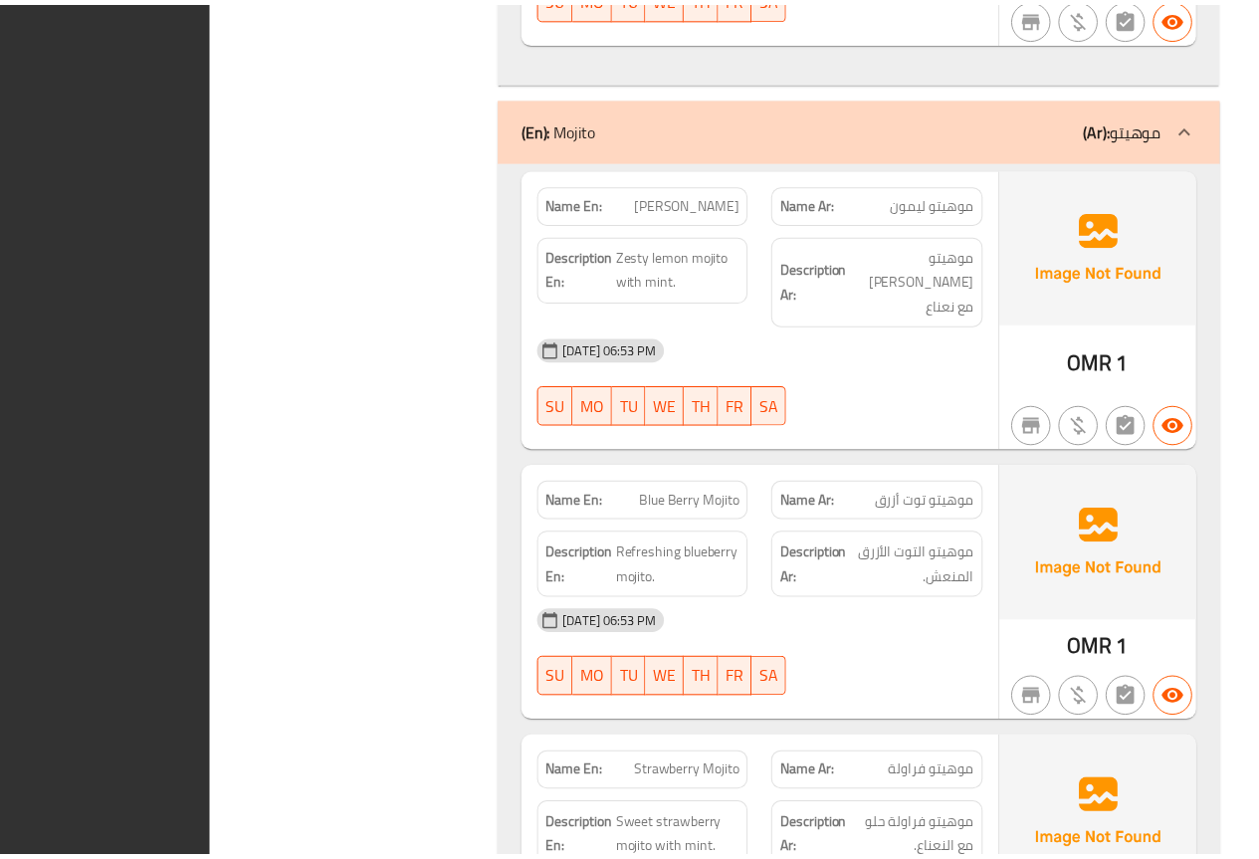
scroll to position [18200, 0]
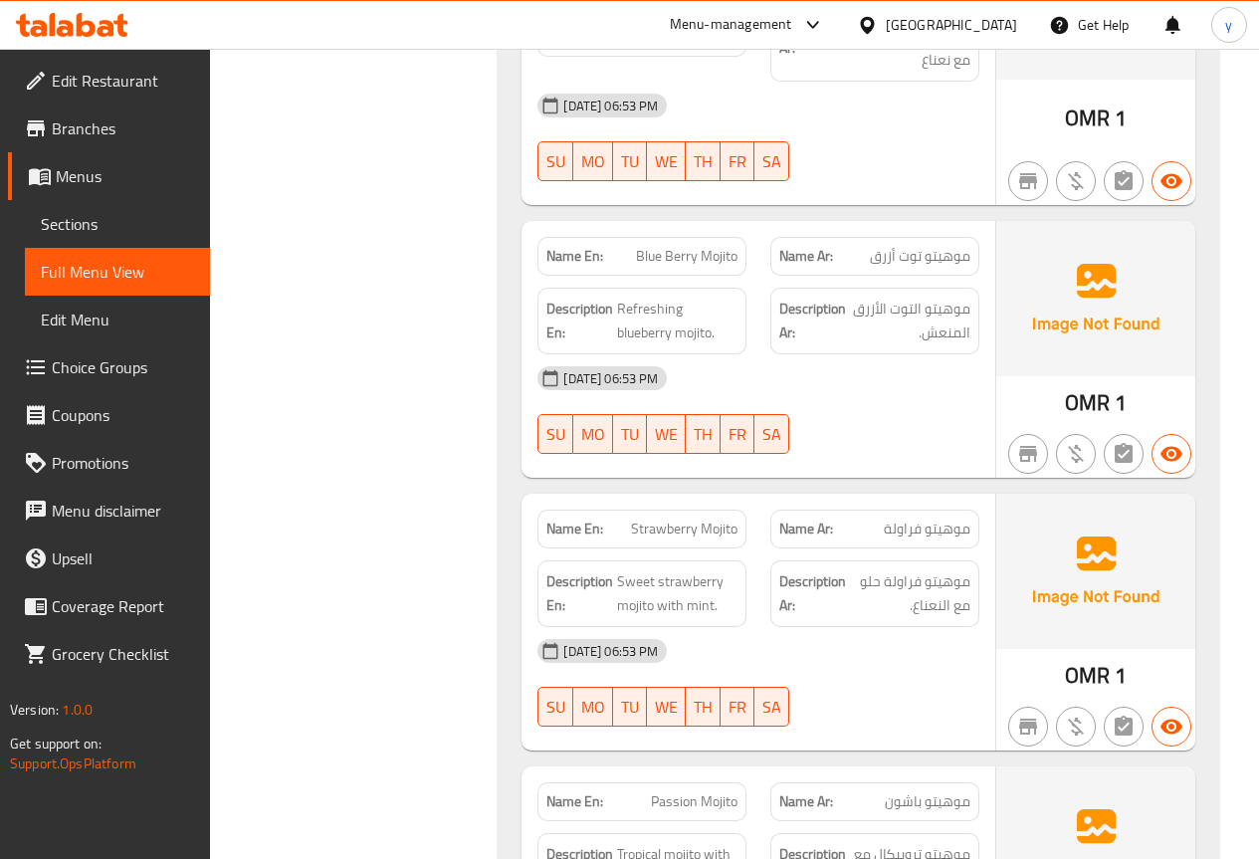
click at [98, 228] on span "Sections" at bounding box center [117, 224] width 153 height 24
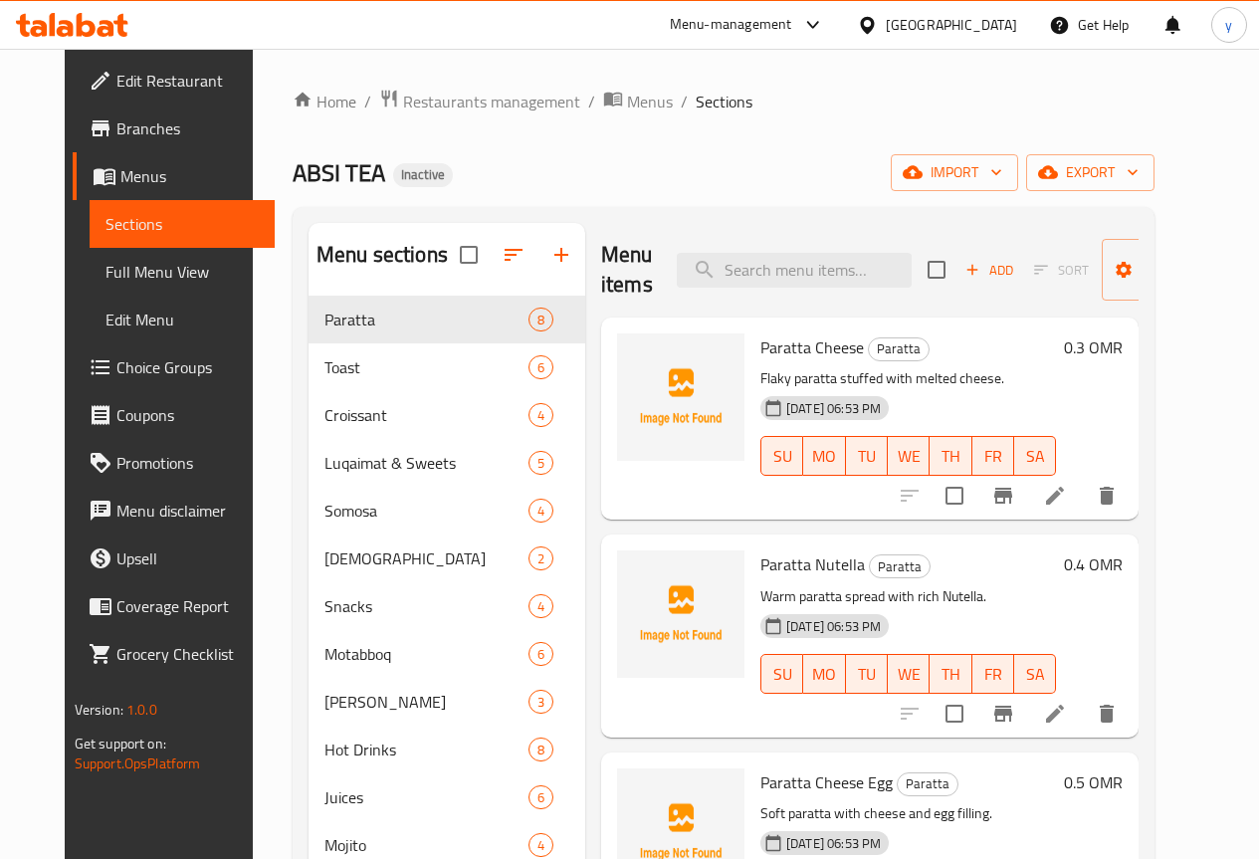
click at [1154, 143] on div "Home / Restaurants management / Menus / Sections ABSI TEA Inactive import expor…" at bounding box center [724, 593] width 862 height 1009
click at [1138, 171] on span "export" at bounding box center [1090, 172] width 97 height 25
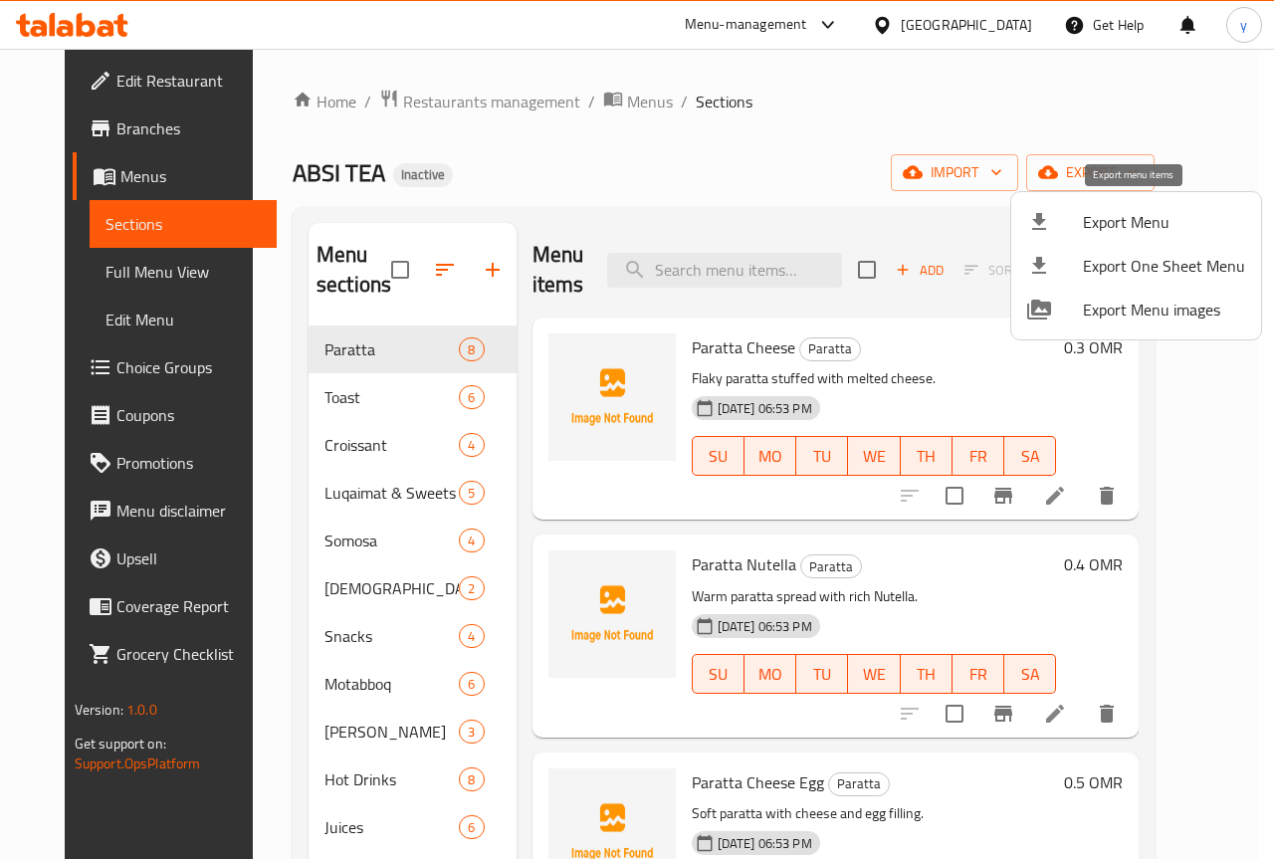
click at [1085, 215] on span "Export Menu" at bounding box center [1164, 222] width 162 height 24
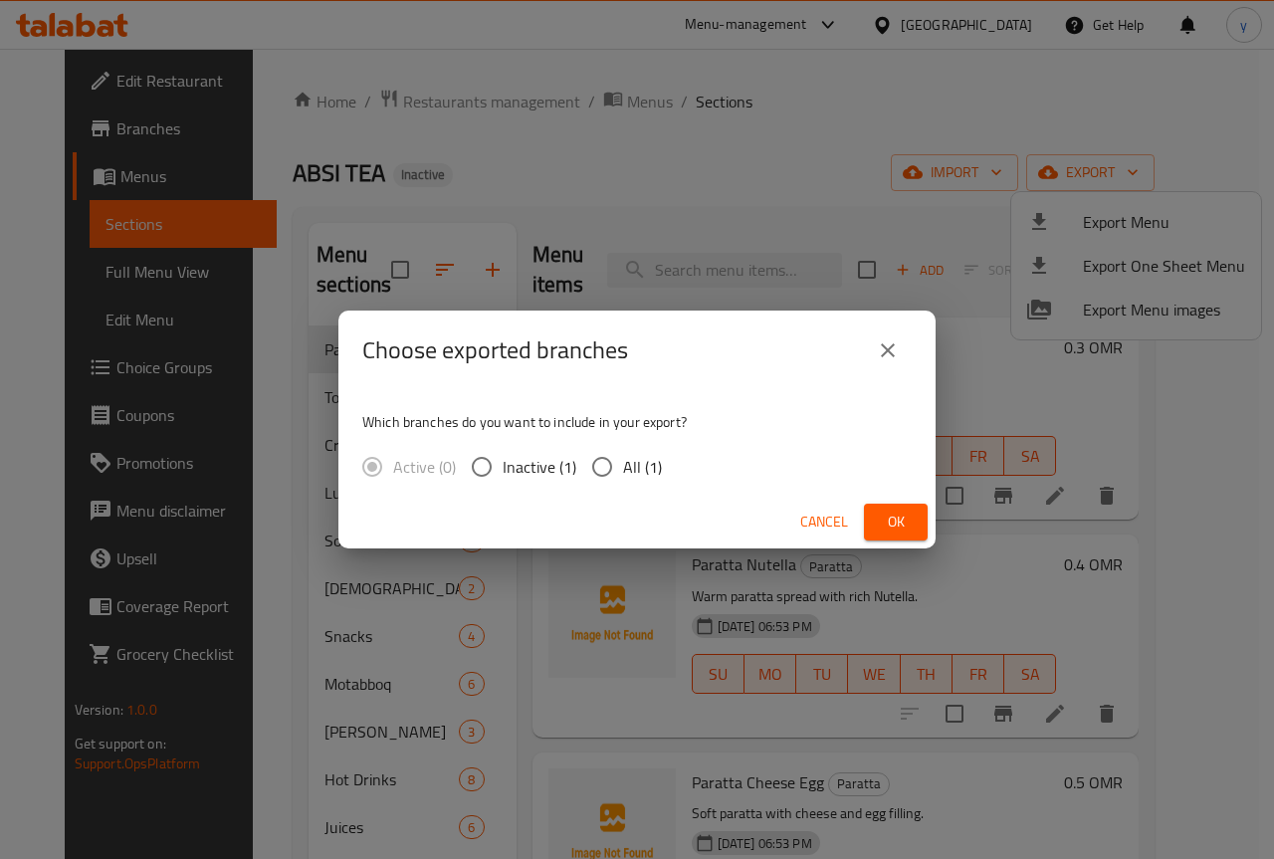
click at [578, 460] on div "Active (0) Inactive (1) All (1)" at bounding box center [519, 467] width 315 height 42
click at [612, 464] on input "All (1)" at bounding box center [602, 467] width 42 height 42
radio input "true"
click at [906, 511] on span "Ok" at bounding box center [896, 521] width 32 height 25
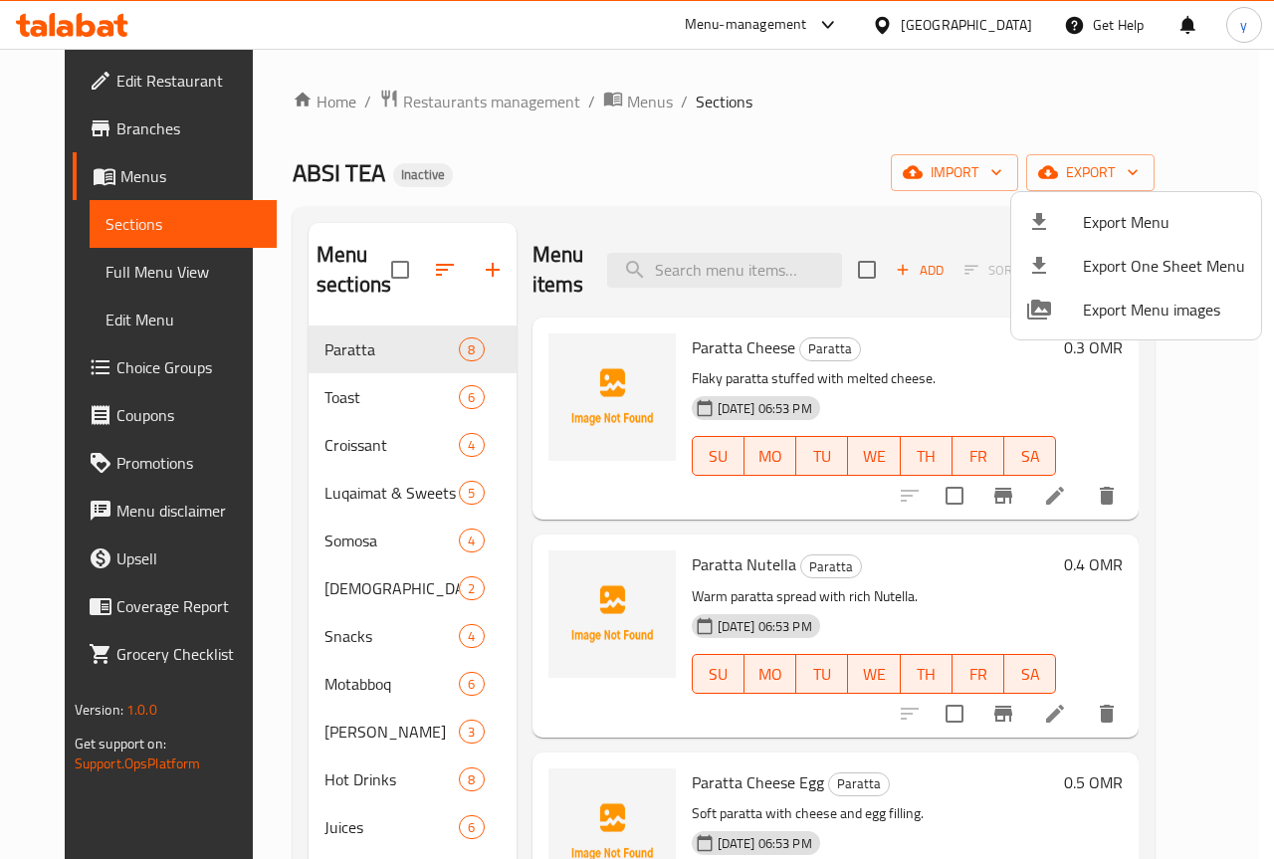
click at [107, 128] on div at bounding box center [637, 429] width 1274 height 859
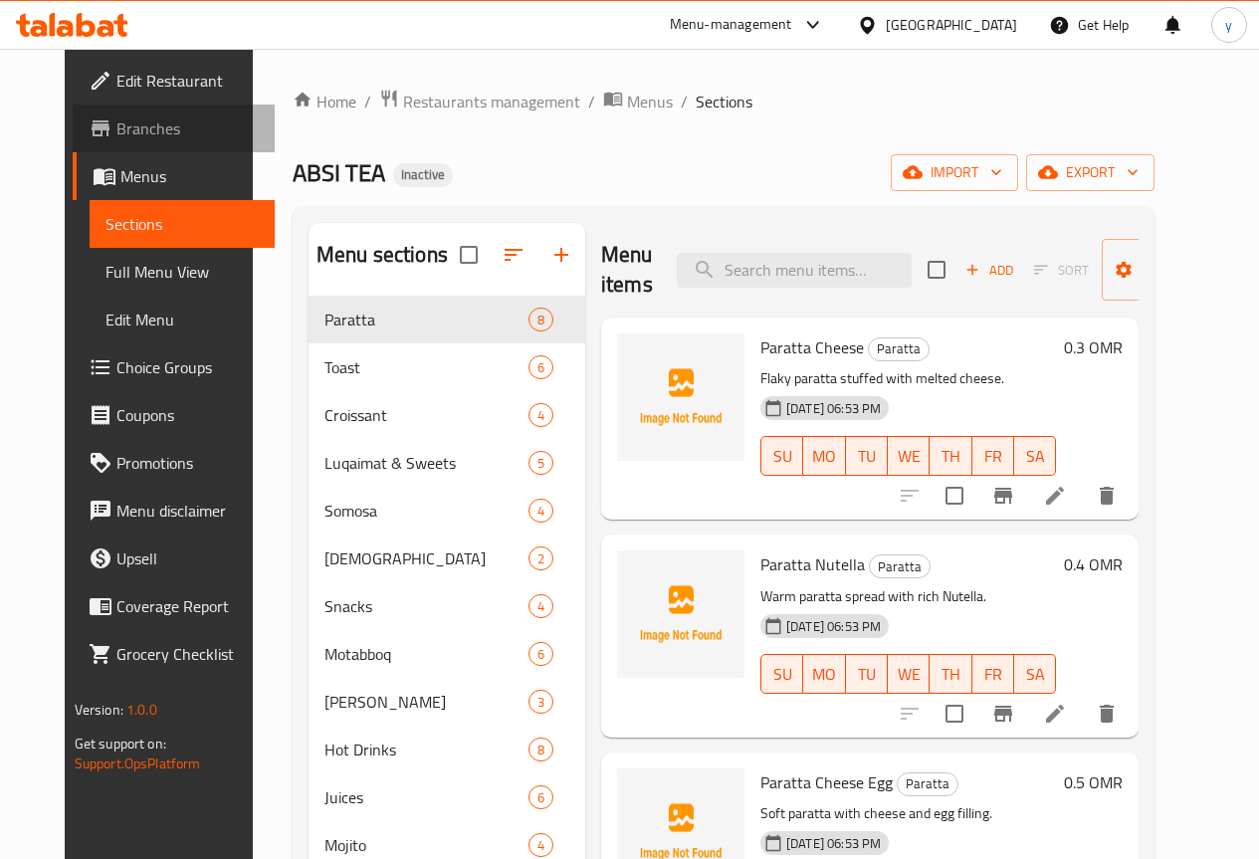
click at [116, 128] on span "Branches" at bounding box center [187, 128] width 142 height 24
